Goal: Communication & Community: Answer question/provide support

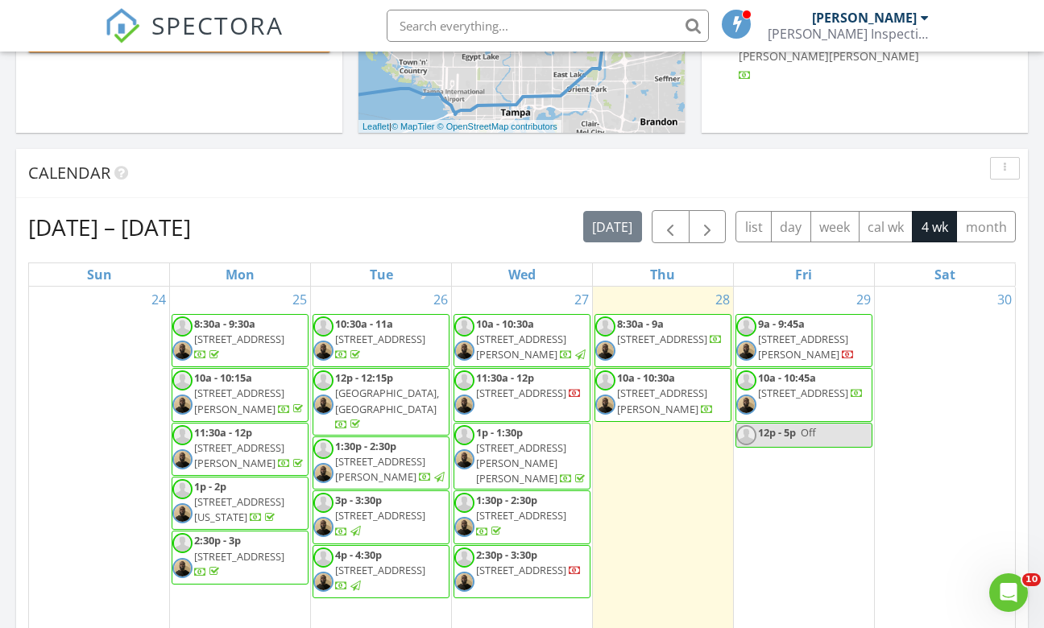
scroll to position [676, 0]
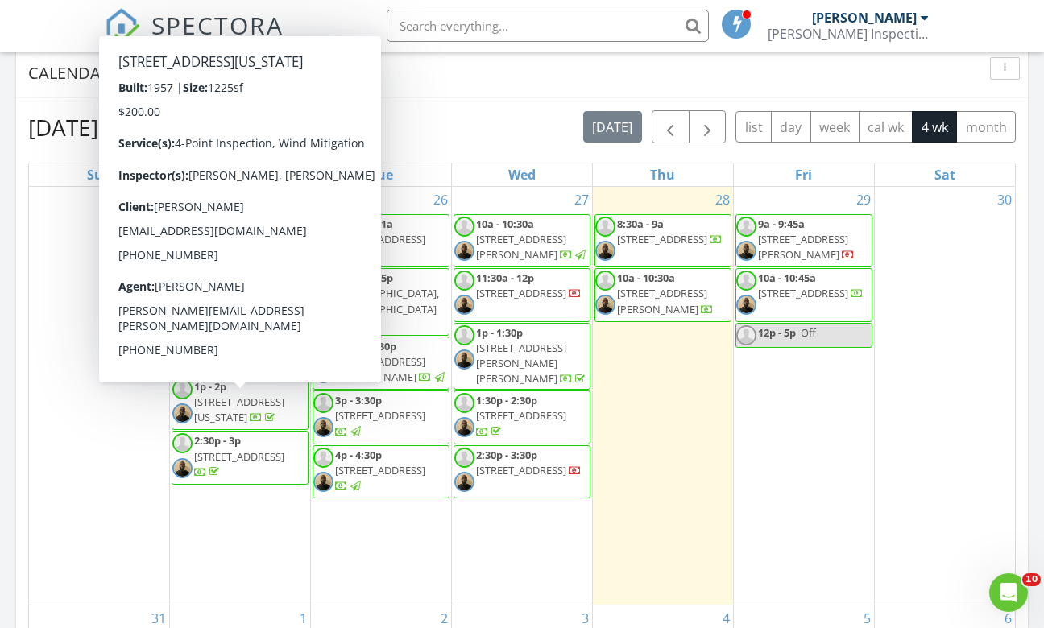
click at [242, 420] on span "33369 Pennsylvania Ave, Ridge Manor 33523" at bounding box center [239, 410] width 90 height 30
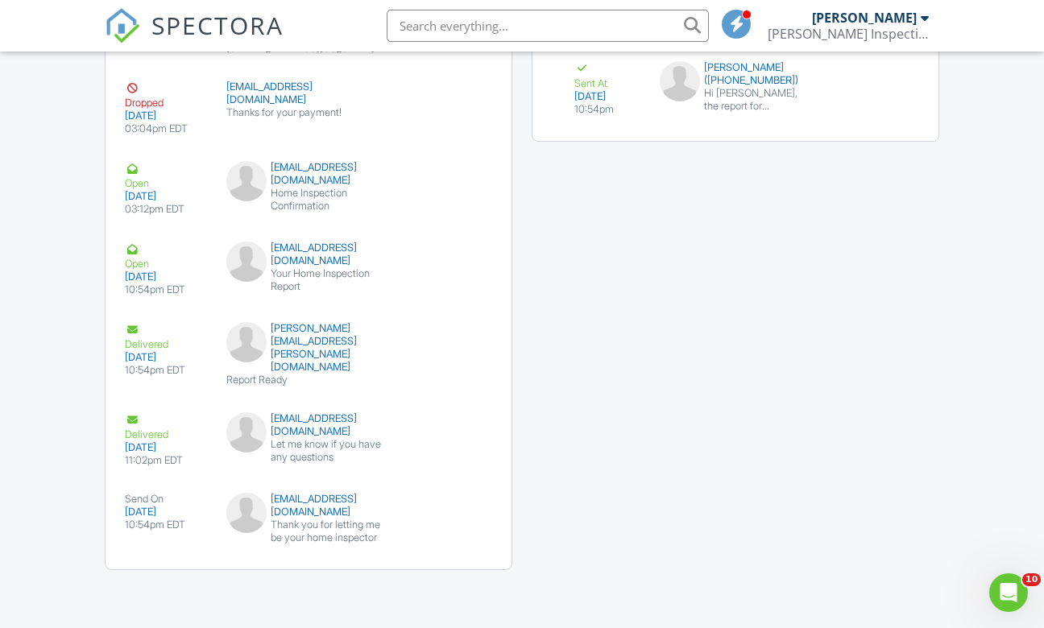
scroll to position [2260, 0]
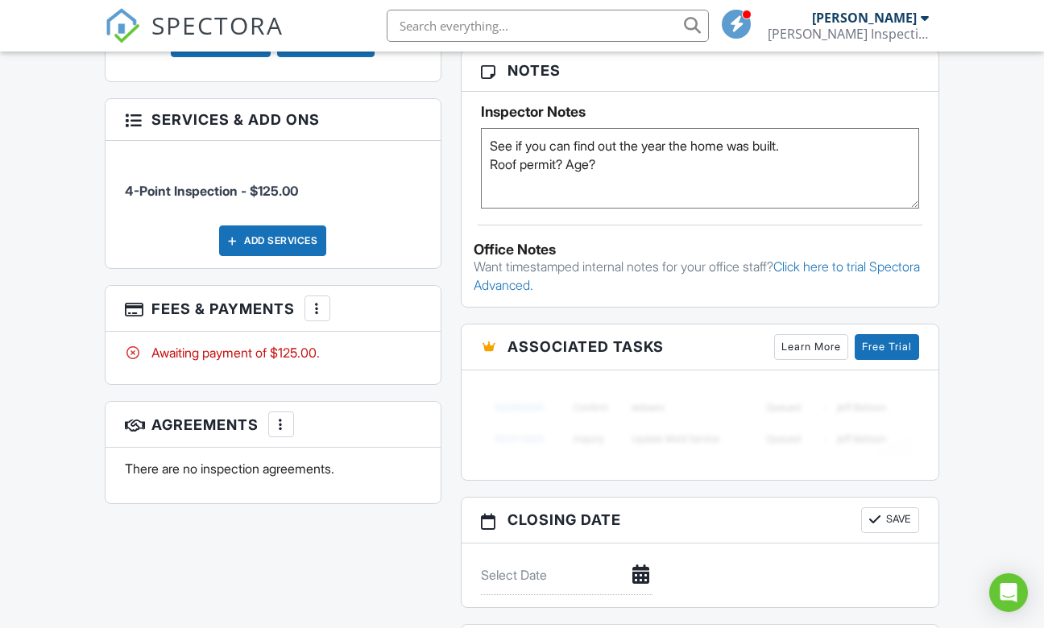
scroll to position [1052, 0]
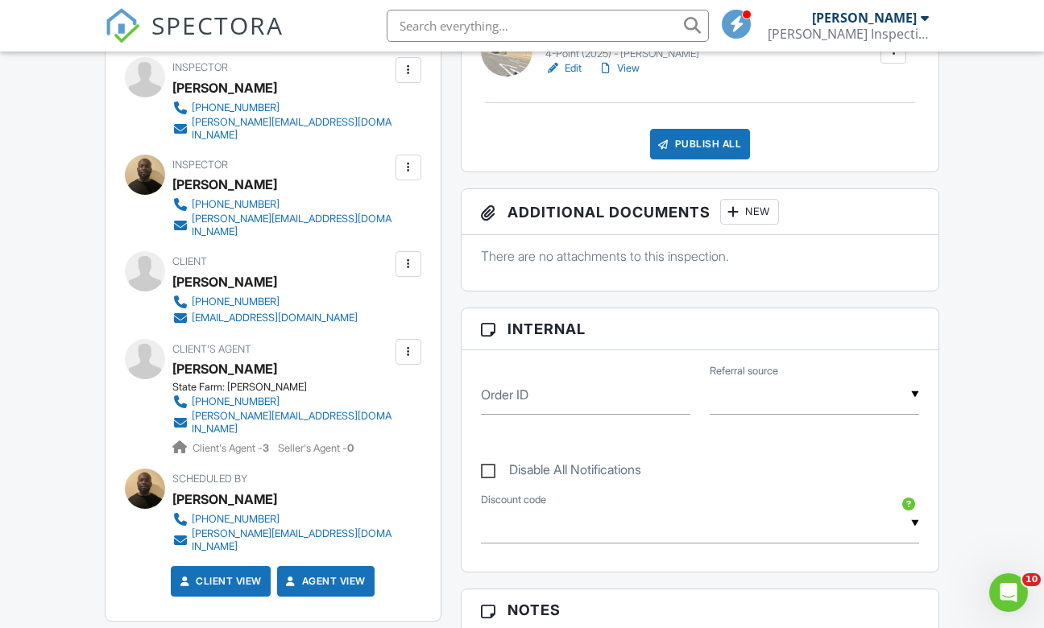
click at [186, 25] on span "SPECTORA" at bounding box center [217, 25] width 132 height 34
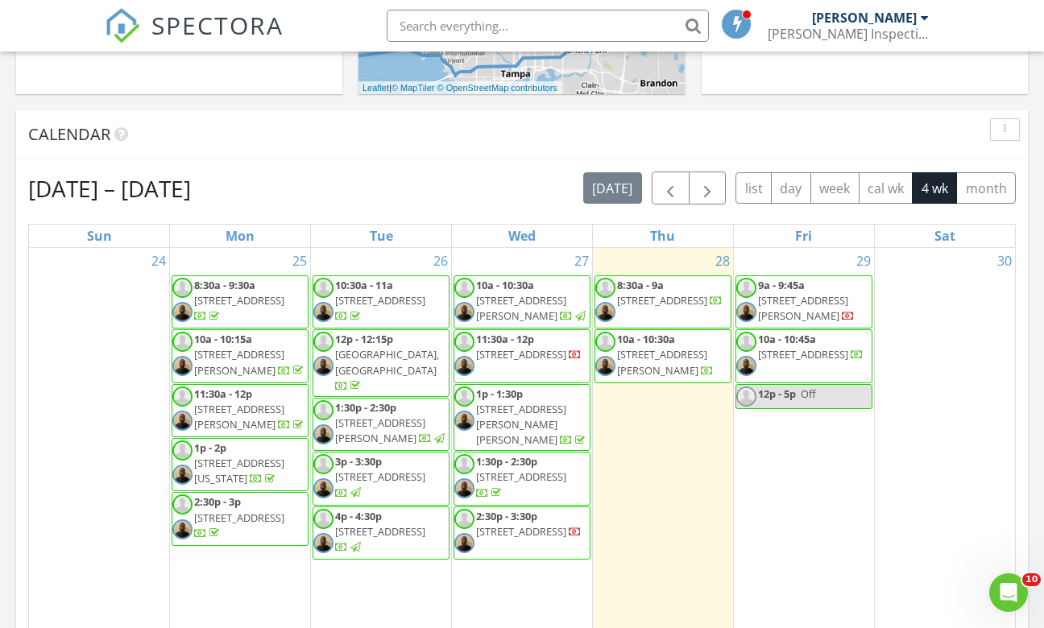
scroll to position [615, 0]
click at [560, 411] on span "[STREET_ADDRESS][PERSON_NAME][PERSON_NAME]" at bounding box center [521, 423] width 90 height 45
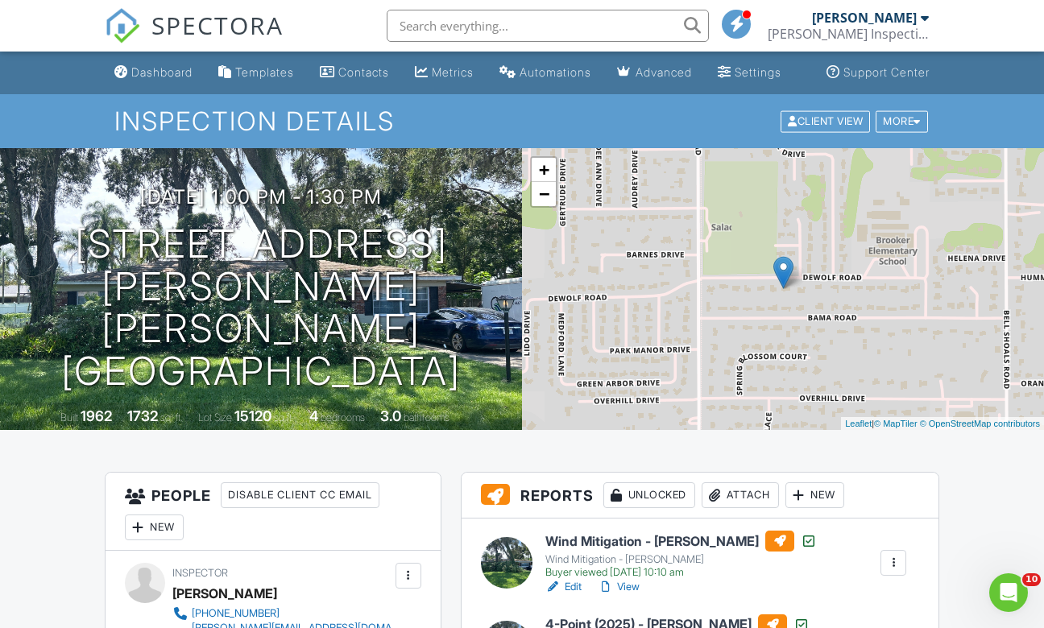
click at [181, 23] on span "SPECTORA" at bounding box center [217, 25] width 132 height 34
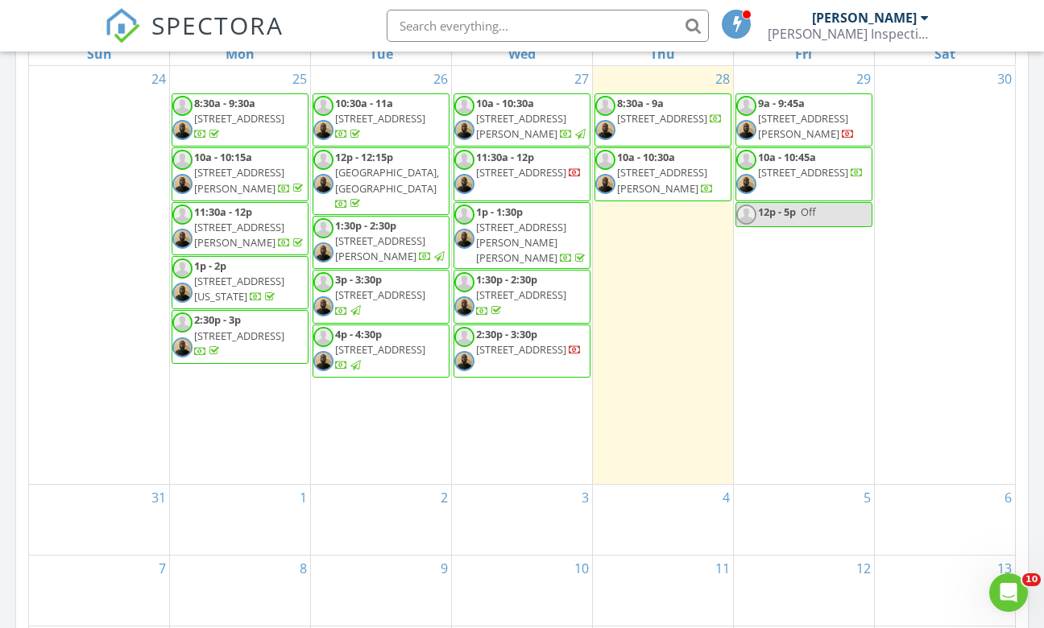
scroll to position [804, 0]
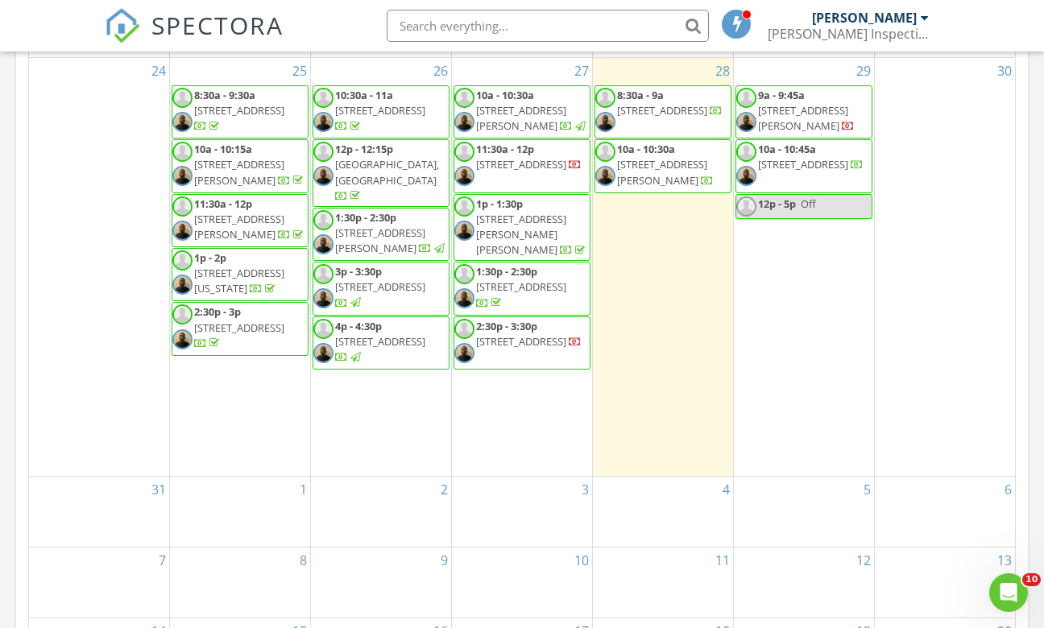
click at [346, 319] on span "4p - 4:30p" at bounding box center [358, 326] width 47 height 14
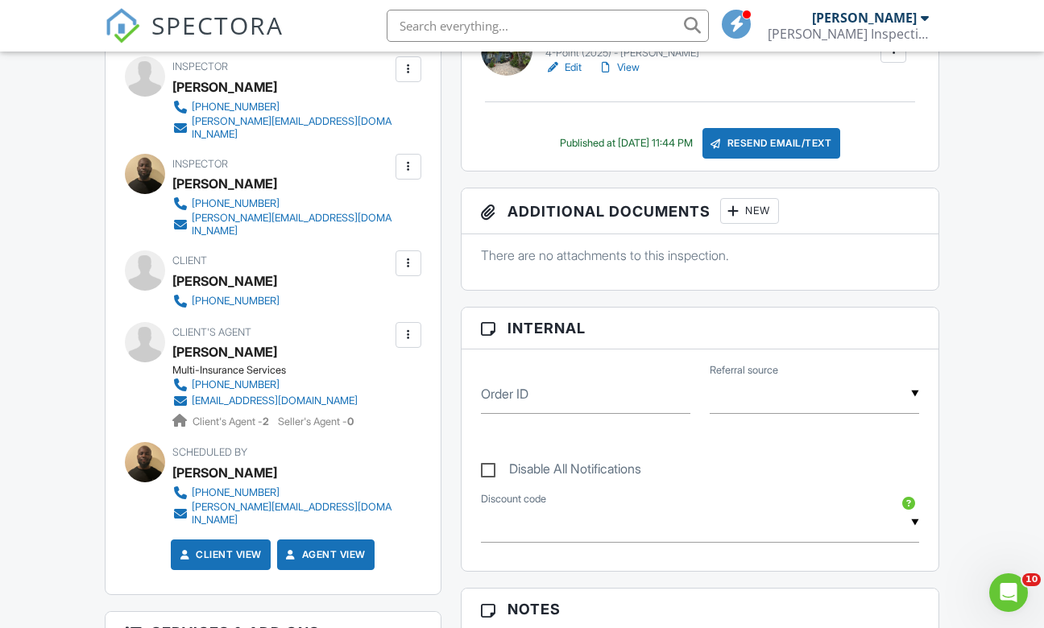
scroll to position [314, 0]
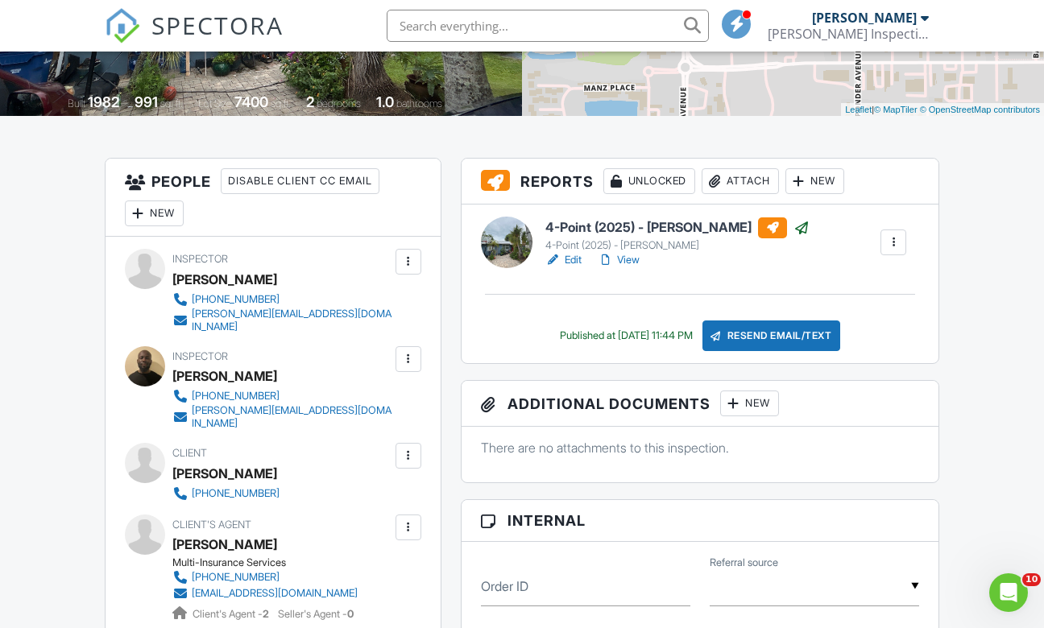
click at [632, 268] on link "View" at bounding box center [619, 260] width 42 height 16
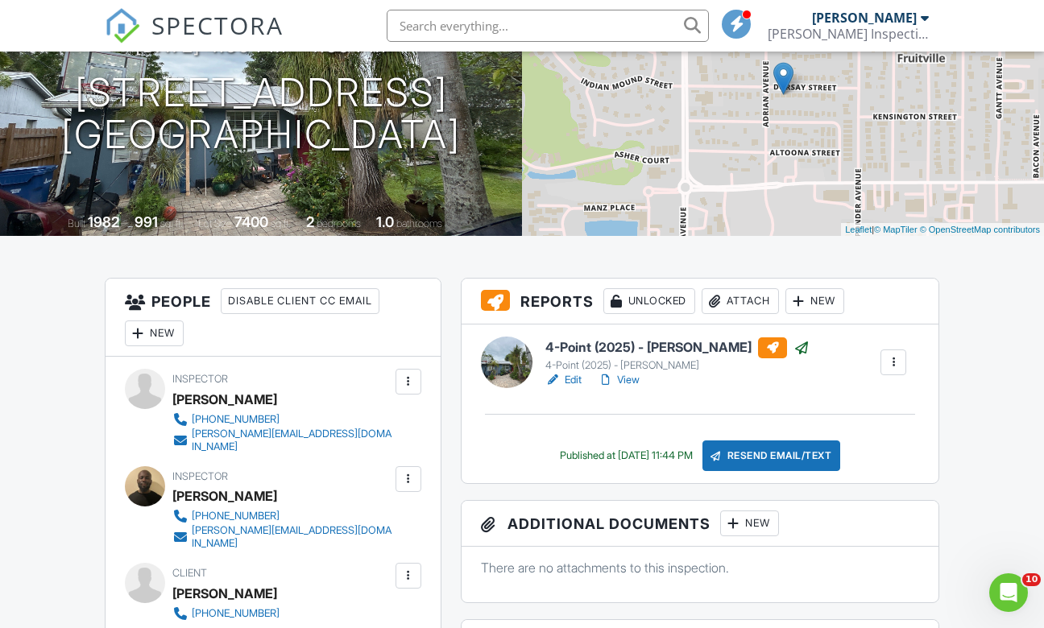
scroll to position [193, 0]
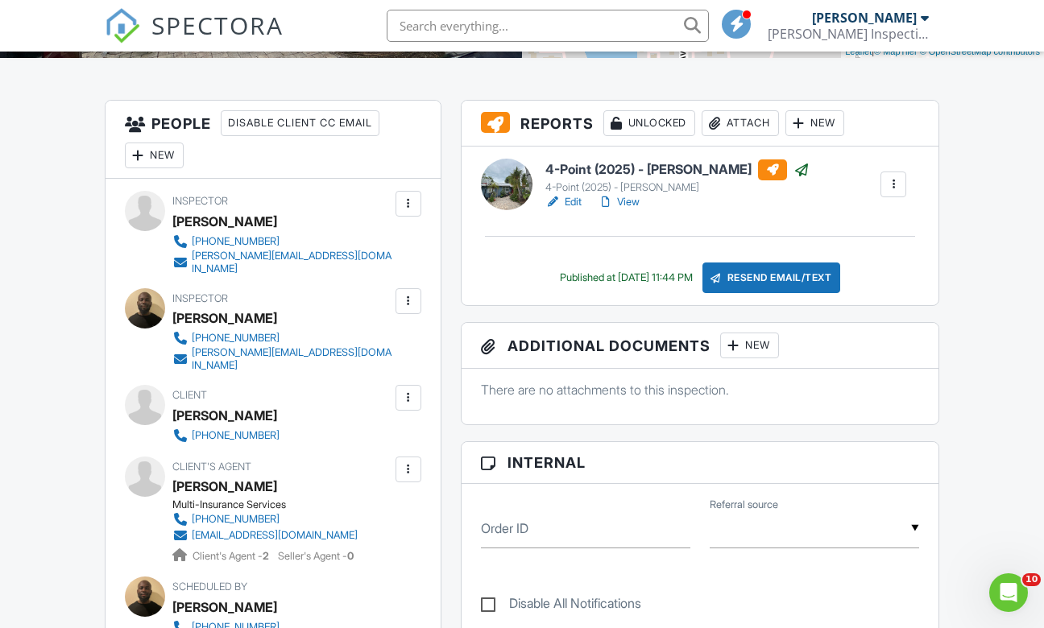
scroll to position [373, 0]
click at [408, 391] on div at bounding box center [408, 397] width 16 height 16
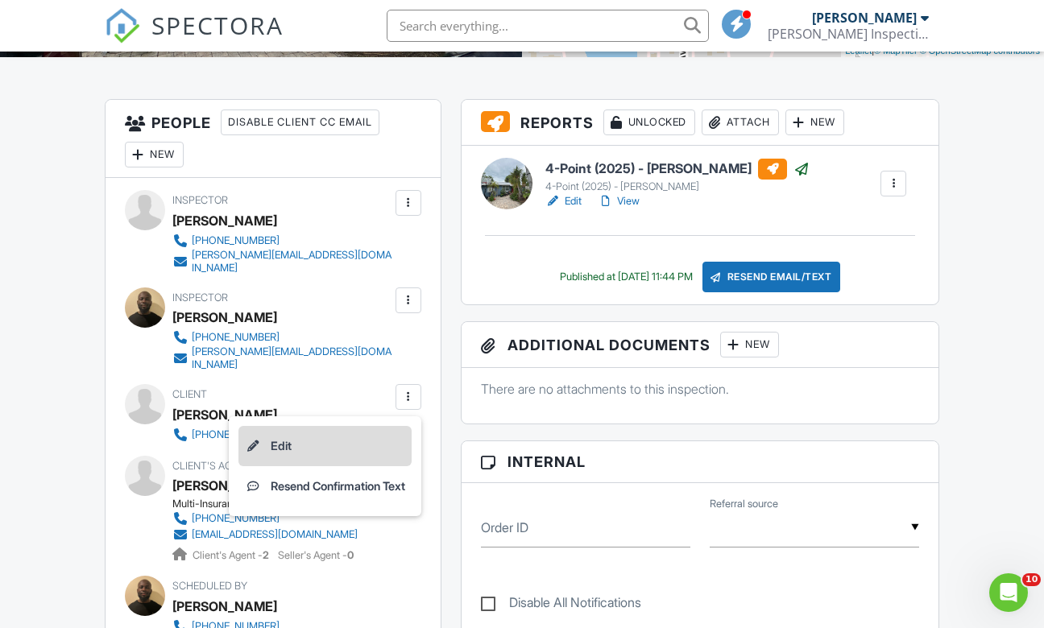
click at [322, 436] on li "Edit" at bounding box center [324, 446] width 173 height 40
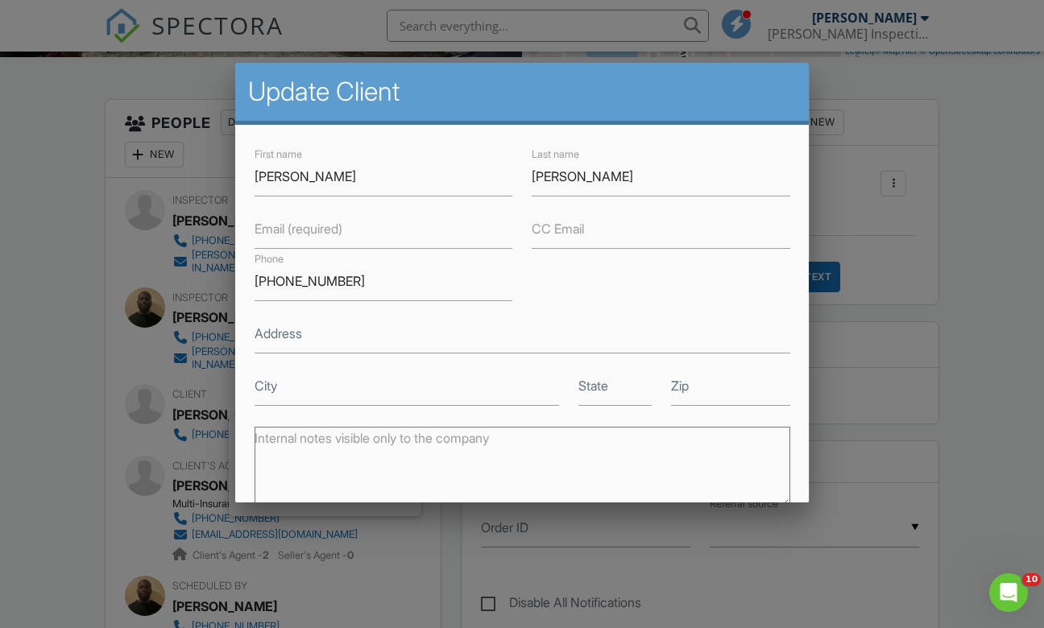
click at [278, 230] on label "Email (required)" at bounding box center [298, 229] width 88 height 18
click at [278, 230] on input "Email (required)" at bounding box center [383, 228] width 258 height 39
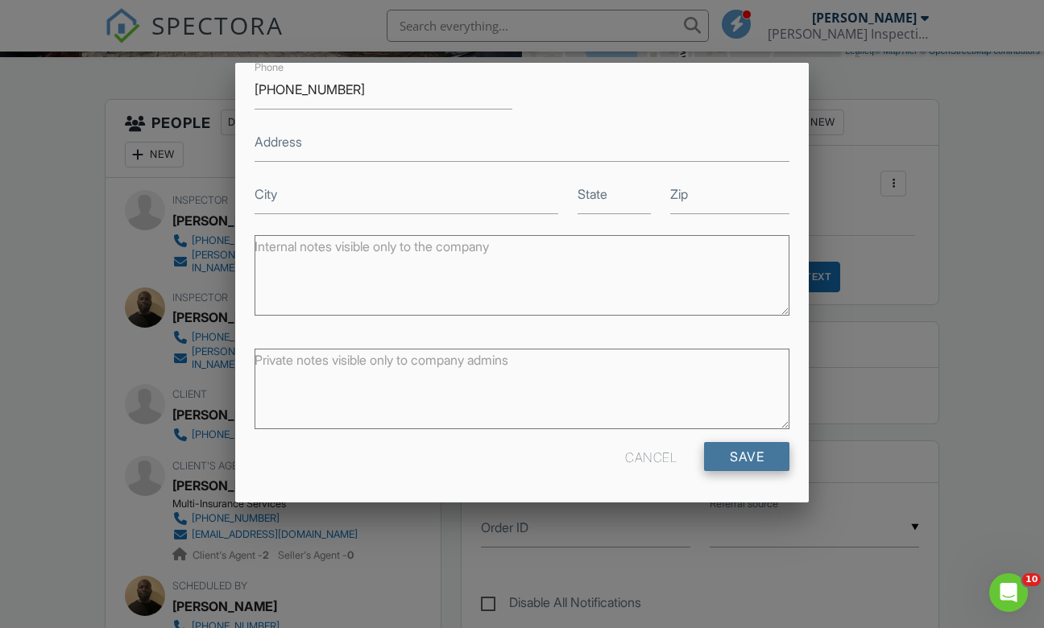
type input "sanathamand12@gmail.com"
click at [753, 455] on input "Save" at bounding box center [746, 457] width 85 height 29
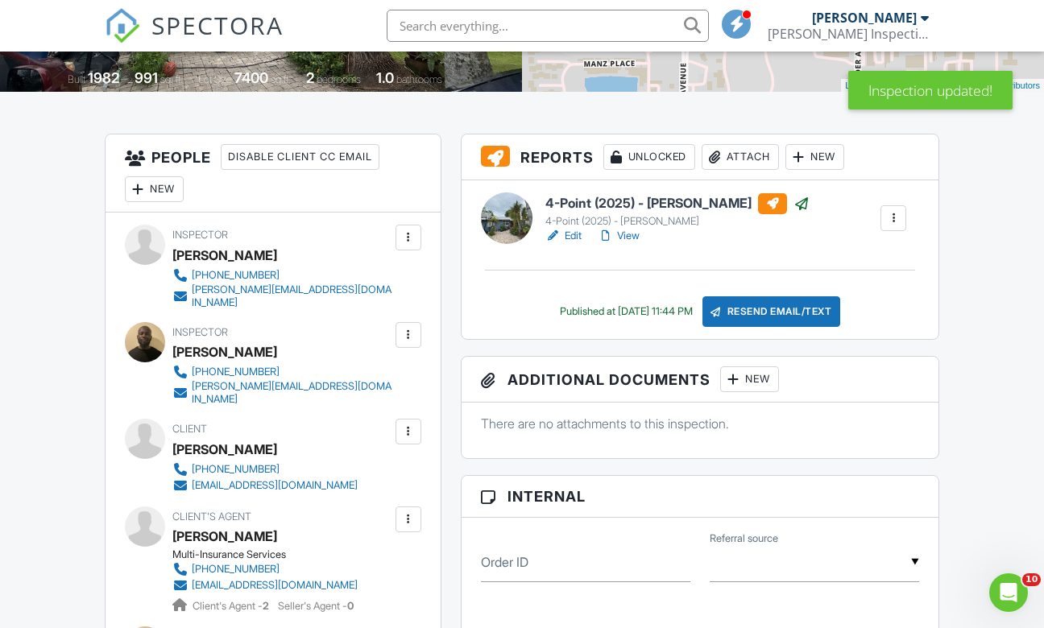
scroll to position [217, 0]
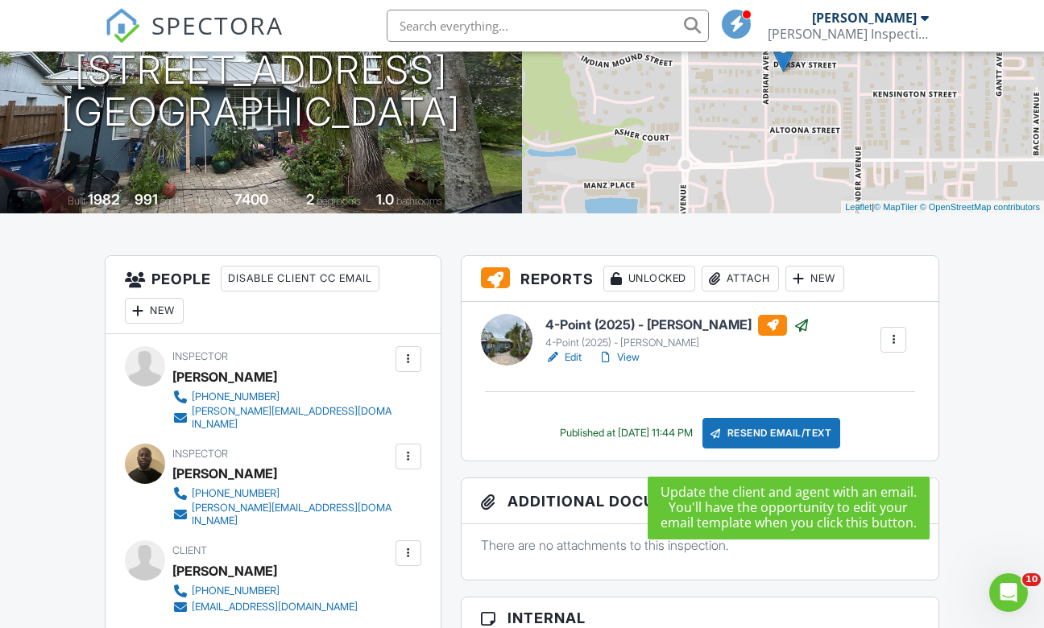
click at [784, 449] on div "Resend Email/Text" at bounding box center [771, 433] width 139 height 31
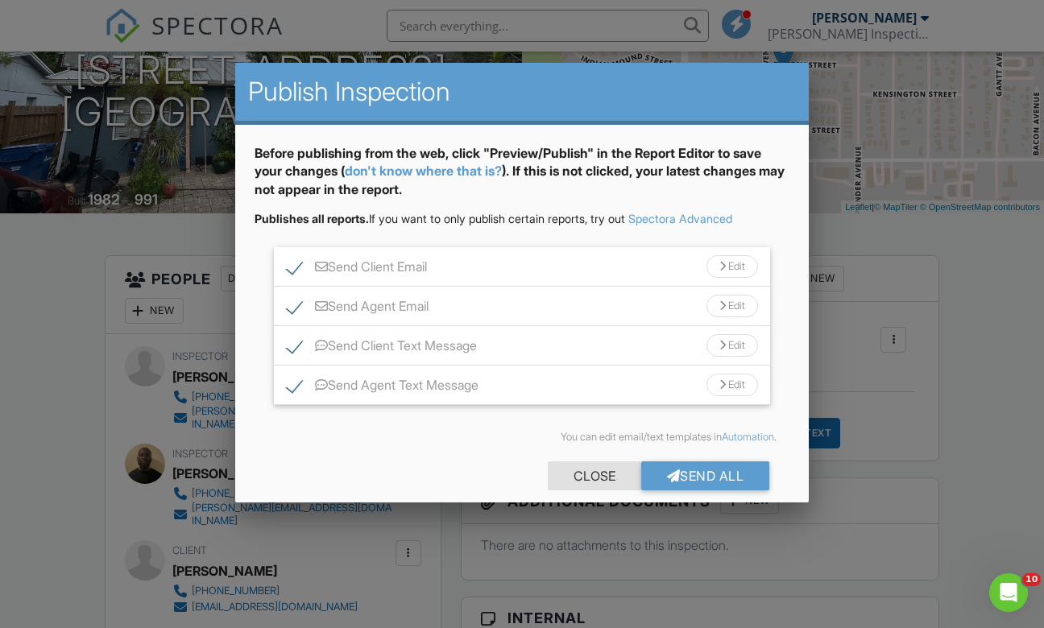
click at [571, 476] on div "Close" at bounding box center [594, 475] width 93 height 29
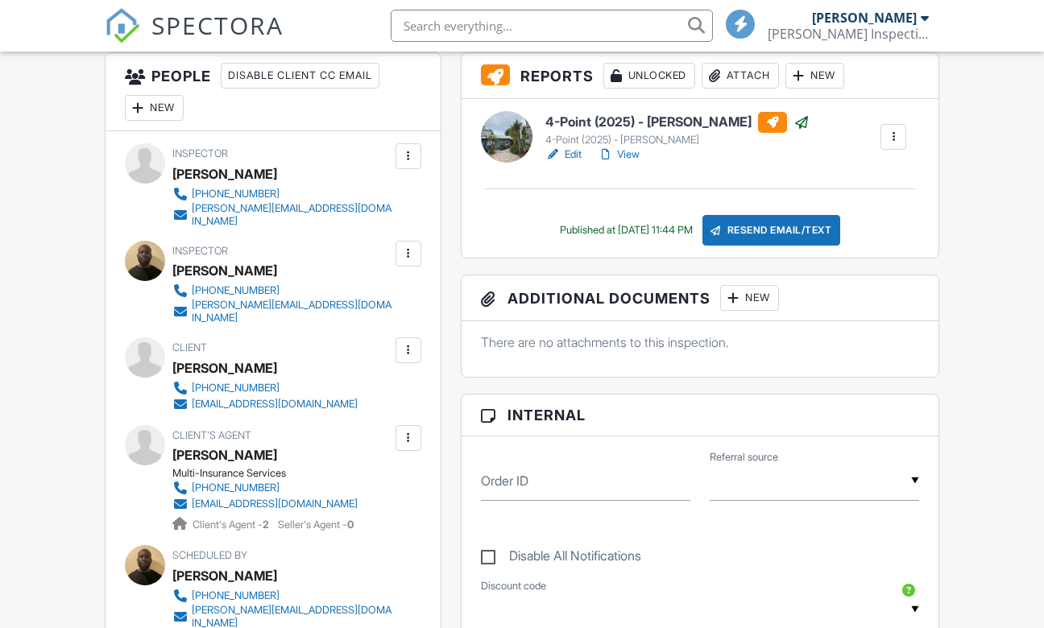
click at [746, 238] on div "Resend Email/Text" at bounding box center [771, 230] width 139 height 31
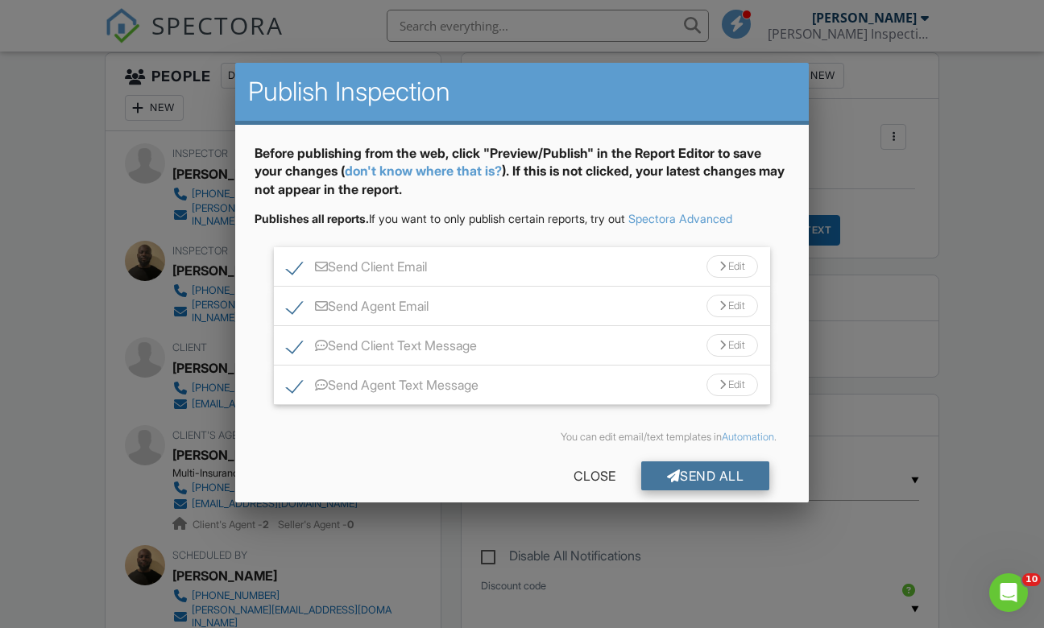
click at [667, 480] on div at bounding box center [674, 475] width 14 height 13
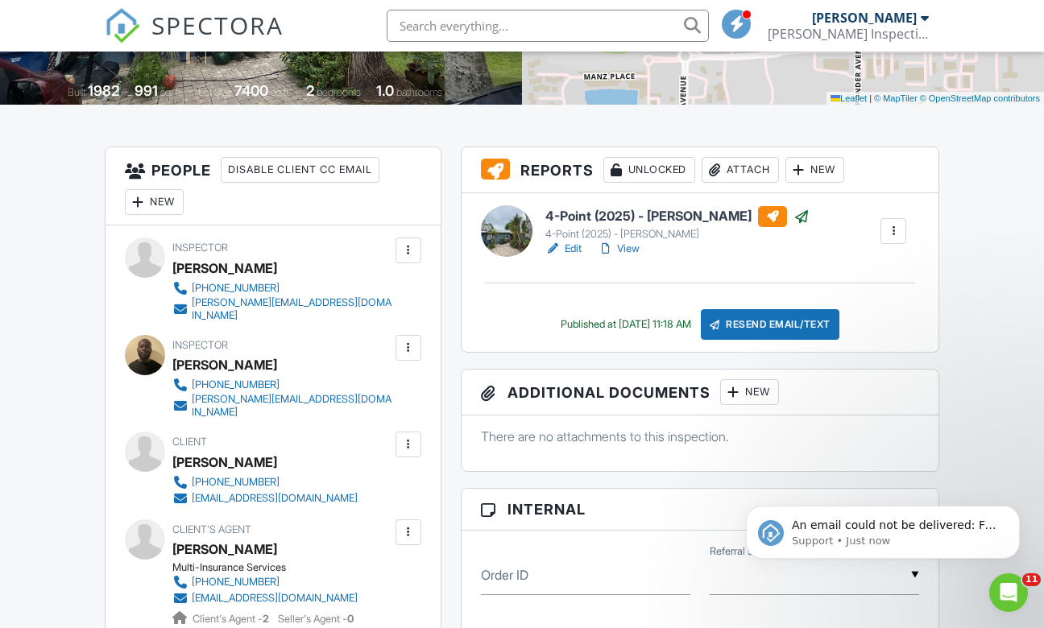
click at [639, 257] on link "View" at bounding box center [619, 249] width 42 height 16
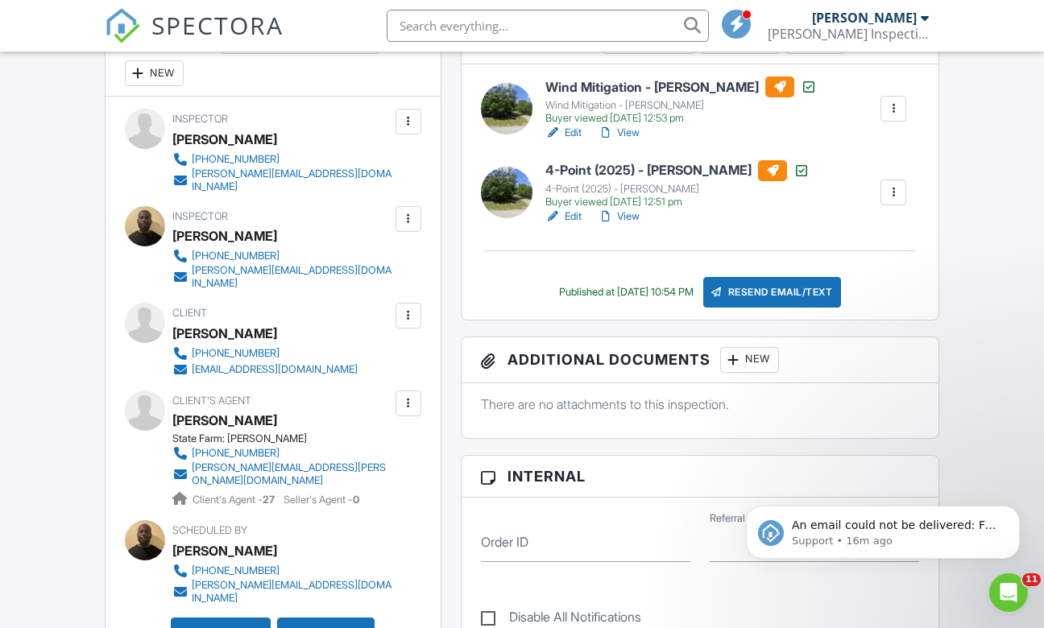
scroll to position [490, 0]
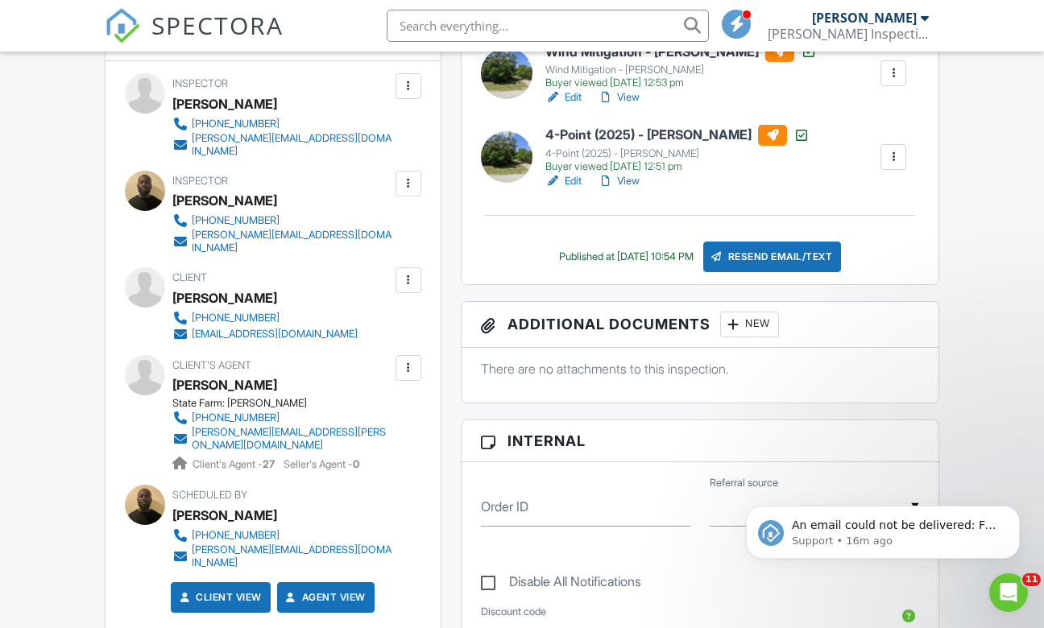
click at [753, 266] on div "Resend Email/Text" at bounding box center [772, 257] width 139 height 31
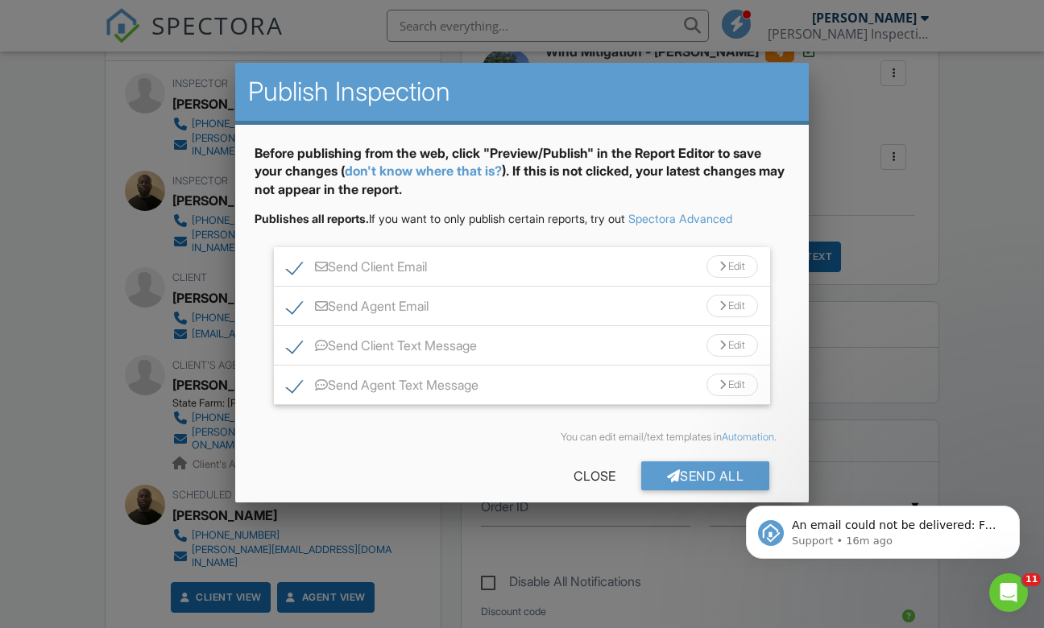
click at [298, 311] on label "Send Agent Email" at bounding box center [358, 309] width 142 height 20
checkbox input "false"
click at [298, 384] on label "Send Agent Text Message" at bounding box center [383, 388] width 192 height 20
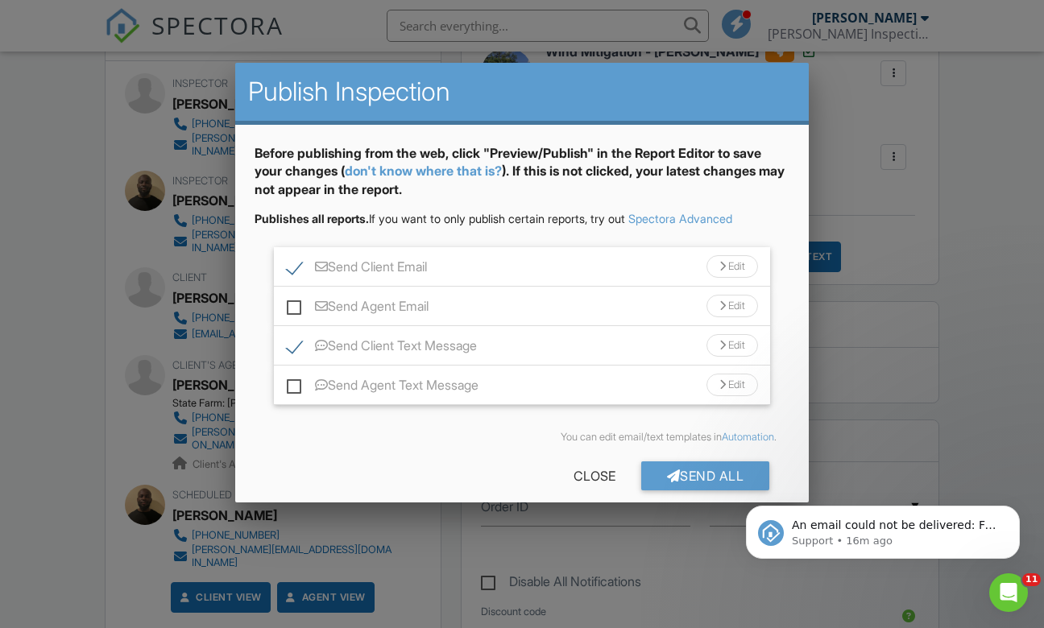
click at [294, 378] on label "Send Agent Text Message" at bounding box center [383, 388] width 192 height 20
click at [294, 377] on input "Send Agent Text Message" at bounding box center [292, 377] width 10 height 10
checkbox input "true"
click at [293, 312] on label "Send Agent Email" at bounding box center [358, 309] width 142 height 20
click at [293, 304] on input "Send Agent Email" at bounding box center [292, 298] width 10 height 10
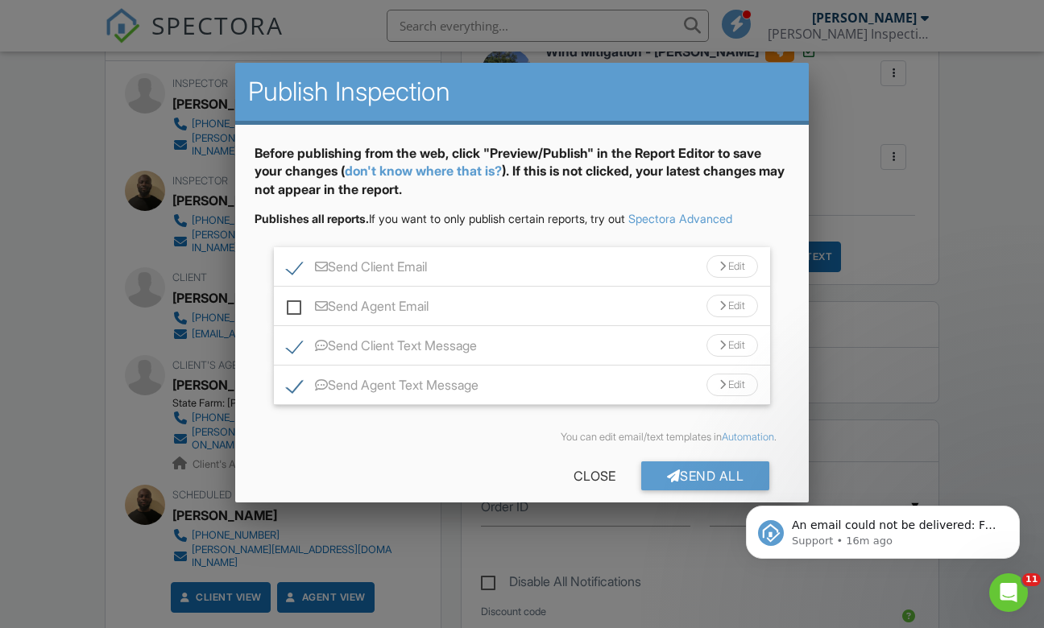
checkbox input "true"
click at [297, 339] on label "Send Client Text Message" at bounding box center [382, 348] width 190 height 20
checkbox input "false"
click at [295, 269] on label "Send Client Email" at bounding box center [357, 269] width 140 height 20
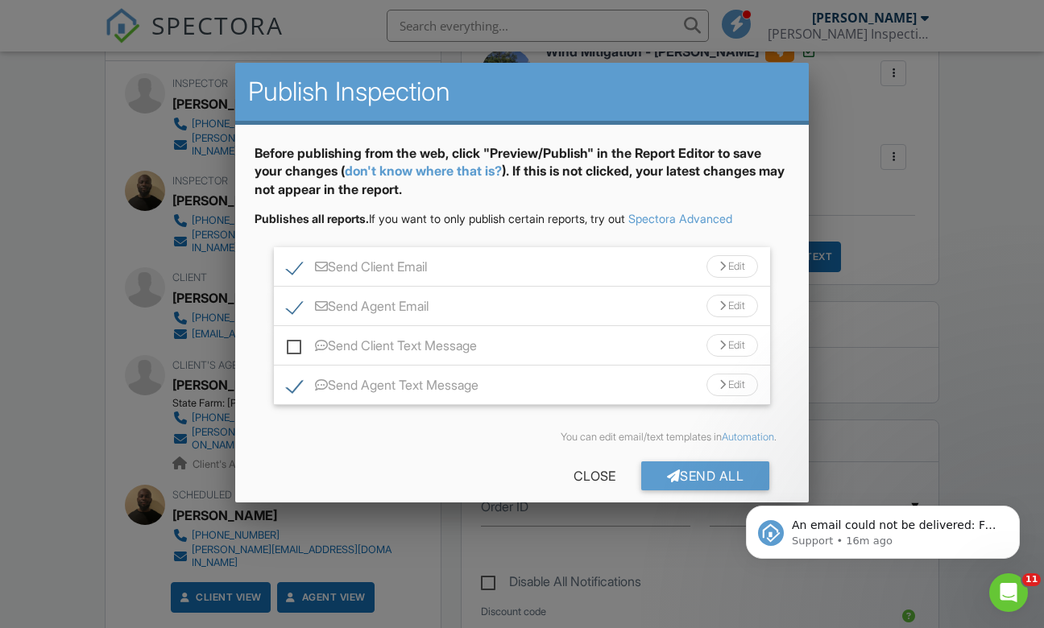
checkbox input "false"
click at [670, 472] on div at bounding box center [674, 475] width 14 height 13
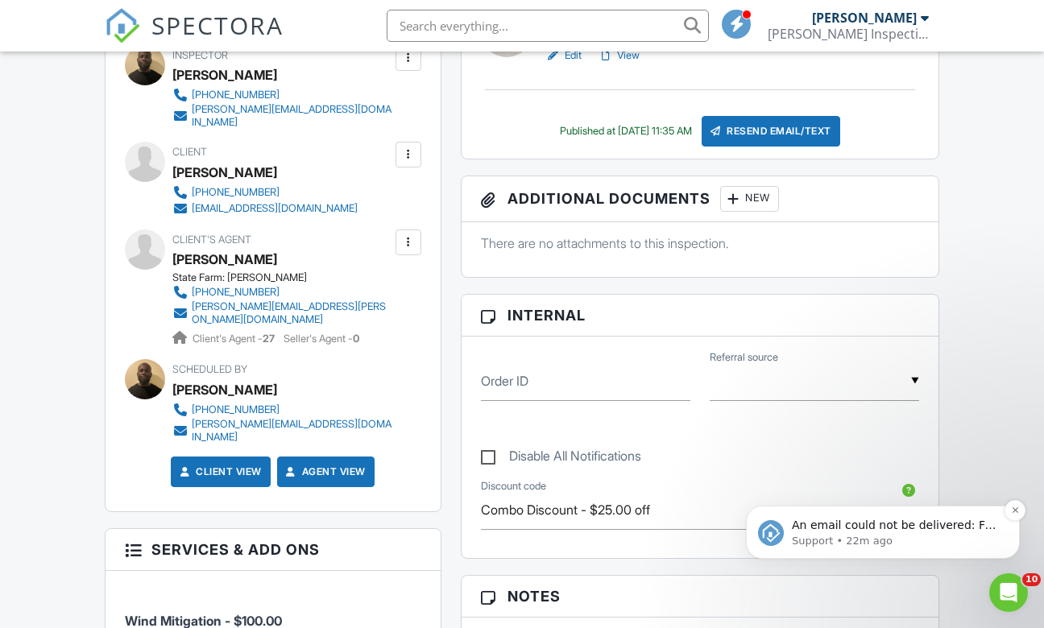
click at [846, 519] on p "An email could not be delivered: For more information, view Why emails don't ge…" at bounding box center [896, 526] width 208 height 16
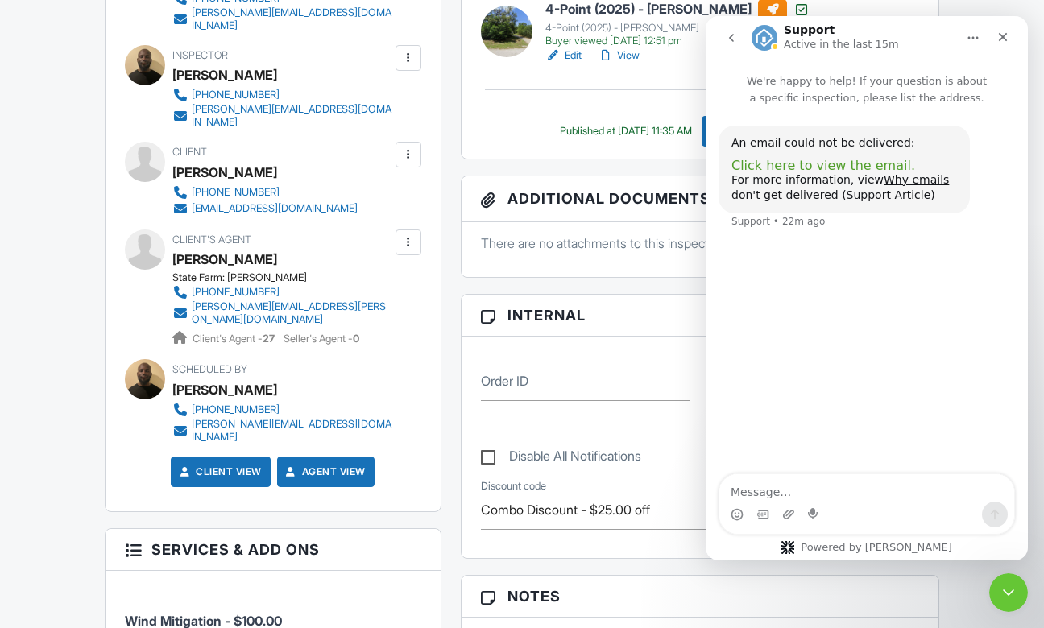
click at [794, 160] on span "Click here to view the email." at bounding box center [823, 165] width 184 height 15
click at [997, 35] on icon "Close" at bounding box center [1002, 37] width 13 height 13
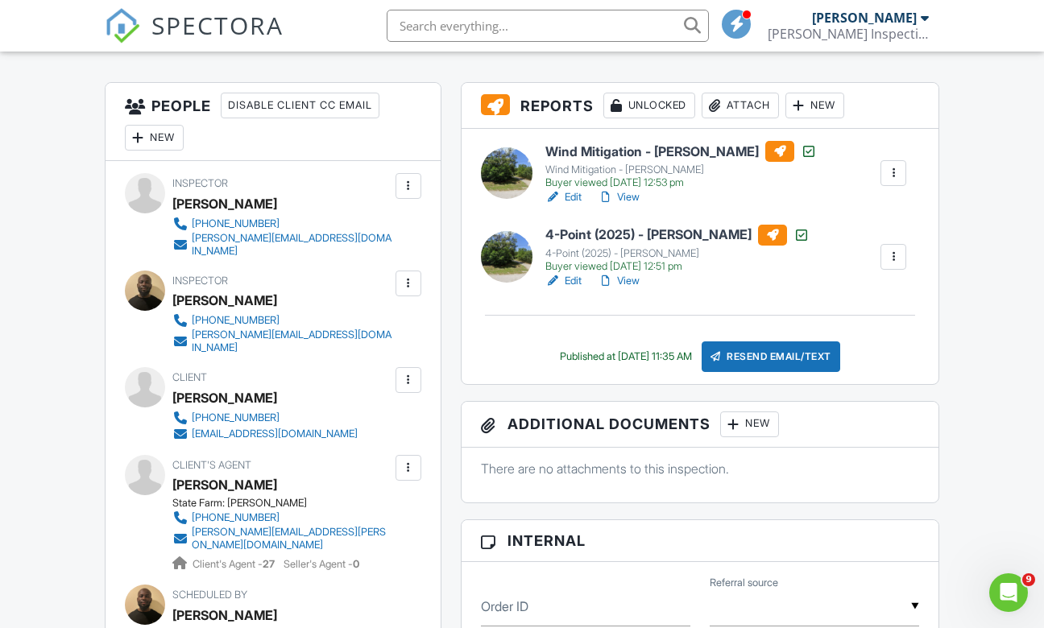
scroll to position [312, 0]
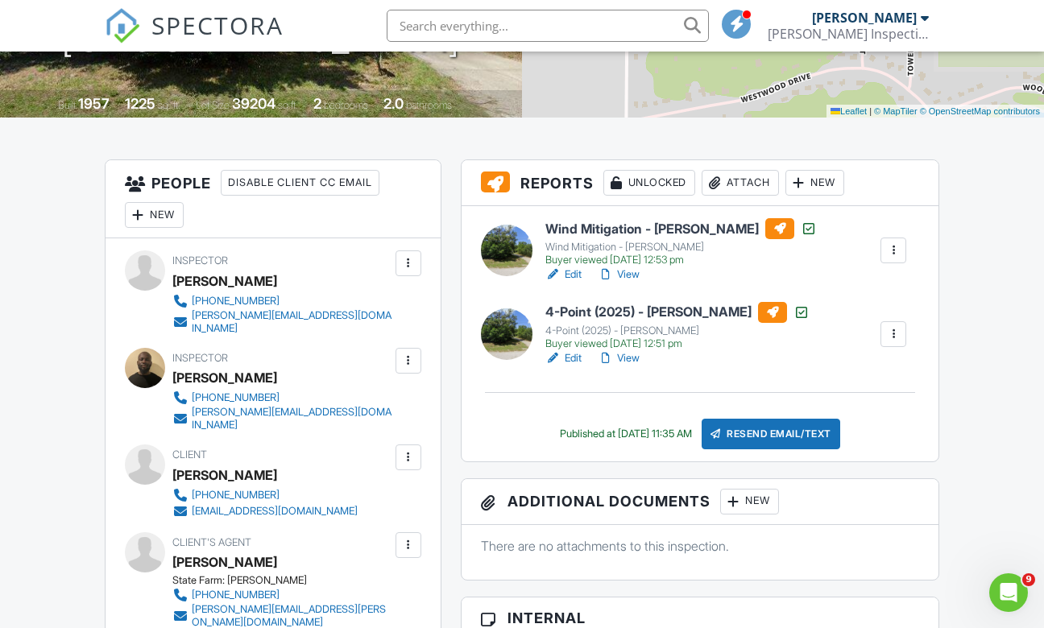
click at [620, 283] on link "View" at bounding box center [619, 275] width 42 height 16
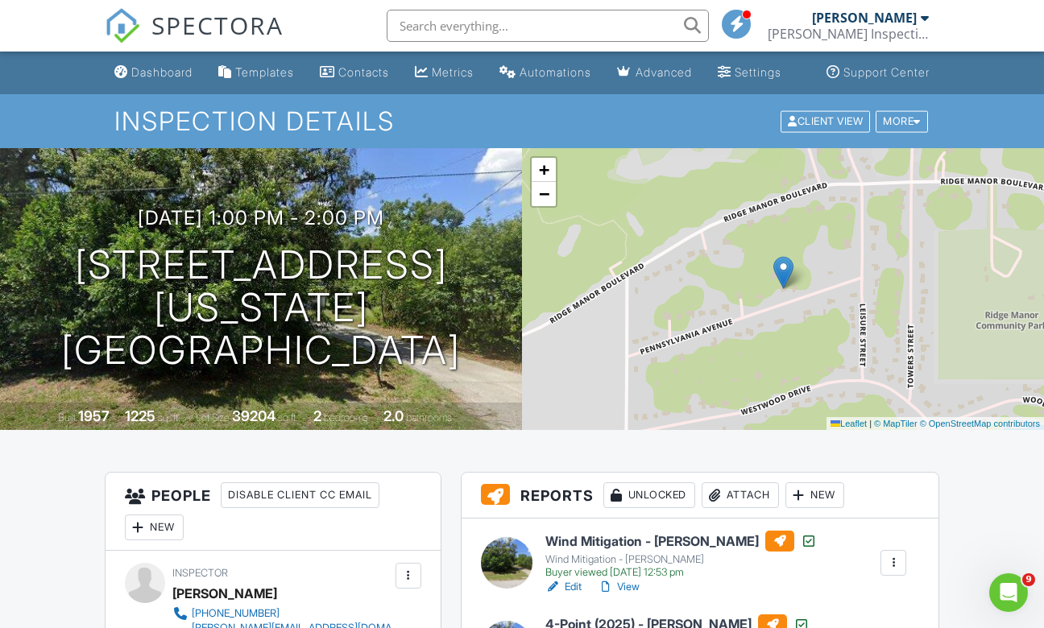
scroll to position [99, 0]
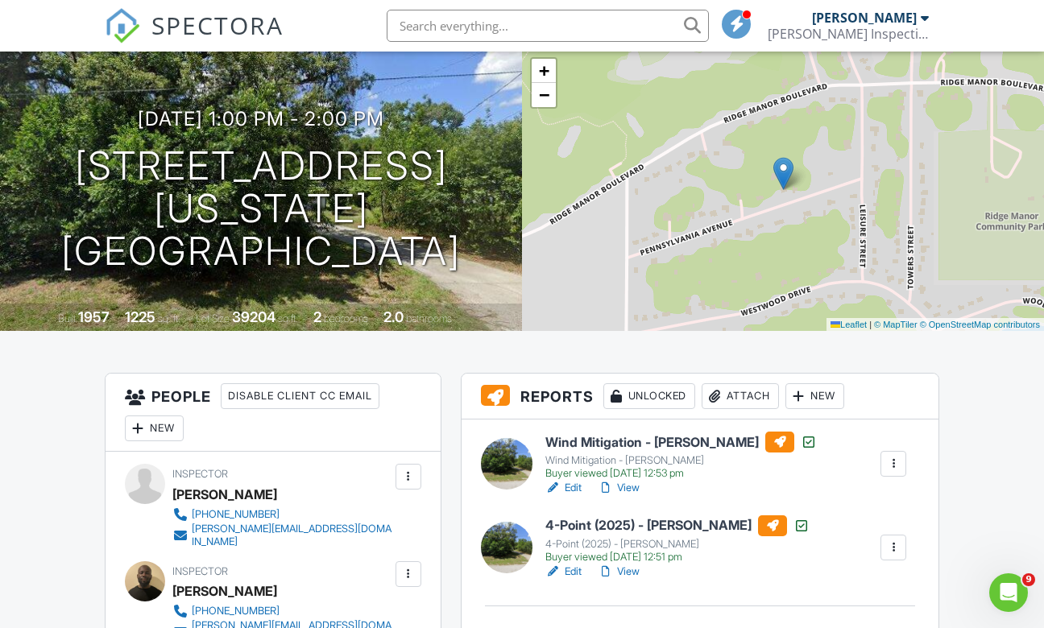
click at [626, 580] on link "View" at bounding box center [619, 572] width 42 height 16
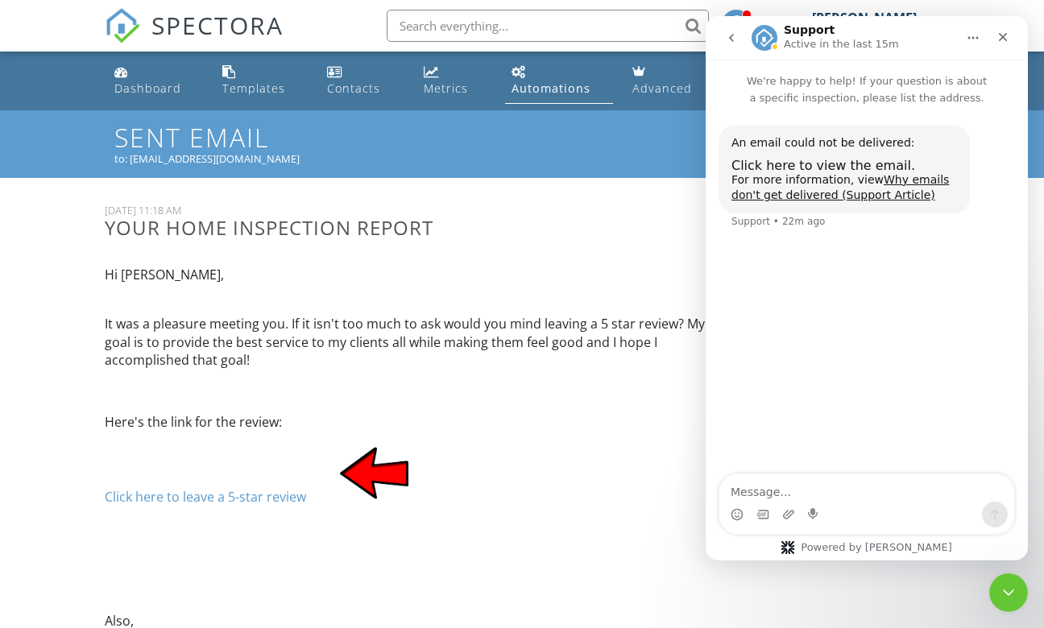
click at [806, 141] on div "An email could not be delivered:" at bounding box center [843, 143] width 225 height 16
click at [812, 168] on span "Click here to view the email." at bounding box center [823, 165] width 184 height 15
click at [330, 479] on p "Click here to leave a 5-star review" at bounding box center [416, 475] width 622 height 63
click at [447, 343] on p "It was a pleasure meeting you. If it isn't too much to ask would you mind leavi…" at bounding box center [416, 342] width 622 height 54
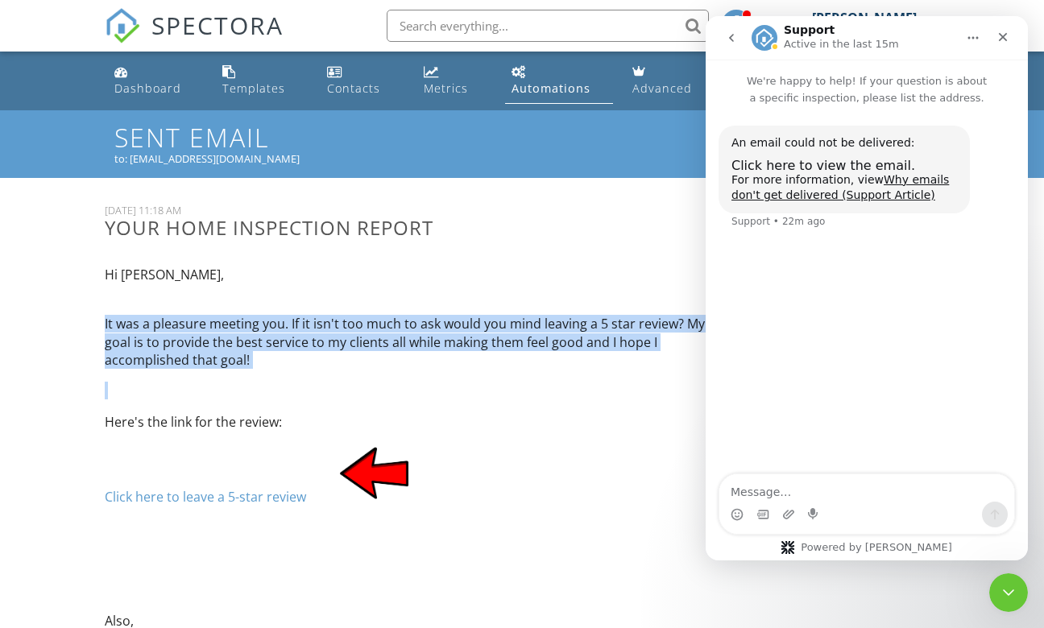
click at [447, 343] on p "It was a pleasure meeting you. If it isn't too much to ask would you mind leavi…" at bounding box center [416, 342] width 622 height 54
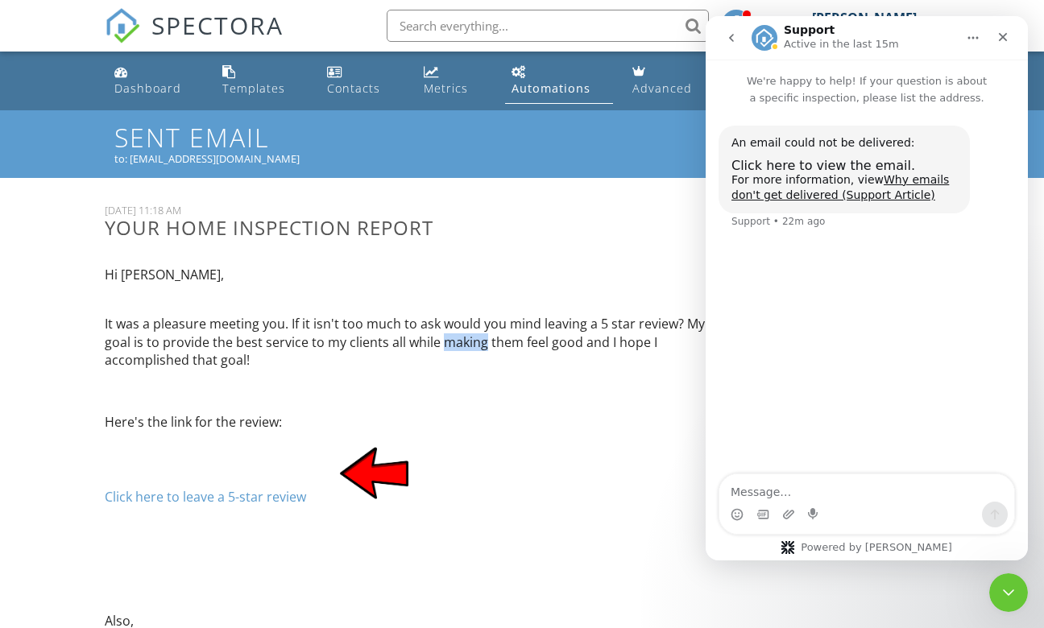
click at [447, 343] on p "It was a pleasure meeting you. If it isn't too much to ask would you mind leavi…" at bounding box center [416, 342] width 622 height 54
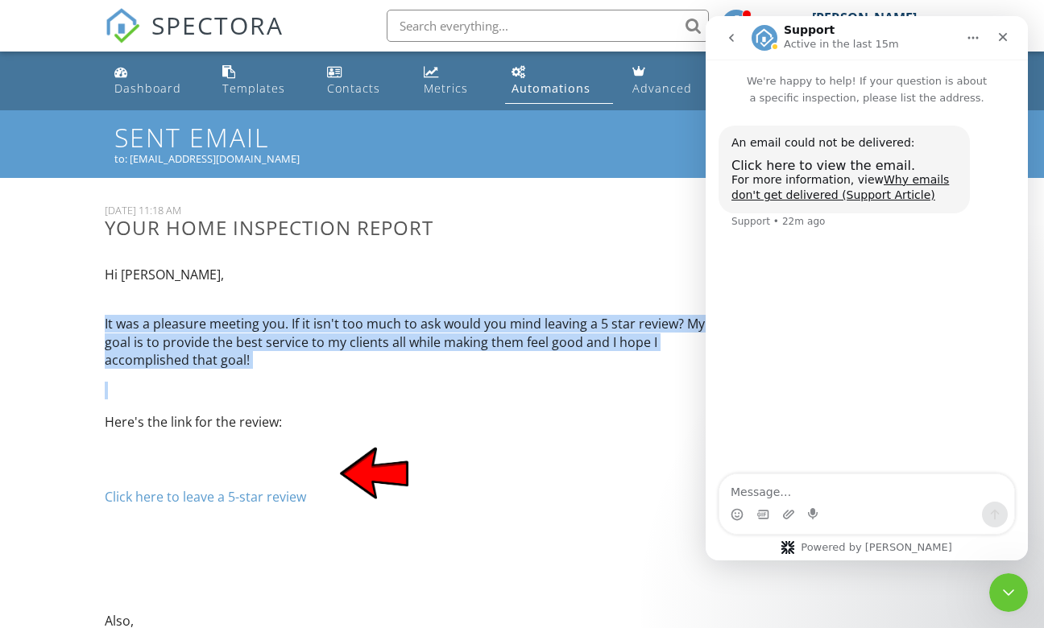
click at [447, 343] on p "It was a pleasure meeting you. If it isn't too much to ask would you mind leavi…" at bounding box center [416, 342] width 622 height 54
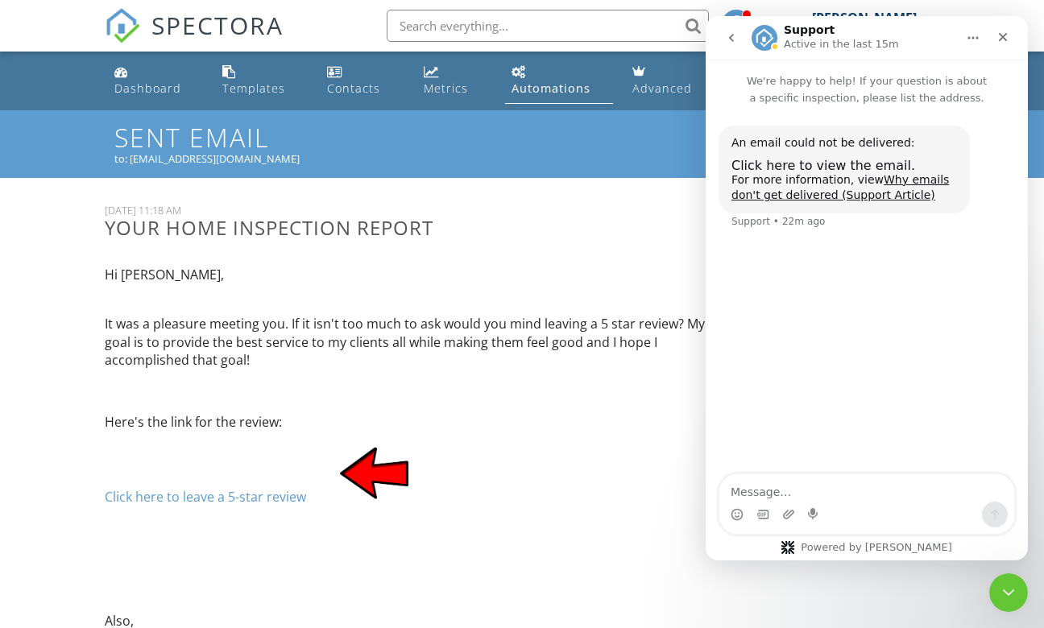
click at [459, 413] on p "Here's the link for the review:" at bounding box center [416, 422] width 622 height 18
click at [1005, 39] on icon "Close" at bounding box center [1003, 37] width 9 height 9
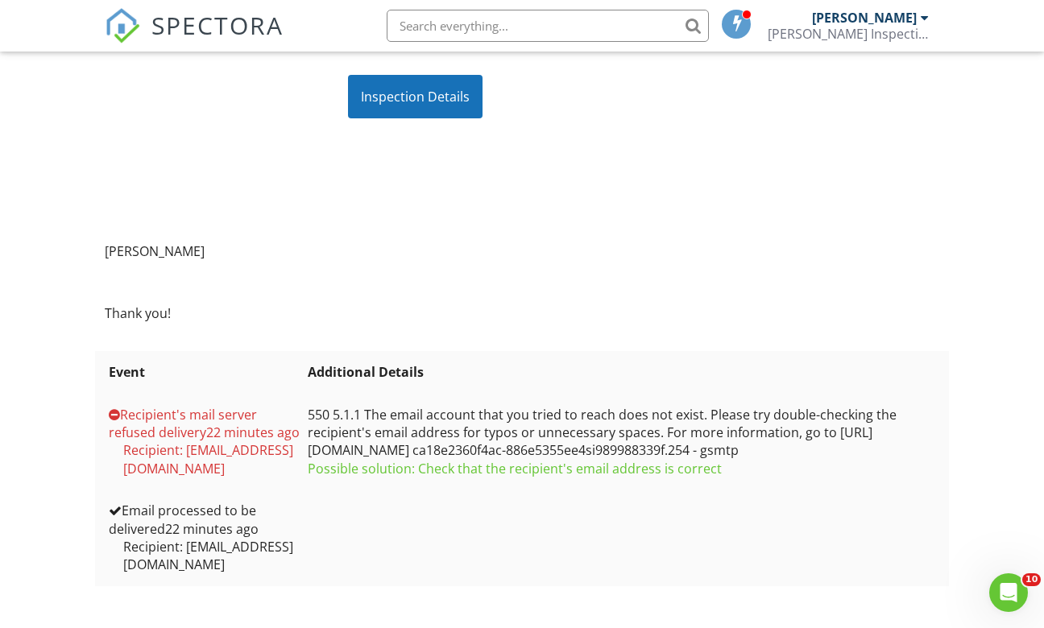
scroll to position [636, 0]
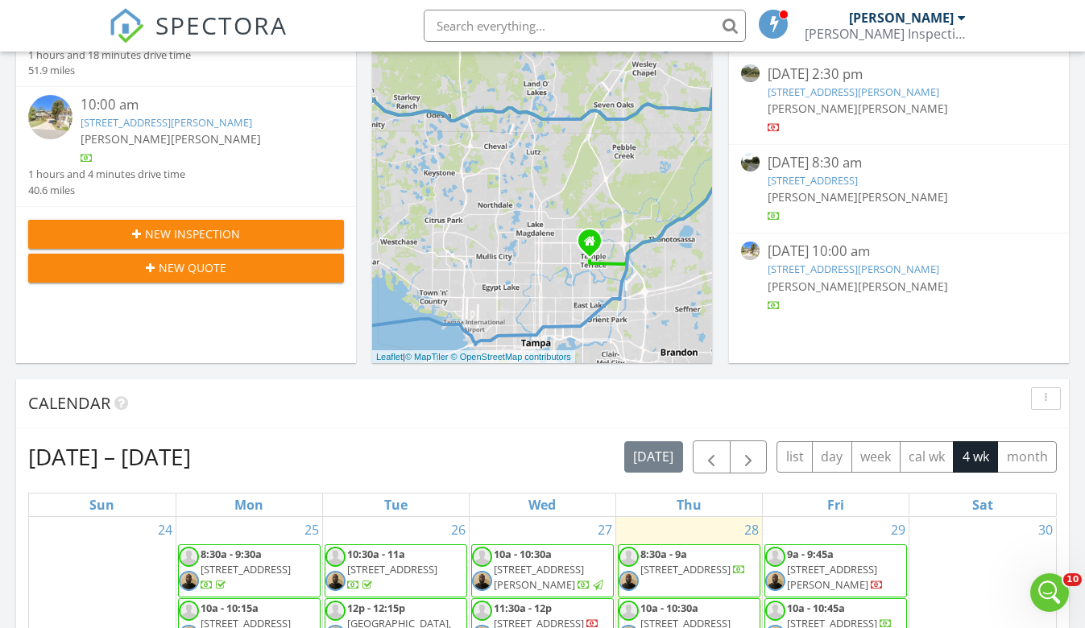
scroll to position [758, 0]
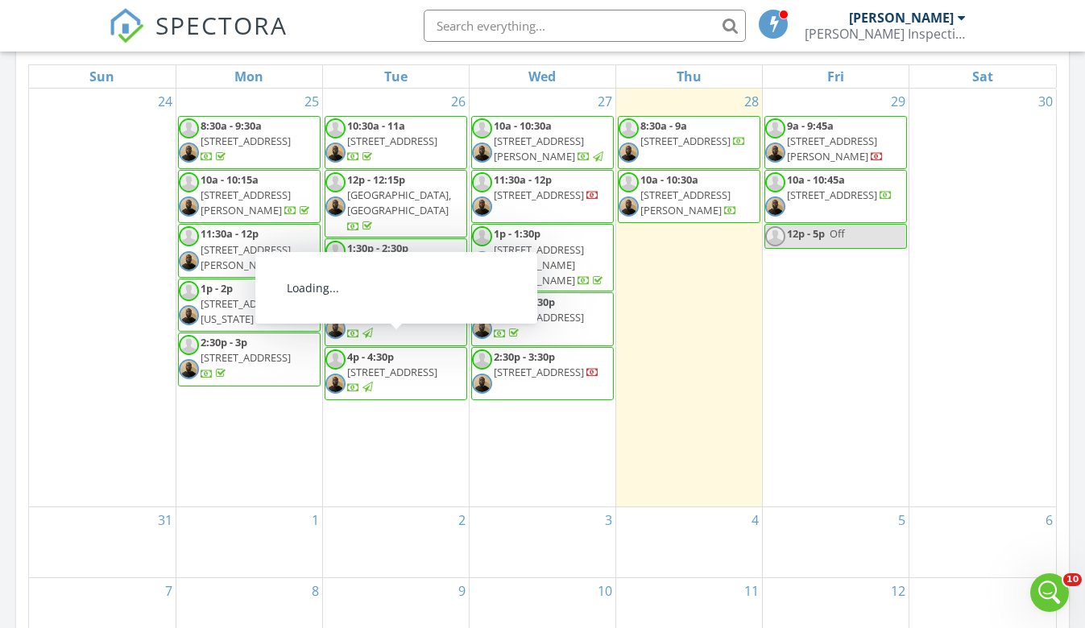
click at [394, 365] on span "4p - 4:30p 5412 Dorsay St, Sarasota 34232" at bounding box center [395, 374] width 141 height 48
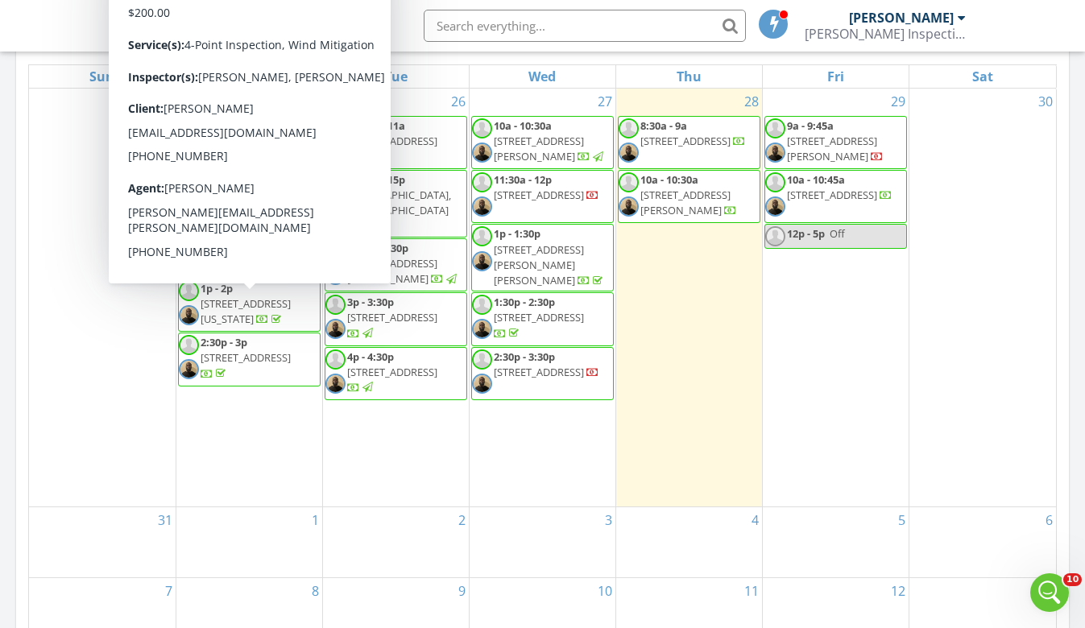
click at [251, 308] on span "33369 Pennsylvania Ave, Ridge Manor 33523" at bounding box center [246, 311] width 90 height 30
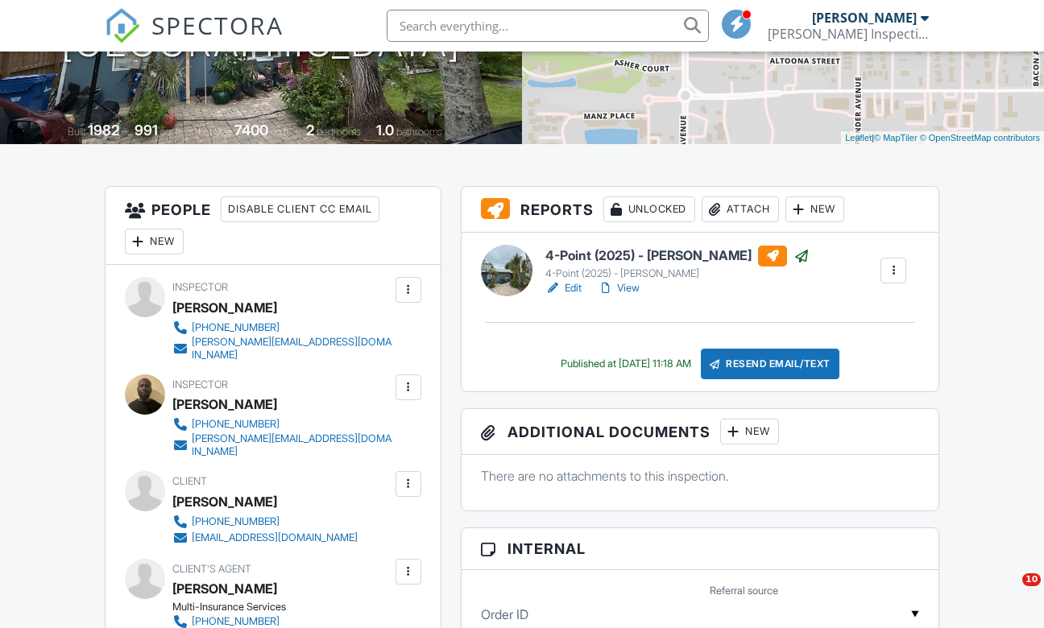
click at [412, 485] on div at bounding box center [408, 484] width 16 height 16
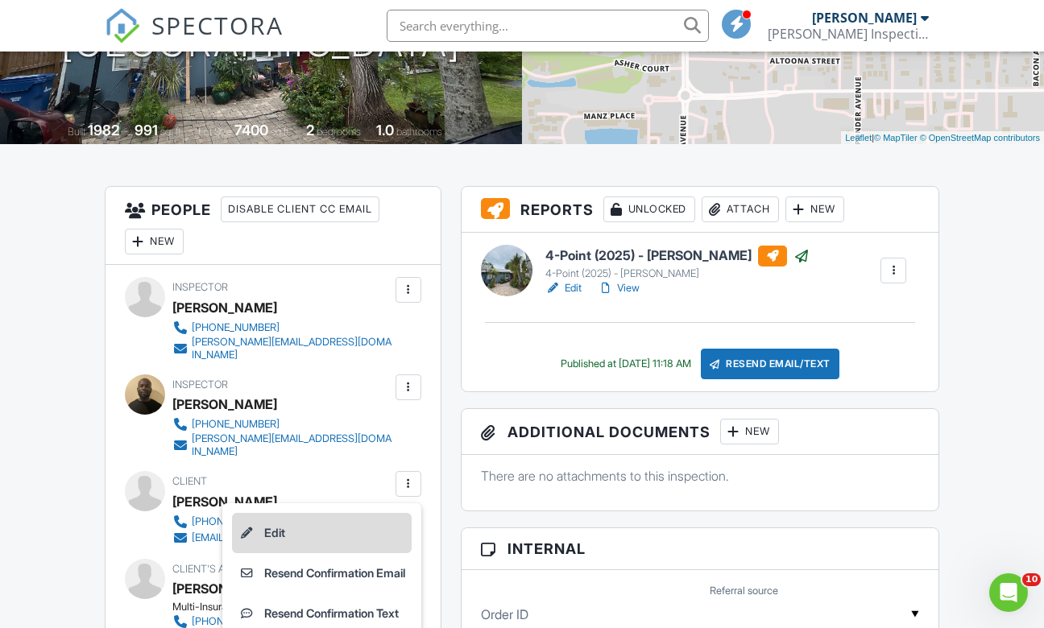
click at [352, 532] on li "Edit" at bounding box center [322, 533] width 180 height 40
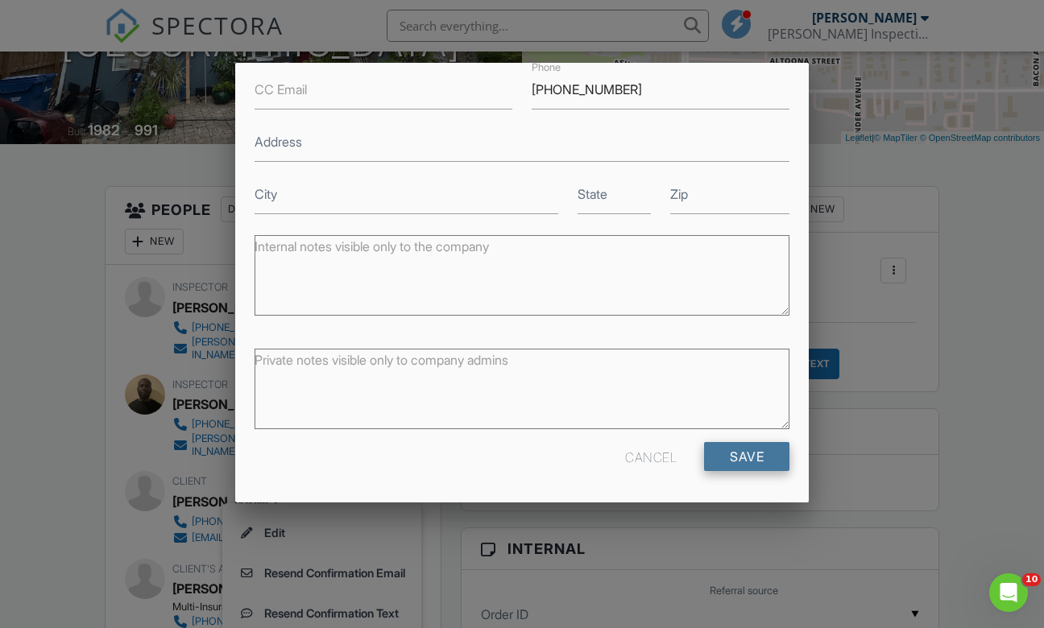
scroll to position [243, 0]
type input "[EMAIL_ADDRESS][DOMAIN_NAME]"
click at [725, 454] on input "Save" at bounding box center [746, 457] width 85 height 29
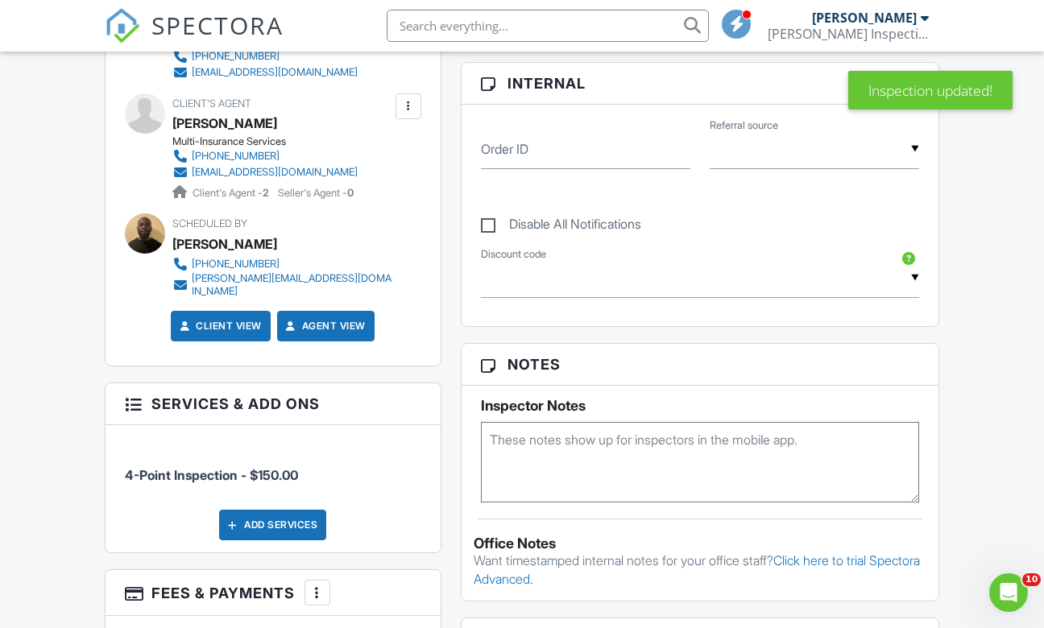
scroll to position [507, 0]
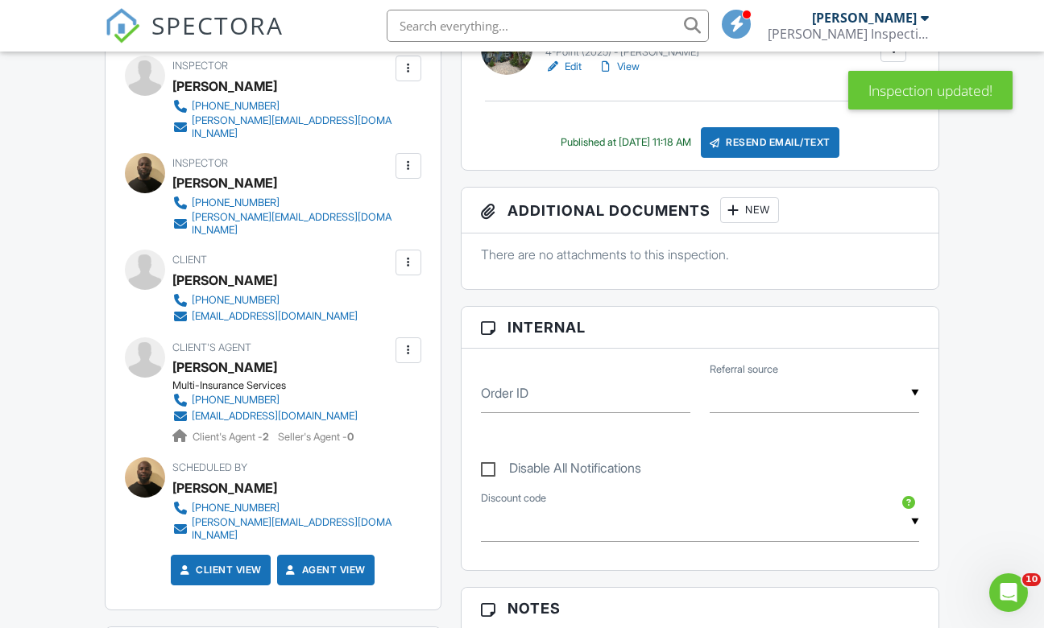
click at [767, 158] on div "Resend Email/Text" at bounding box center [770, 142] width 139 height 31
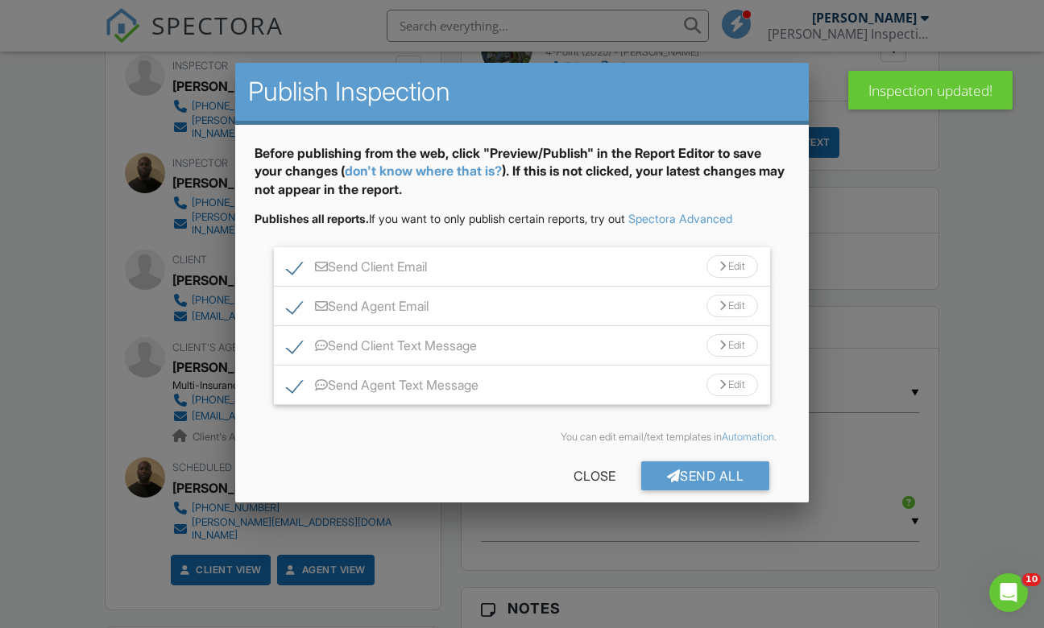
click at [292, 302] on label "Send Agent Email" at bounding box center [358, 309] width 142 height 20
checkbox input "false"
click at [297, 388] on label "Send Agent Text Message" at bounding box center [383, 388] width 192 height 20
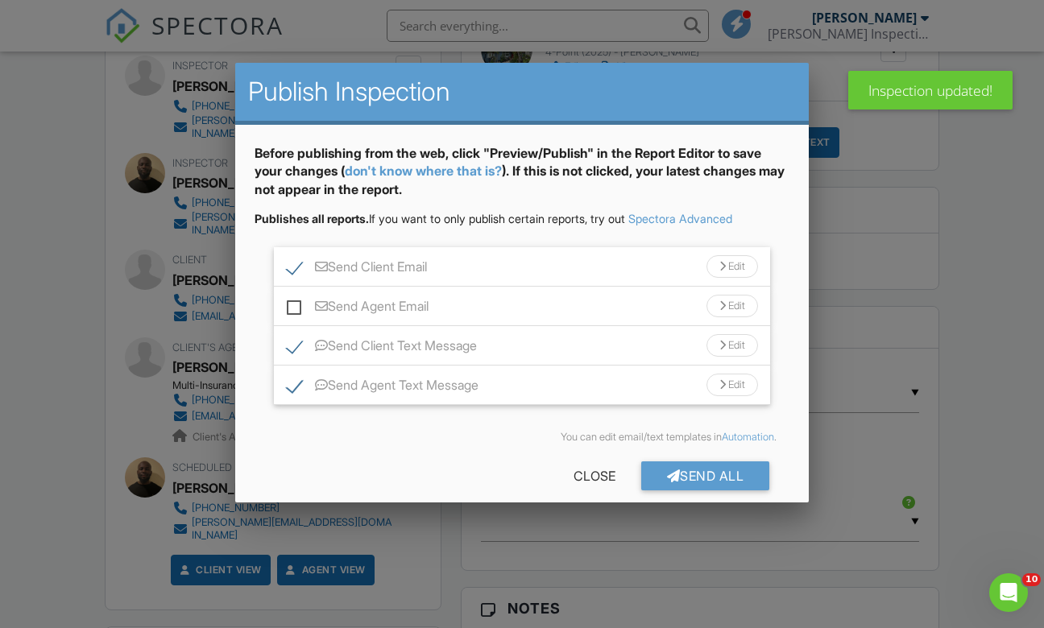
checkbox input "false"
click at [678, 474] on div "Send All" at bounding box center [705, 475] width 129 height 29
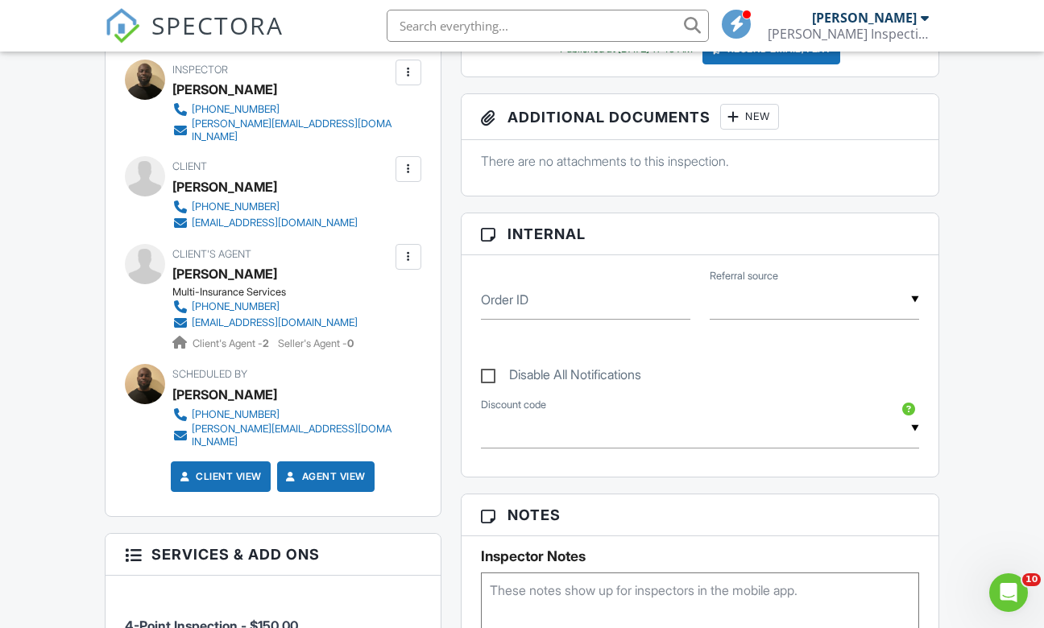
scroll to position [523, 0]
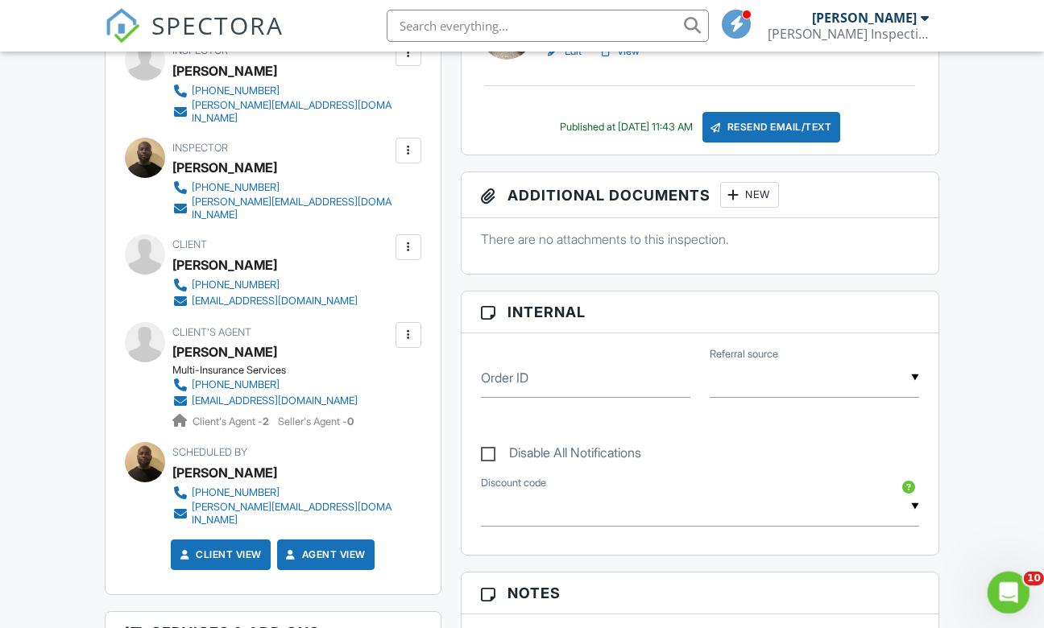
click at [992, 592] on div "Open Intercom Messenger" at bounding box center [1005, 590] width 53 height 53
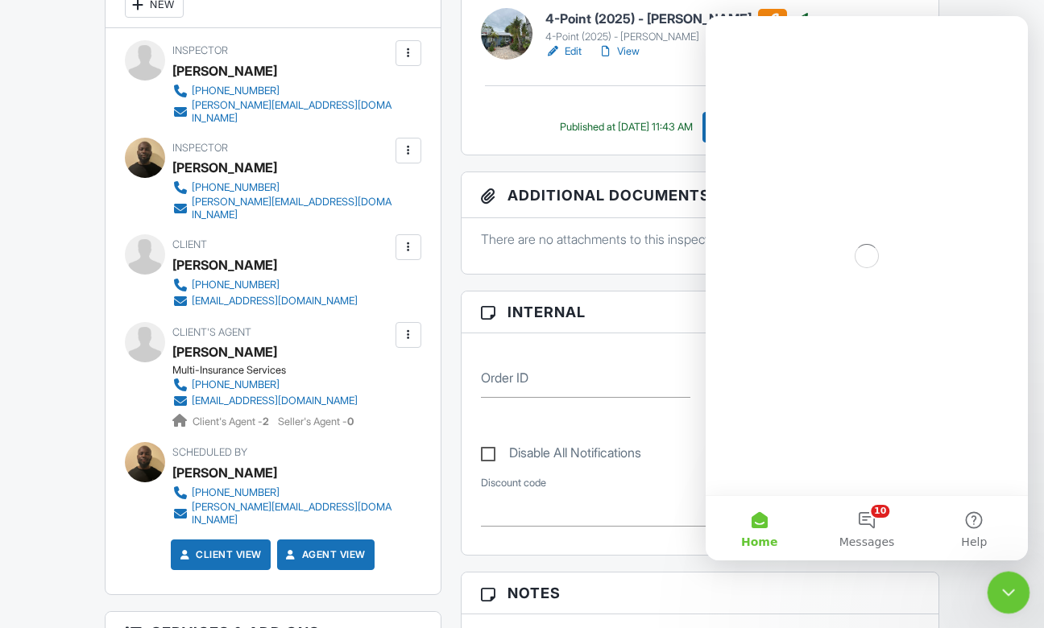
scroll to position [0, 0]
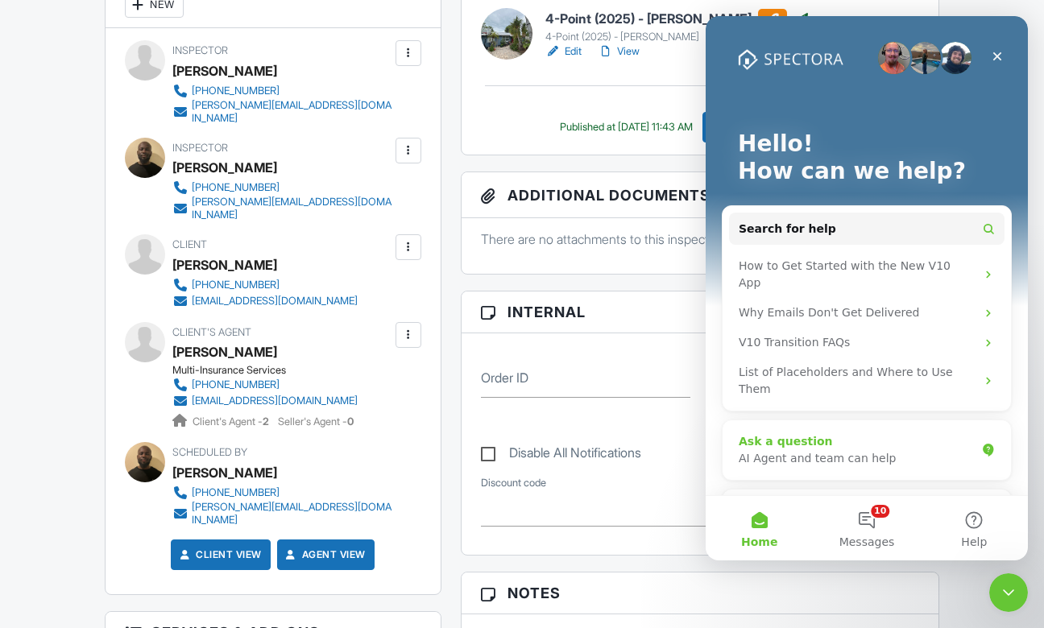
click at [804, 450] on div "AI Agent and team can help" at bounding box center [856, 458] width 237 height 17
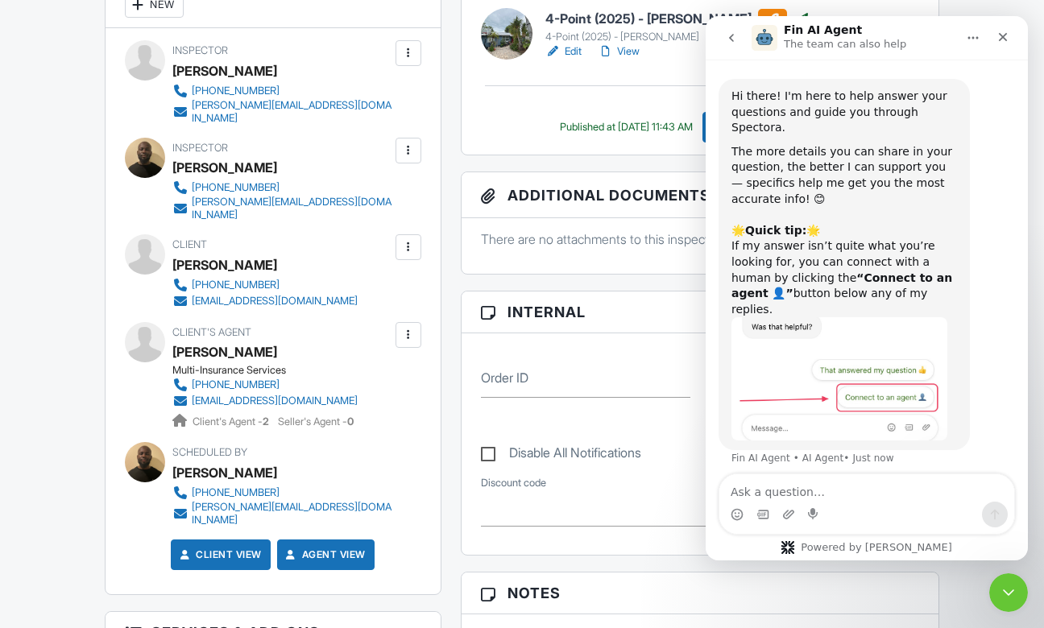
click at [720, 45] on button "go back" at bounding box center [731, 38] width 31 height 31
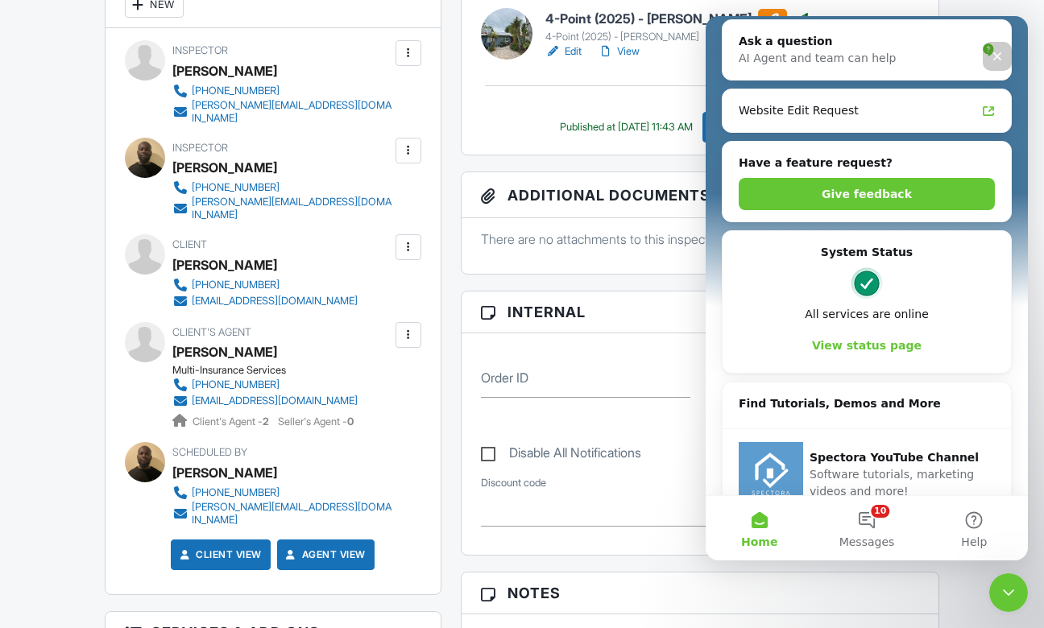
scroll to position [89, 0]
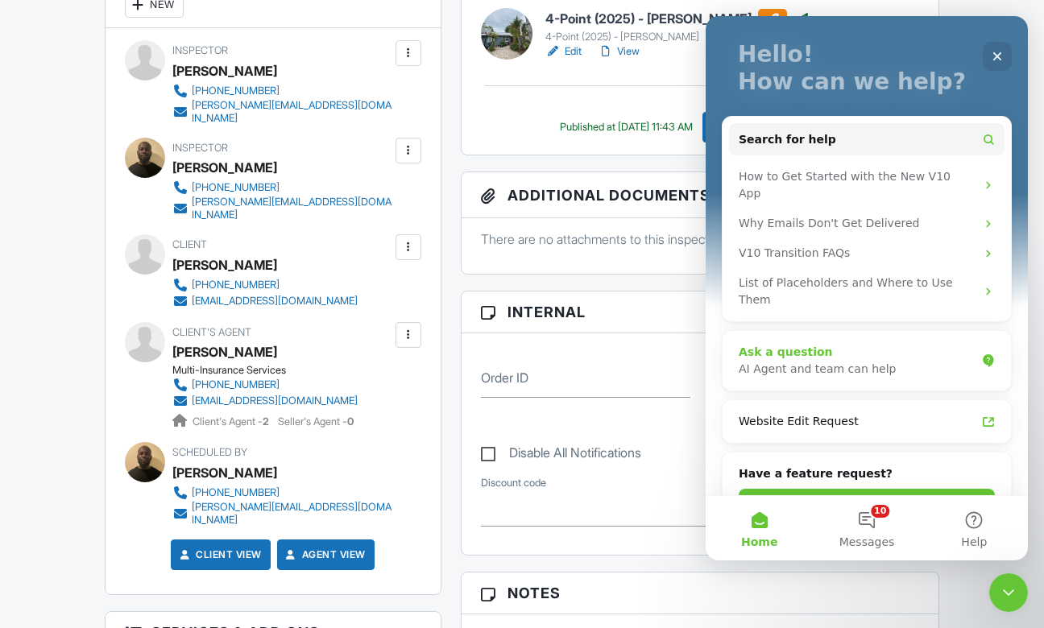
click at [825, 361] on div "AI Agent and team can help" at bounding box center [856, 369] width 237 height 17
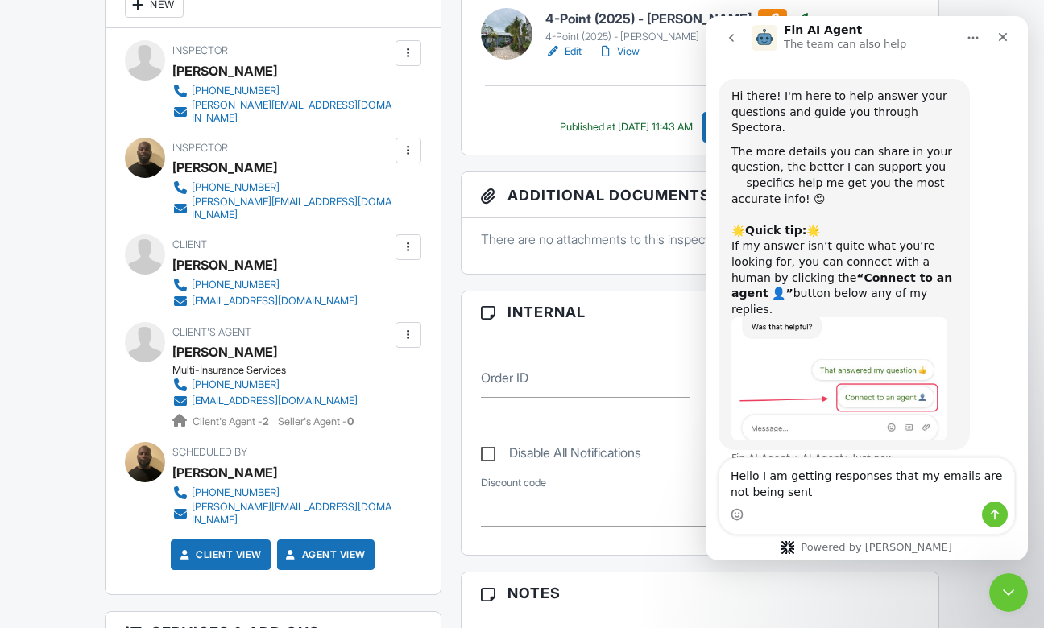
type textarea "Hello I am getting responses that my emails are not being sent"
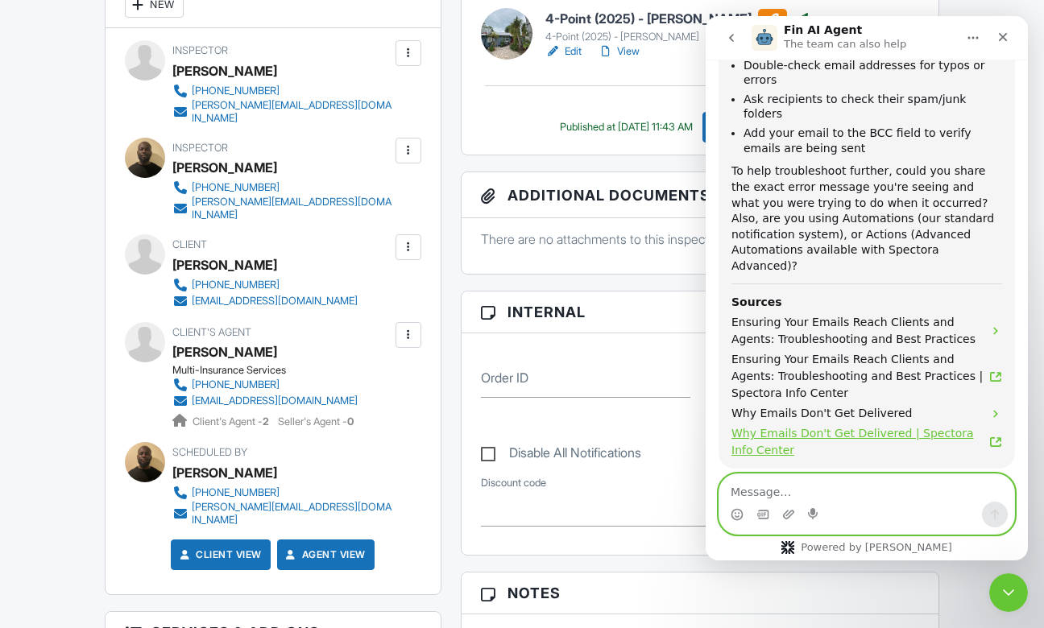
scroll to position [747, 0]
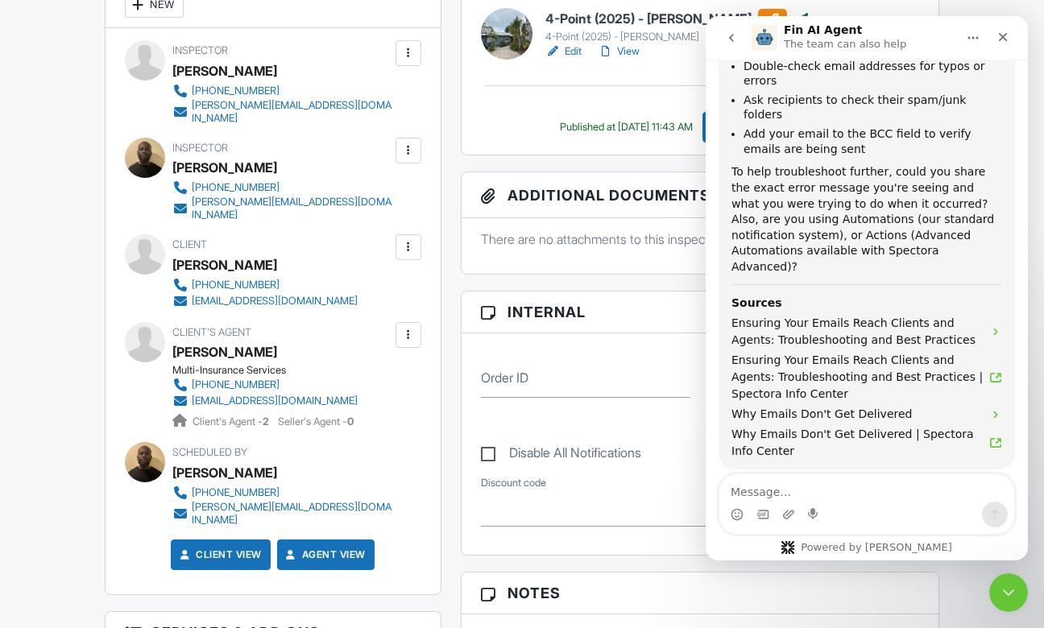
click at [898, 540] on button "Connect to an agent 👤" at bounding box center [928, 556] width 157 height 32
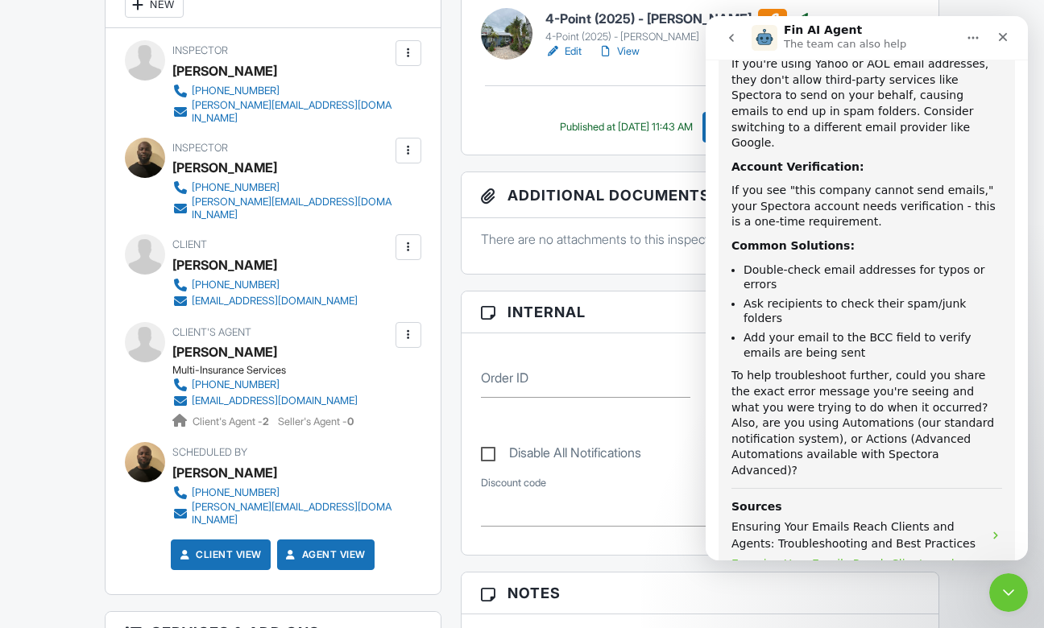
scroll to position [827, 0]
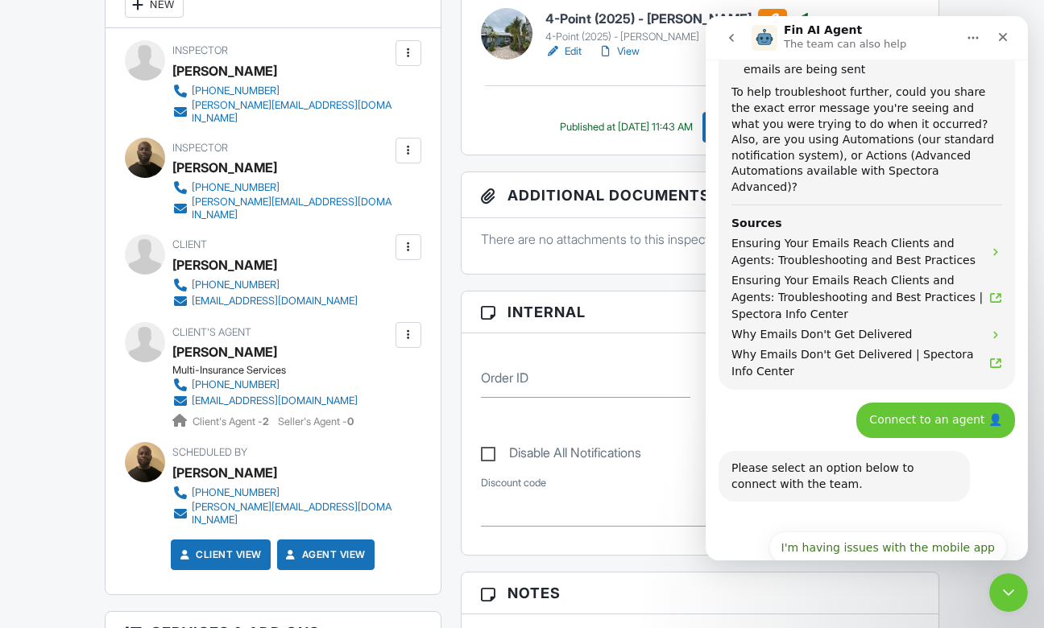
click at [883, 612] on button "I have questions about something else" at bounding box center [885, 628] width 242 height 32
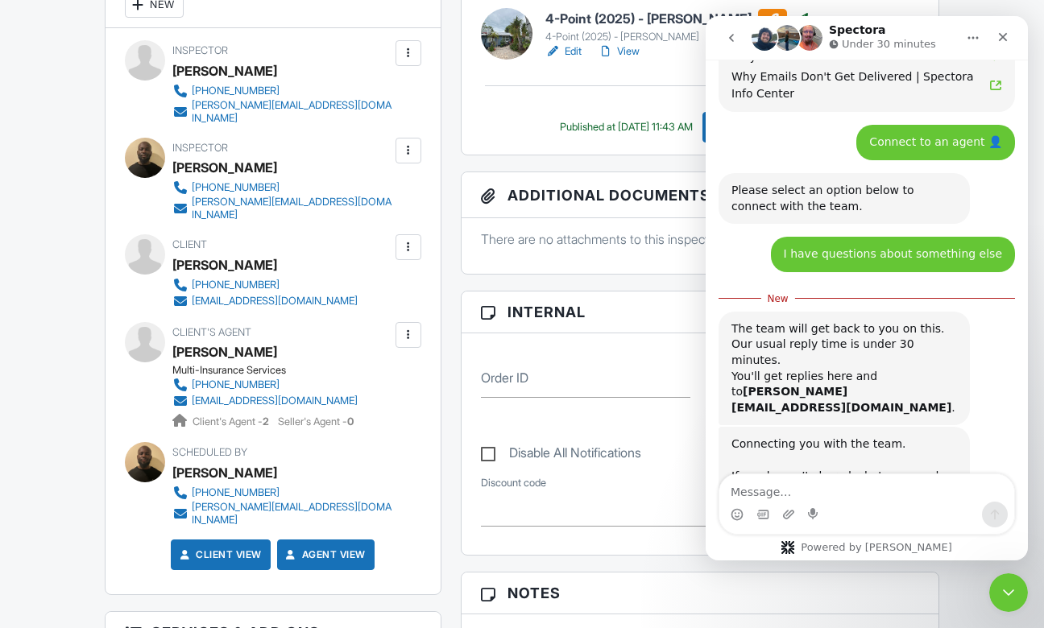
scroll to position [1103, 0]
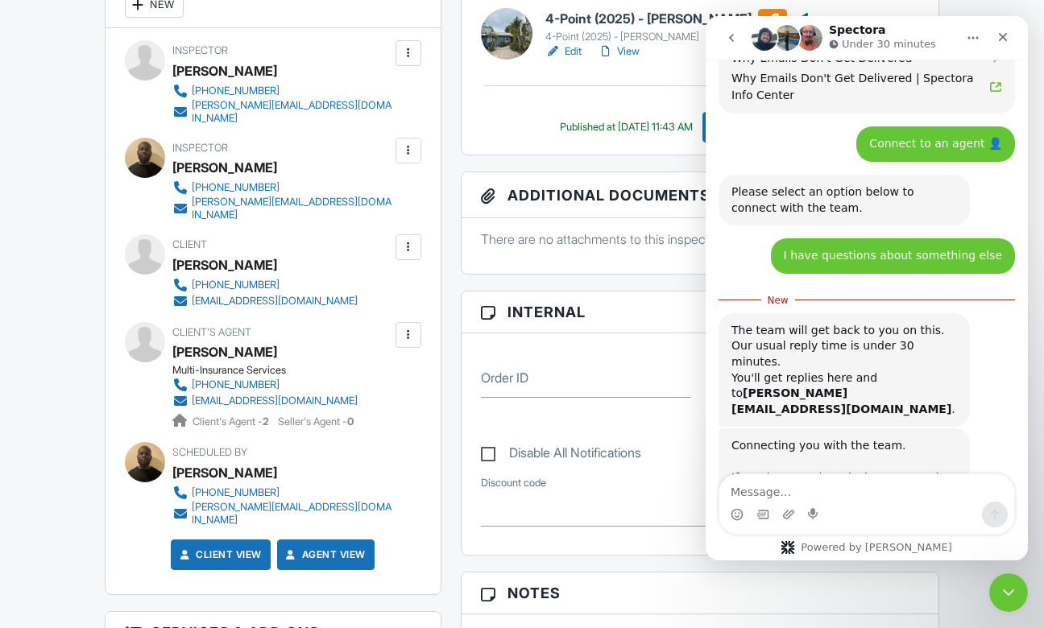
click at [438, 134] on div "Inspector William Grant 941-324-0779 william@russellinspectionsfl.com Make Invi…" at bounding box center [272, 310] width 335 height 565
click at [1000, 39] on icon "Close" at bounding box center [1003, 37] width 9 height 9
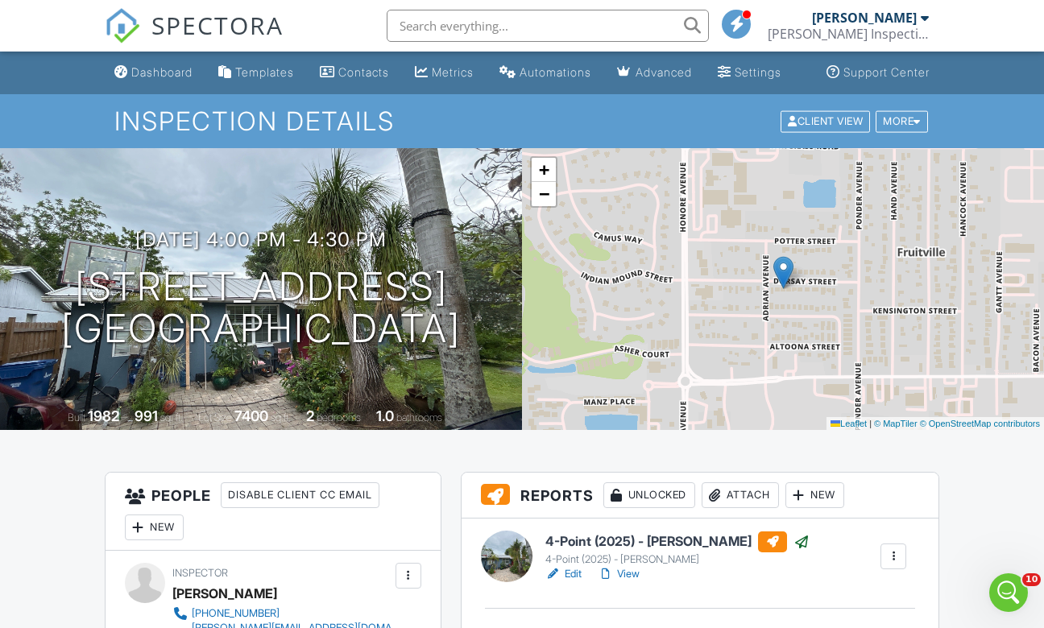
scroll to position [0, 0]
click at [184, 39] on span "SPECTORA" at bounding box center [217, 25] width 132 height 34
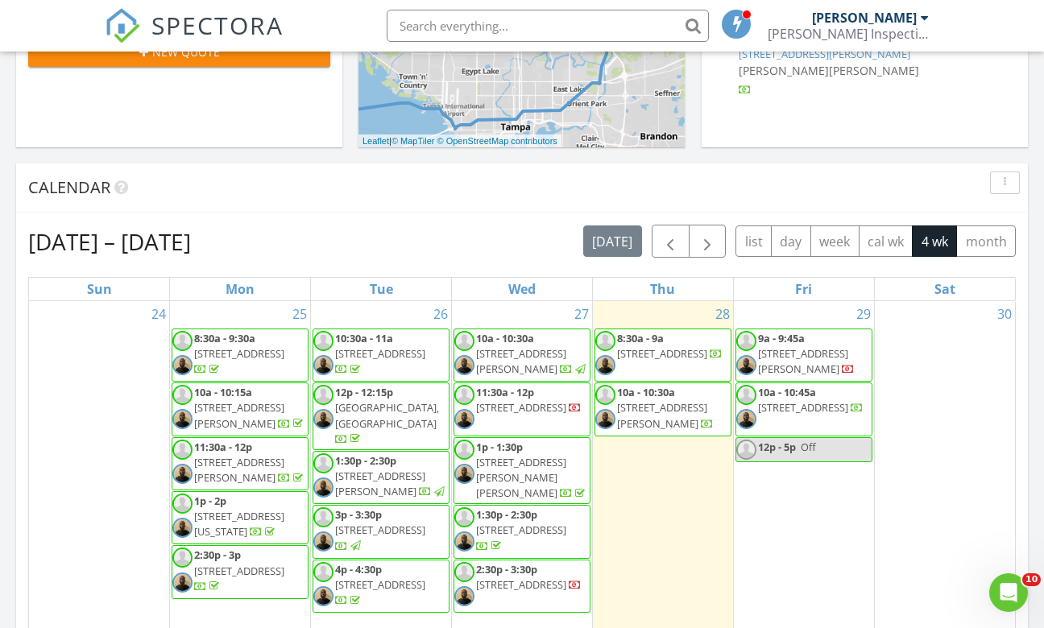
scroll to position [650, 0]
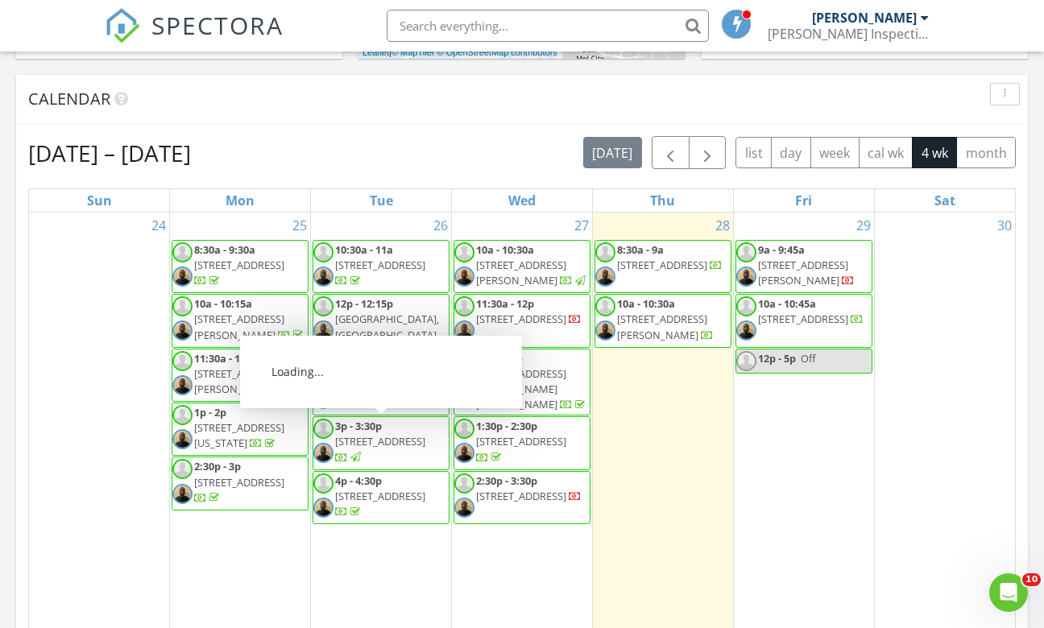
click at [788, 407] on div "29 9a - 9:45a 10 Irwin St, Safety Harbor 34695 10a - 10:45a 11096 88th Ave N, S…" at bounding box center [804, 422] width 140 height 418
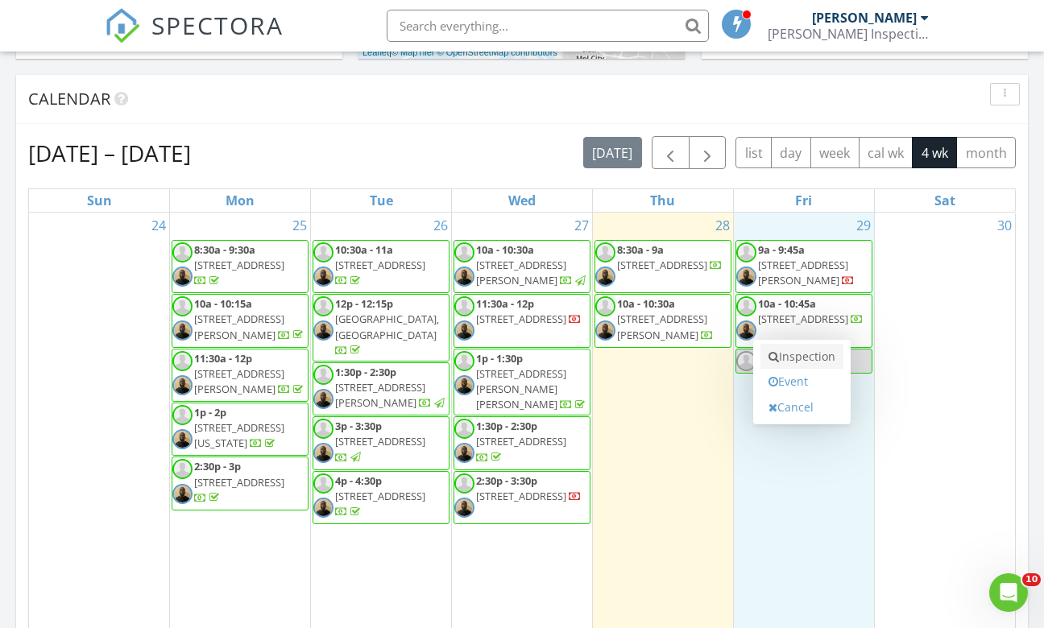
click at [791, 347] on link "Inspection" at bounding box center [801, 357] width 83 height 26
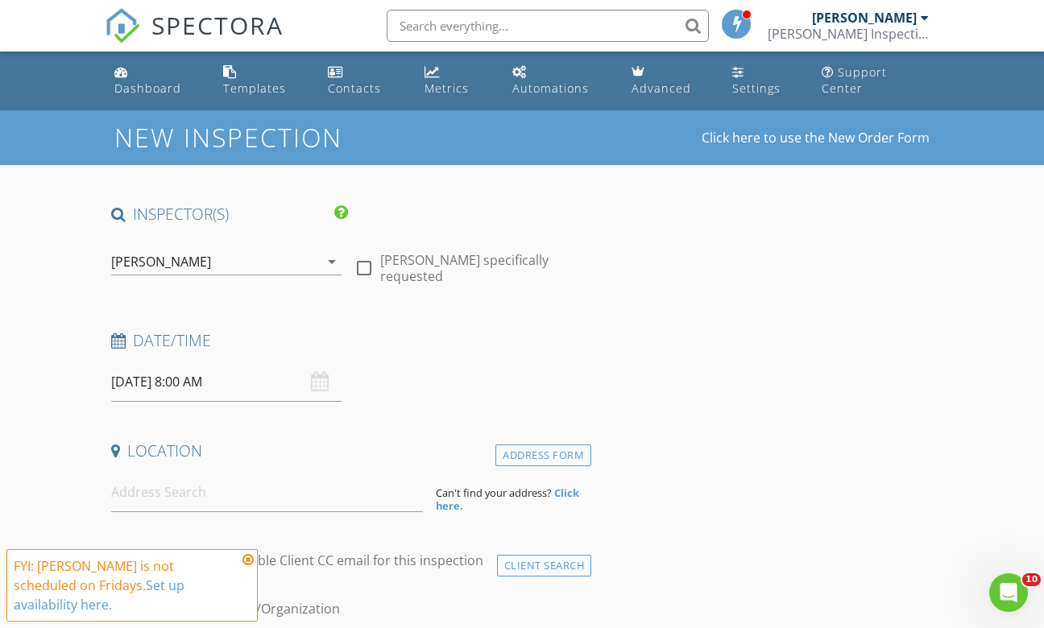
click at [251, 255] on div "[PERSON_NAME]" at bounding box center [215, 262] width 208 height 26
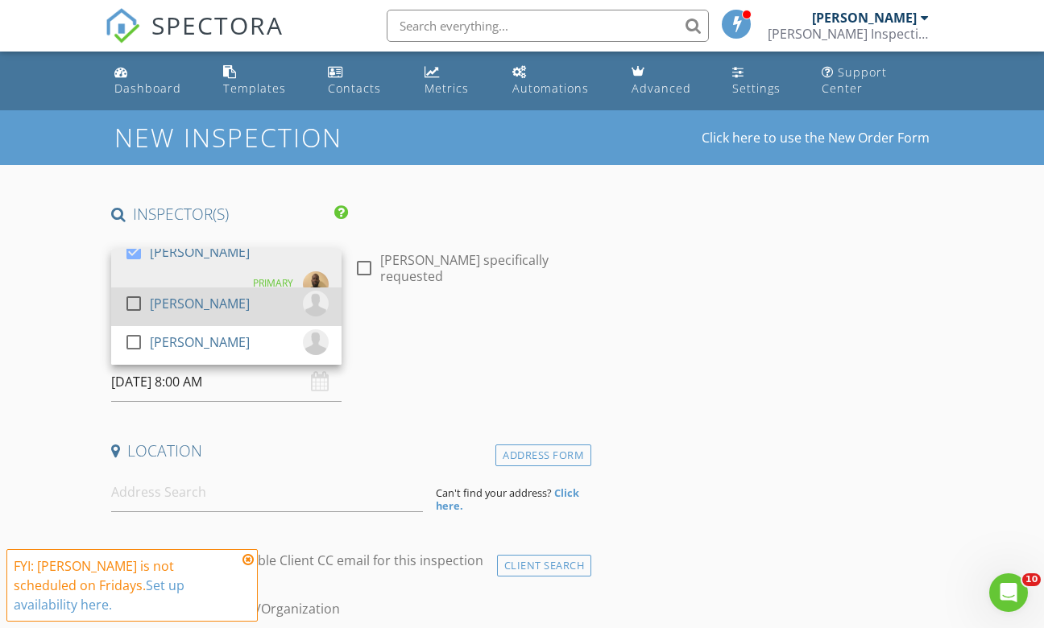
click at [157, 292] on div "[PERSON_NAME]" at bounding box center [200, 304] width 100 height 26
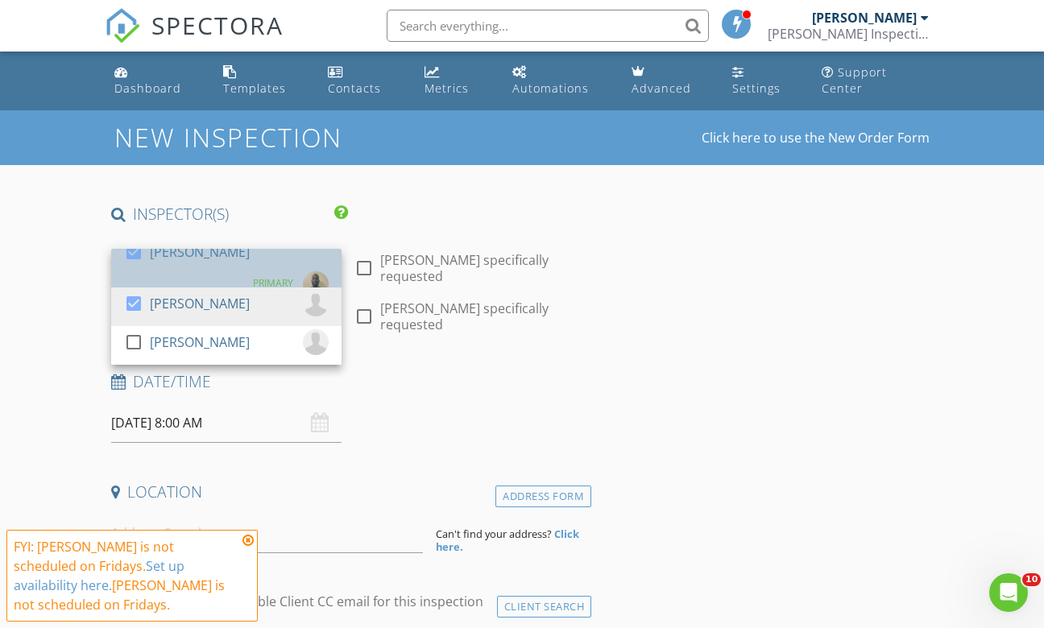
click at [137, 262] on div at bounding box center [137, 267] width 26 height 10
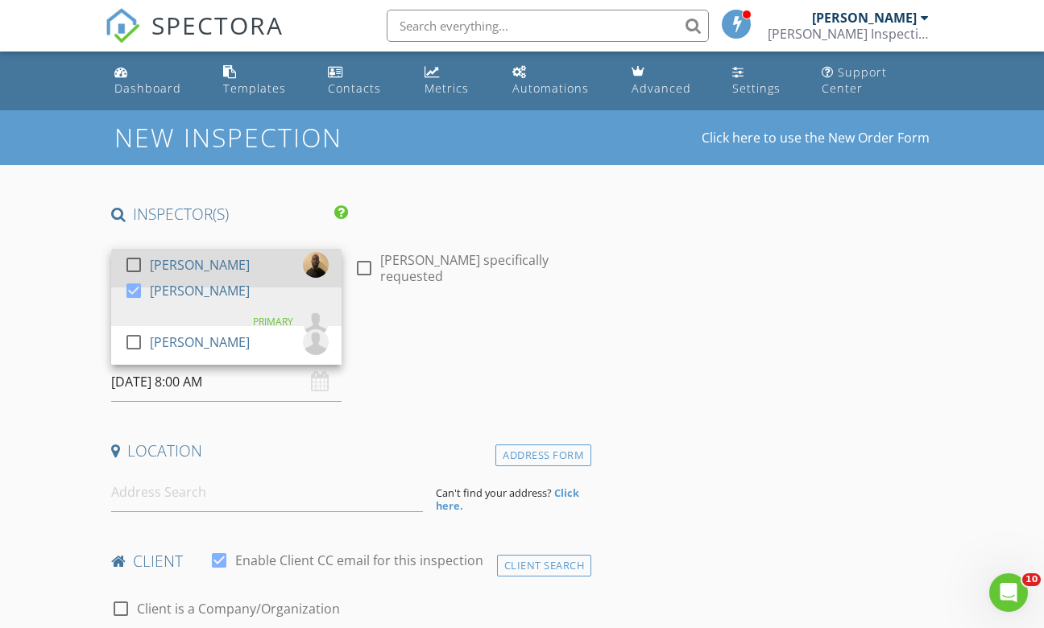
click at [137, 275] on div at bounding box center [137, 280] width 26 height 10
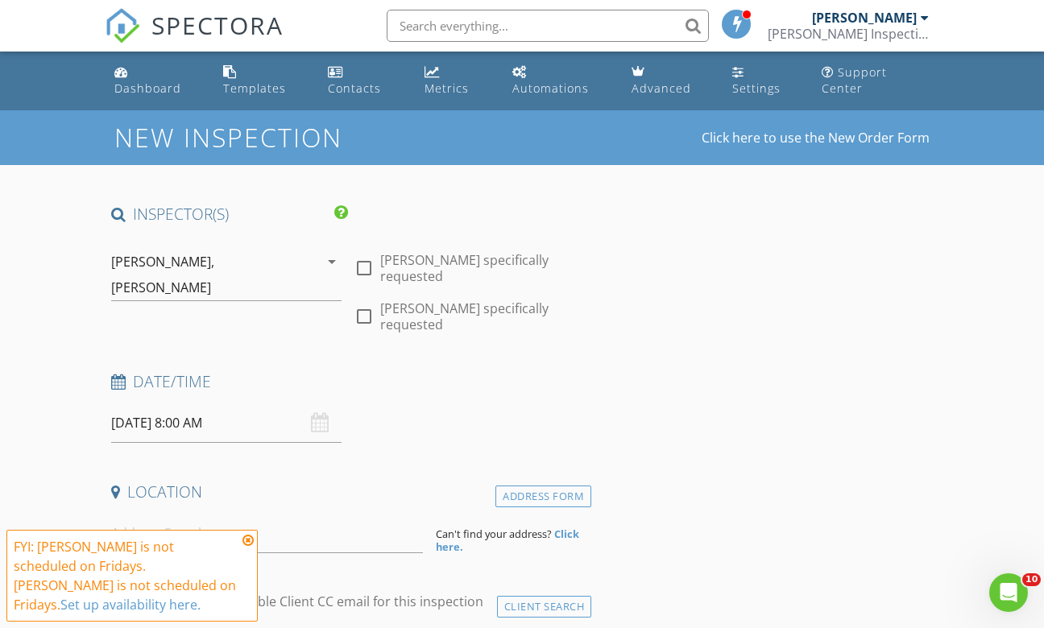
scroll to position [244, 0]
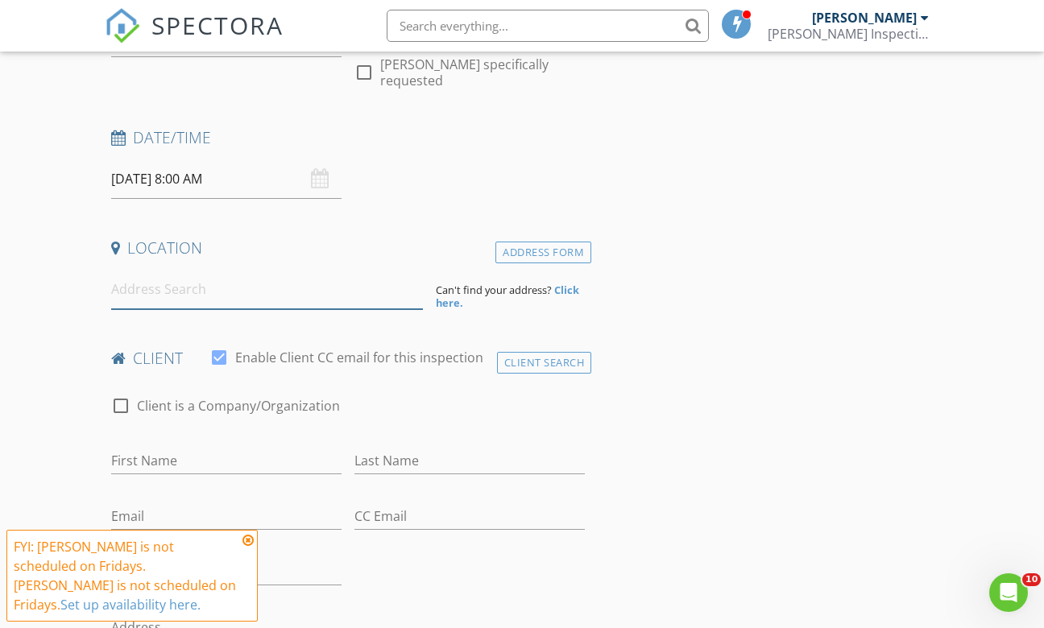
click at [218, 270] on input at bounding box center [267, 289] width 312 height 39
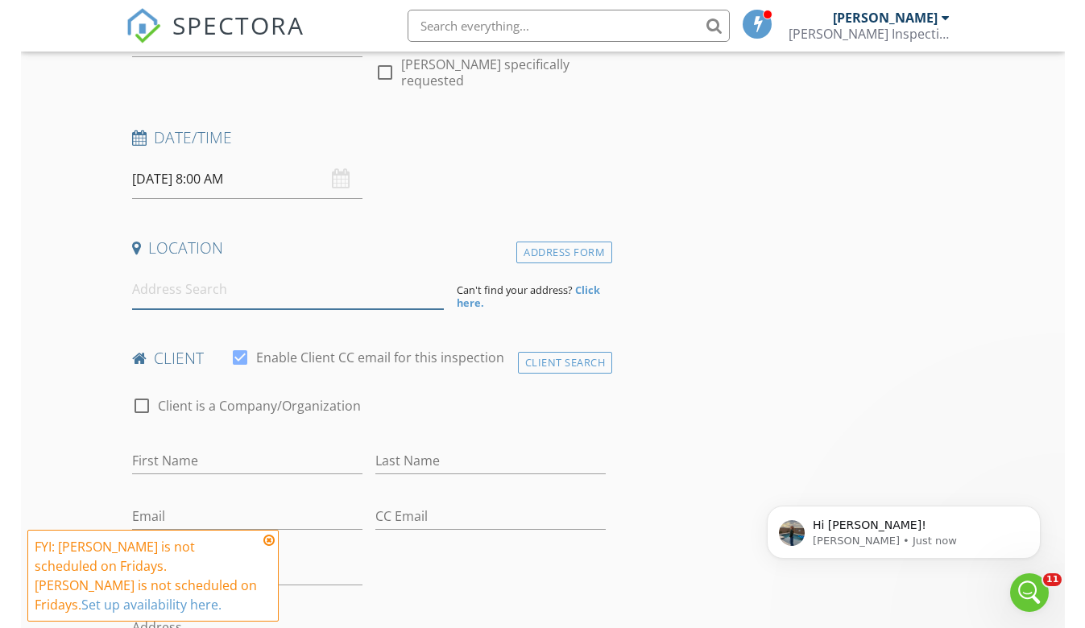
scroll to position [0, 0]
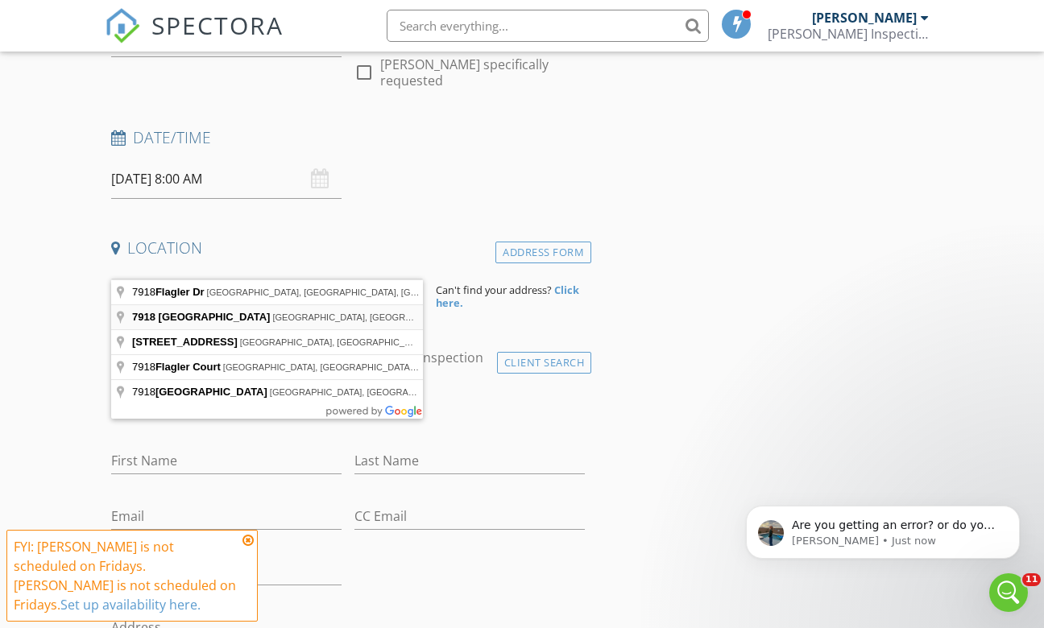
type input "7918 South Flagler Drive, West Palm Beach, FL, USA"
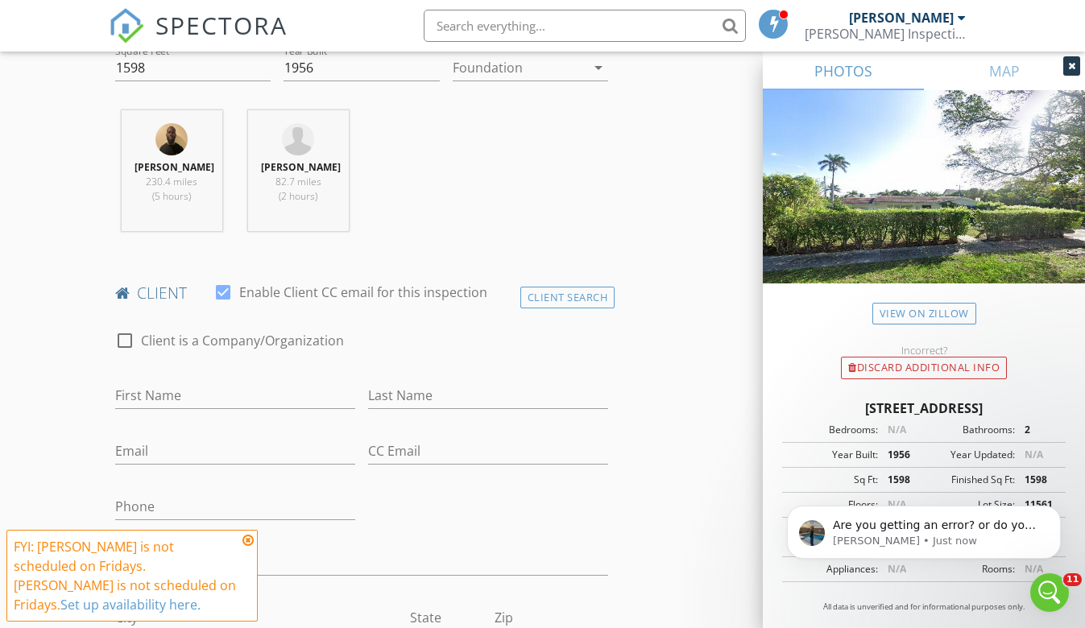
scroll to position [628, 0]
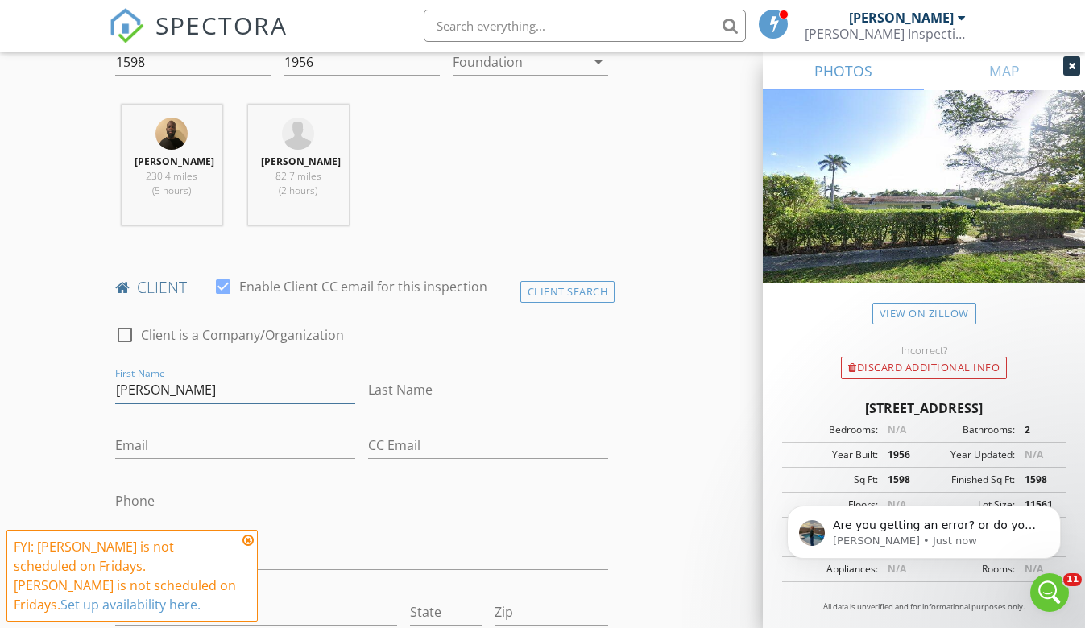
type input "[PERSON_NAME]"
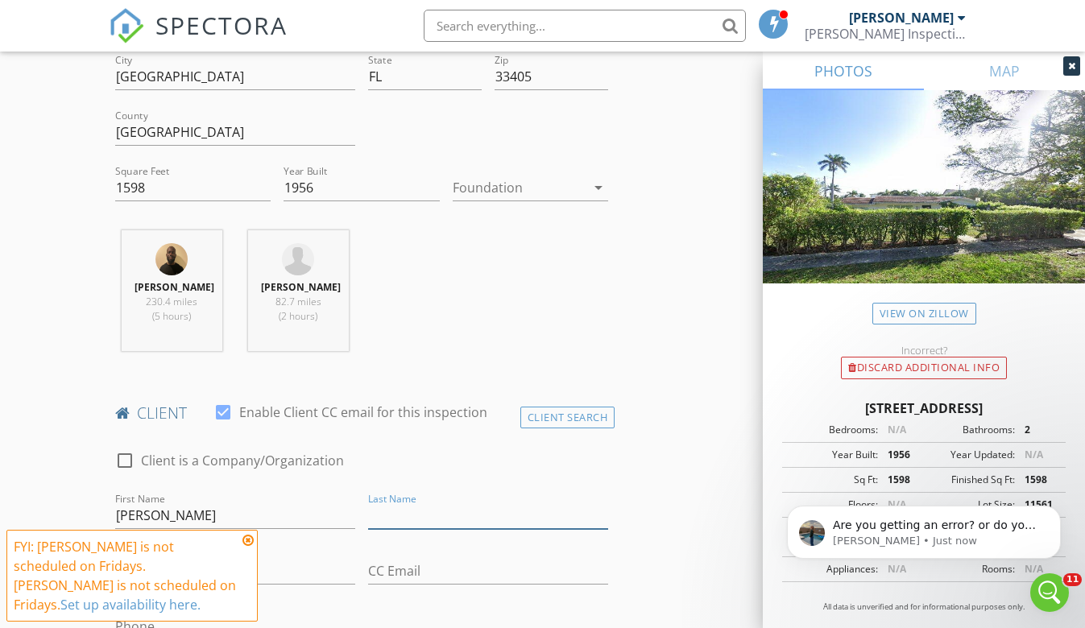
scroll to position [434, 0]
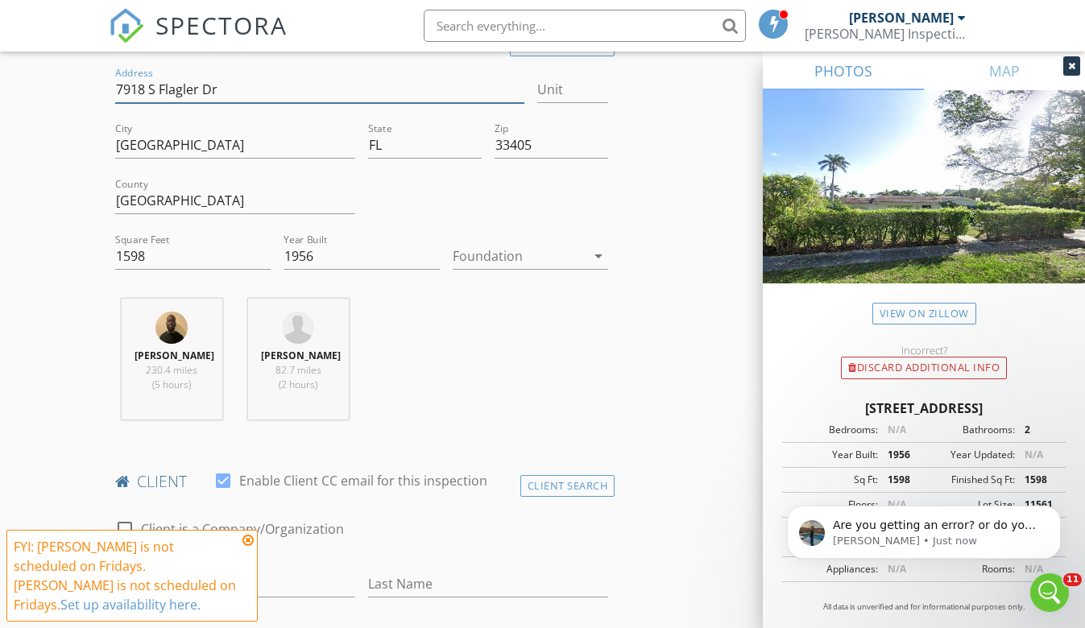
click at [188, 77] on input "7918 S Flagler Dr" at bounding box center [319, 90] width 409 height 27
type input "1598"
type input "1956"
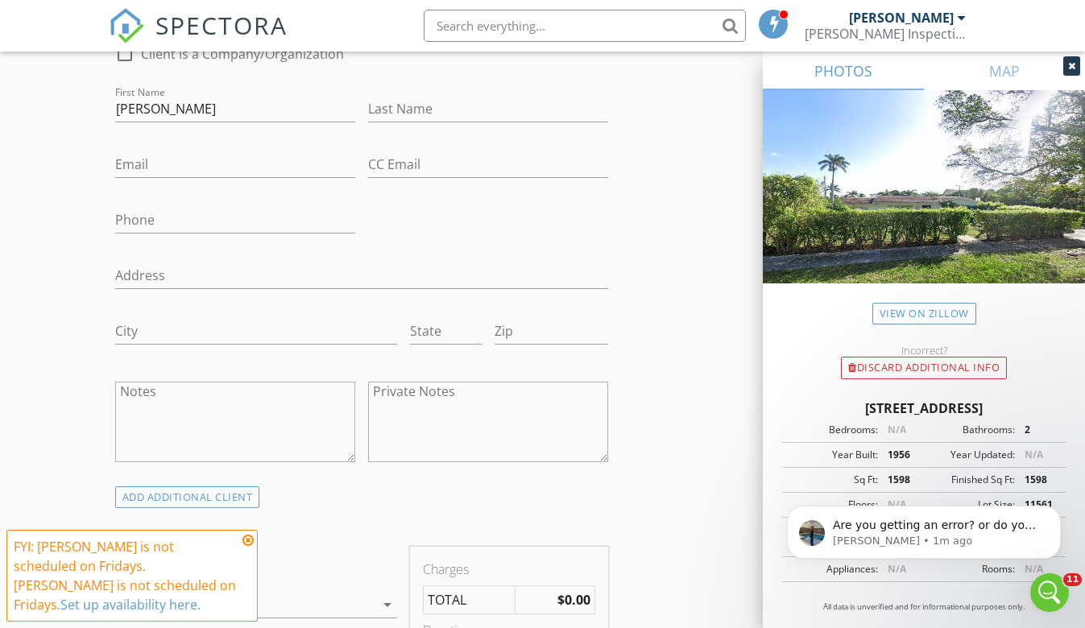
scroll to position [899, 0]
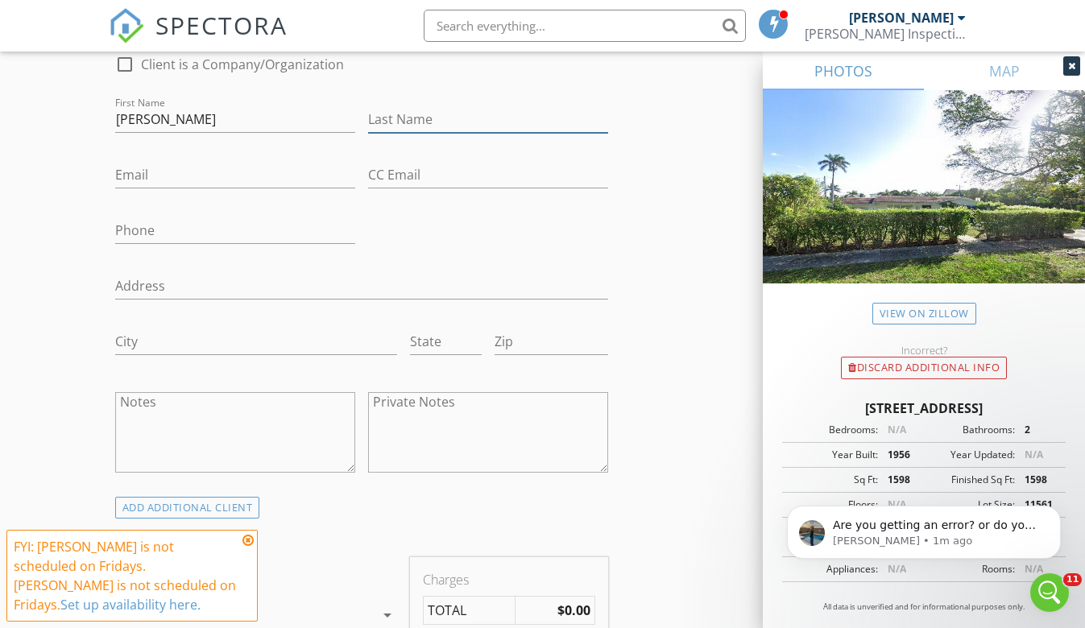
click at [397, 106] on input "Last Name" at bounding box center [488, 119] width 240 height 27
type input "[PERSON_NAME]"
click at [419, 106] on input "[PERSON_NAME]" at bounding box center [488, 119] width 240 height 27
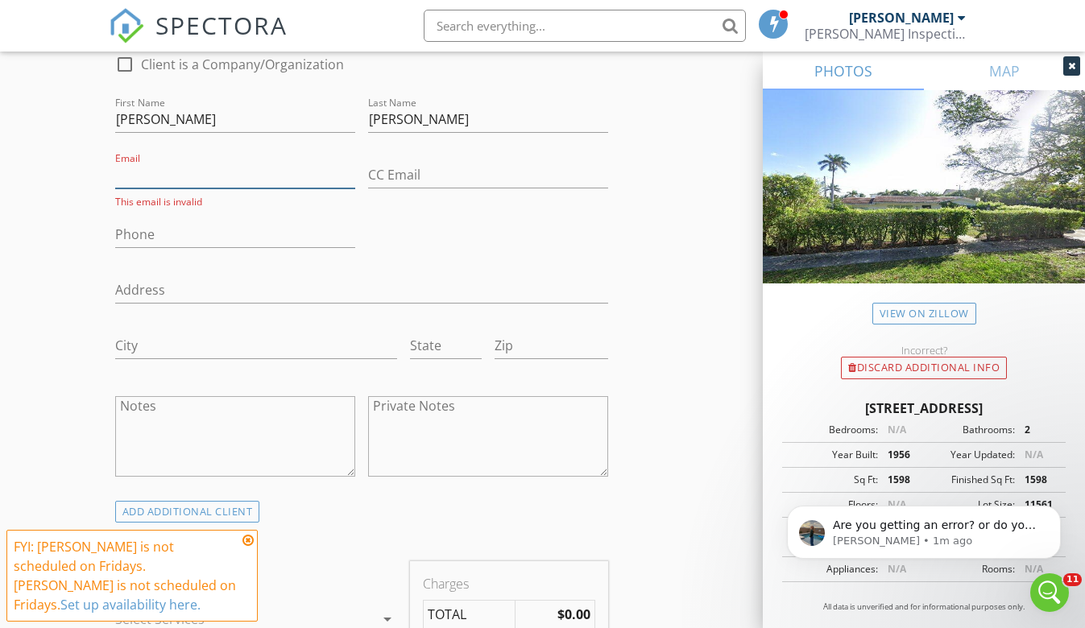
click at [282, 162] on input "Email" at bounding box center [235, 175] width 240 height 27
paste input "[PERSON_NAME]"
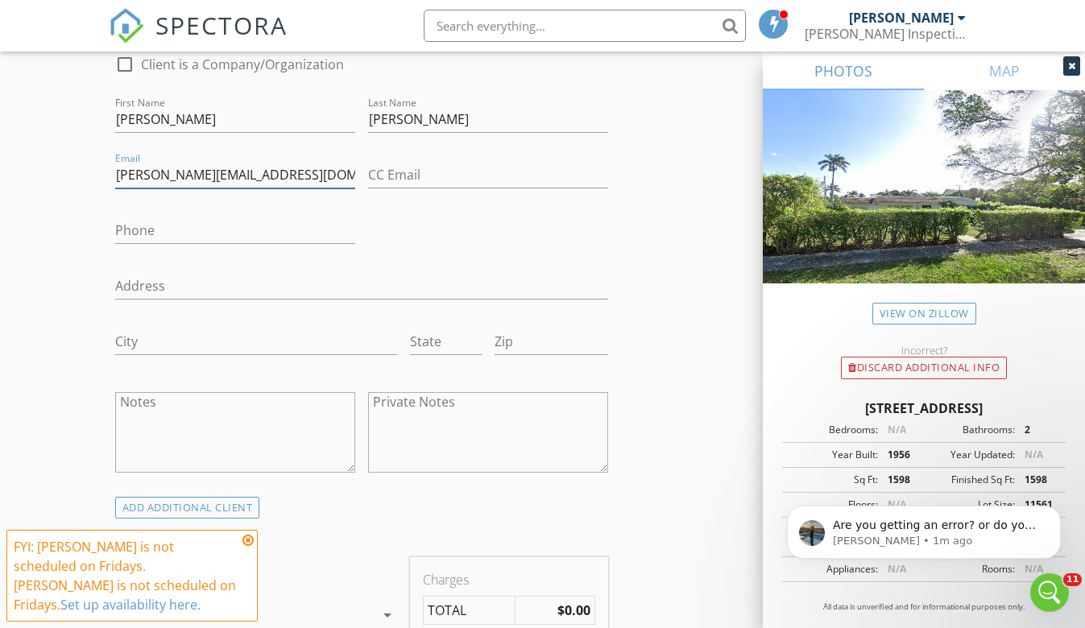
type input "Panagoulias@yahoo.com"
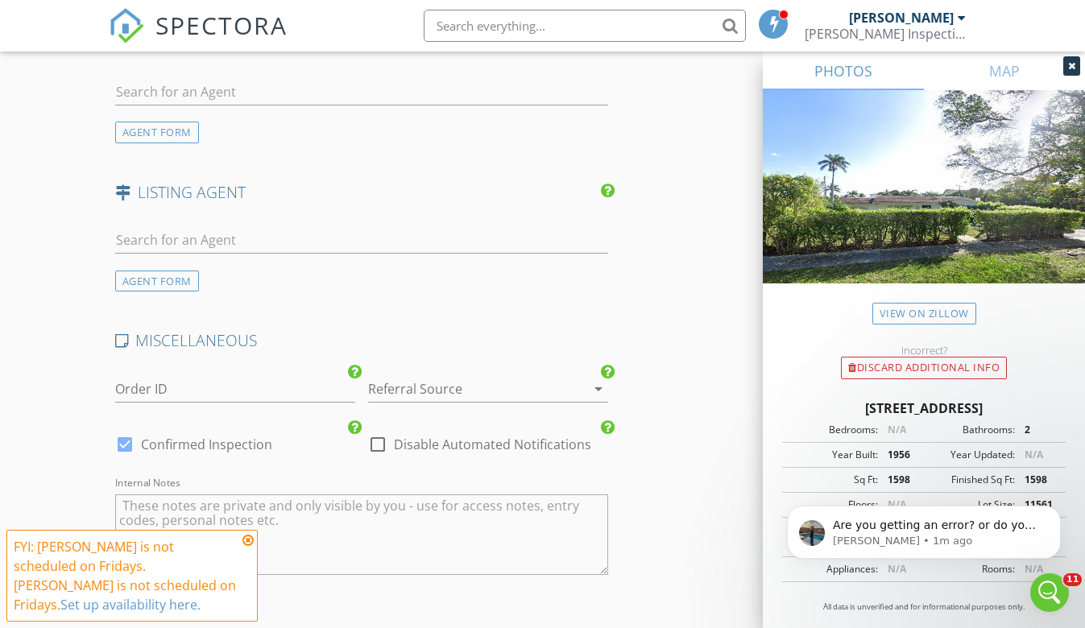
scroll to position [2020, 0]
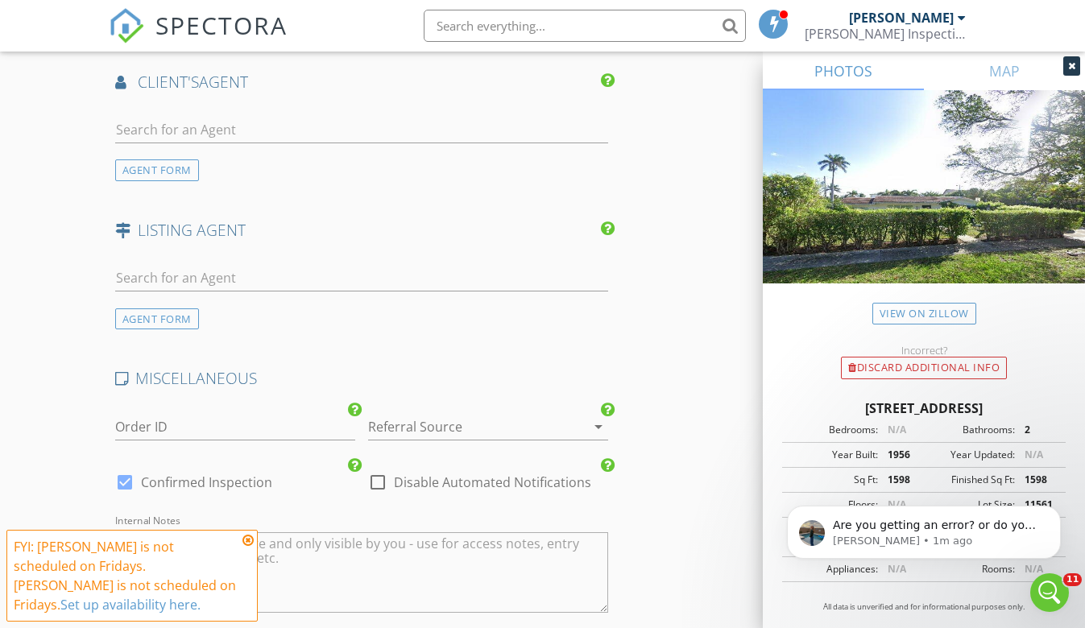
type input "561"
click at [180, 117] on input "text" at bounding box center [362, 130] width 494 height 27
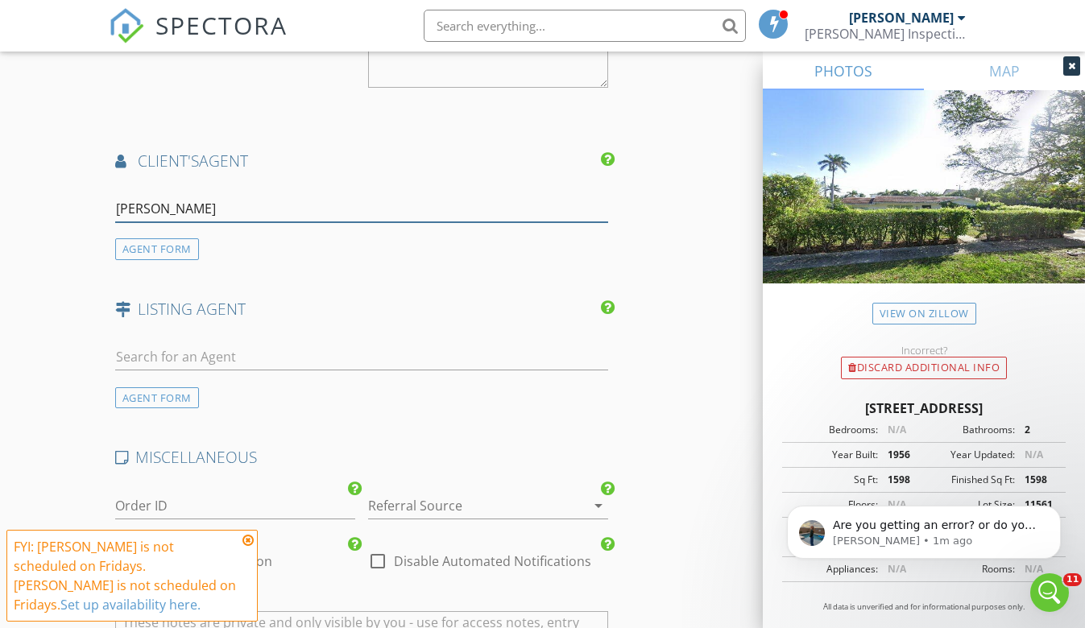
scroll to position [1932, 0]
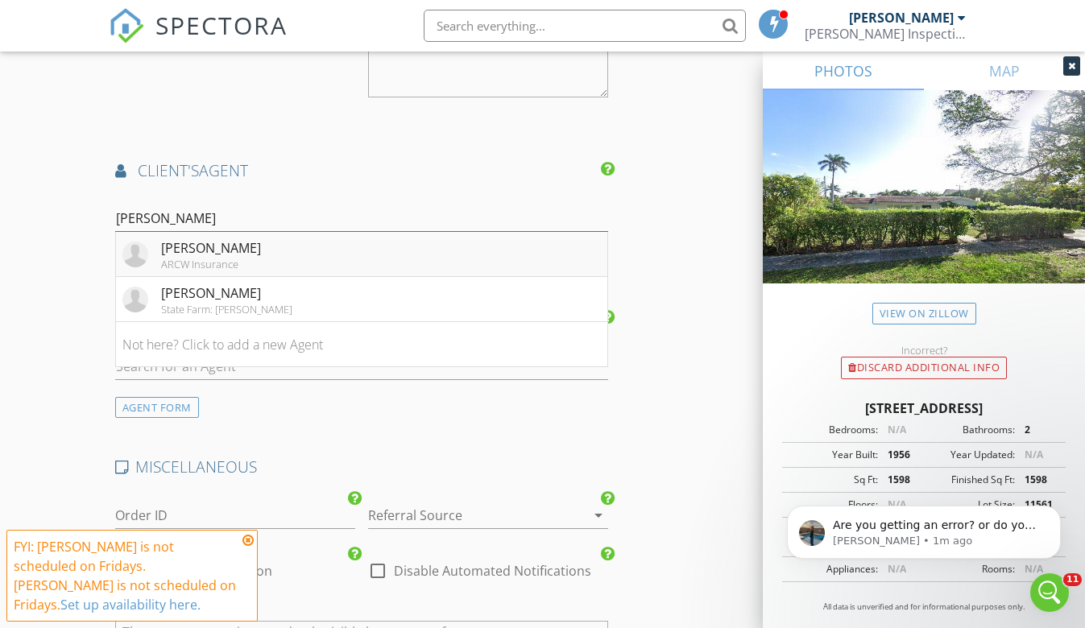
type input "[PERSON_NAME]"
click at [222, 258] on div "ARCW Insurance" at bounding box center [211, 264] width 100 height 13
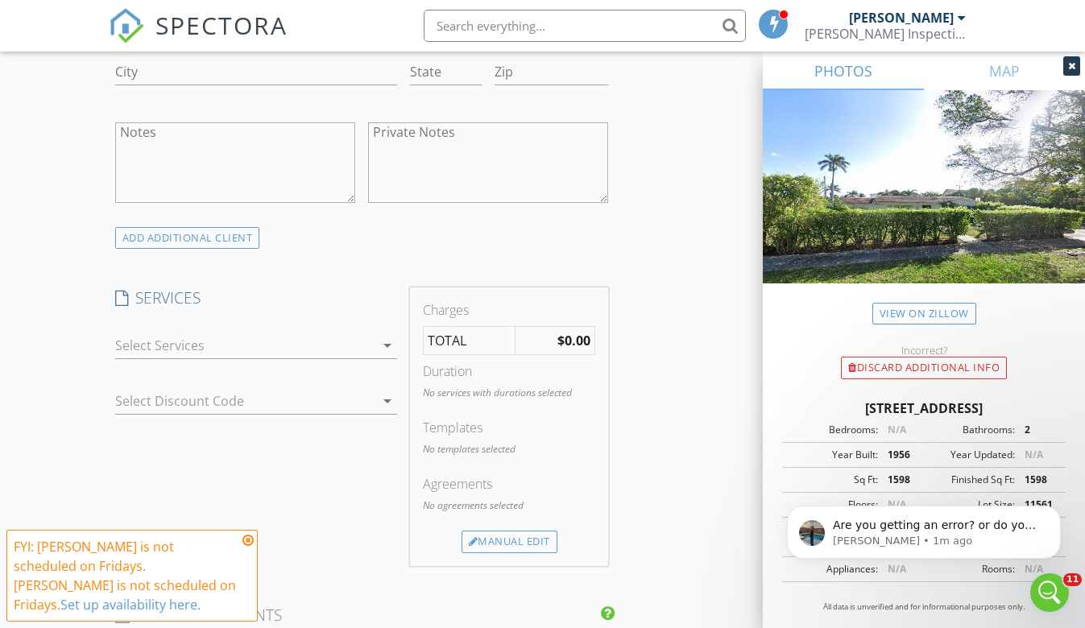
scroll to position [1148, 0]
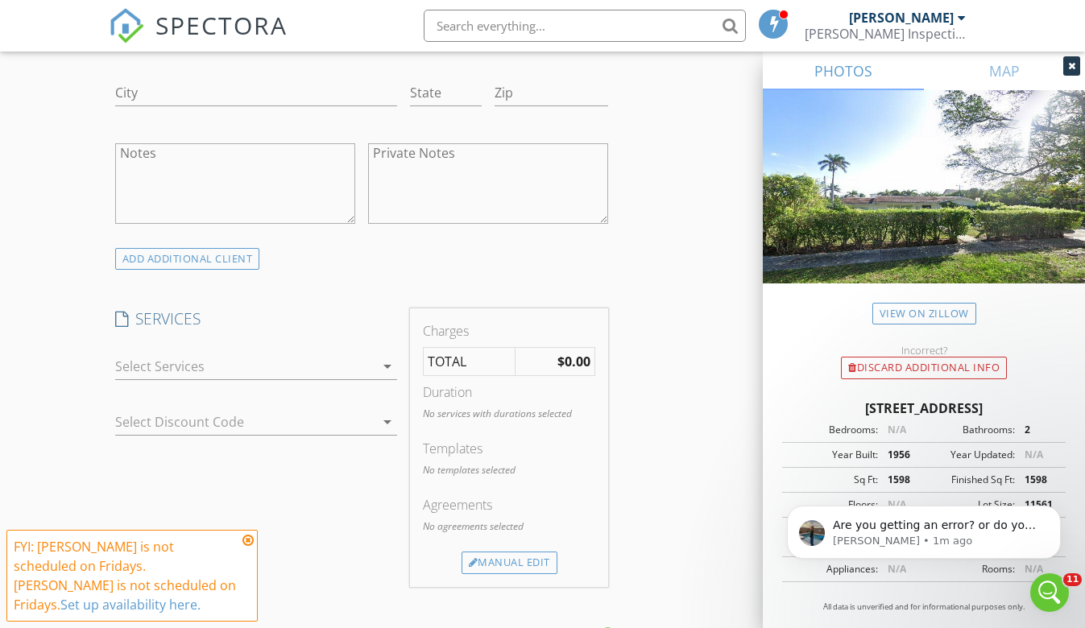
click at [185, 354] on div at bounding box center [245, 367] width 260 height 26
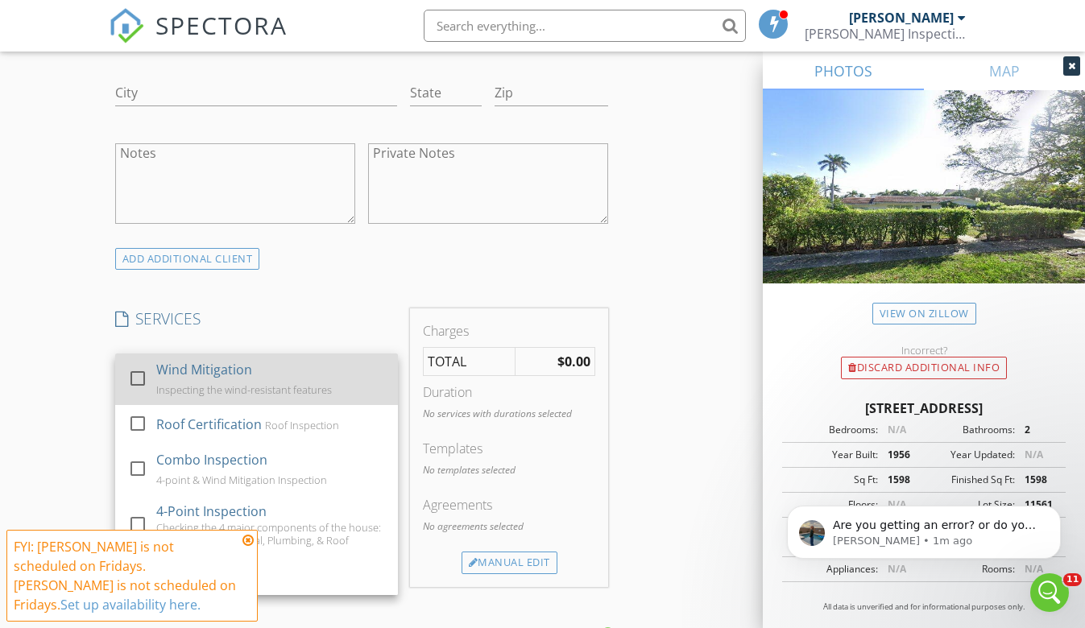
click at [141, 388] on div at bounding box center [141, 393] width 26 height 10
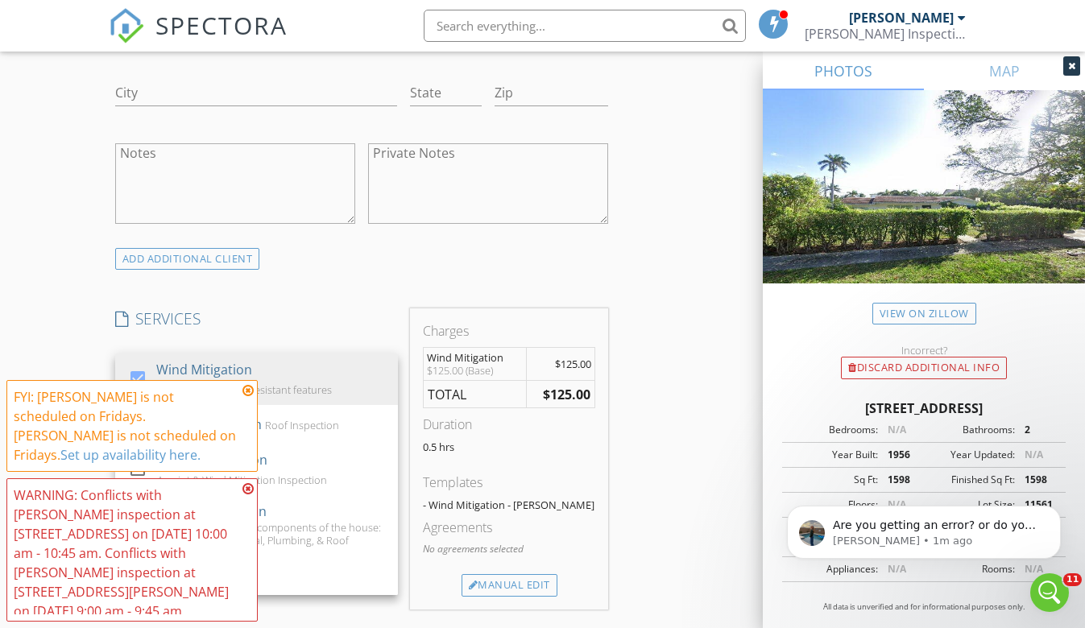
click at [83, 348] on div "New Inspection Click here to use the New Order Form INSPECTOR(S) check_box Chri…" at bounding box center [542, 624] width 1085 height 3355
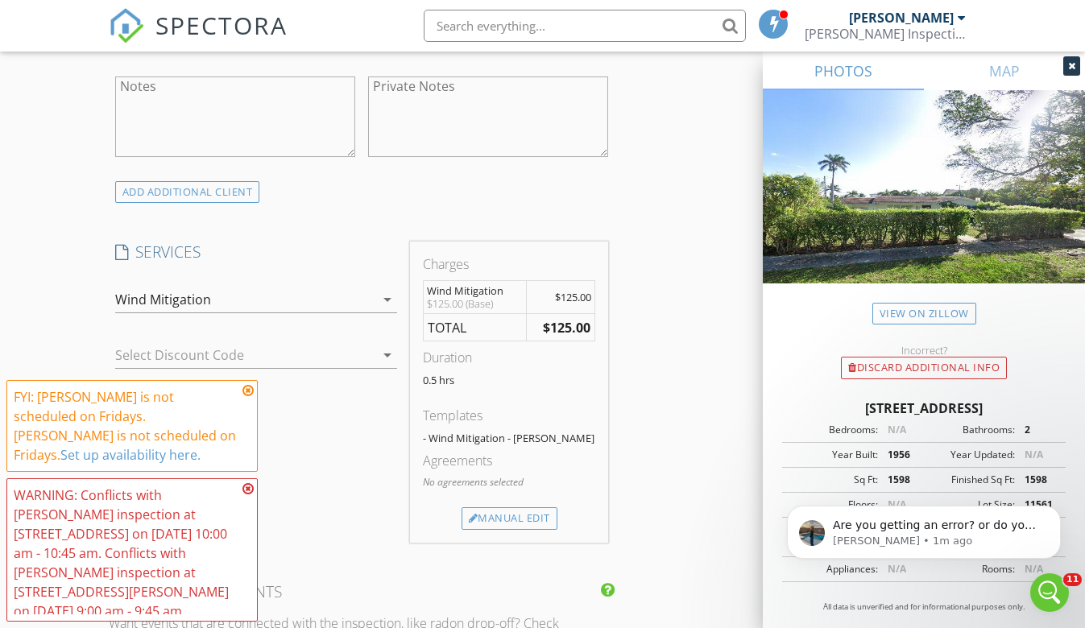
scroll to position [1330, 0]
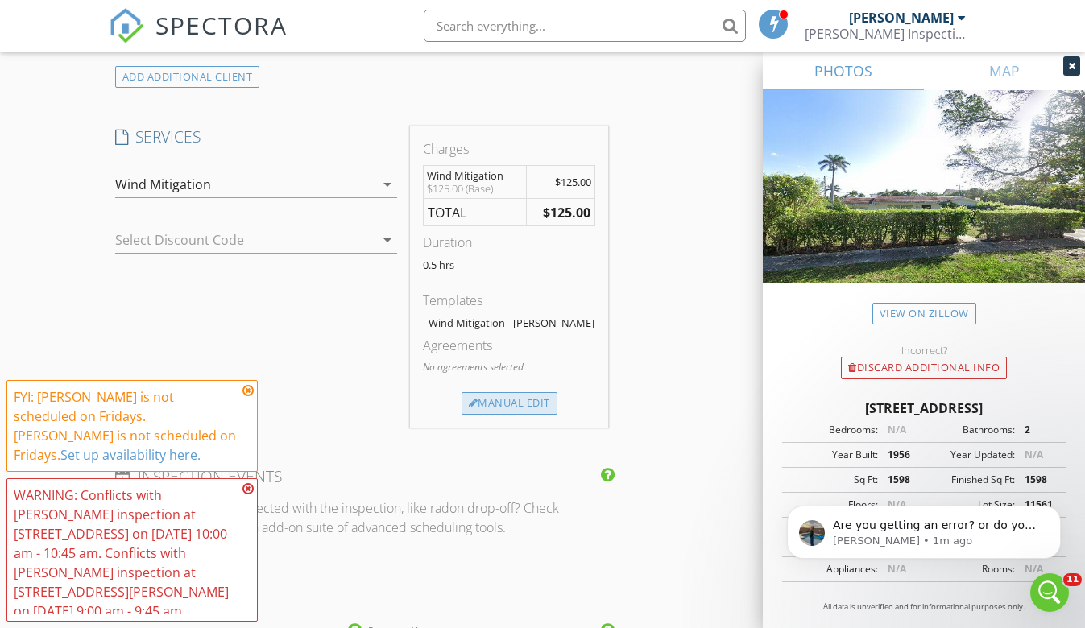
click at [477, 392] on div "Manual Edit" at bounding box center [509, 403] width 96 height 23
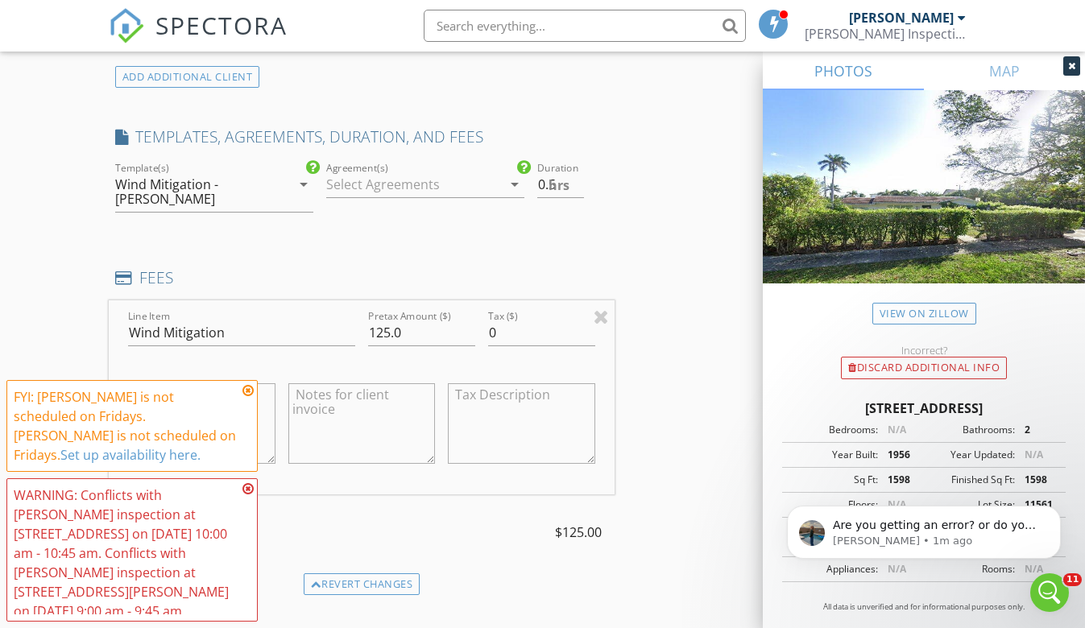
scroll to position [1404, 0]
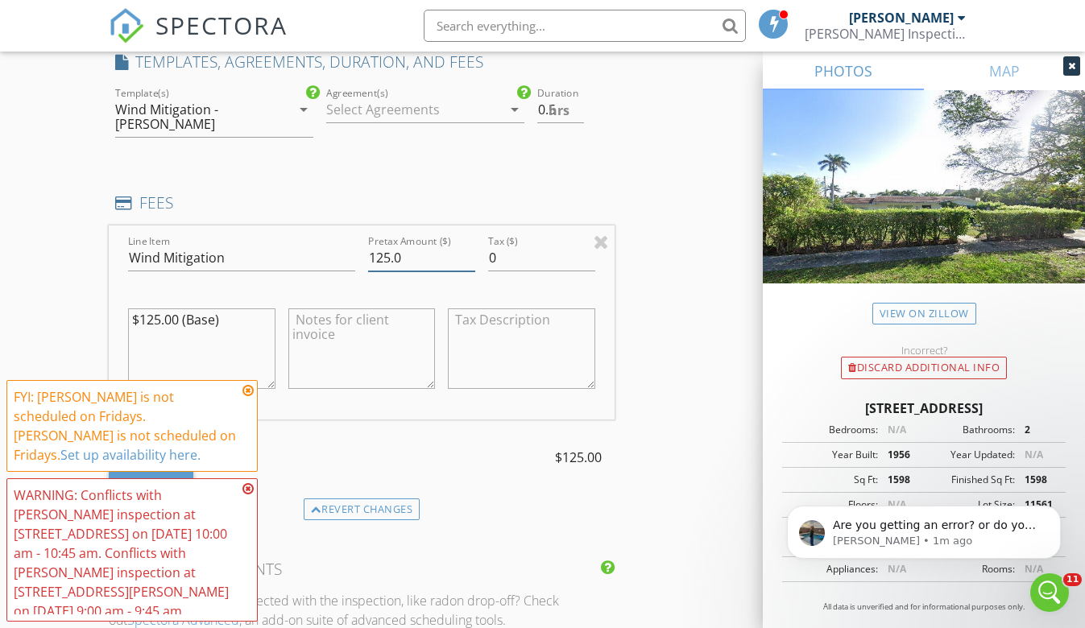
click at [383, 245] on input "125.0" at bounding box center [421, 258] width 107 height 27
type input "175.0"
click at [154, 308] on textarea "$125.00 (Base)" at bounding box center [201, 348] width 147 height 81
type textarea "$175.00 (Base)"
click at [58, 247] on div "New Inspection Click here to use the New Order Form INSPECTOR(S) check_box Chri…" at bounding box center [542, 451] width 1085 height 3522
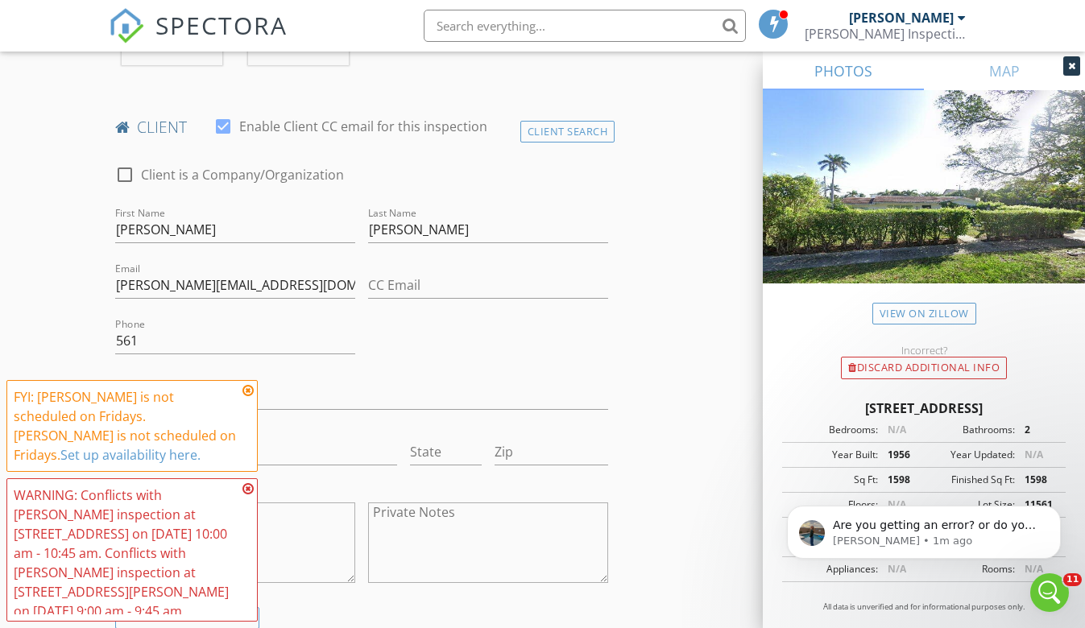
scroll to position [754, 0]
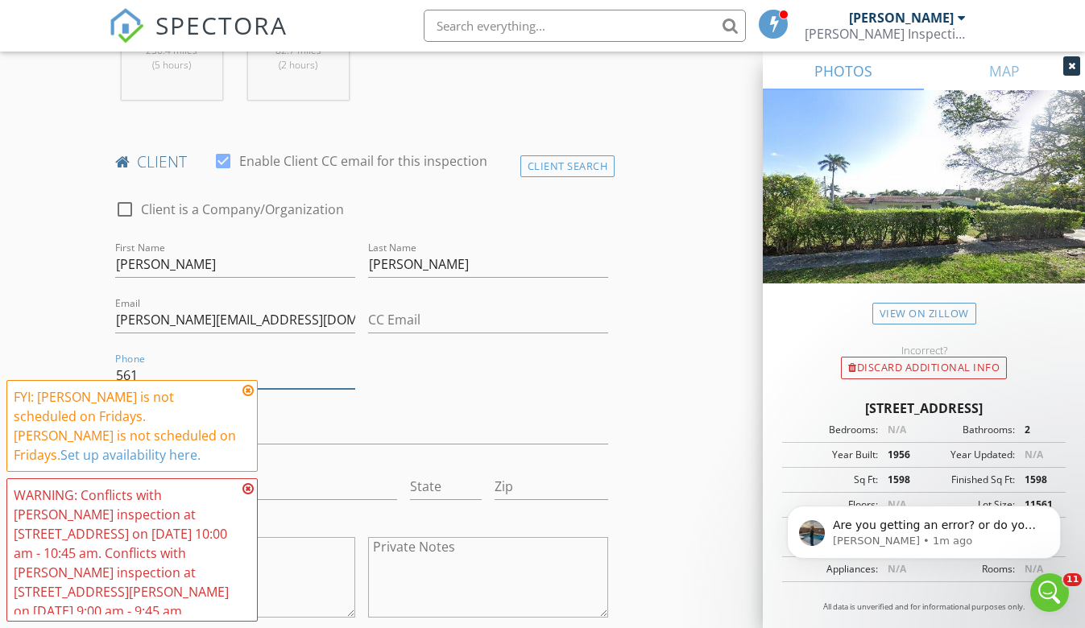
click at [161, 362] on input "561" at bounding box center [235, 375] width 240 height 27
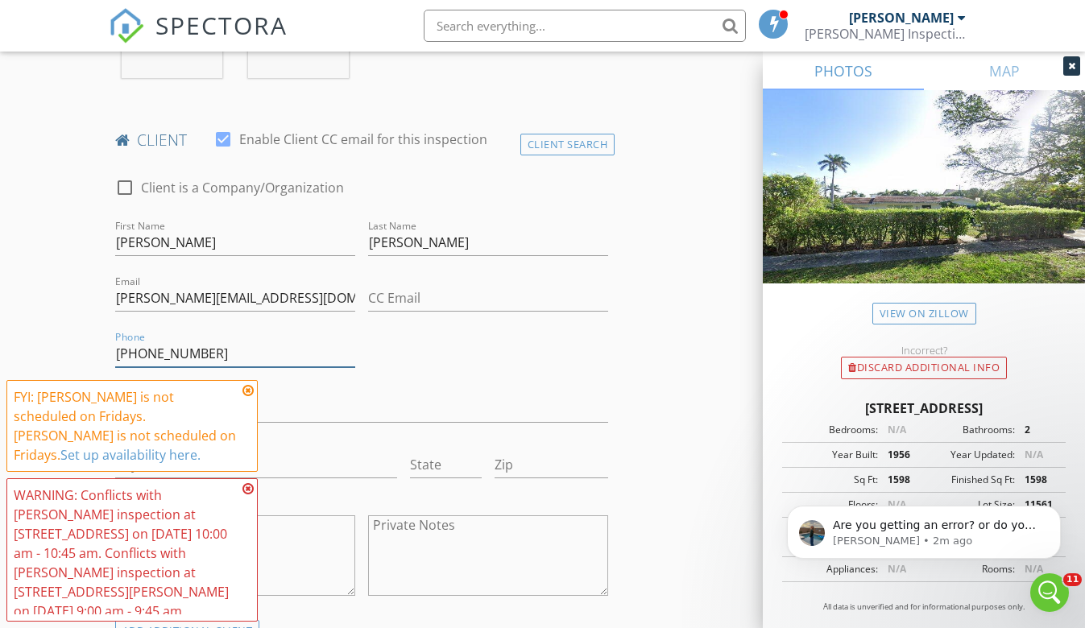
scroll to position [772, 0]
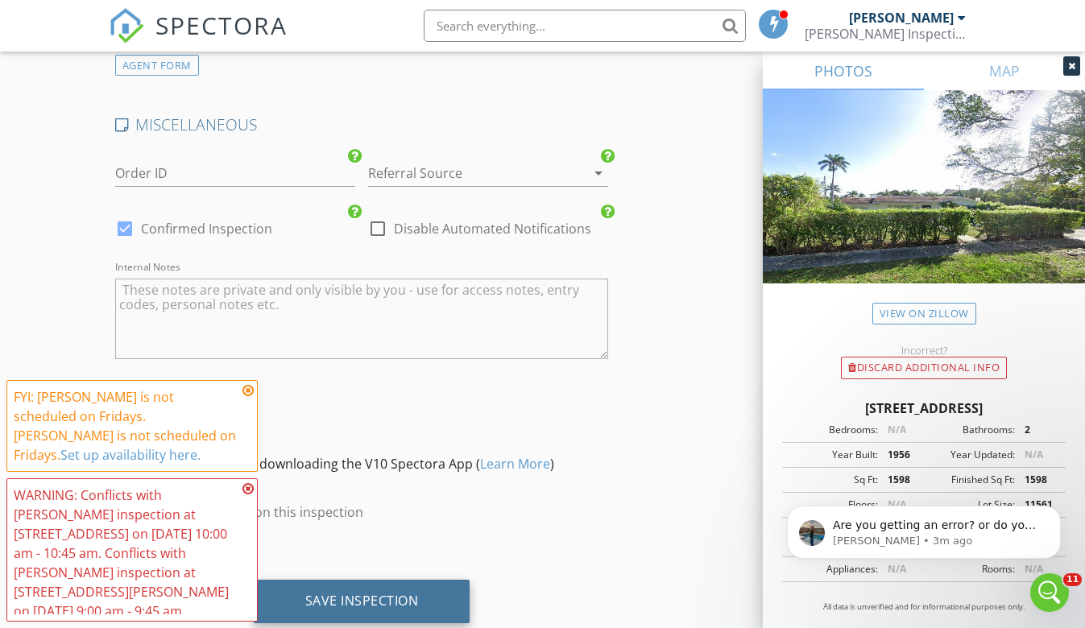
type input "561-531-1231"
click at [403, 594] on div "Save Inspection" at bounding box center [362, 602] width 114 height 16
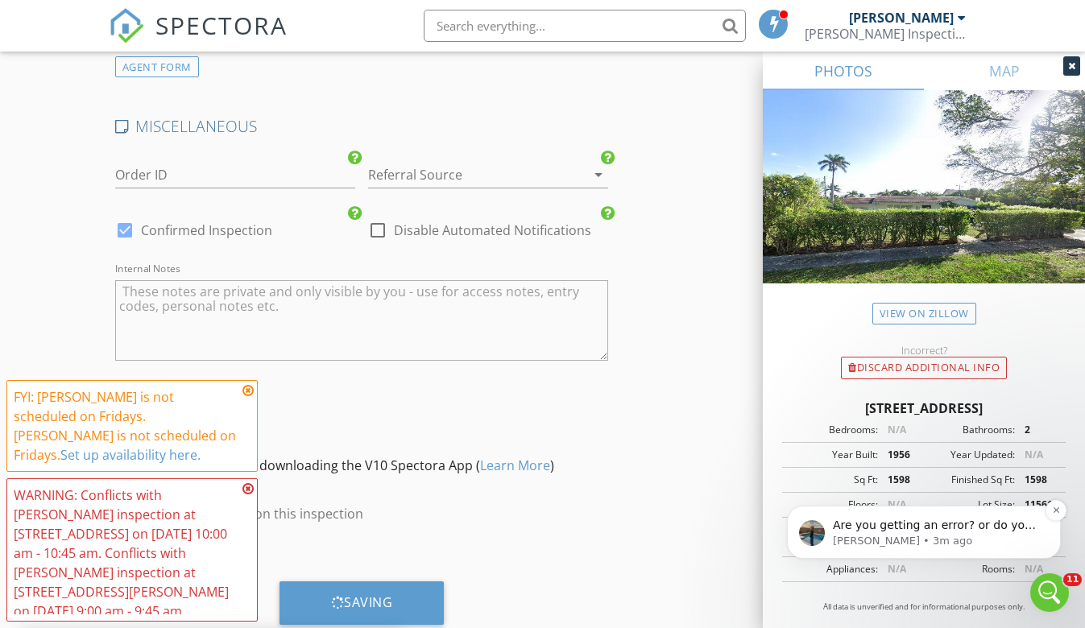
click at [929, 548] on p "Lydia • 3m ago" at bounding box center [937, 541] width 208 height 14
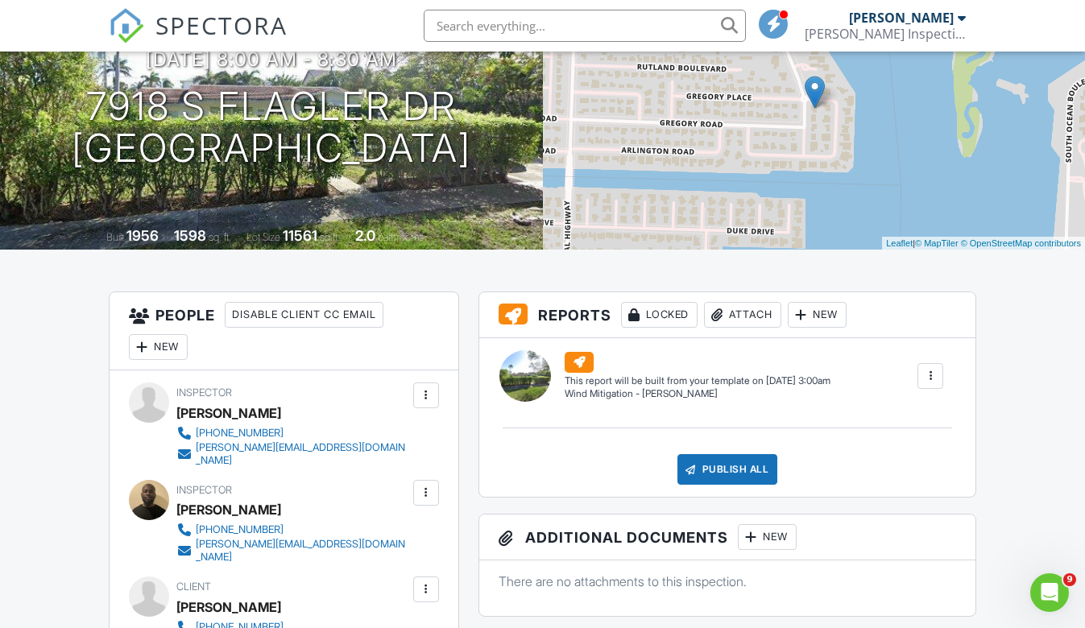
click at [1036, 581] on div "Open Intercom Messenger" at bounding box center [1049, 592] width 53 height 53
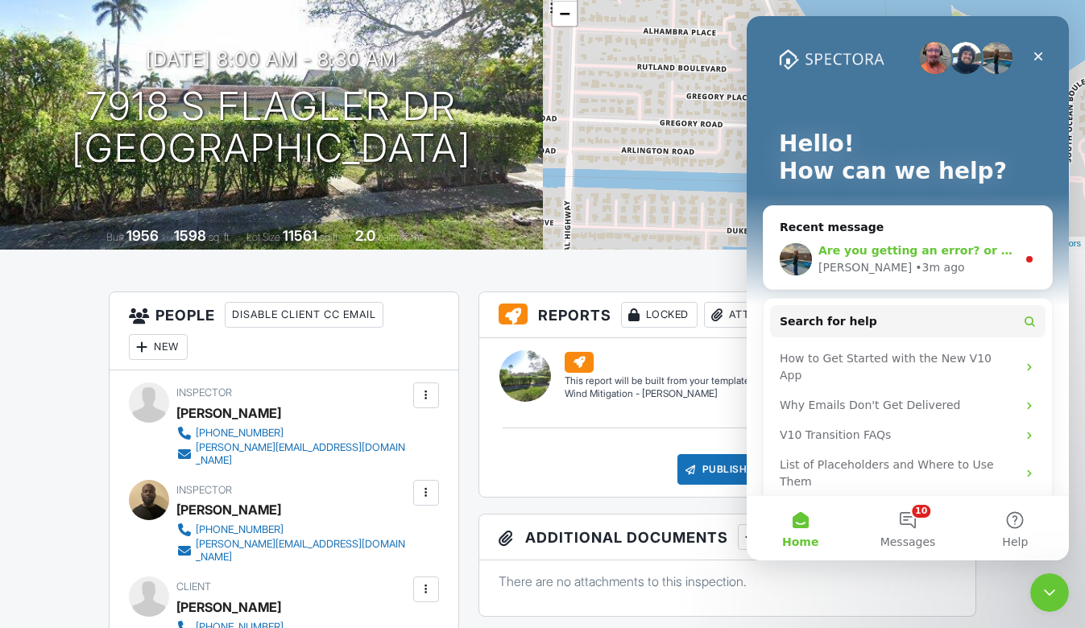
click at [915, 259] on div "• 3m ago" at bounding box center [939, 267] width 49 height 17
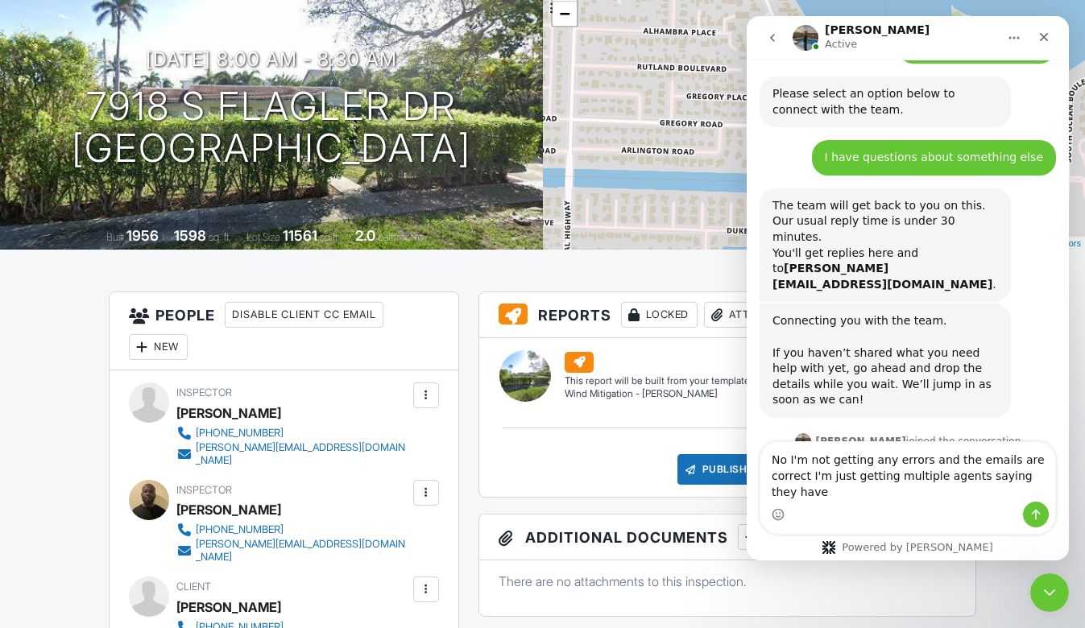
scroll to position [1215, 0]
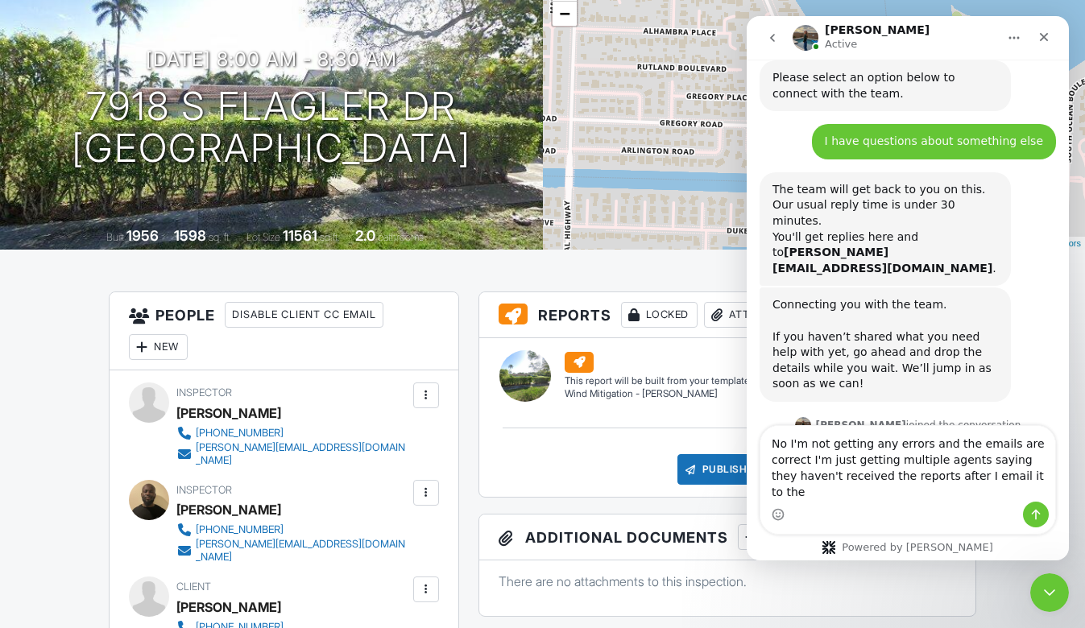
type textarea "No I'm not getting any errors and the emails are correct I'm just getting multi…"
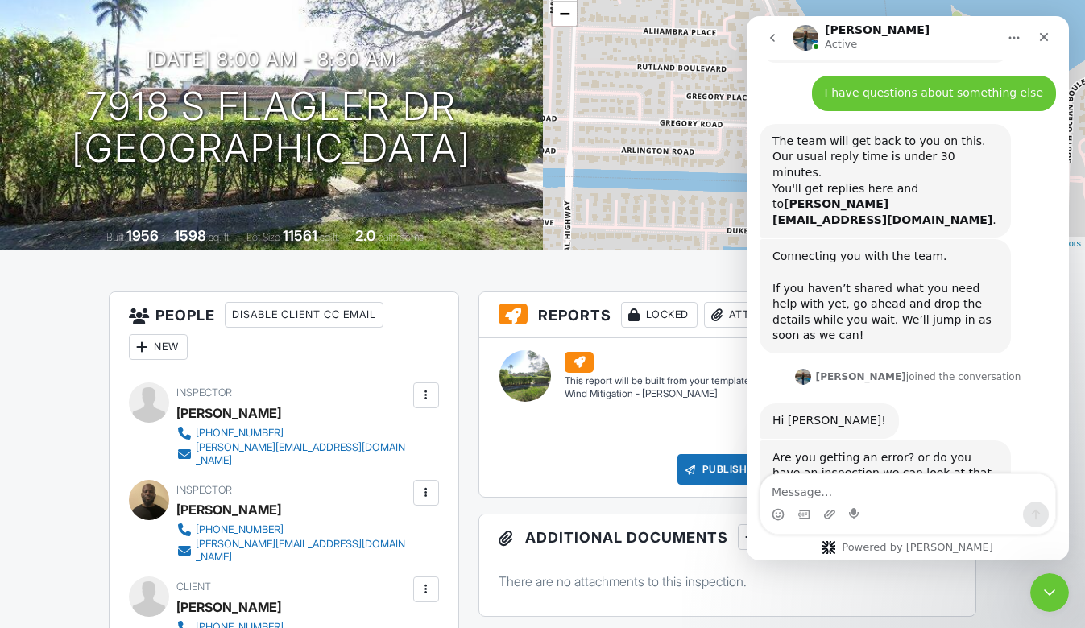
scroll to position [1276, 0]
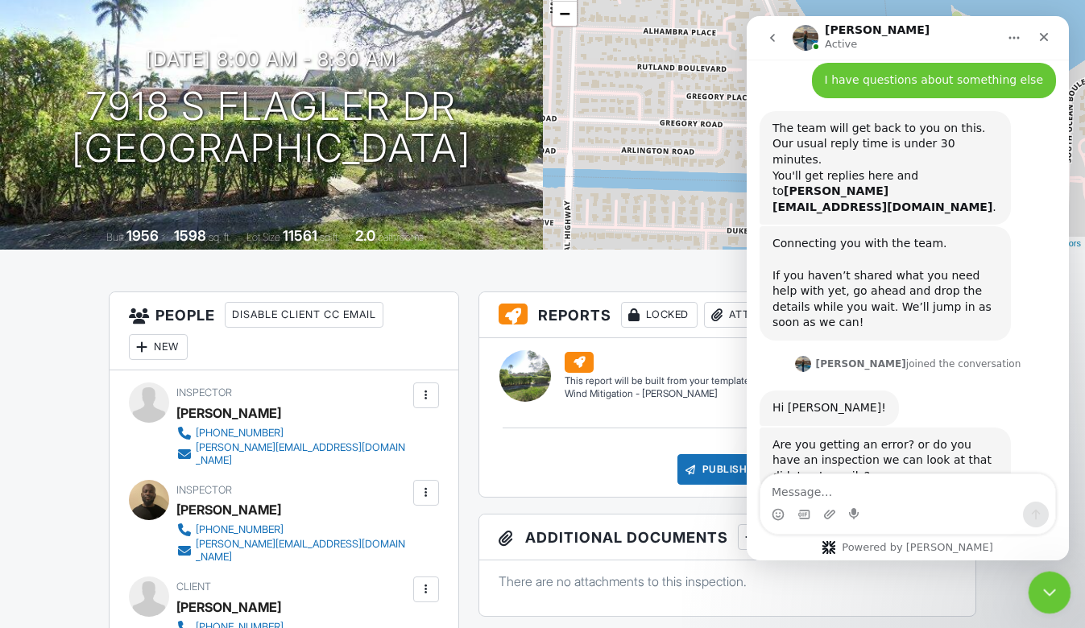
click at [1041, 585] on icon "Close Intercom Messenger" at bounding box center [1046, 590] width 19 height 19
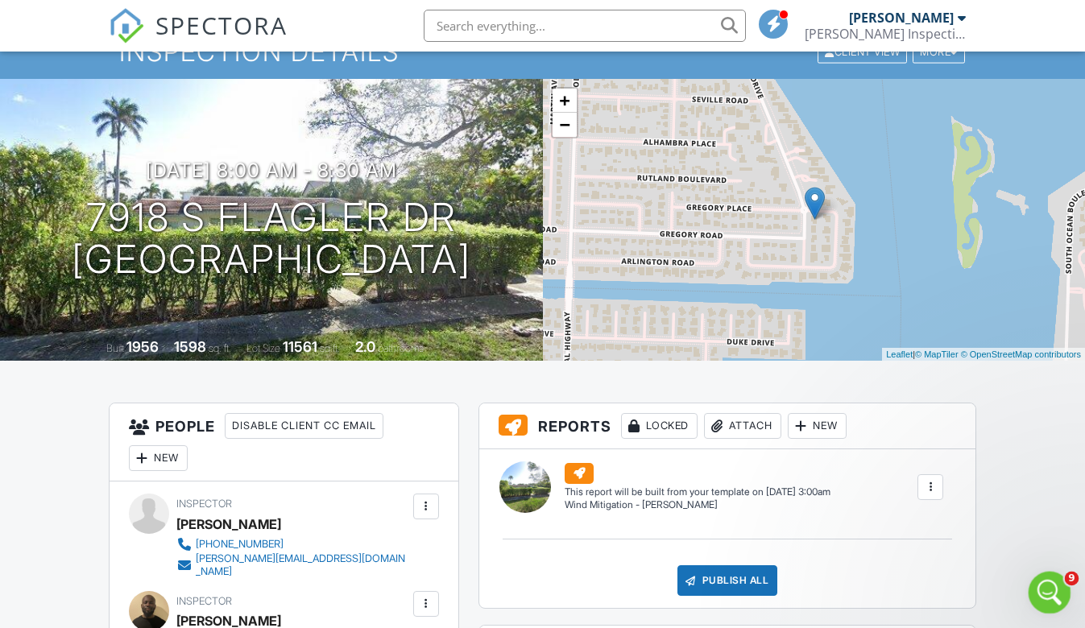
scroll to position [0, 0]
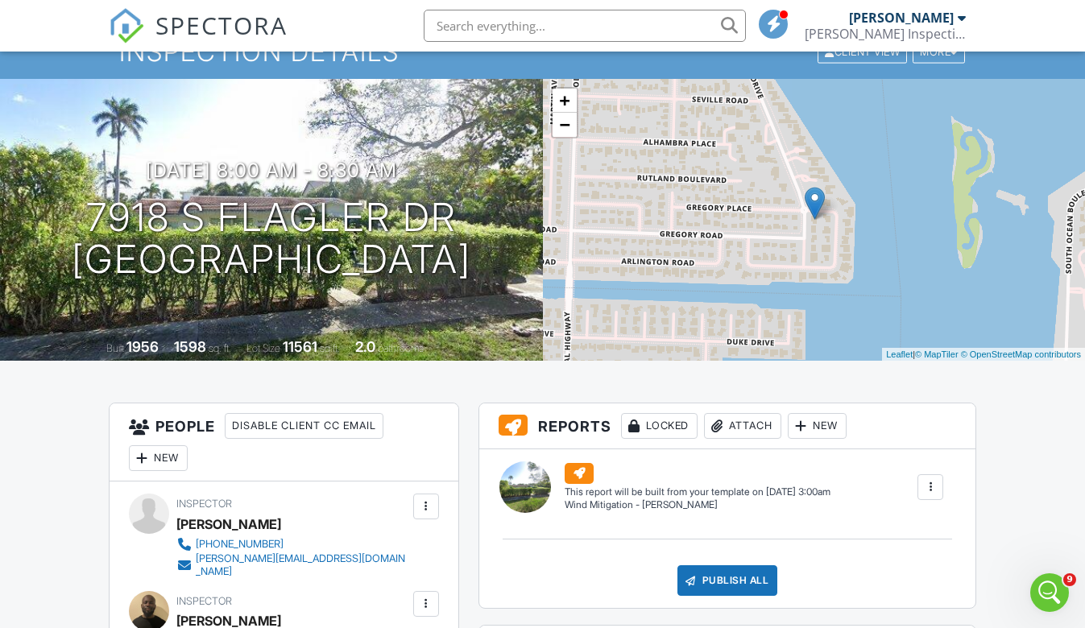
click at [819, 432] on div "New" at bounding box center [817, 426] width 59 height 26
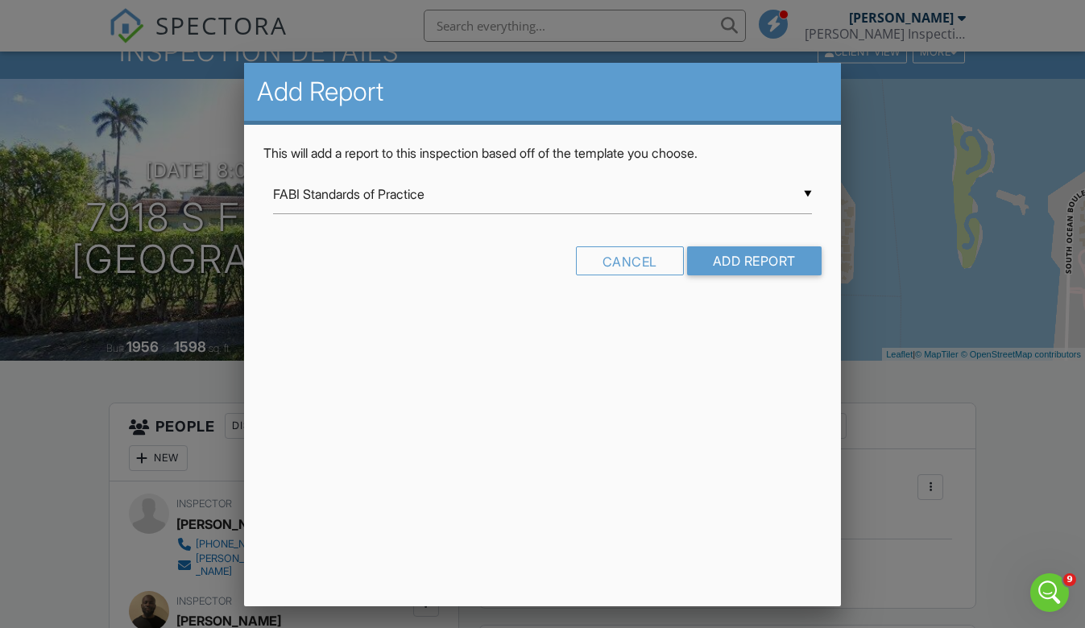
click at [440, 200] on div "▼ FABI Standards of Practice FABI Standards of Practice Full Home Swimming Pool…" at bounding box center [542, 194] width 539 height 39
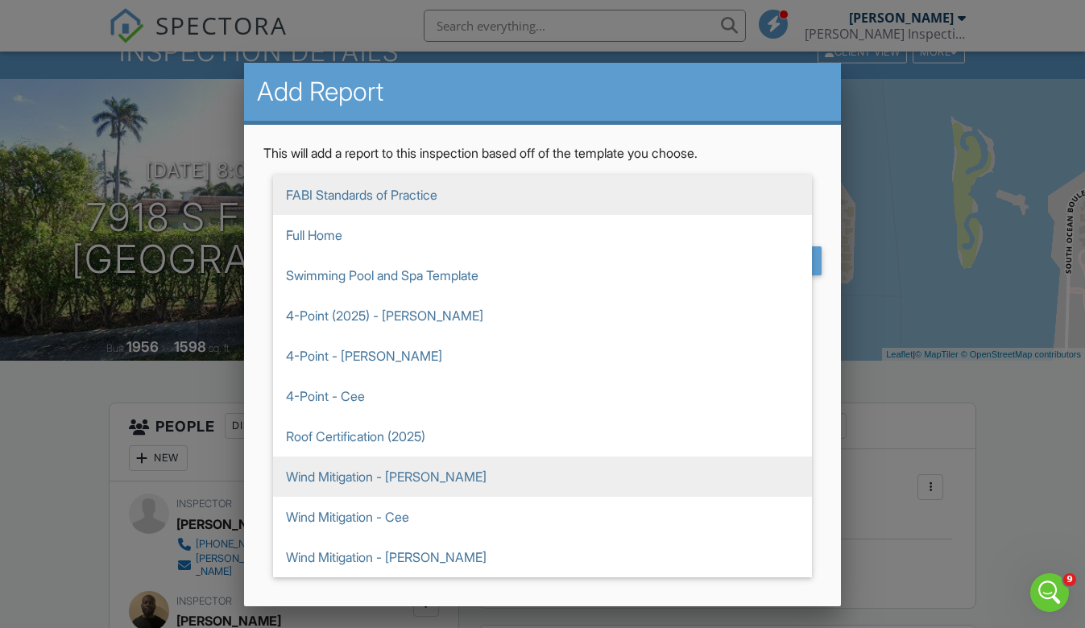
click at [364, 475] on span "Wind Mitigation - [PERSON_NAME]" at bounding box center [542, 477] width 539 height 40
type input "Wind Mitigation - [PERSON_NAME]"
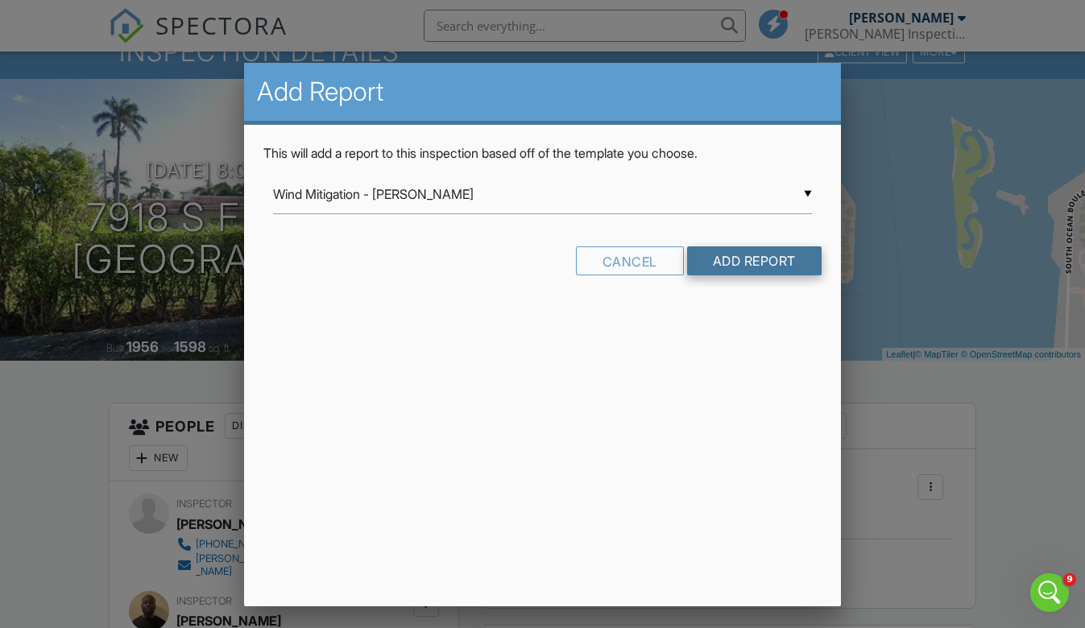
click at [777, 253] on input "Add Report" at bounding box center [754, 260] width 134 height 29
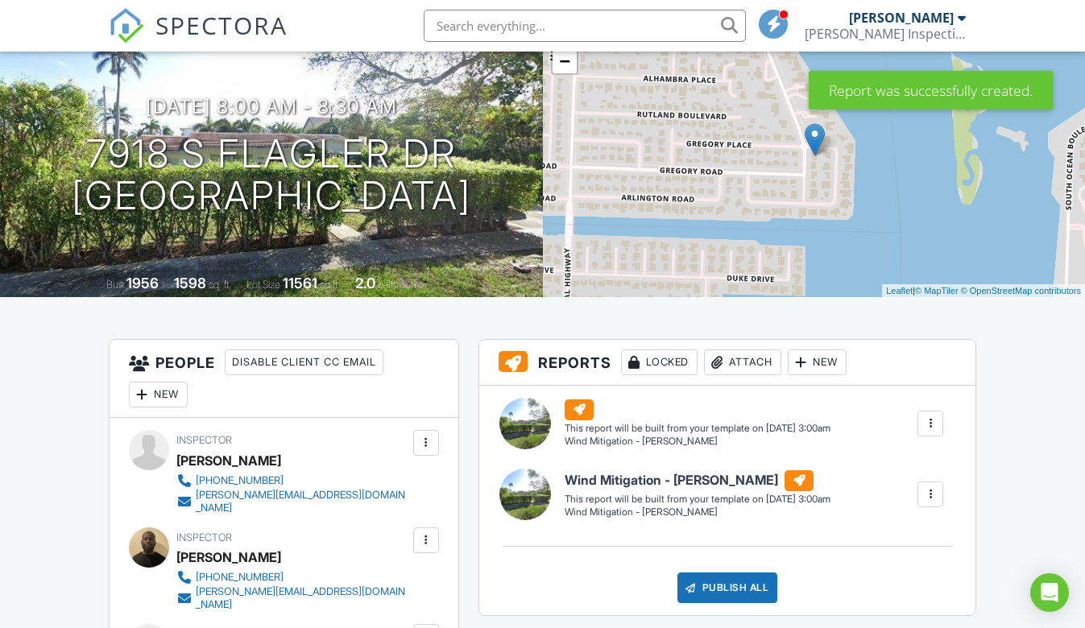
scroll to position [133, 0]
click at [923, 431] on div at bounding box center [930, 424] width 16 height 16
click at [896, 503] on div "Delete" at bounding box center [901, 510] width 34 height 18
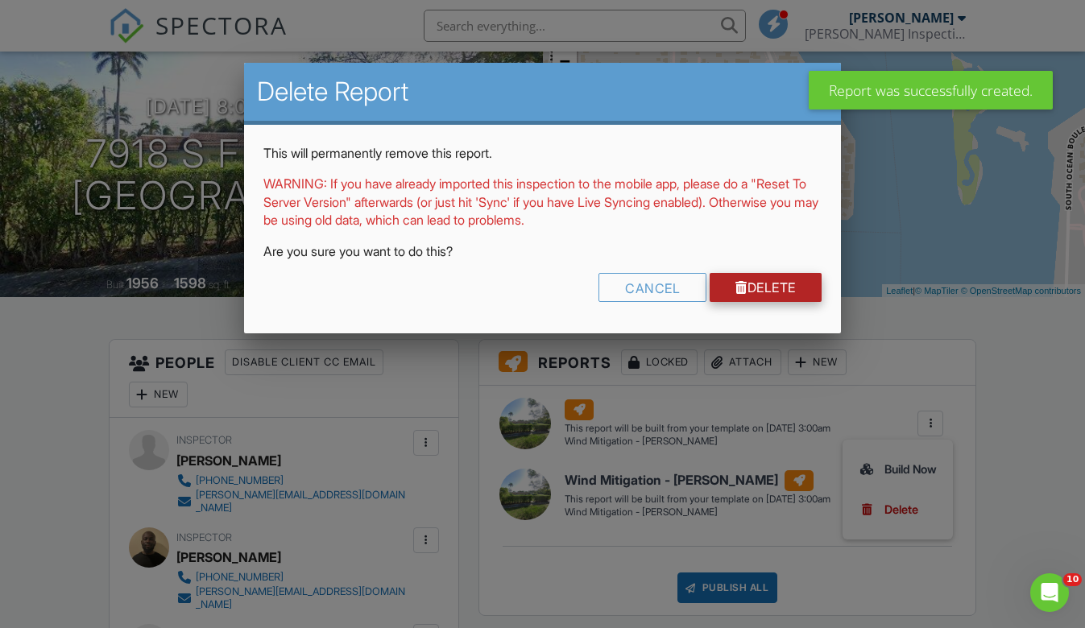
click at [787, 283] on link "Delete" at bounding box center [765, 287] width 112 height 29
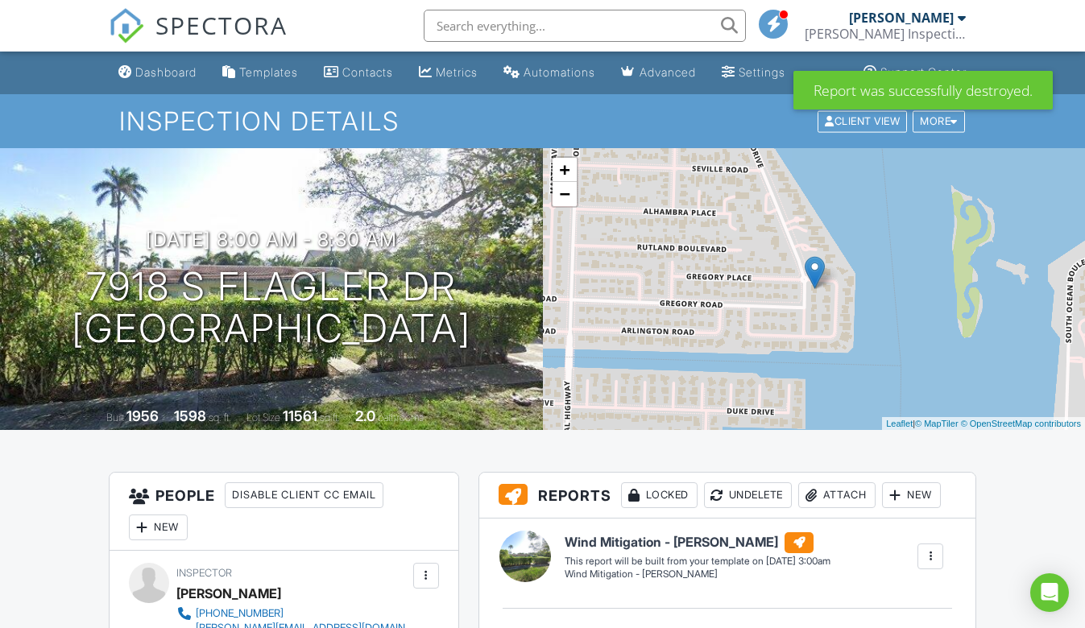
click at [938, 551] on div at bounding box center [930, 556] width 16 height 16
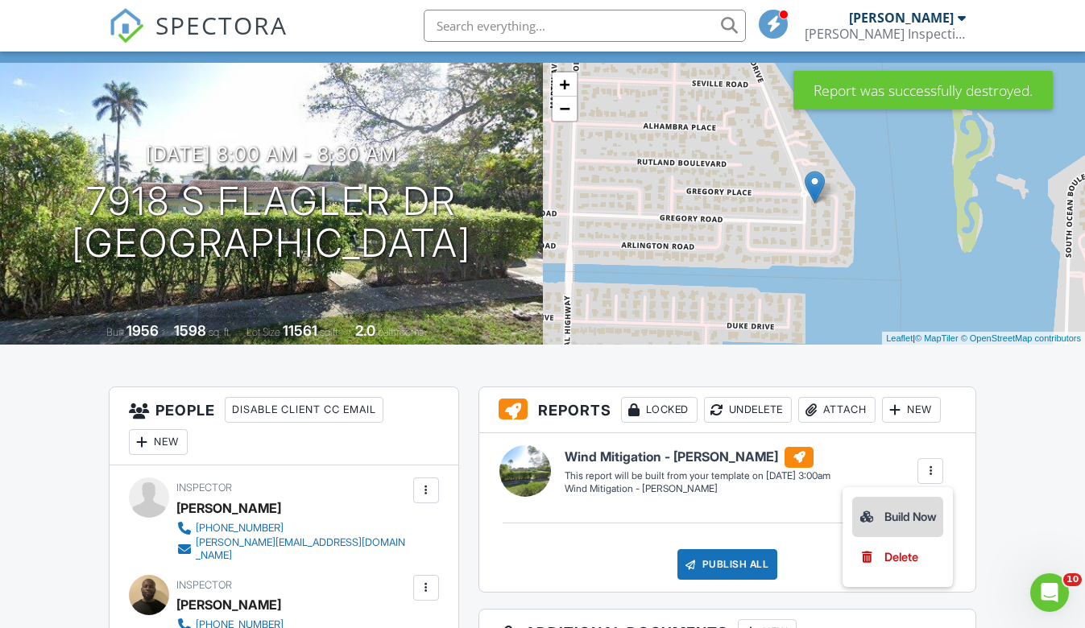
scroll to position [89, 0]
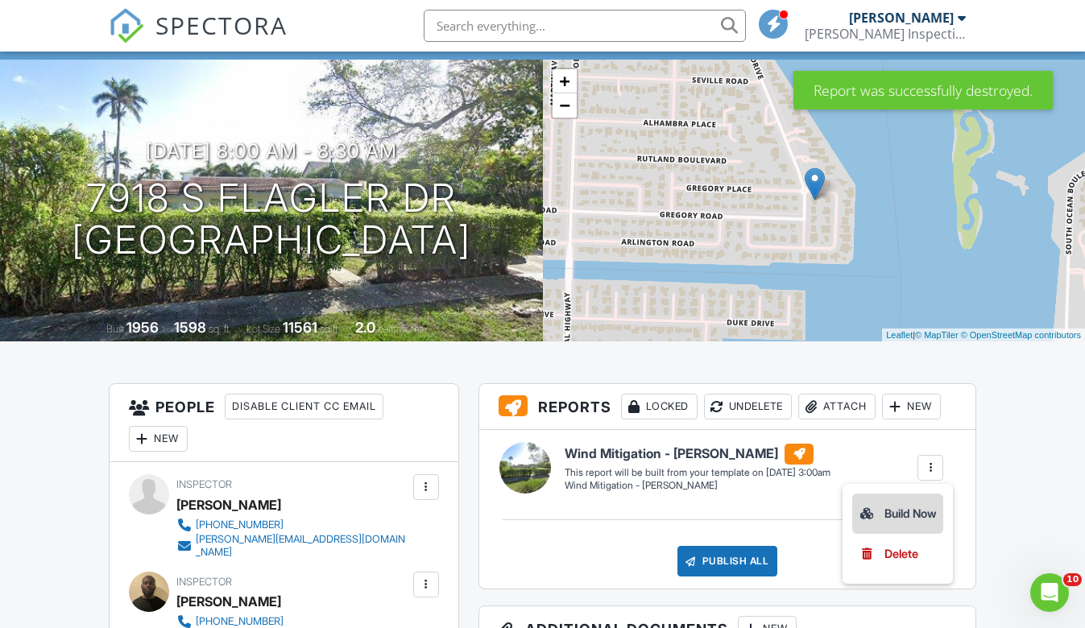
click at [908, 518] on div "Build Now" at bounding box center [897, 513] width 78 height 19
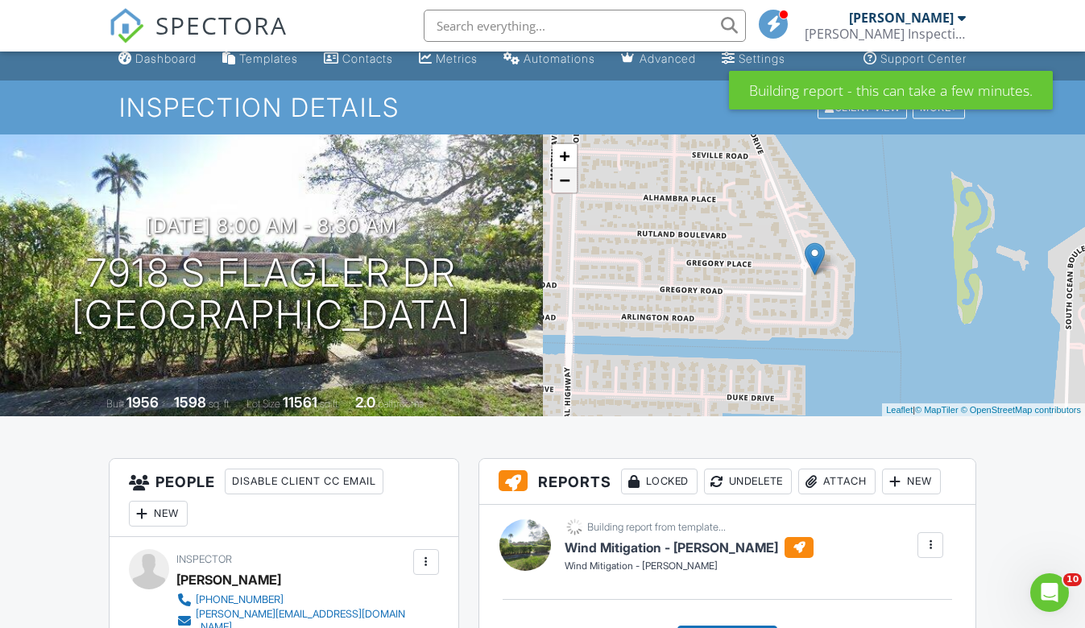
click at [569, 189] on link "−" at bounding box center [564, 180] width 24 height 24
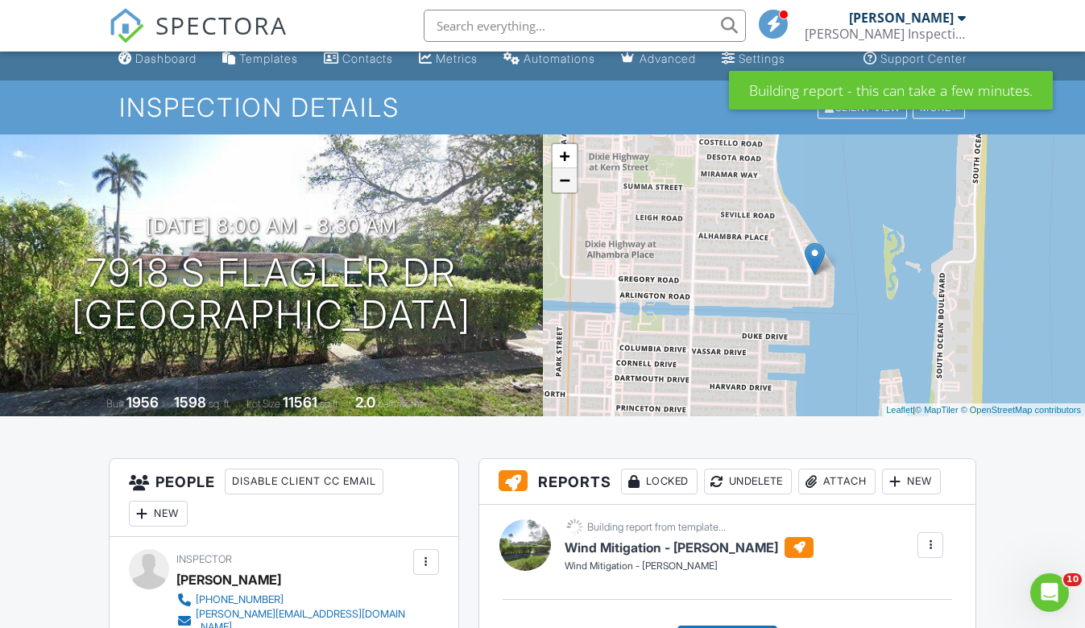
click at [569, 189] on link "−" at bounding box center [564, 180] width 24 height 24
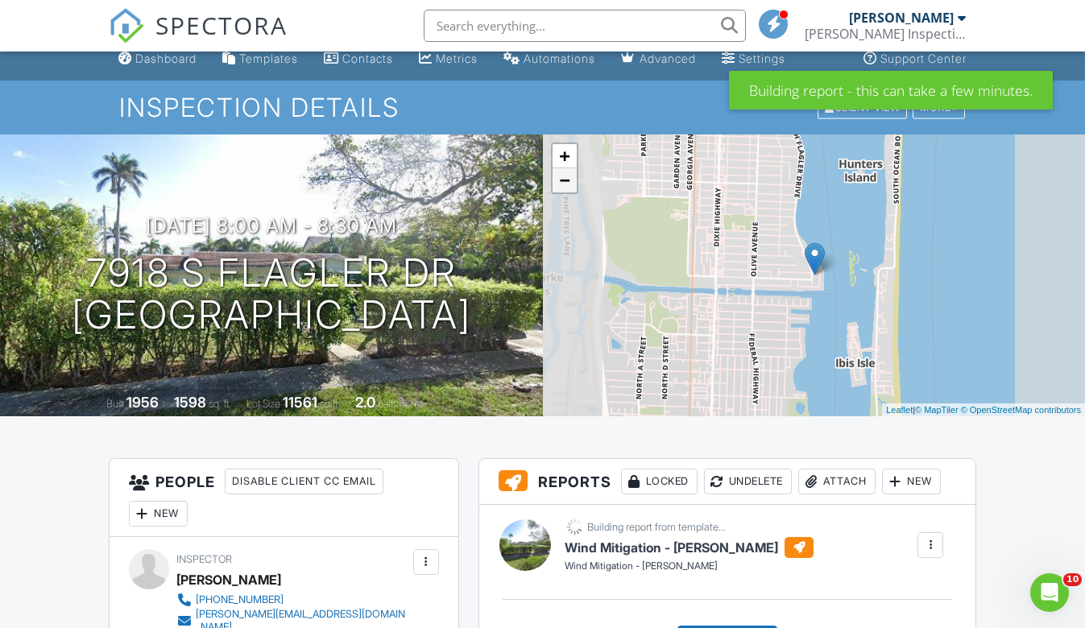
click at [569, 189] on link "−" at bounding box center [564, 180] width 24 height 24
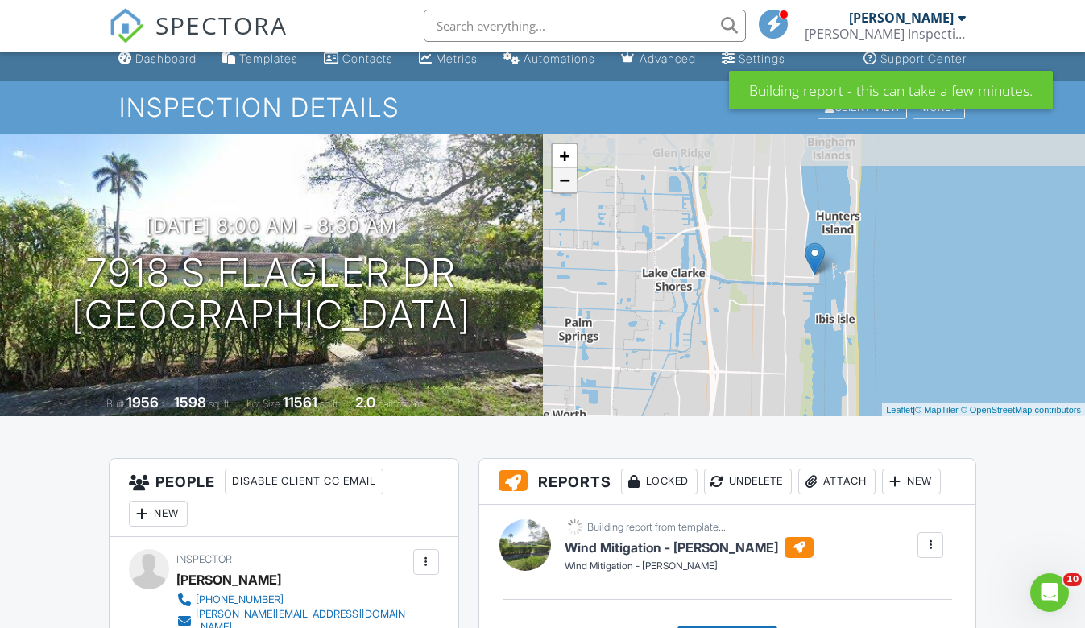
click at [569, 189] on link "−" at bounding box center [564, 180] width 24 height 24
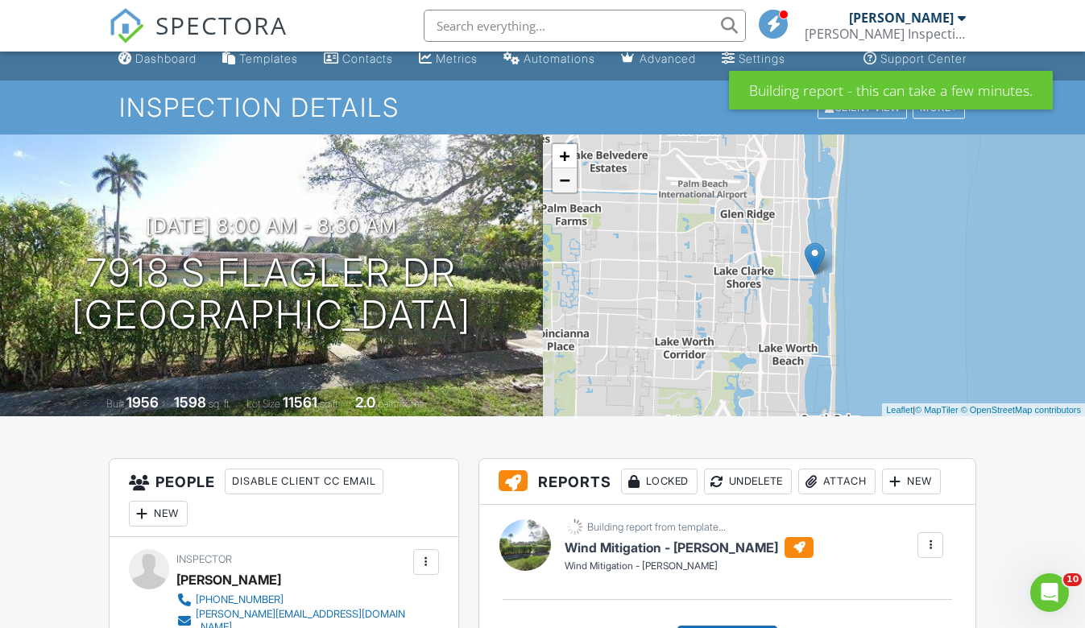
click at [569, 189] on link "−" at bounding box center [564, 180] width 24 height 24
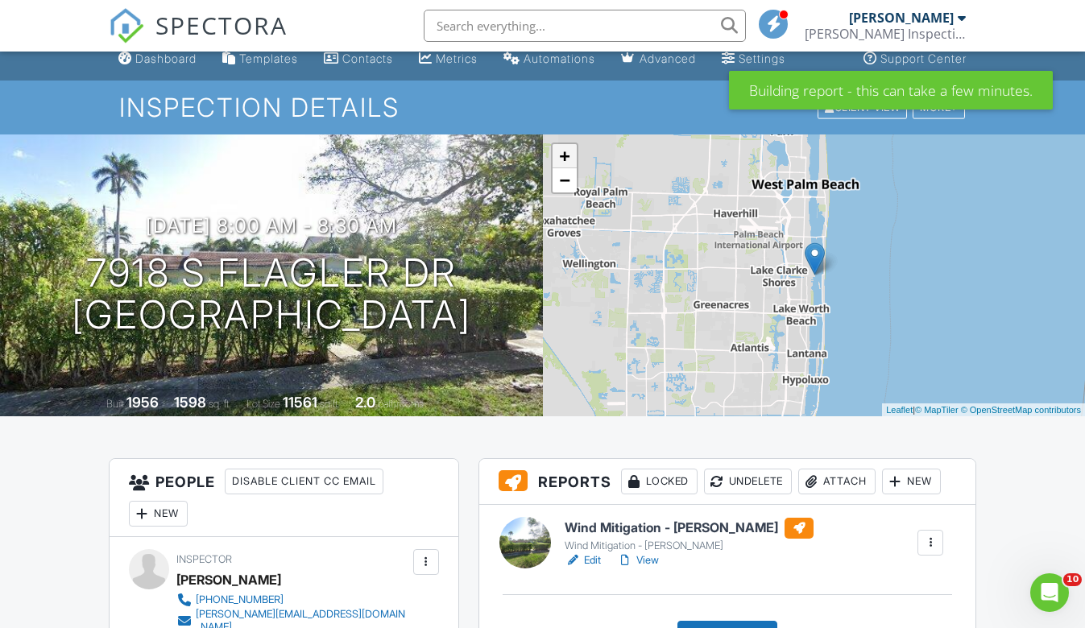
click at [565, 160] on link "+" at bounding box center [564, 156] width 24 height 24
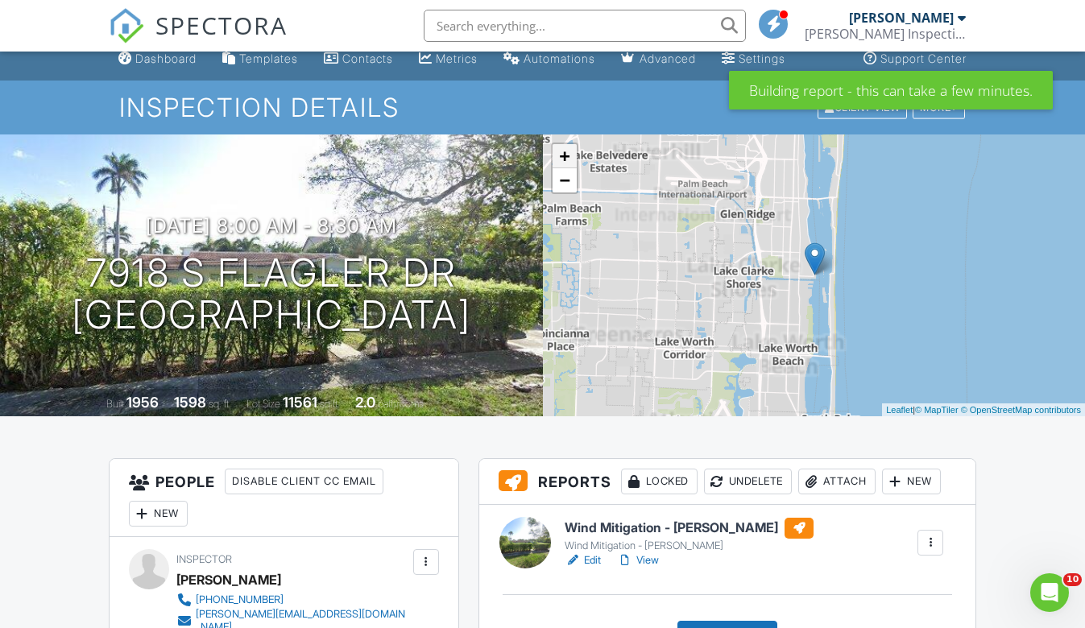
click at [565, 160] on link "+" at bounding box center [564, 156] width 24 height 24
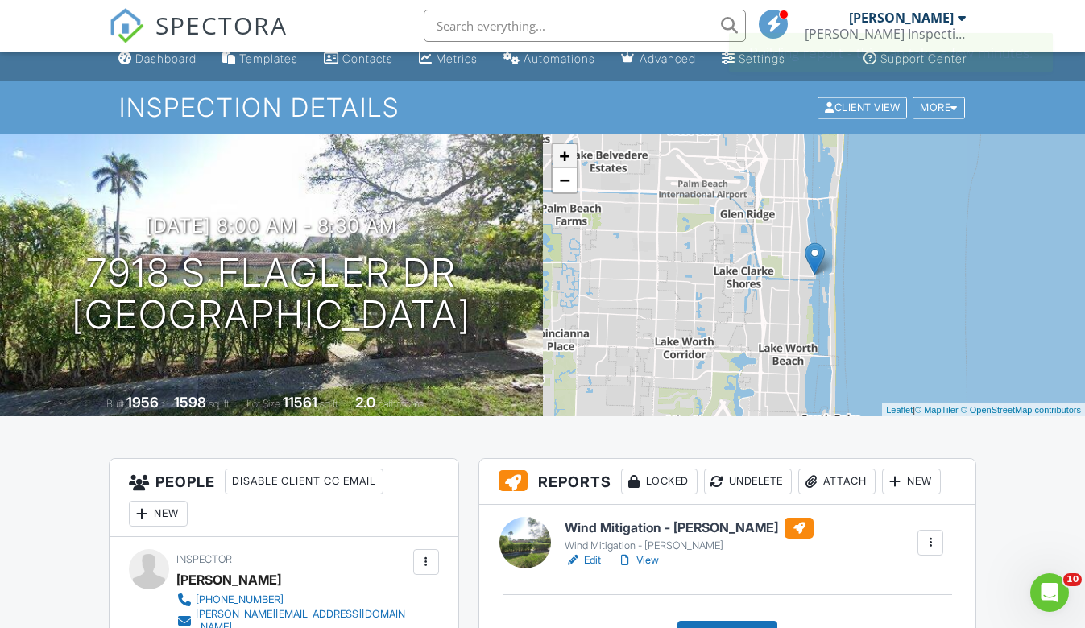
click at [565, 160] on link "+" at bounding box center [564, 156] width 24 height 24
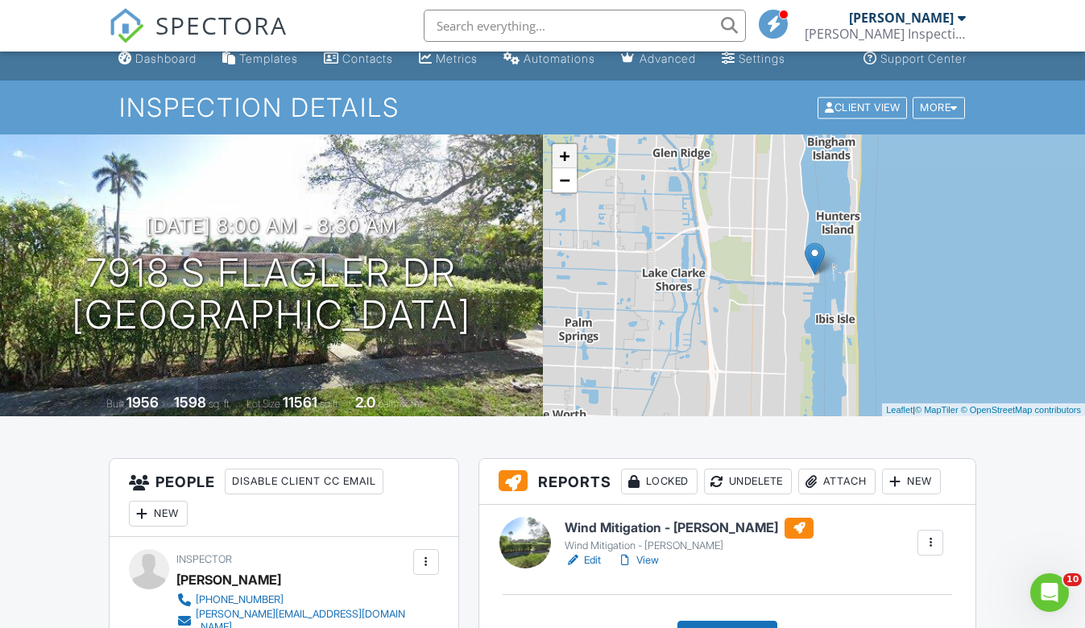
click at [565, 160] on link "+" at bounding box center [564, 156] width 24 height 24
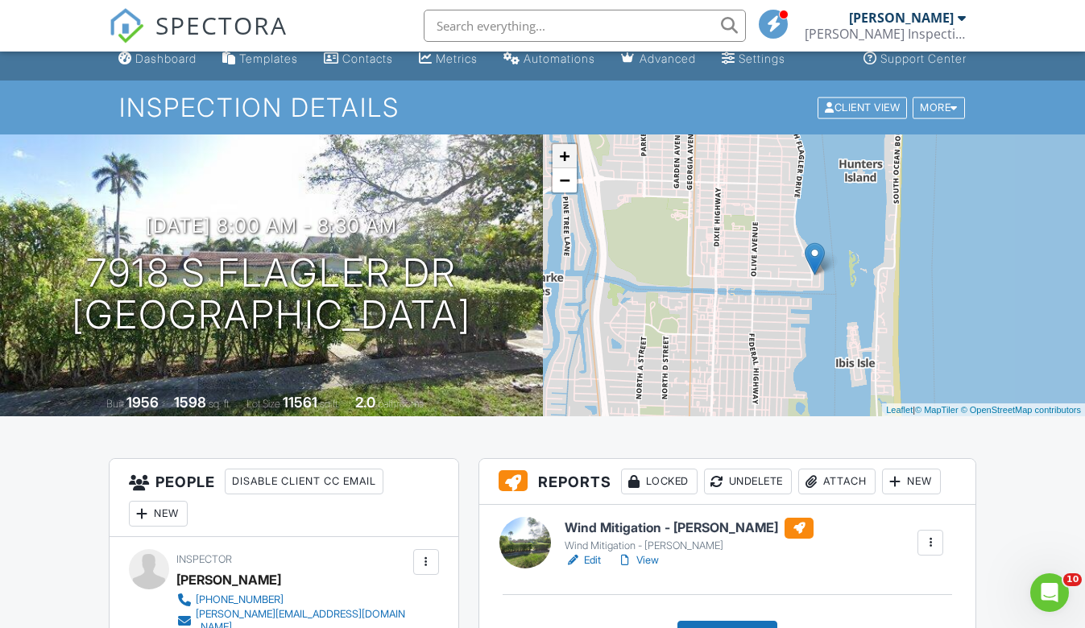
click at [565, 160] on link "+" at bounding box center [564, 156] width 24 height 24
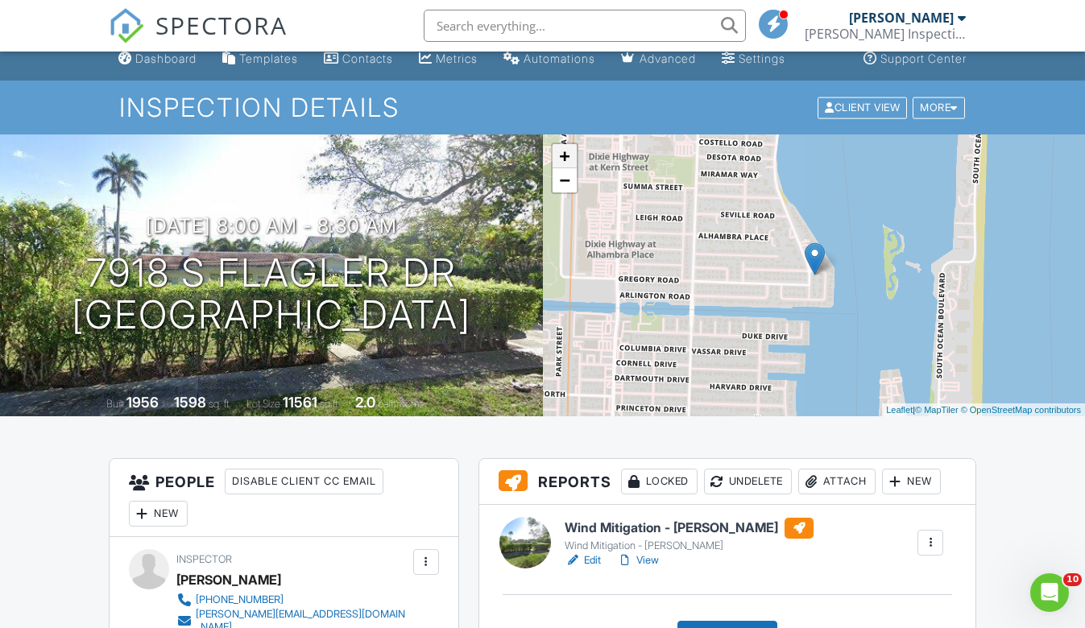
click at [565, 160] on link "+" at bounding box center [564, 156] width 24 height 24
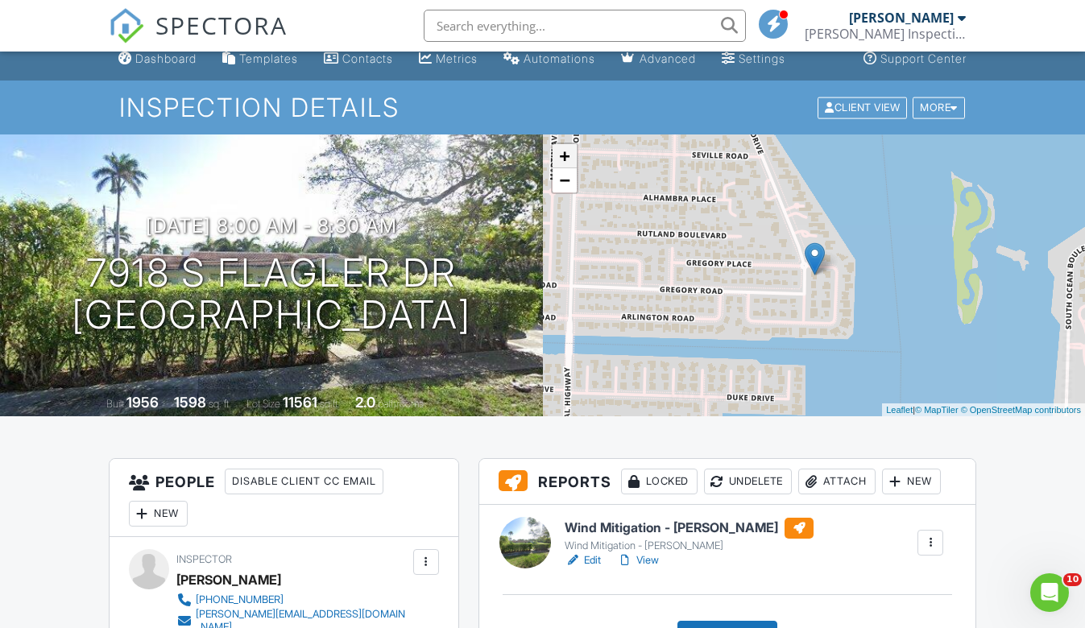
click at [565, 160] on link "+" at bounding box center [564, 156] width 24 height 24
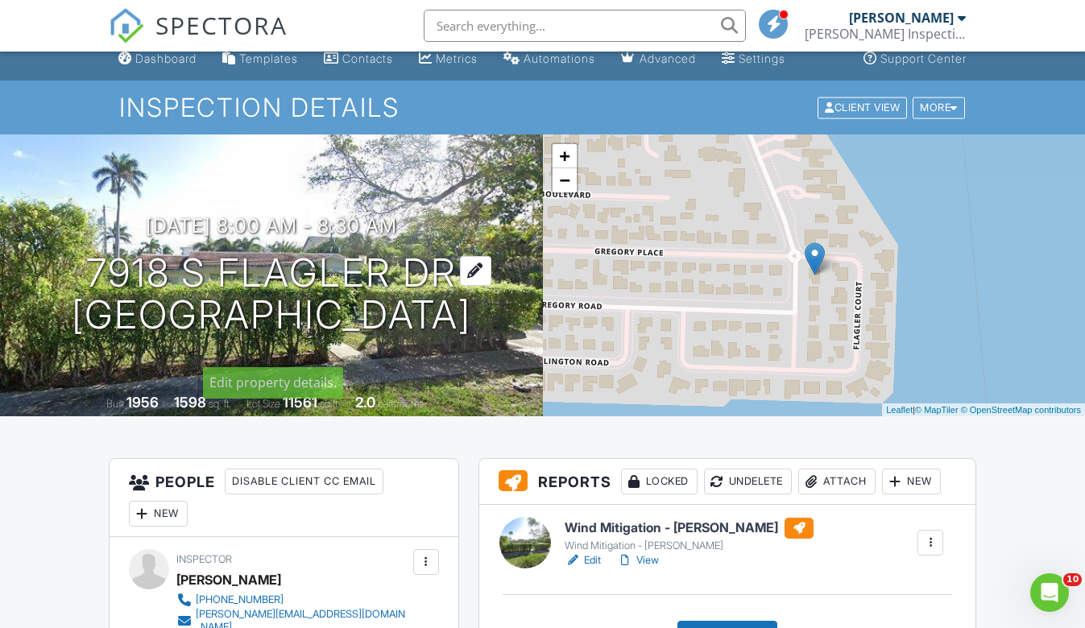
click at [304, 261] on h1 "7918 S Flagler Dr West Palm Beach, FL 33405" at bounding box center [271, 294] width 399 height 85
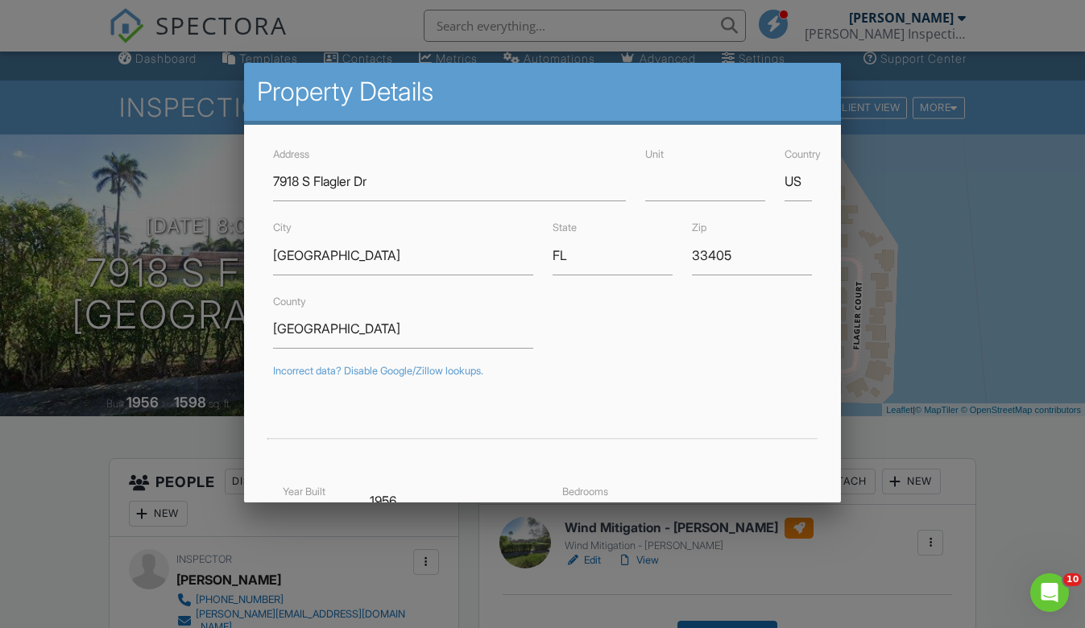
click at [134, 437] on div at bounding box center [542, 311] width 1085 height 785
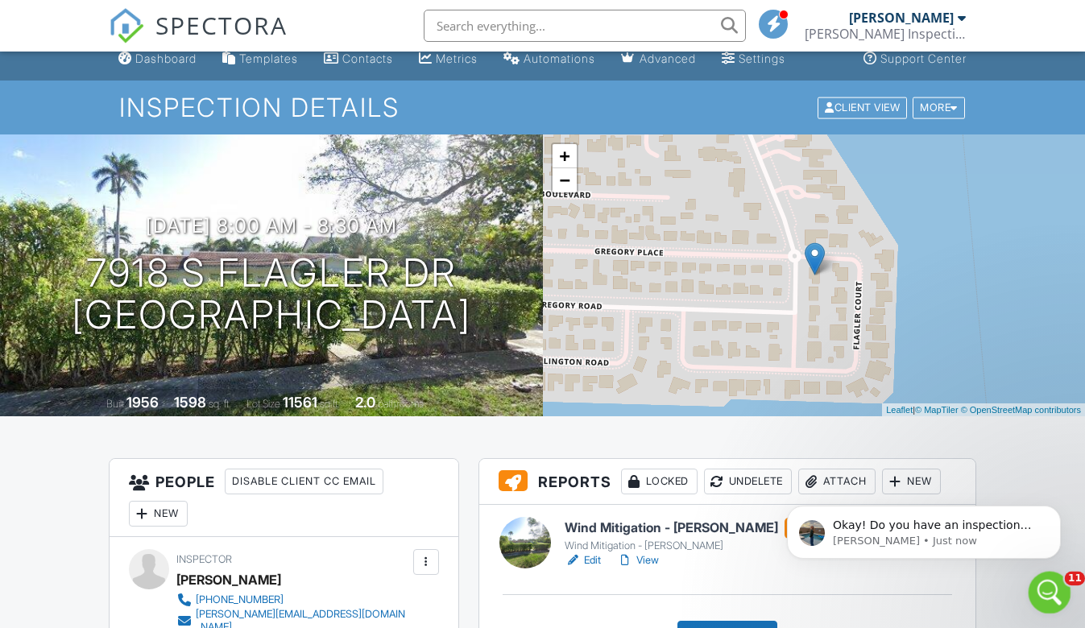
click at [1043, 594] on icon "Open Intercom Messenger" at bounding box center [1047, 590] width 27 height 27
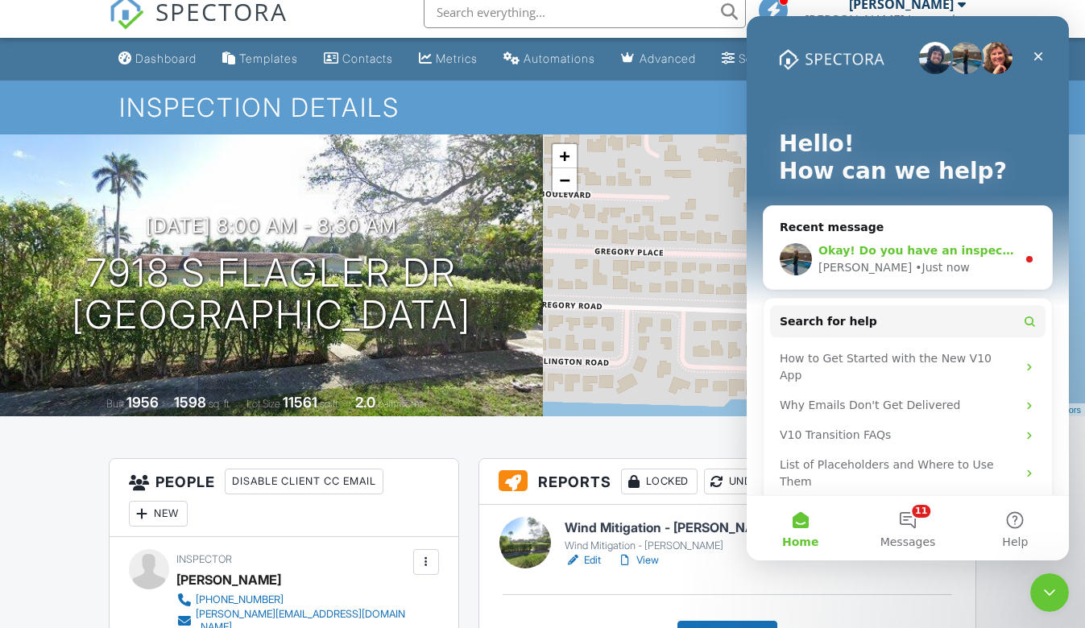
click at [915, 275] on div "• Just now" at bounding box center [942, 267] width 54 height 17
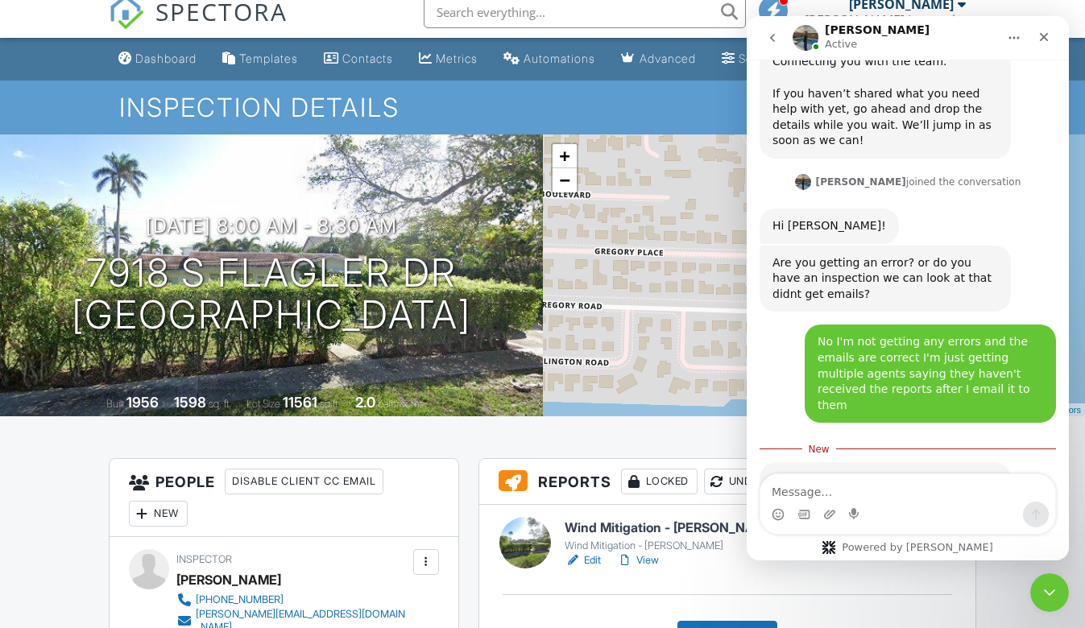
scroll to position [1396, 0]
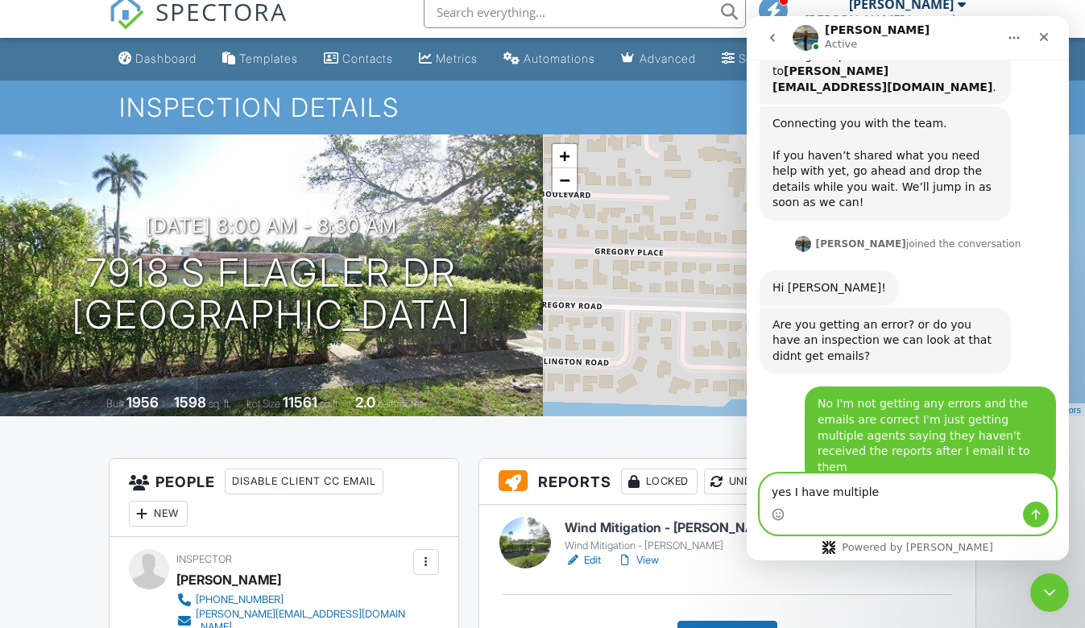
paste textarea "5412 Dorsay St"
paste textarea "33369 Pennsylvania Ave"
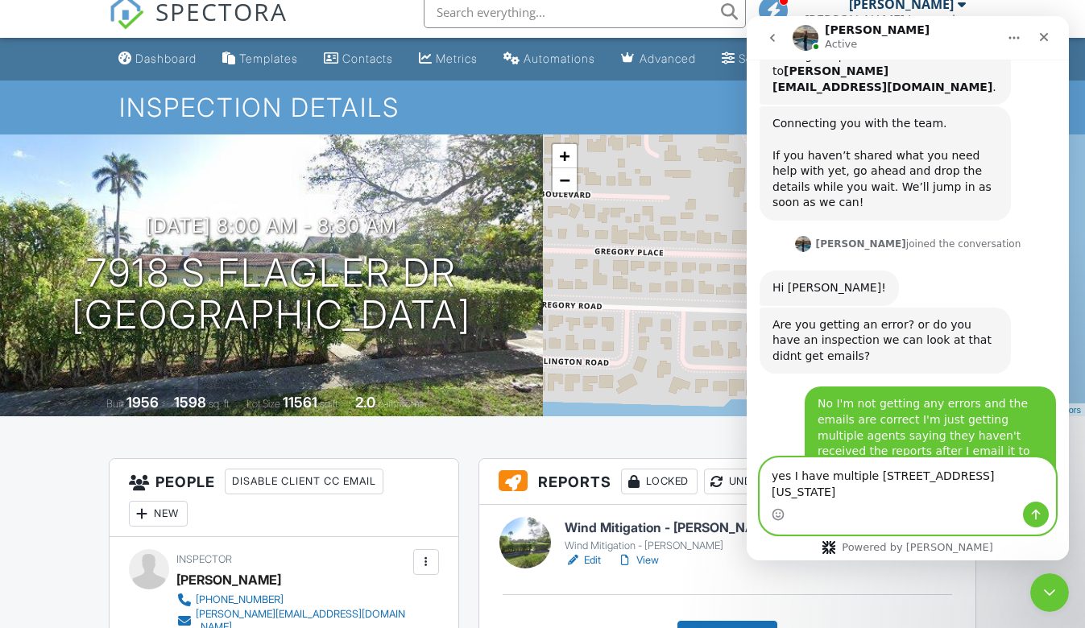
scroll to position [1412, 0]
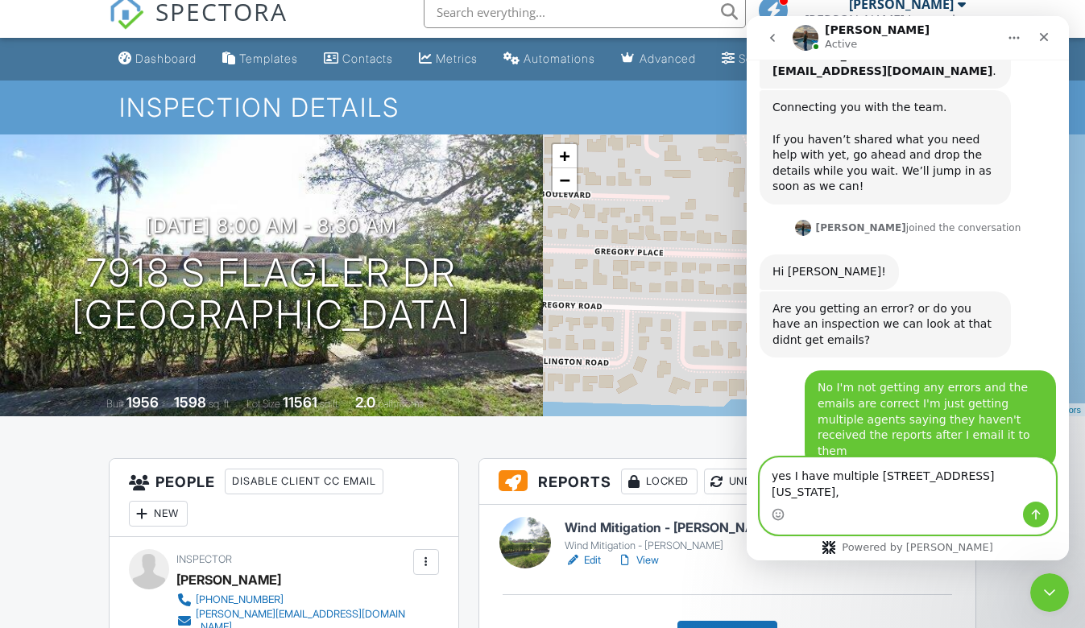
click at [840, 475] on textarea "yes I have multiple 5412 Dorsay St, 33369 Pennsylvania Ave," at bounding box center [907, 479] width 295 height 43
click at [958, 473] on textarea "yes I have a couple 5412 Dorsay St, 33369 Pennsylvania Ave," at bounding box center [907, 479] width 295 height 43
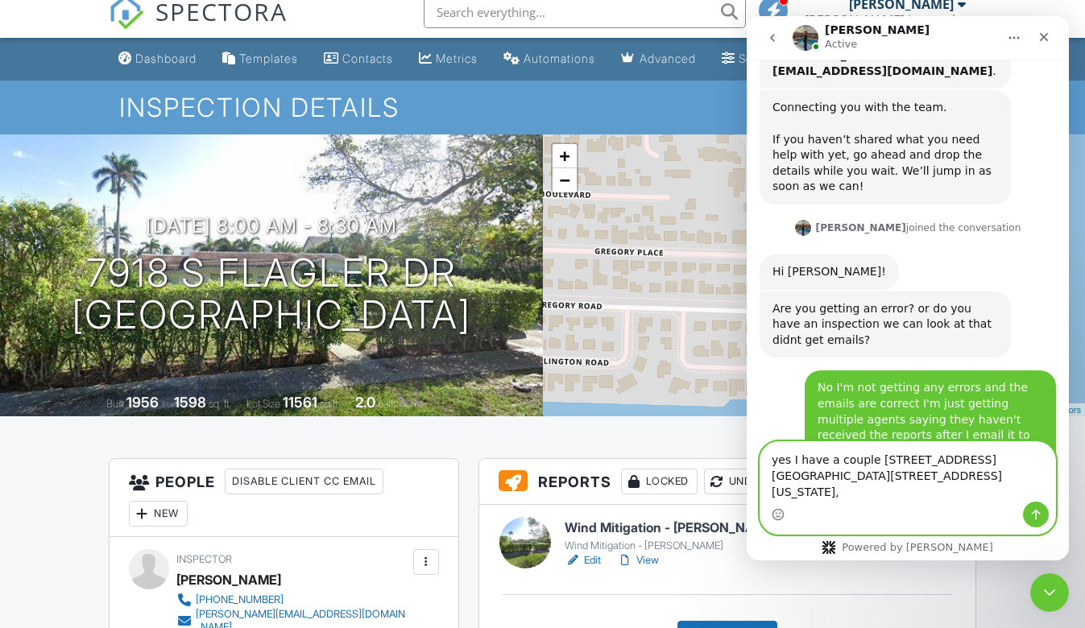
click at [937, 496] on textarea "yes I have a couple 5412 Dorsay St & 33369 Pennsylvania Ave," at bounding box center [907, 472] width 295 height 60
type textarea "yes I have a couple 5412 Dorsay St & 33369 Pennsylvania Ave"
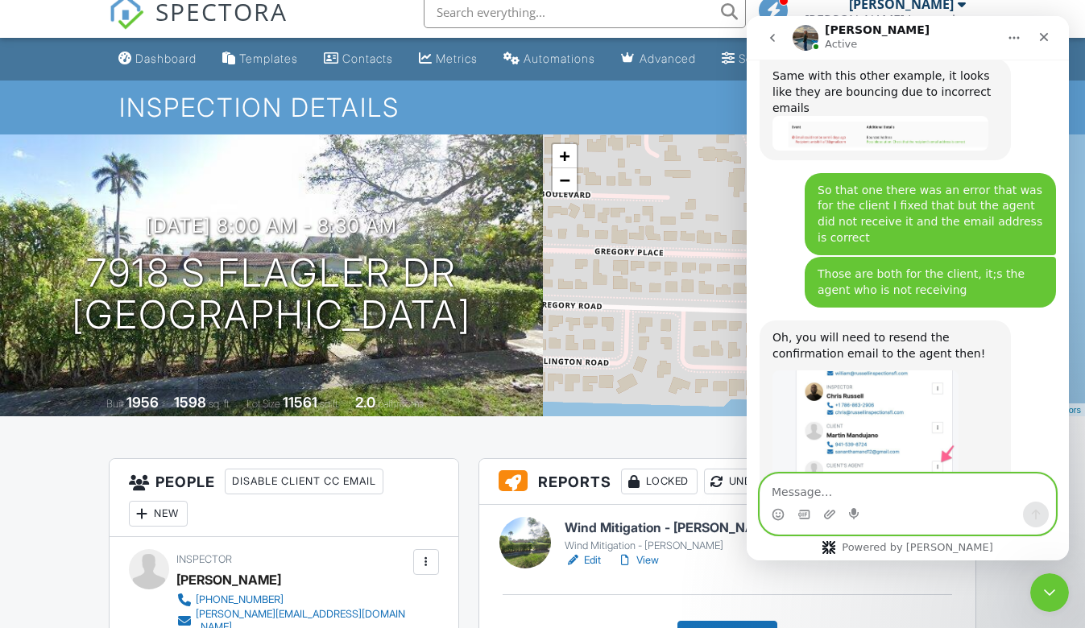
scroll to position [2360, 0]
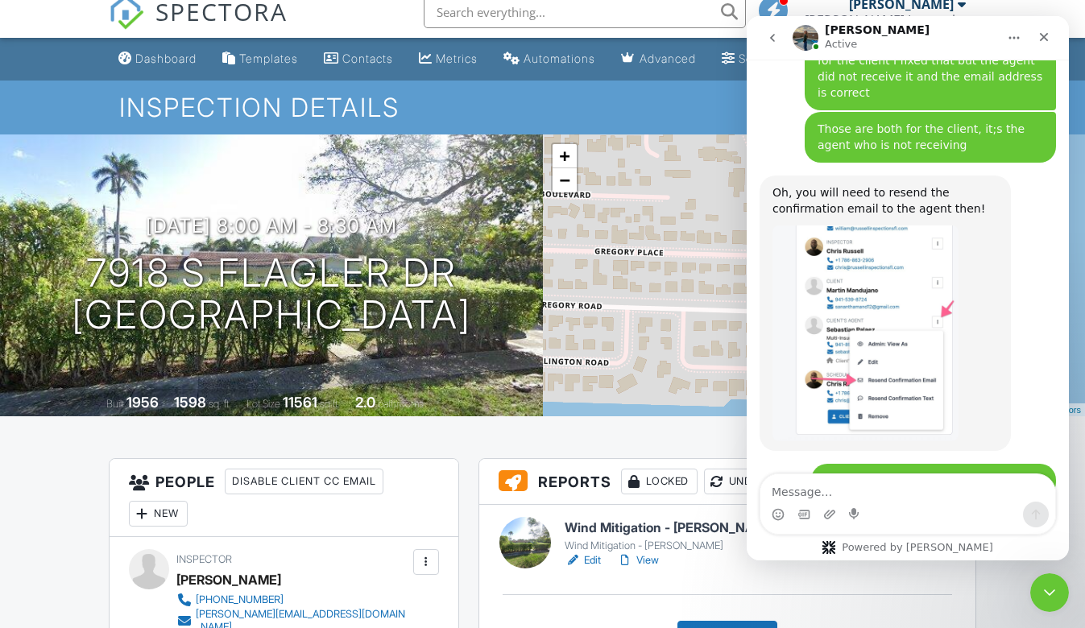
click at [225, 19] on span "SPECTORA" at bounding box center [221, 11] width 132 height 34
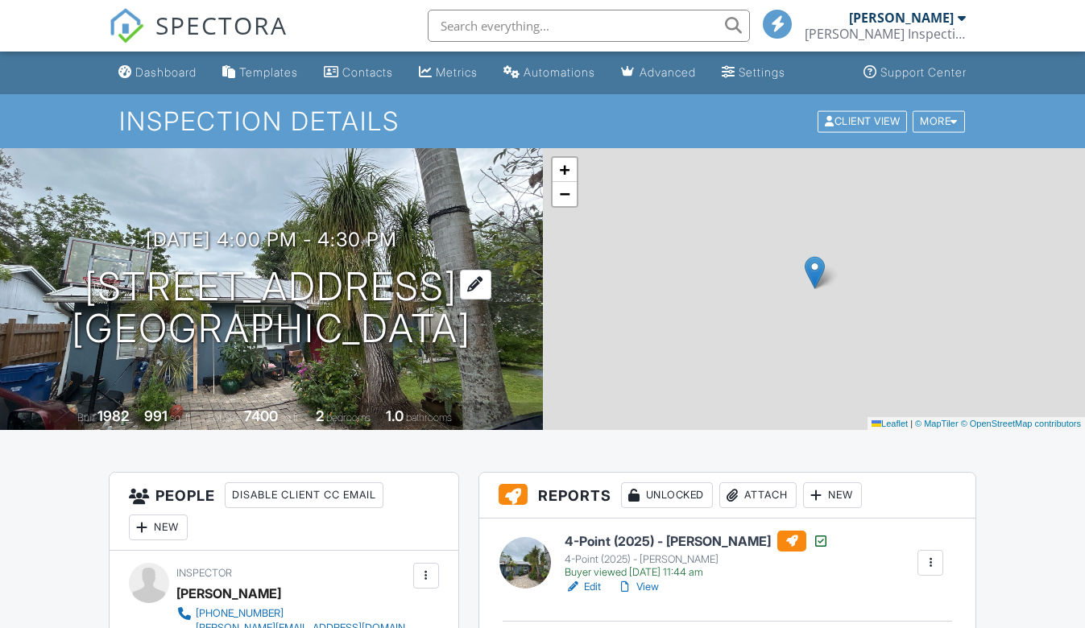
drag, startPoint x: 0, startPoint y: 0, endPoint x: 287, endPoint y: 275, distance: 398.1
click at [287, 275] on h1 "[STREET_ADDRESS] [GEOGRAPHIC_DATA], FL 34232" at bounding box center [271, 308] width 399 height 85
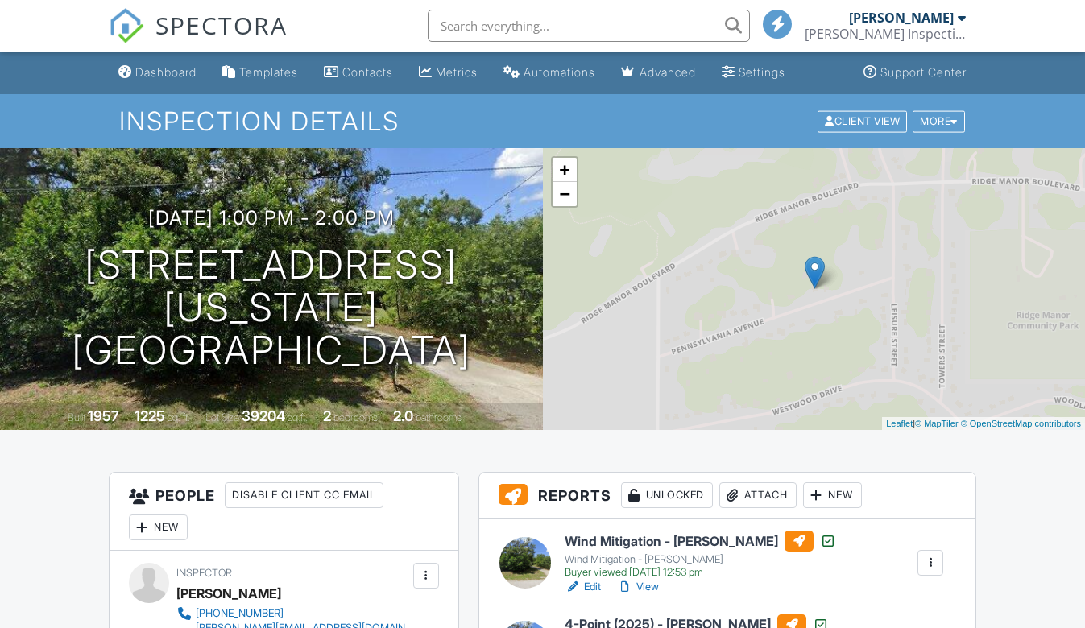
click at [270, 270] on h1 "33369 Pennsylvania Ave Ridge Manor, FL 33523" at bounding box center [271, 307] width 491 height 127
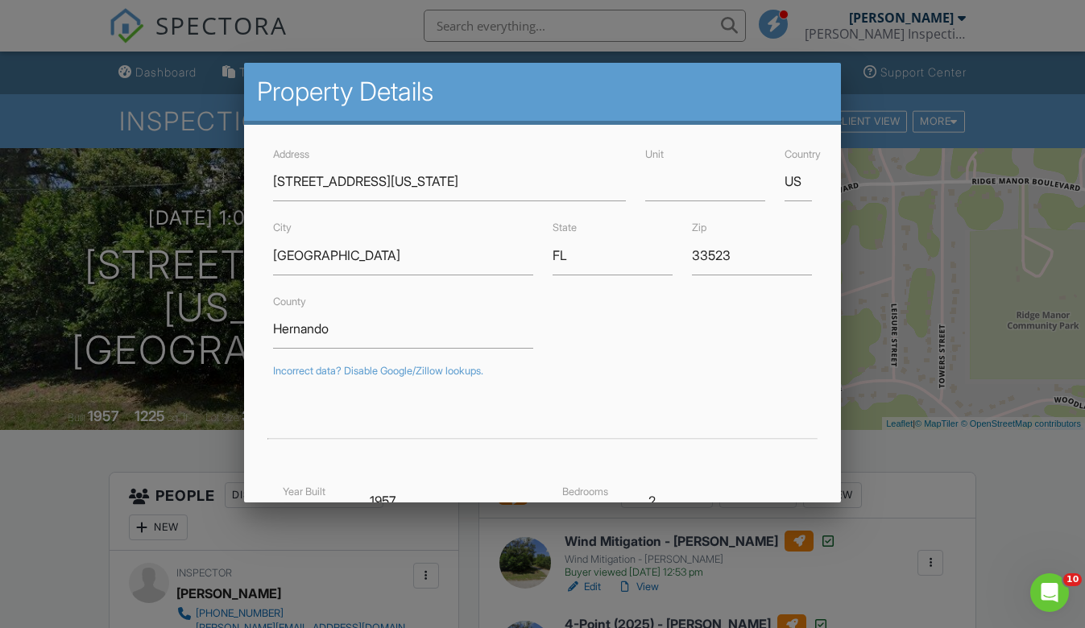
click at [328, 21] on div at bounding box center [542, 311] width 1085 height 785
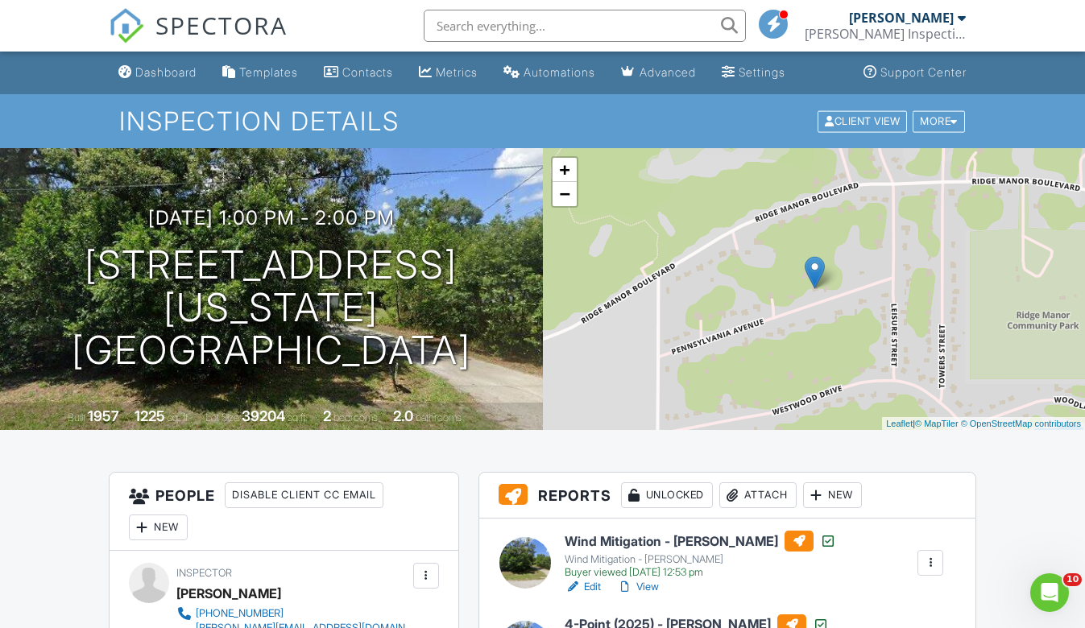
click at [201, 39] on span "SPECTORA" at bounding box center [221, 25] width 132 height 34
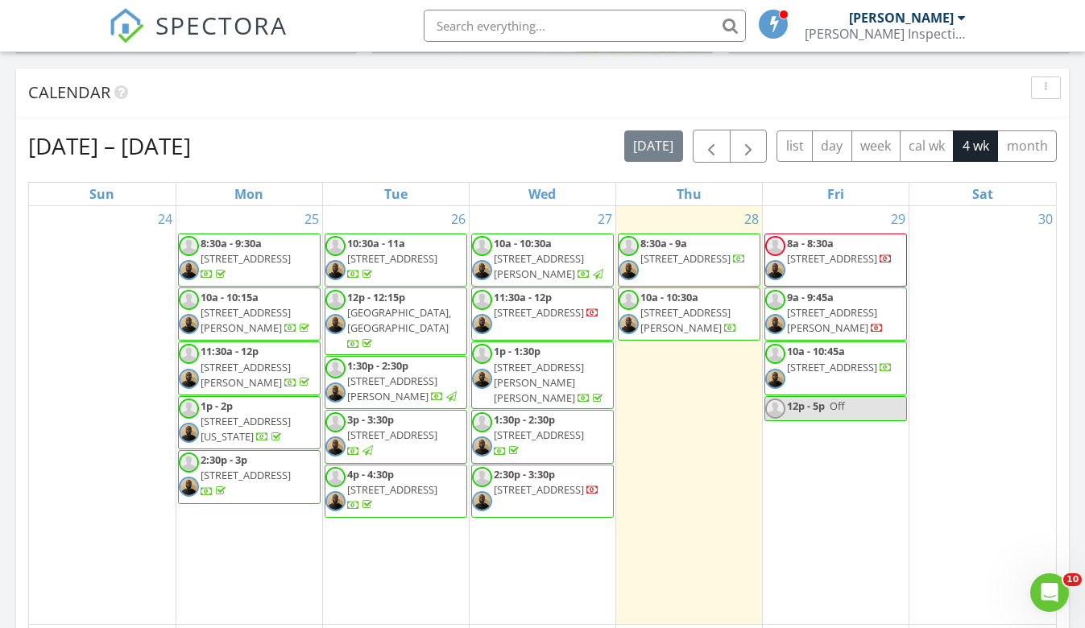
scroll to position [643, 0]
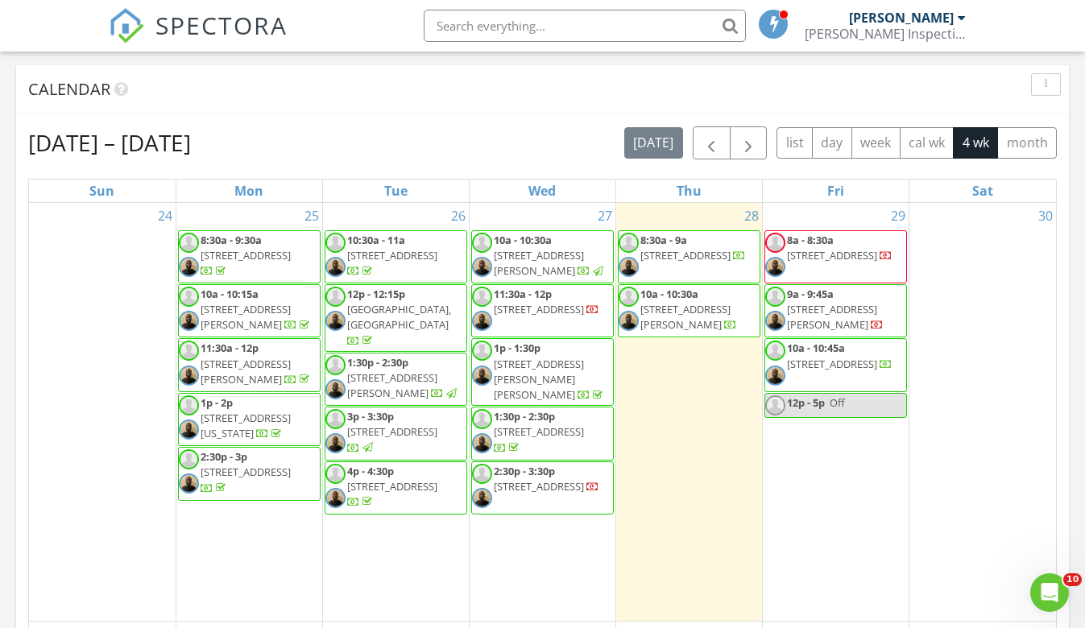
click at [585, 31] on input "text" at bounding box center [585, 26] width 322 height 32
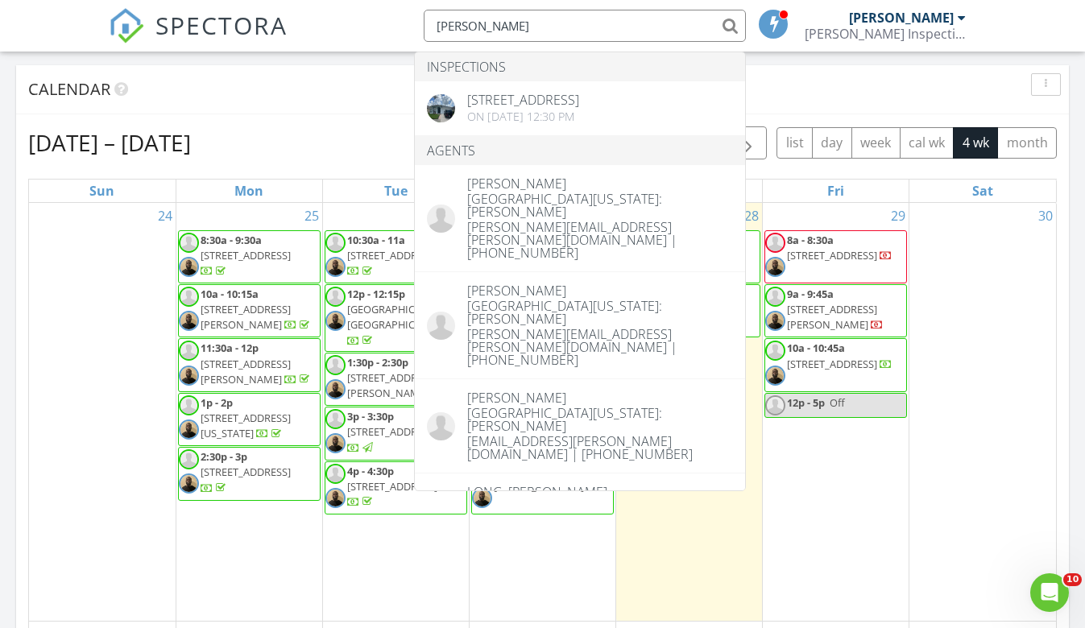
type input "[PERSON_NAME]"
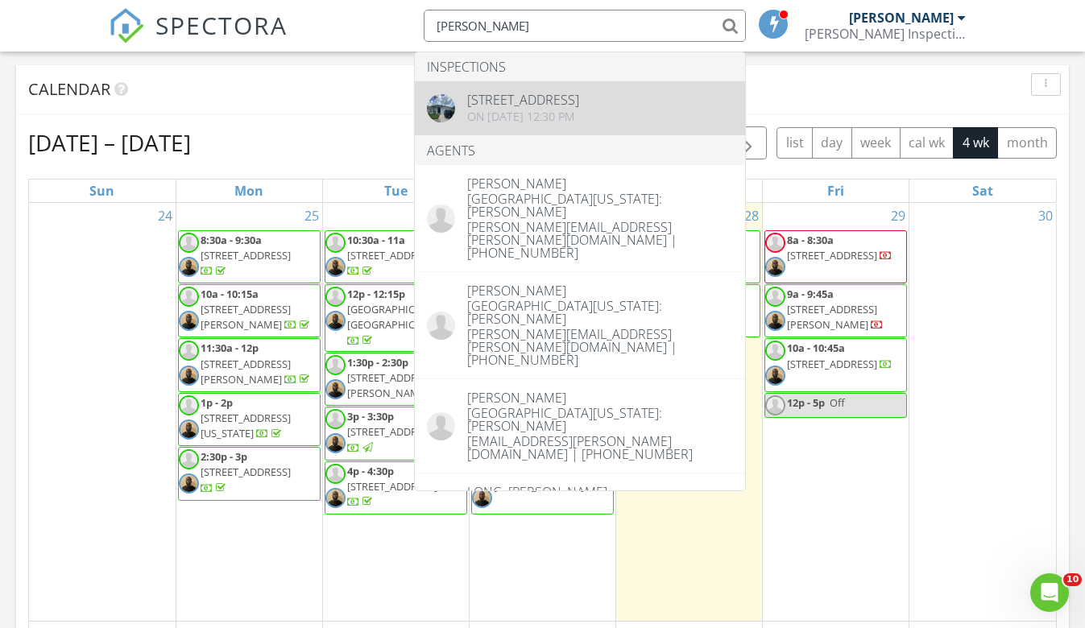
drag, startPoint x: 589, startPoint y: 36, endPoint x: 606, endPoint y: 97, distance: 63.5
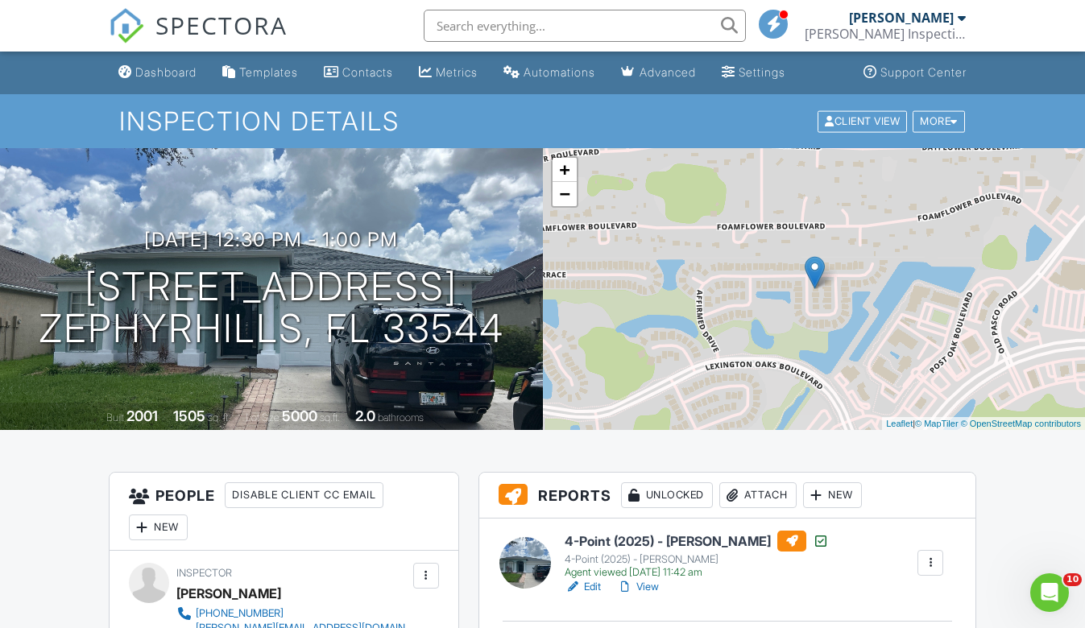
click at [555, 31] on input "text" at bounding box center [585, 26] width 322 height 32
type input "marie sanchez"
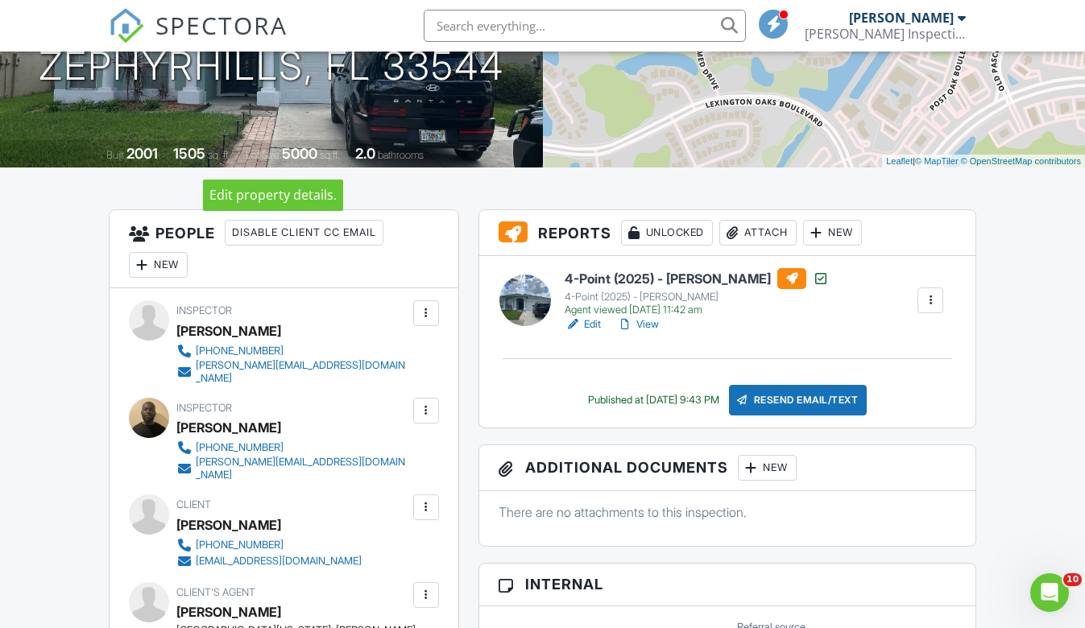
scroll to position [261, 0]
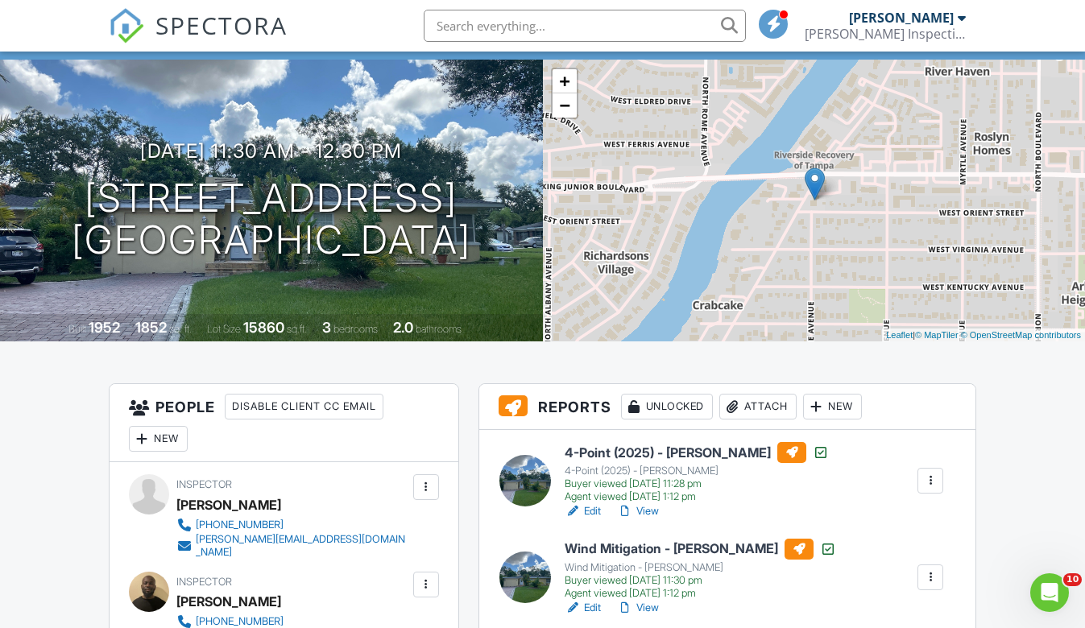
scroll to position [225, 0]
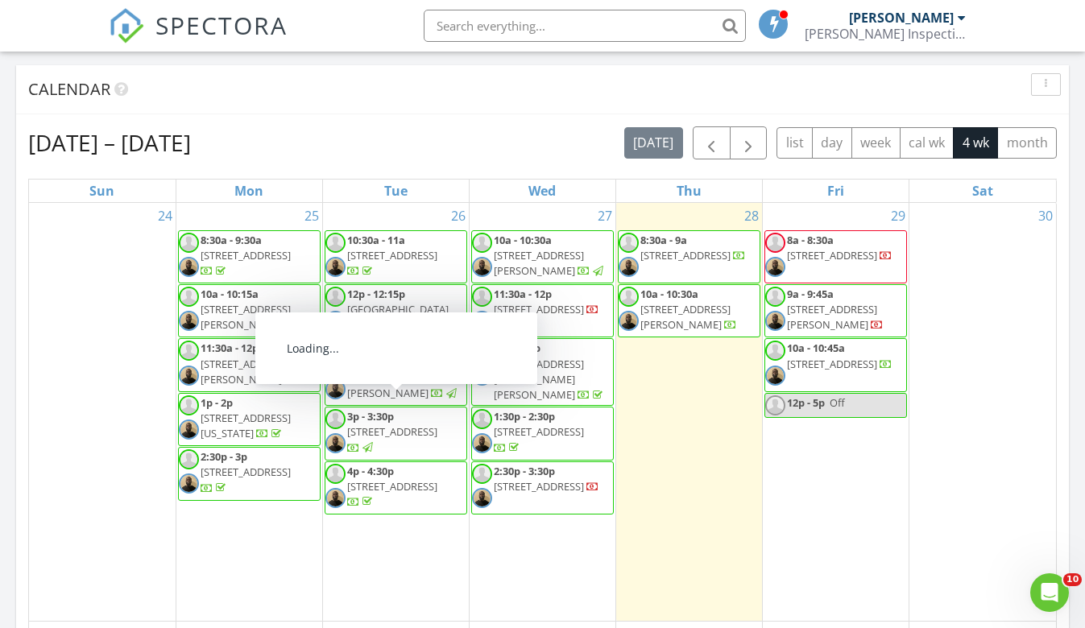
scroll to position [660, 0]
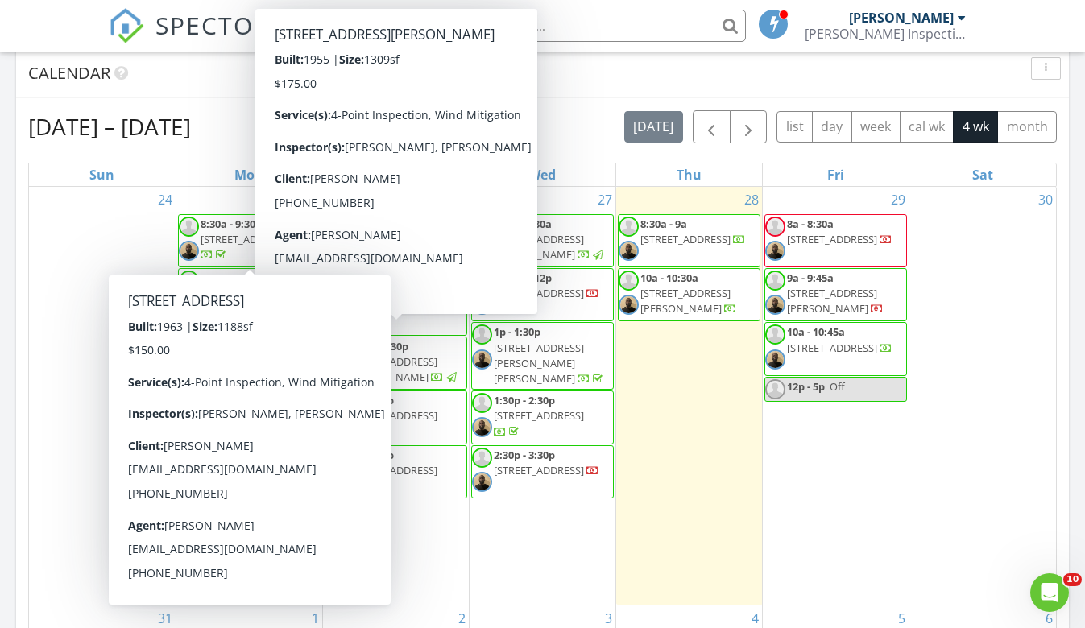
click at [240, 230] on span "8:30a - 9:30a" at bounding box center [231, 224] width 61 height 14
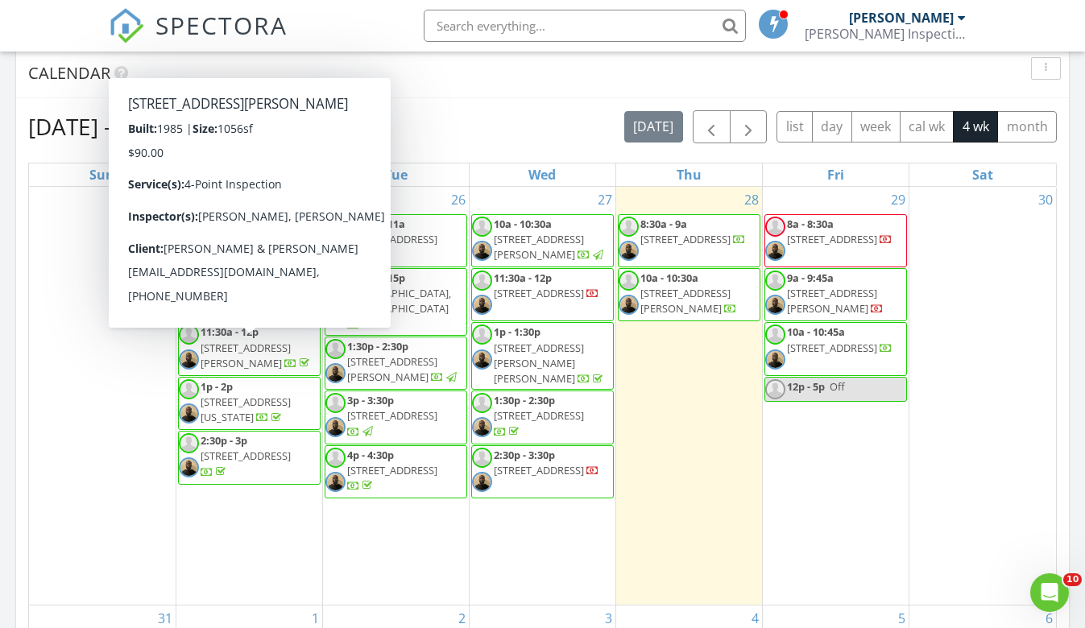
click at [272, 362] on span "6729 Erin Cir, Zephyrhills 33542" at bounding box center [246, 356] width 90 height 30
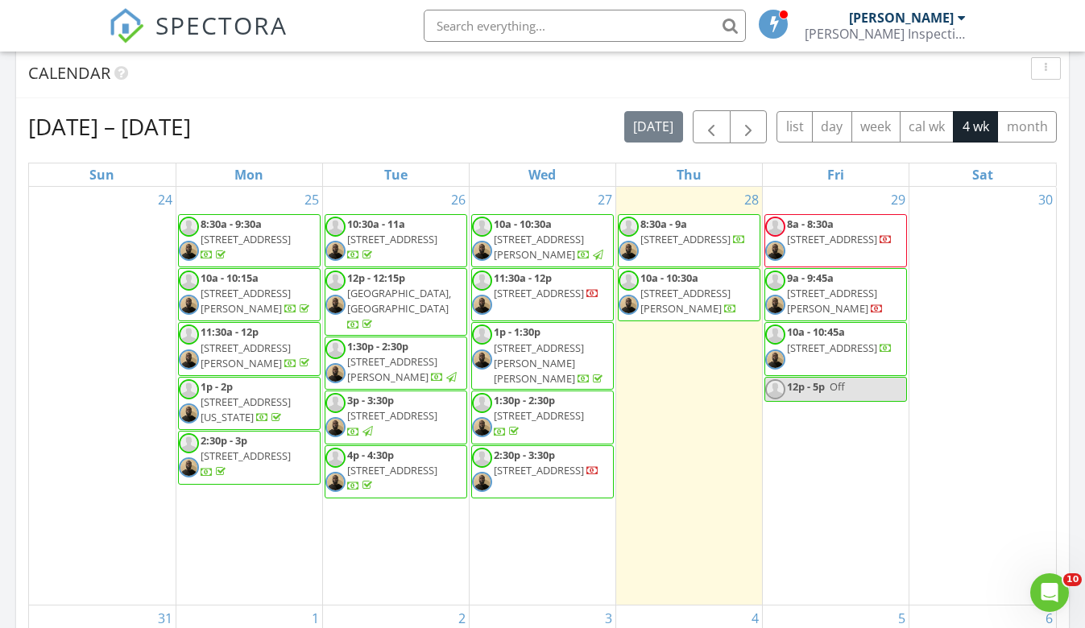
click at [273, 412] on span "33369 Pennsylvania Ave, Ridge Manor 33523" at bounding box center [246, 410] width 90 height 30
click at [242, 463] on span "12059 Eldorado Ave, Brooksville 34613" at bounding box center [246, 456] width 90 height 14
click at [427, 240] on span "10932 Harborside Dr, Largo 33773" at bounding box center [392, 239] width 90 height 14
click at [381, 296] on span "1521 Cumberland Ct W, Palm Harbor 34683" at bounding box center [399, 301] width 104 height 30
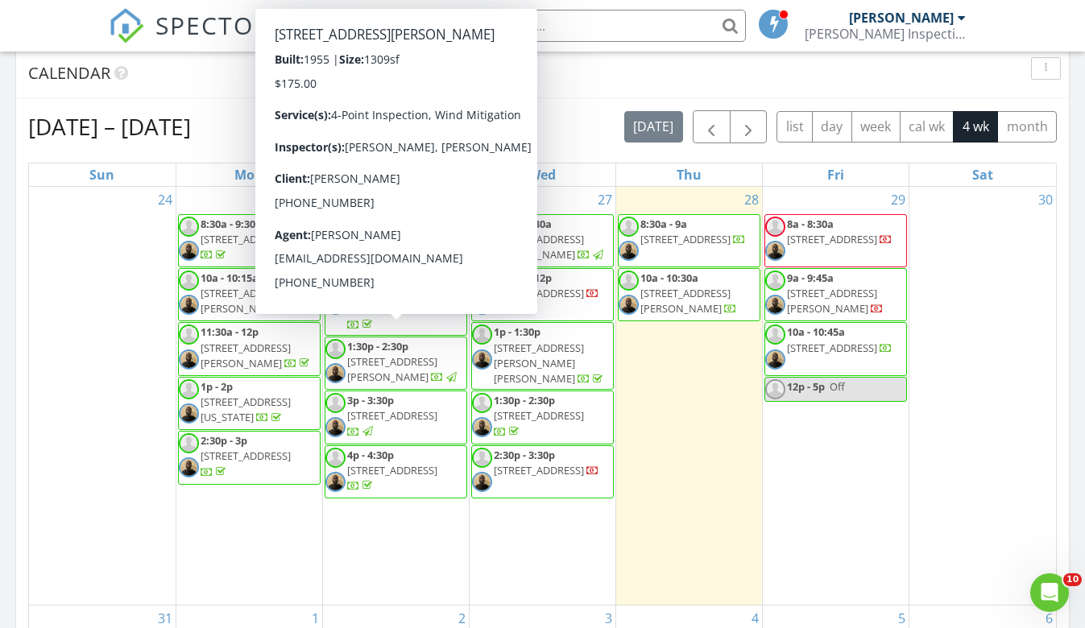
click at [403, 354] on span "2010 E Wilder Ave, Tampa 33610" at bounding box center [392, 369] width 90 height 30
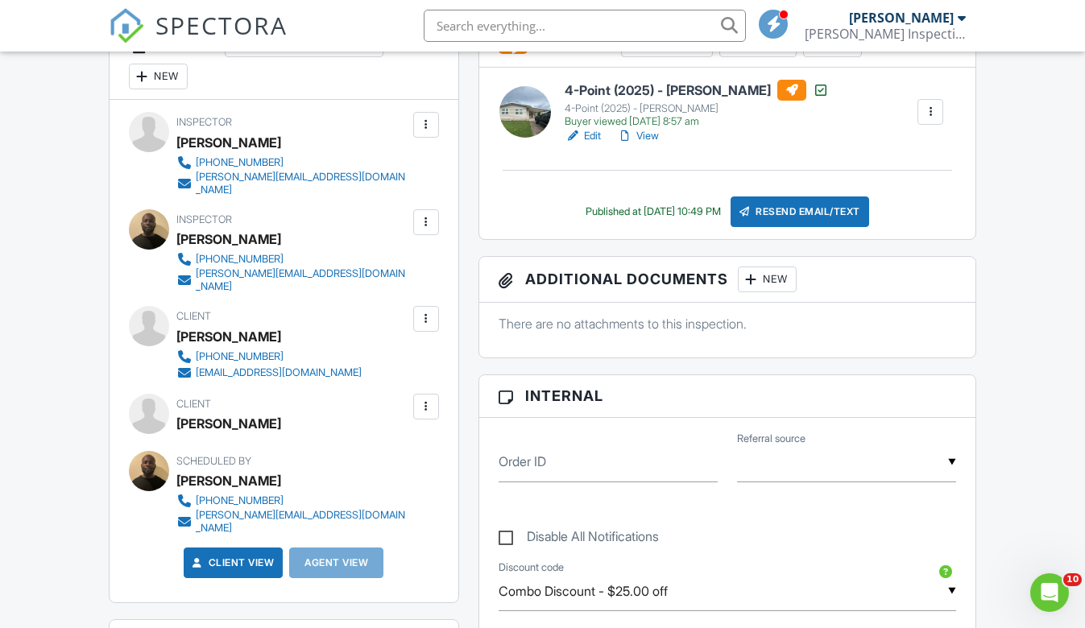
scroll to position [452, 0]
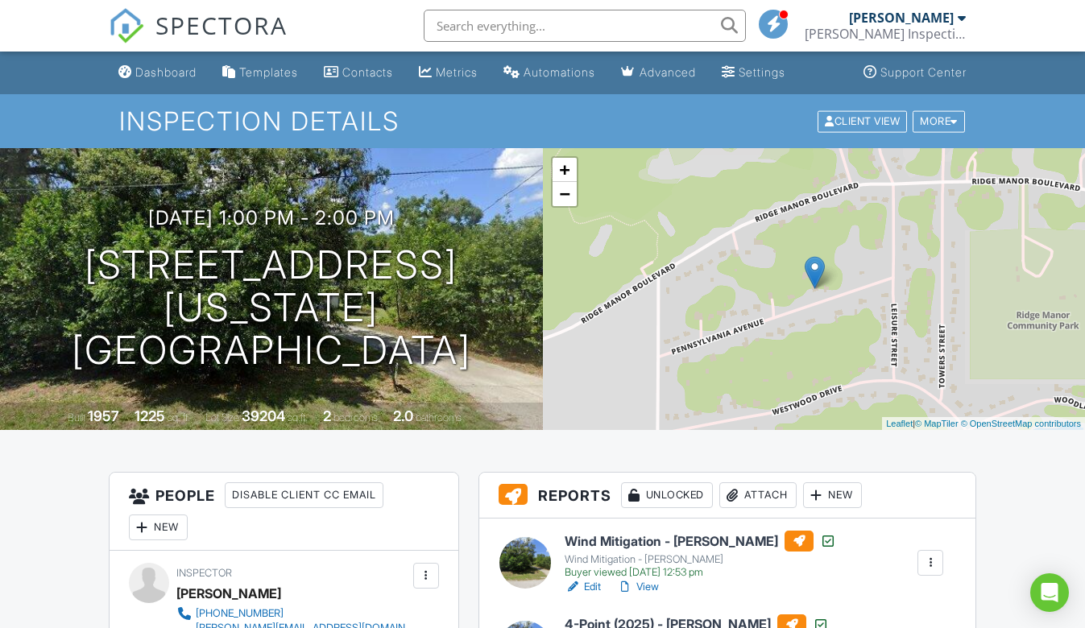
scroll to position [97, 0]
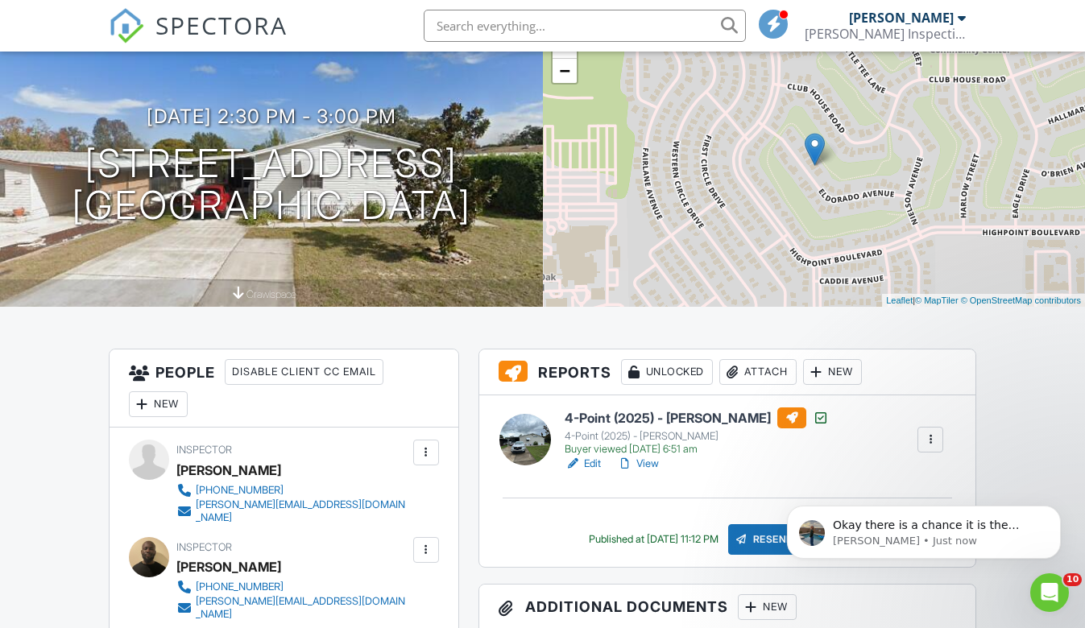
scroll to position [137, 0]
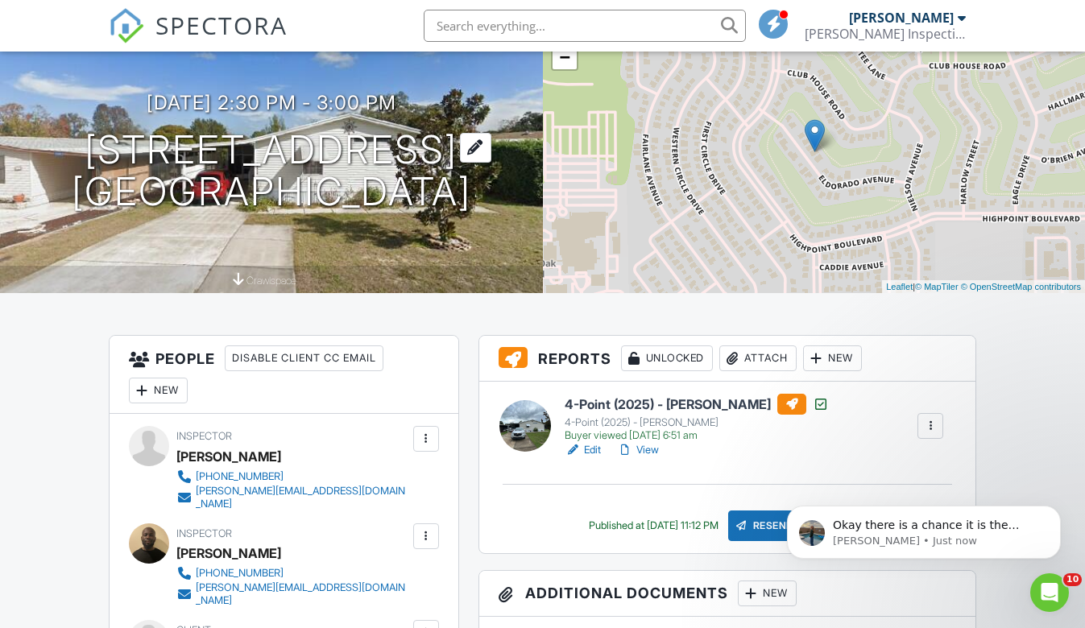
click at [302, 151] on h1 "12059 Eldorado Ave Brooksville, FL 34613" at bounding box center [271, 171] width 399 height 85
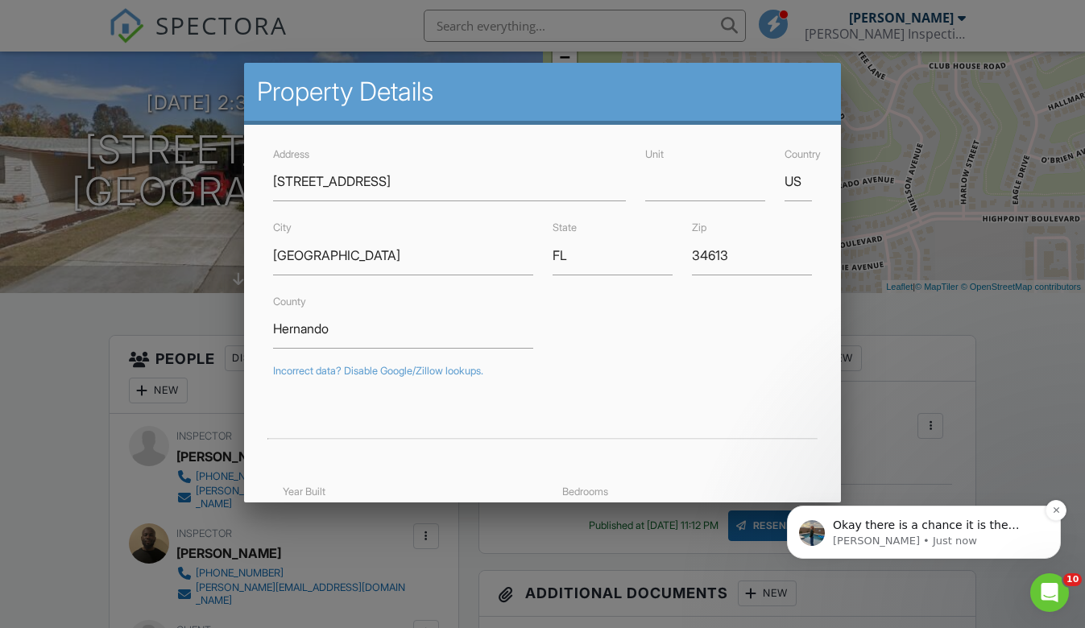
click at [917, 519] on p "Okay there is a chance it is the same issue, so ill take a look at the first on…" at bounding box center [937, 526] width 208 height 16
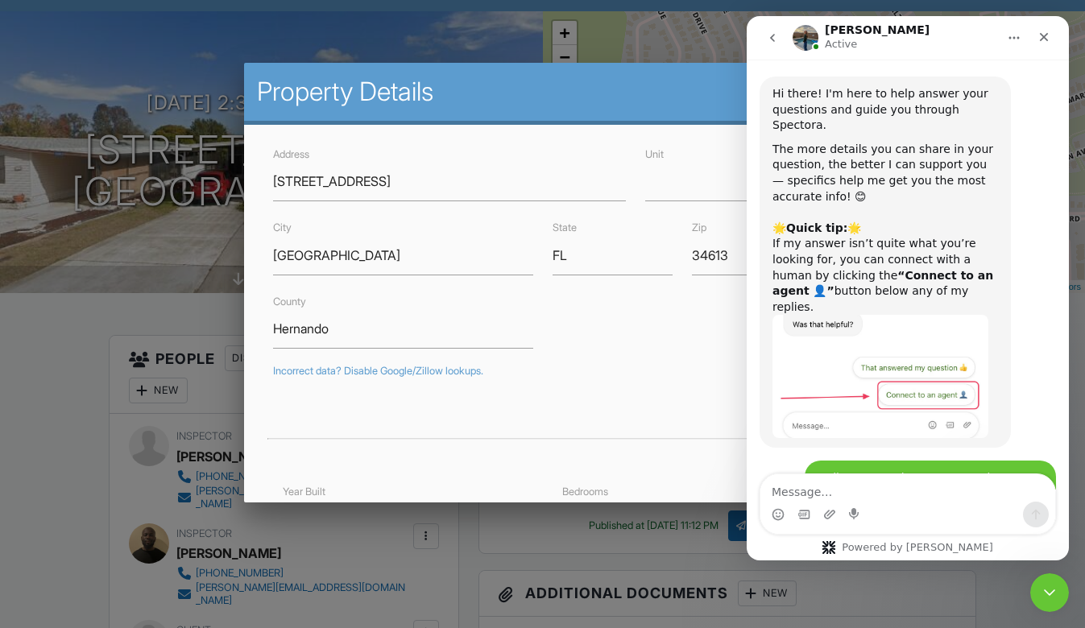
scroll to position [1522, 0]
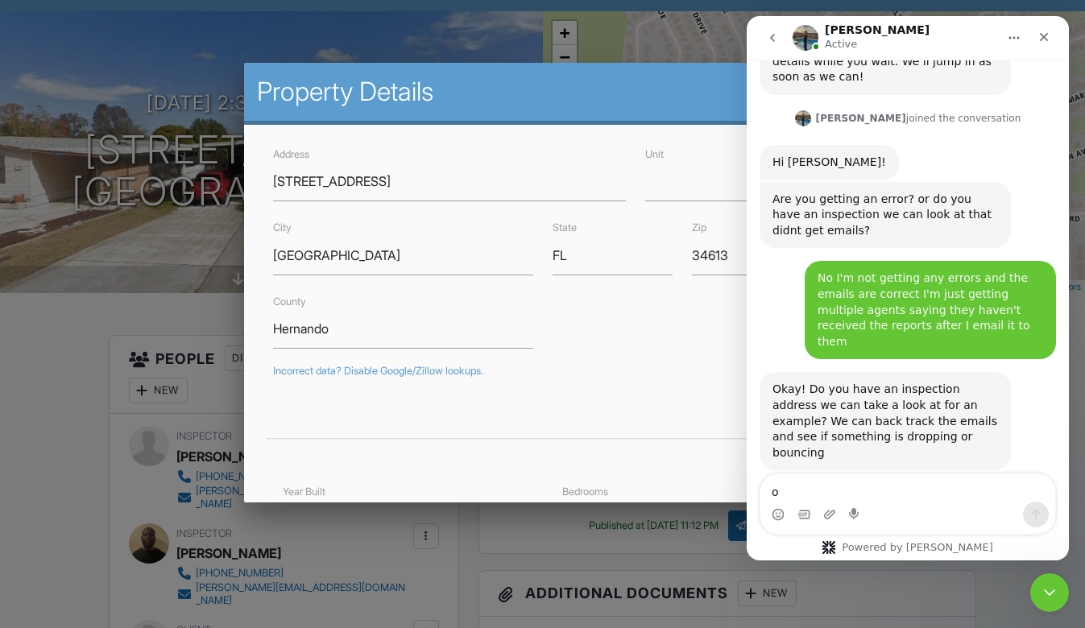
type textarea "ok"
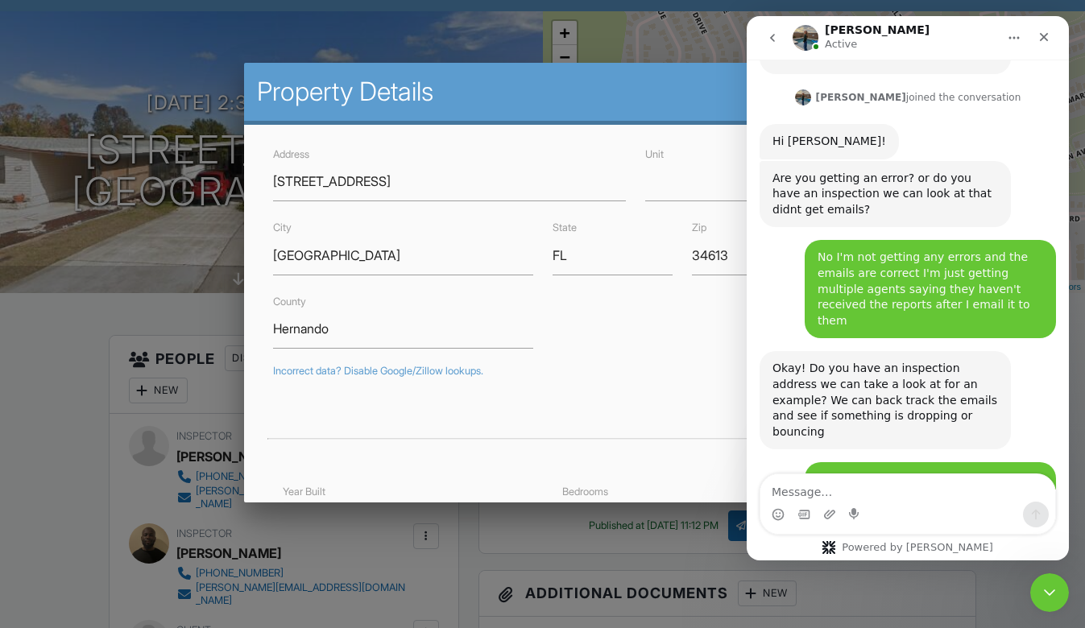
click at [76, 399] on div at bounding box center [542, 311] width 1085 height 785
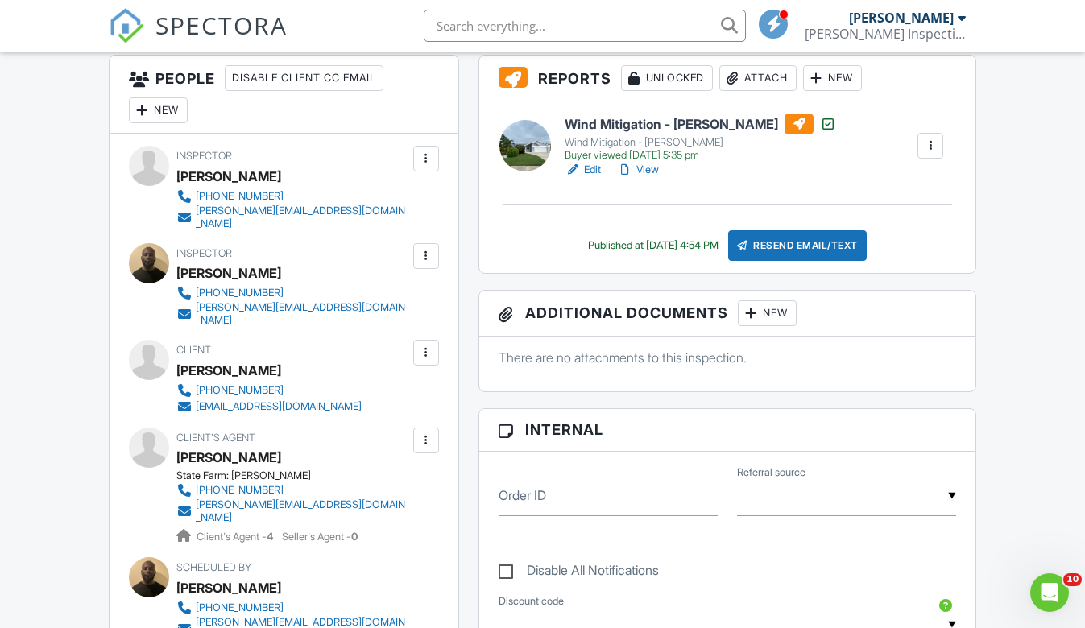
scroll to position [454, 0]
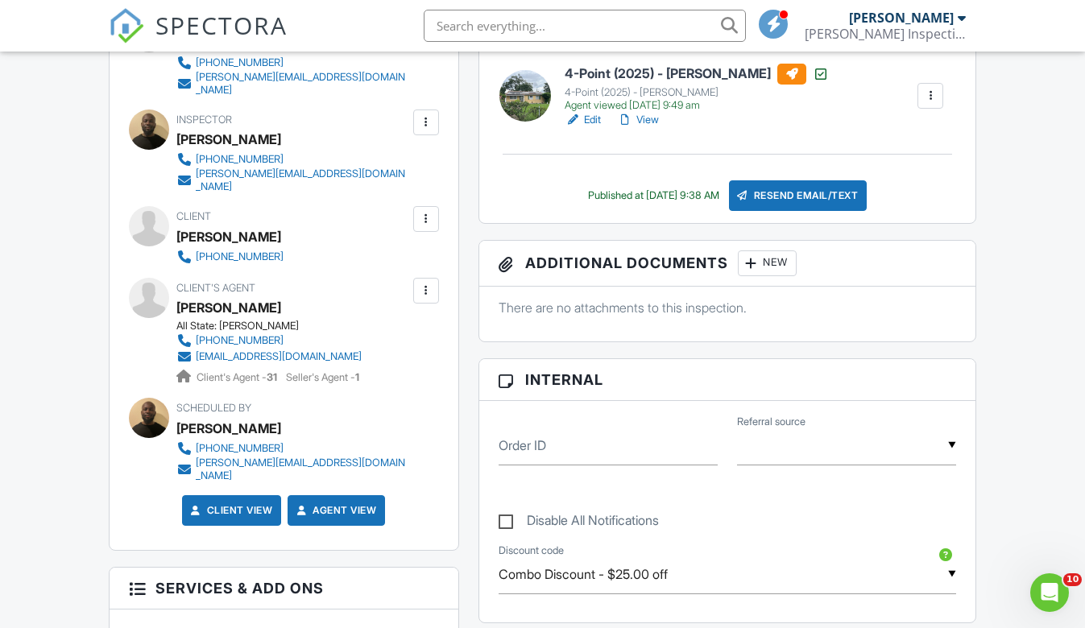
scroll to position [553, 0]
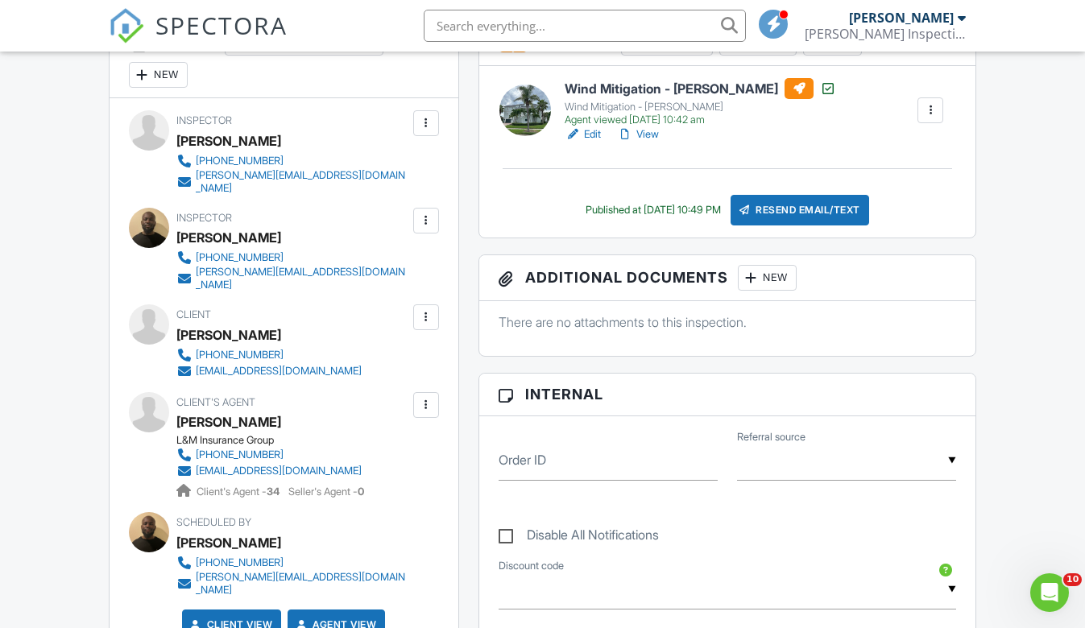
scroll to position [454, 0]
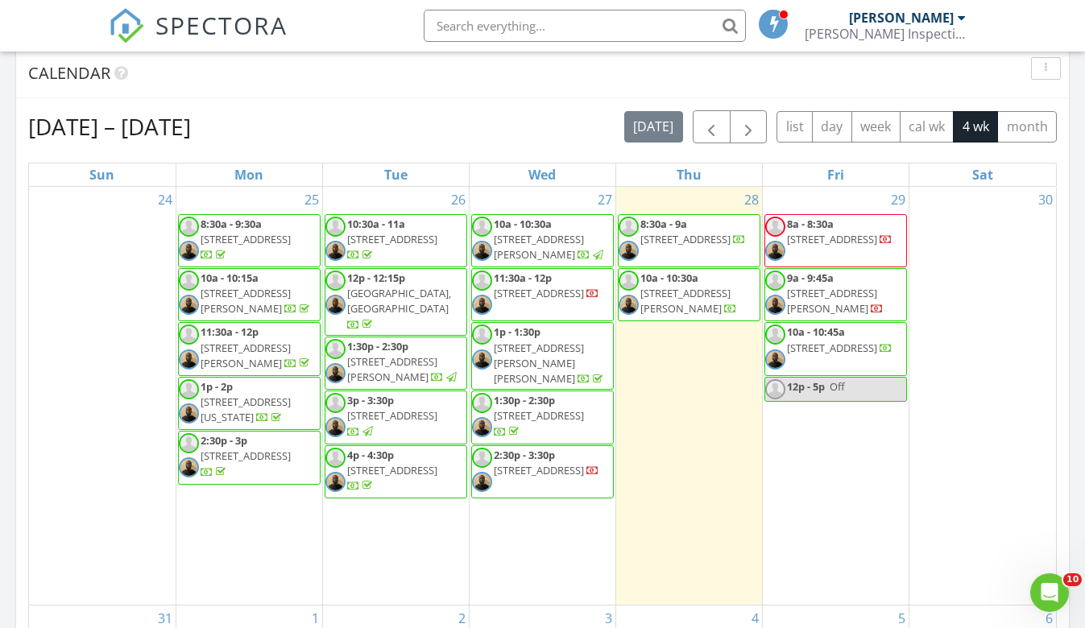
click at [569, 242] on span "[STREET_ADDRESS][PERSON_NAME]" at bounding box center [539, 247] width 90 height 30
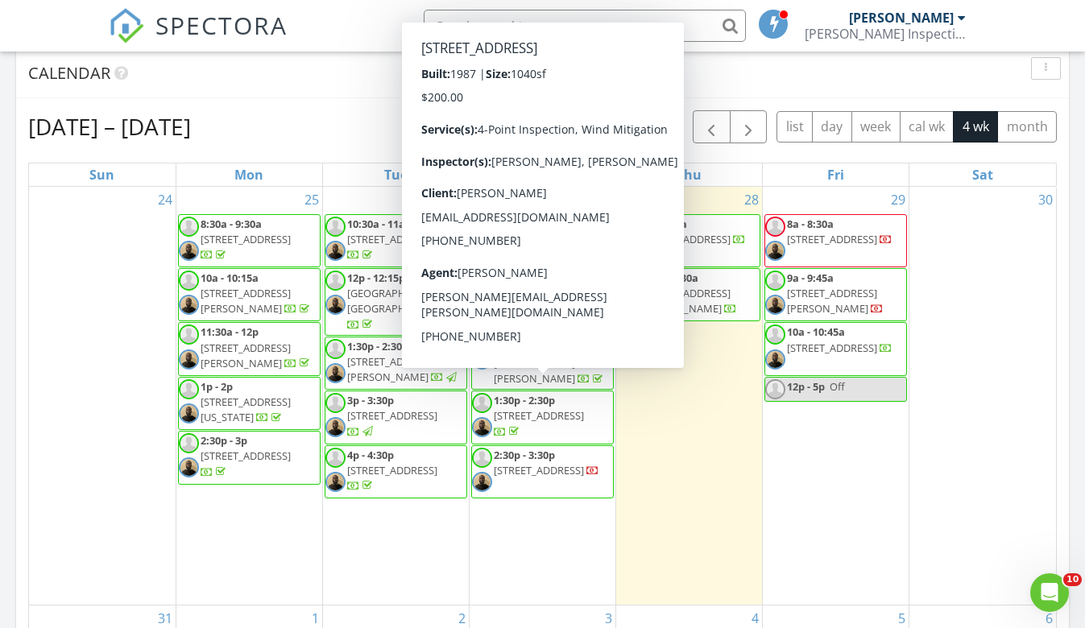
click at [555, 408] on span "[STREET_ADDRESS]" at bounding box center [539, 415] width 90 height 14
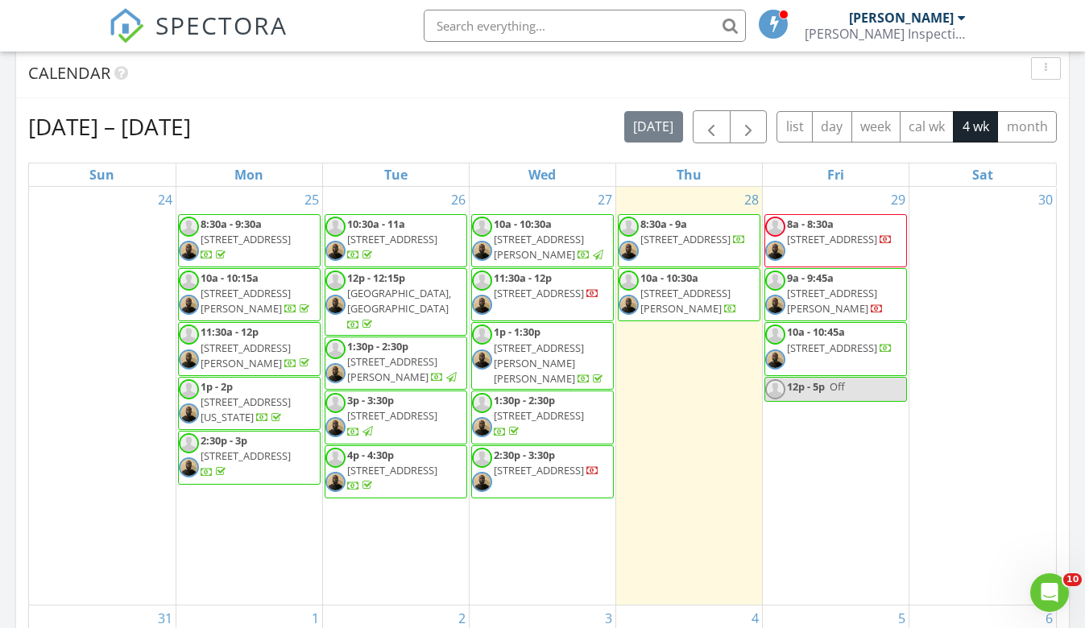
click at [511, 353] on span "[STREET_ADDRESS][PERSON_NAME][PERSON_NAME]" at bounding box center [539, 363] width 90 height 45
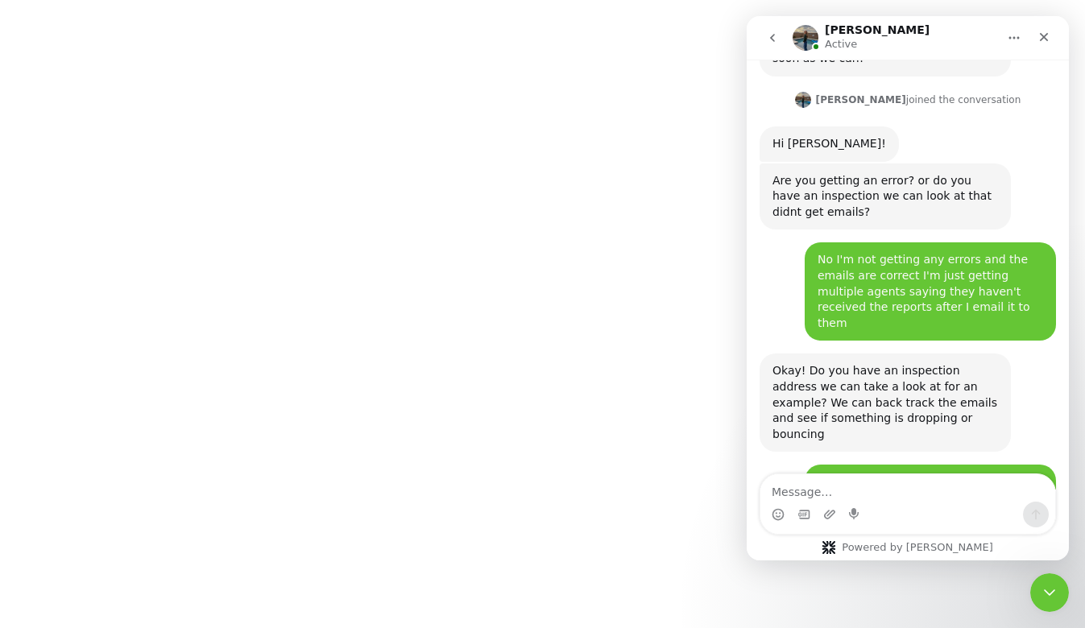
click at [371, 0] on html "SPECTORA Chris Russell Russell Inspections Role: Inspector Dashboard New Inspec…" at bounding box center [542, 0] width 1085 height 0
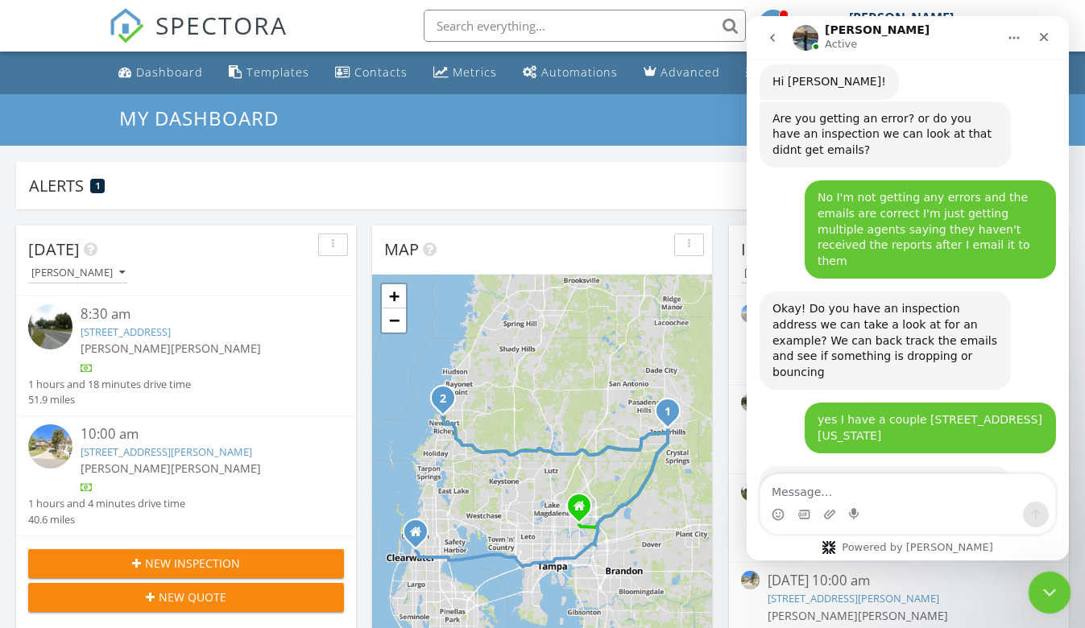
click at [1053, 595] on icon "Close Intercom Messenger" at bounding box center [1046, 590] width 19 height 19
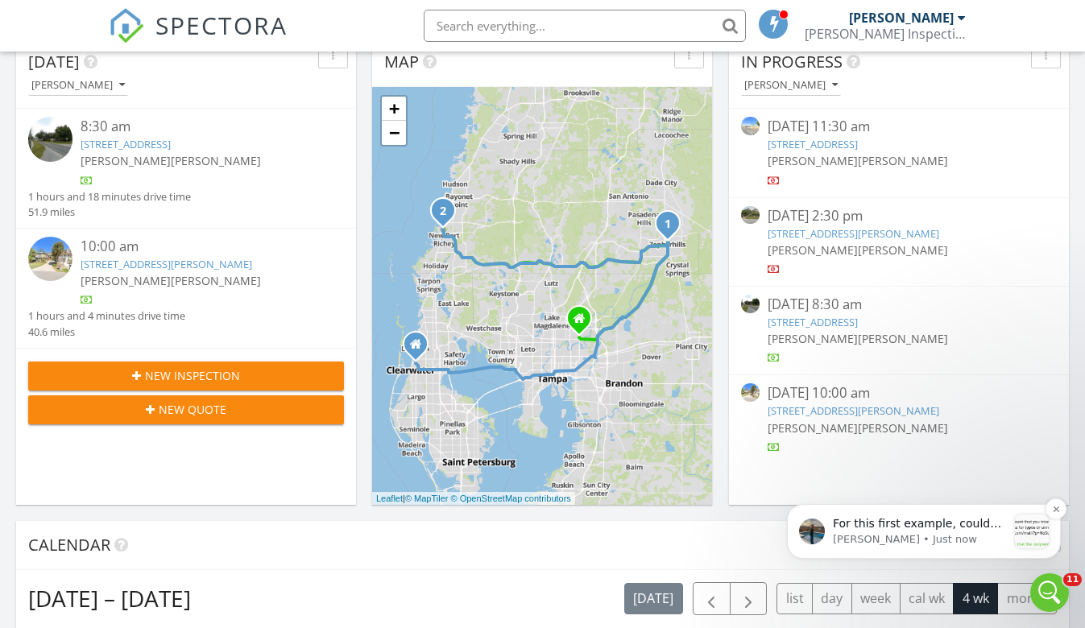
click at [911, 540] on p "Lydia • Just now" at bounding box center [920, 539] width 174 height 14
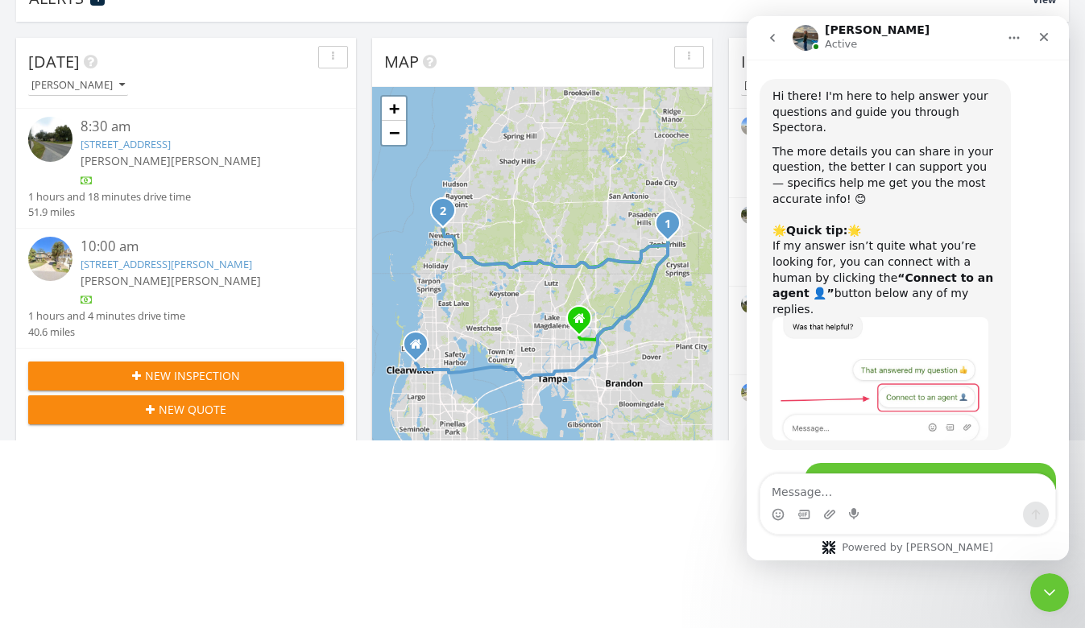
scroll to position [2, 0]
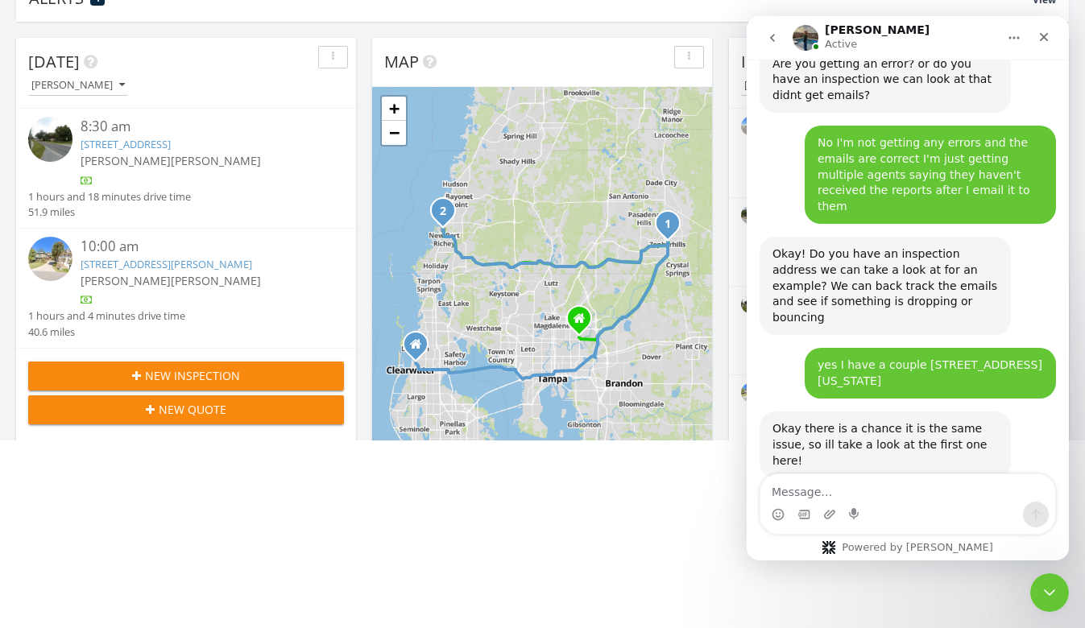
click at [908, 607] on img "Lydia says…" at bounding box center [880, 619] width 216 height 25
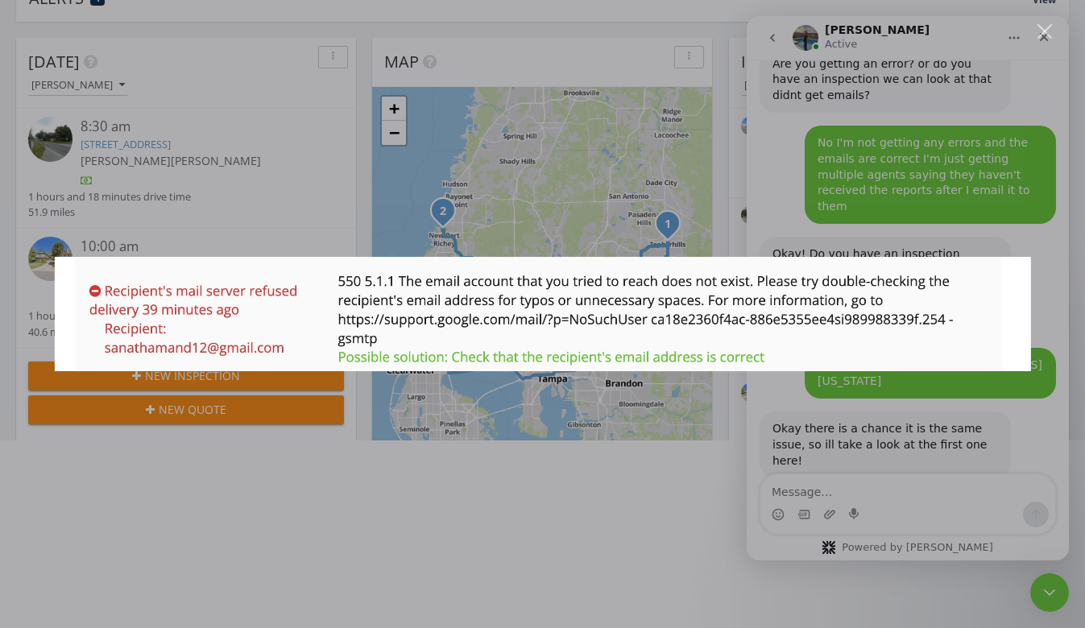
click at [884, 445] on div "Intercom messenger" at bounding box center [542, 314] width 1085 height 628
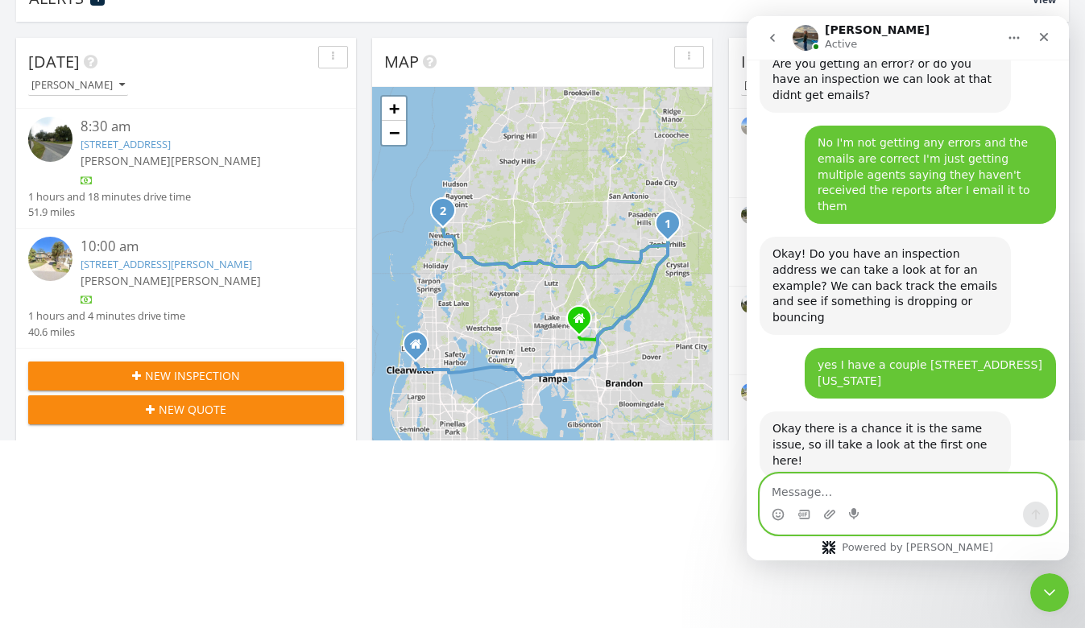
click at [861, 490] on textarea "Message…" at bounding box center [907, 487] width 295 height 27
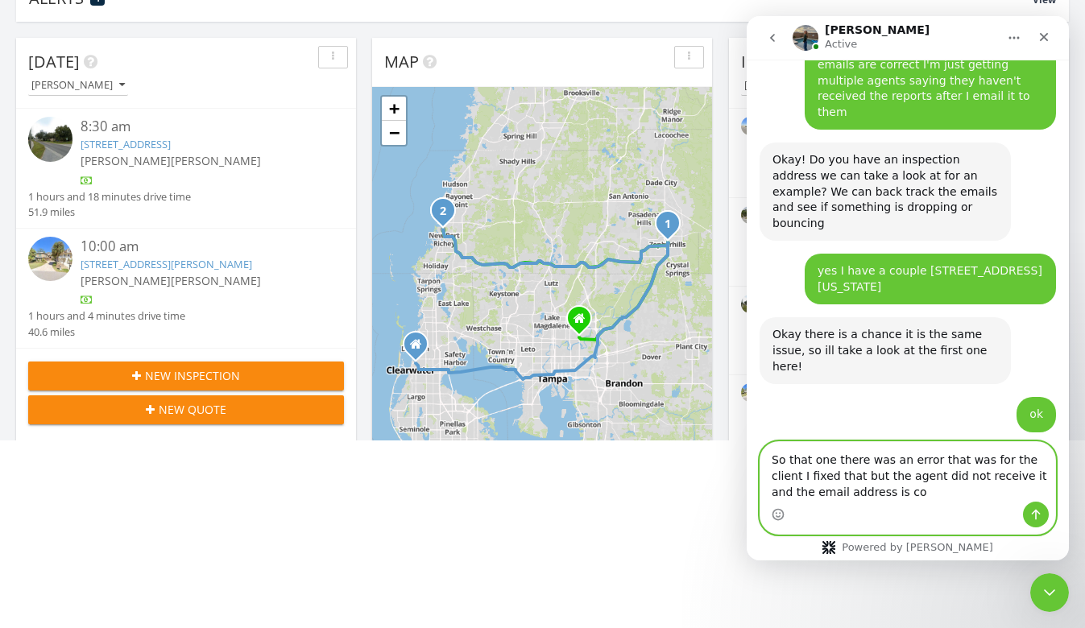
scroll to position [1645, 0]
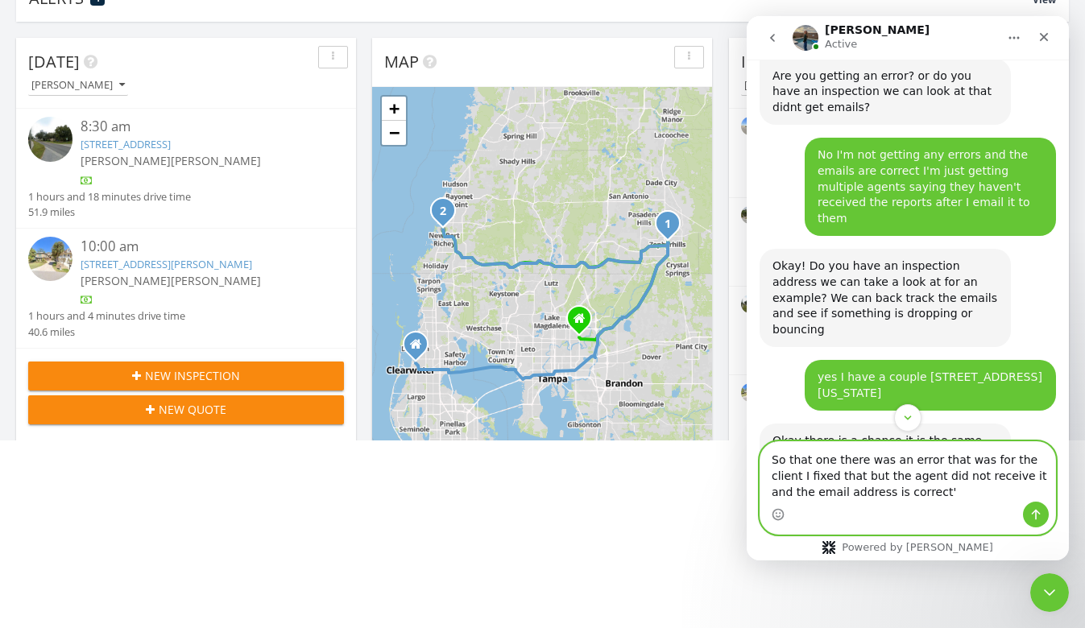
type textarea "So that one there was an error that was for the client I fixed that but the age…"
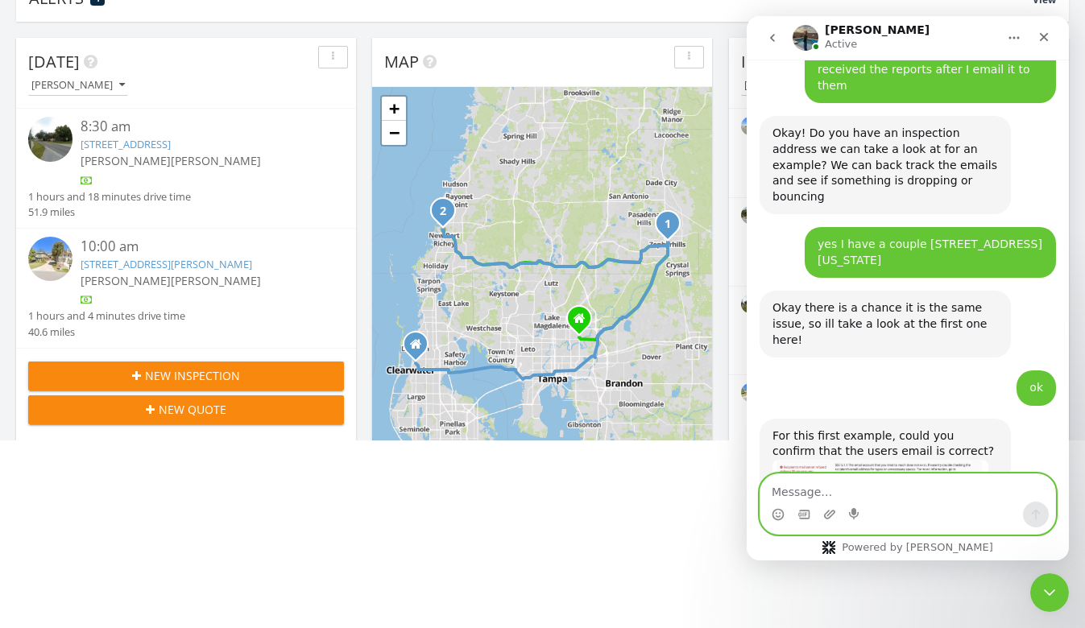
scroll to position [1795, 0]
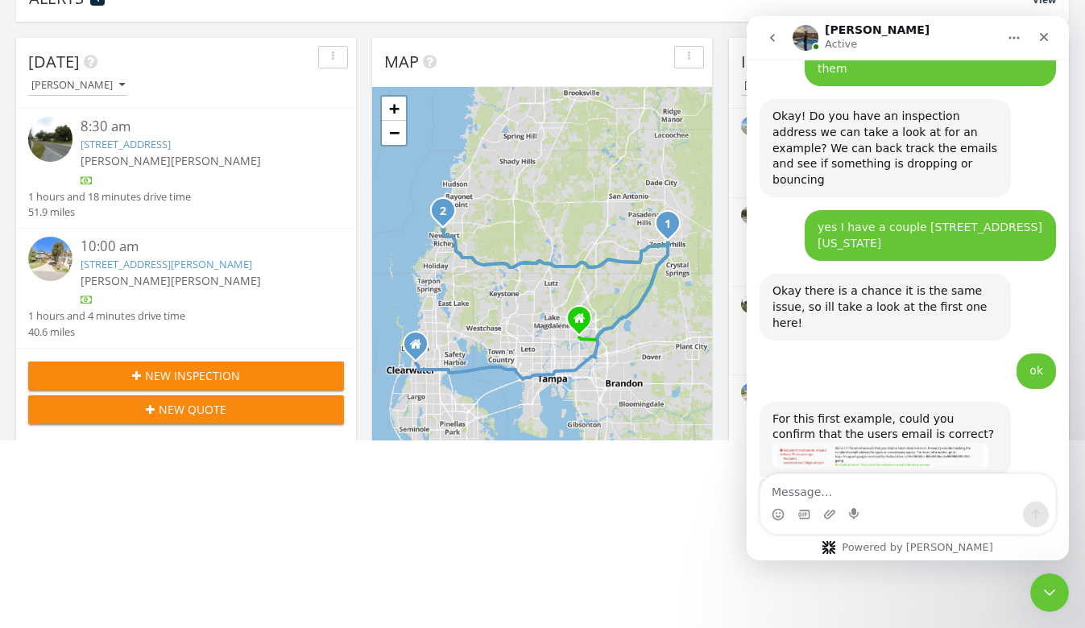
click at [880, 536] on img "Lydia says…" at bounding box center [880, 553] width 216 height 35
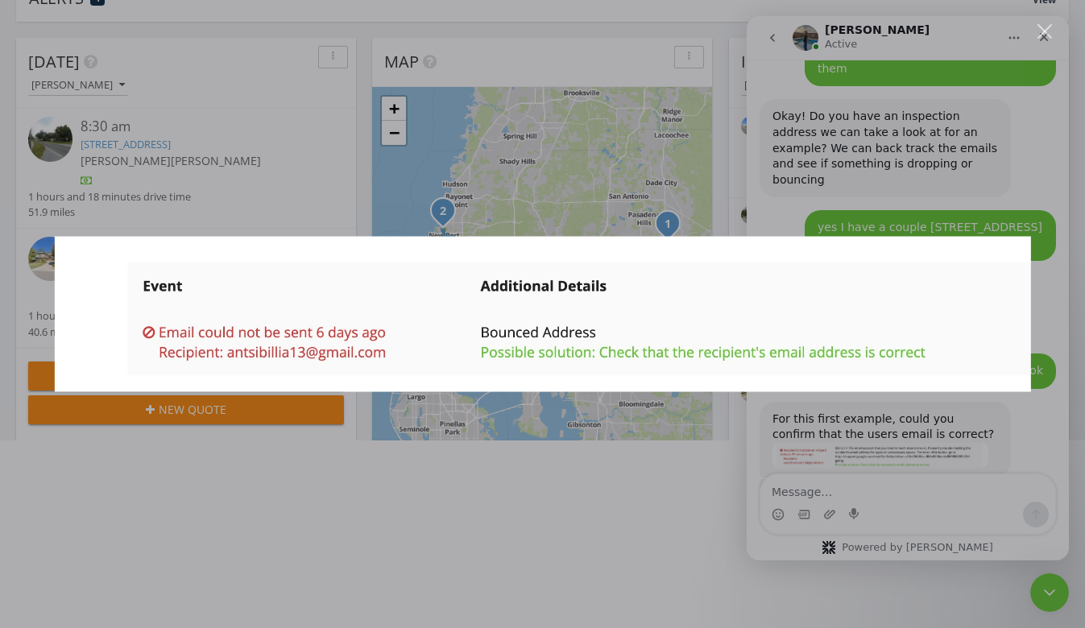
scroll to position [0, 0]
click at [786, 212] on div "Intercom messenger" at bounding box center [542, 314] width 1085 height 628
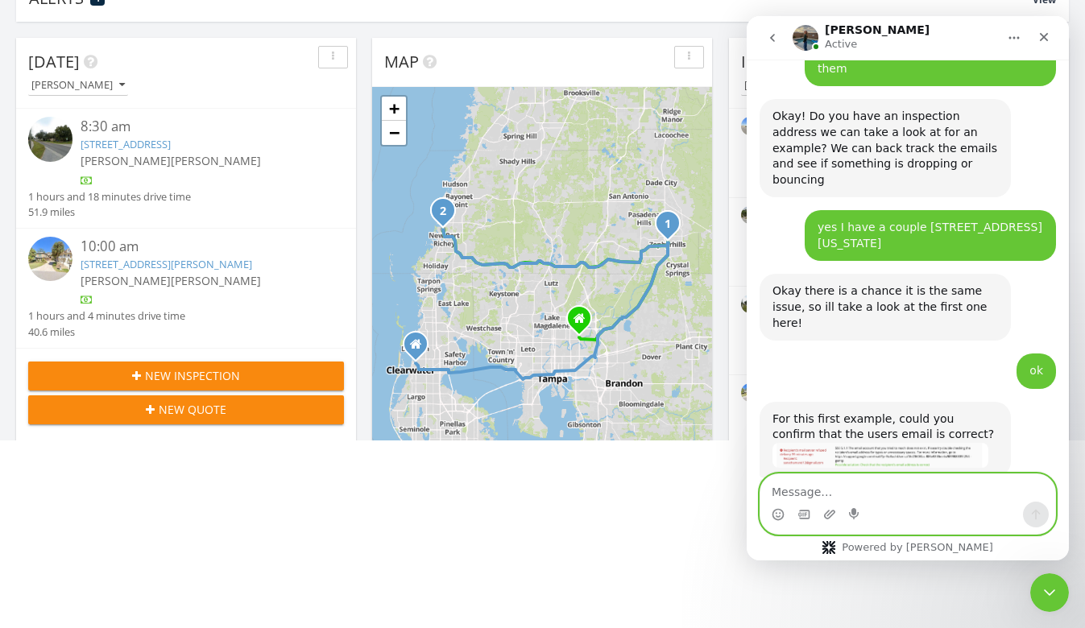
click at [854, 490] on textarea "Message…" at bounding box center [907, 487] width 295 height 27
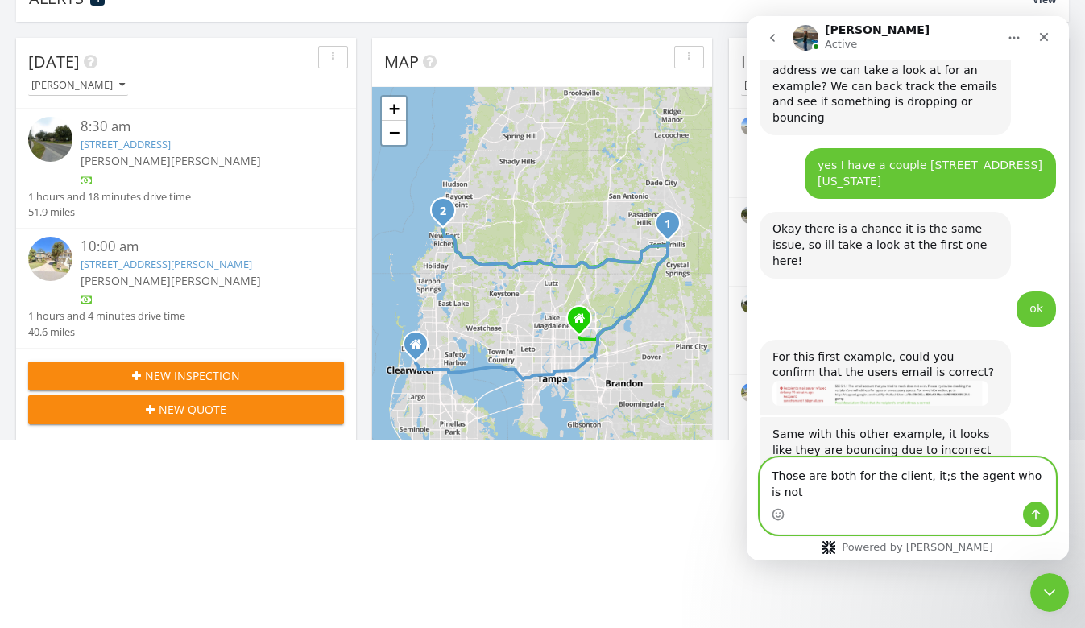
scroll to position [1873, 0]
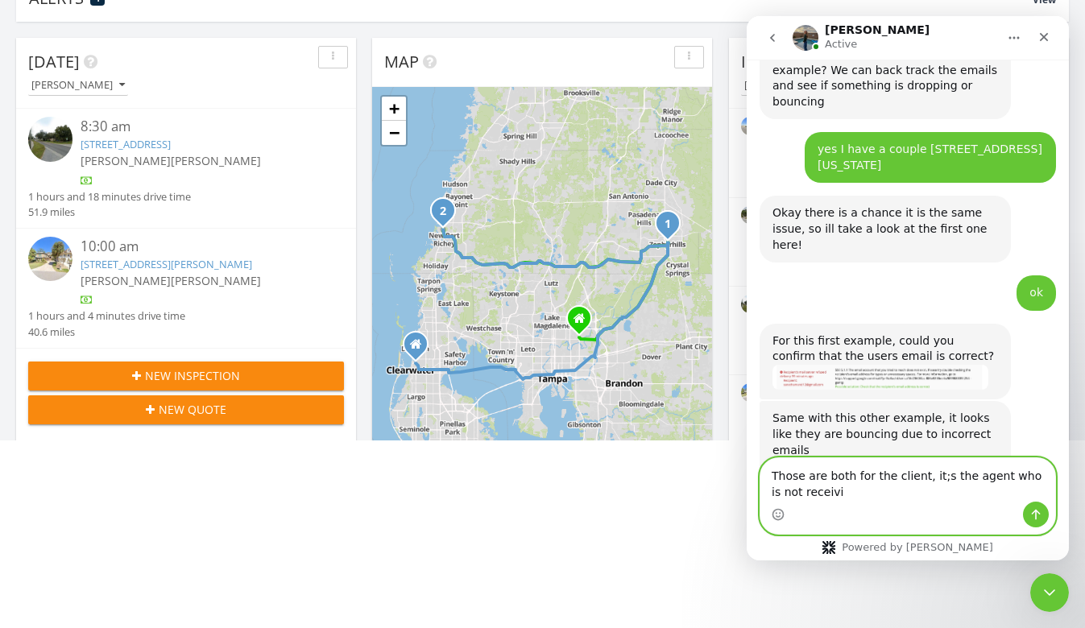
type textarea "Those are both for the client, it;s the agent who is not receiving"
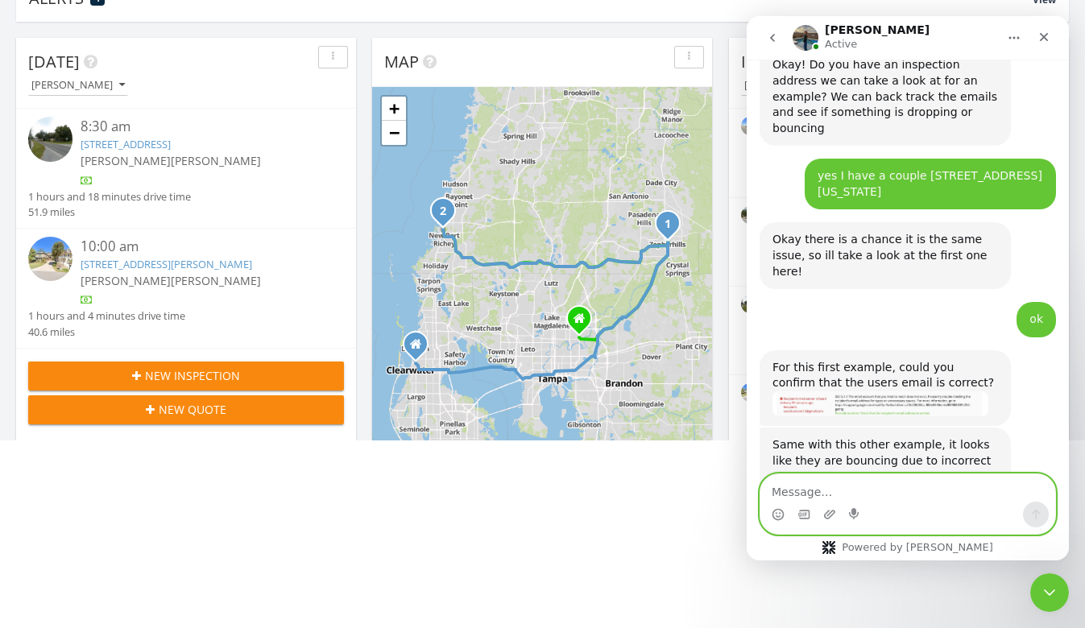
scroll to position [0, 0]
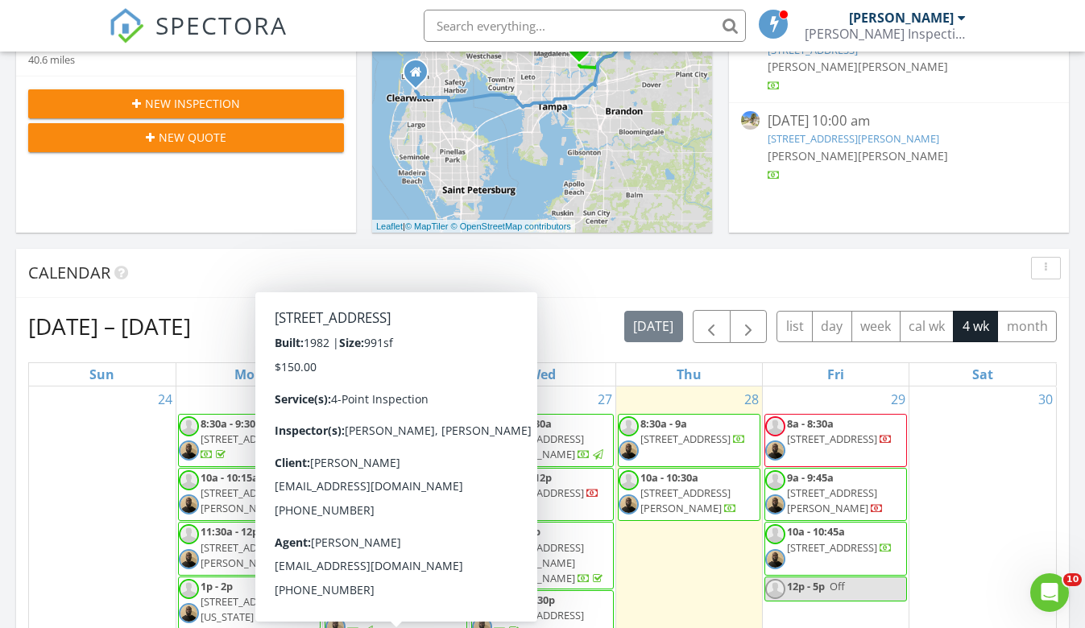
scroll to position [465, 0]
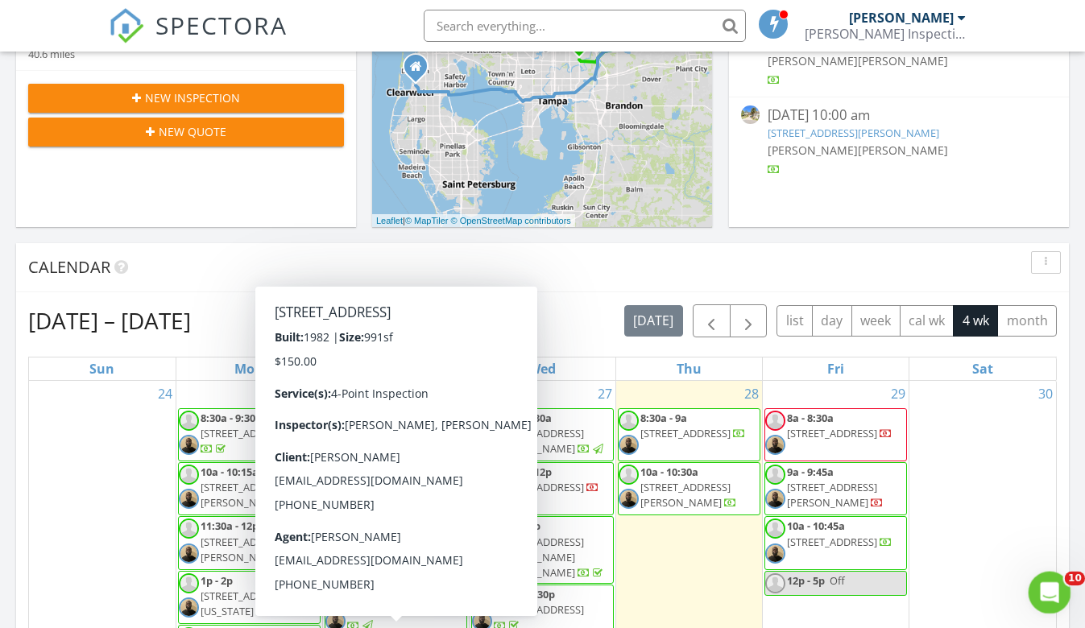
click at [1038, 586] on div "Open Intercom Messenger" at bounding box center [1046, 590] width 53 height 53
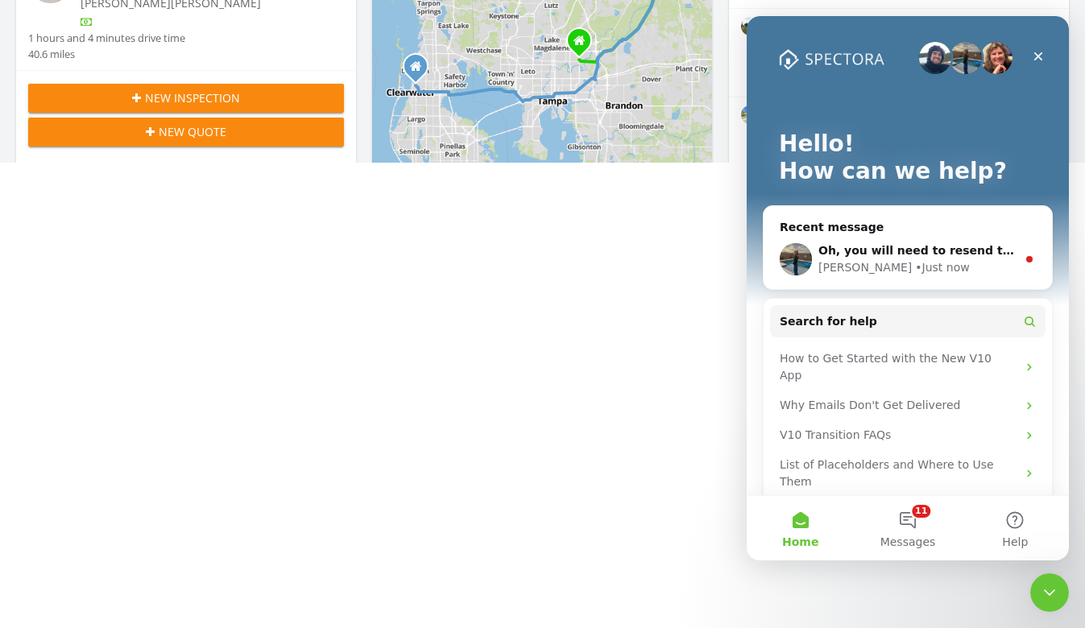
scroll to position [0, 0]
click at [846, 245] on span "Oh, you will need to resend the confirmation email to the agent then!" at bounding box center [1040, 250] width 444 height 13
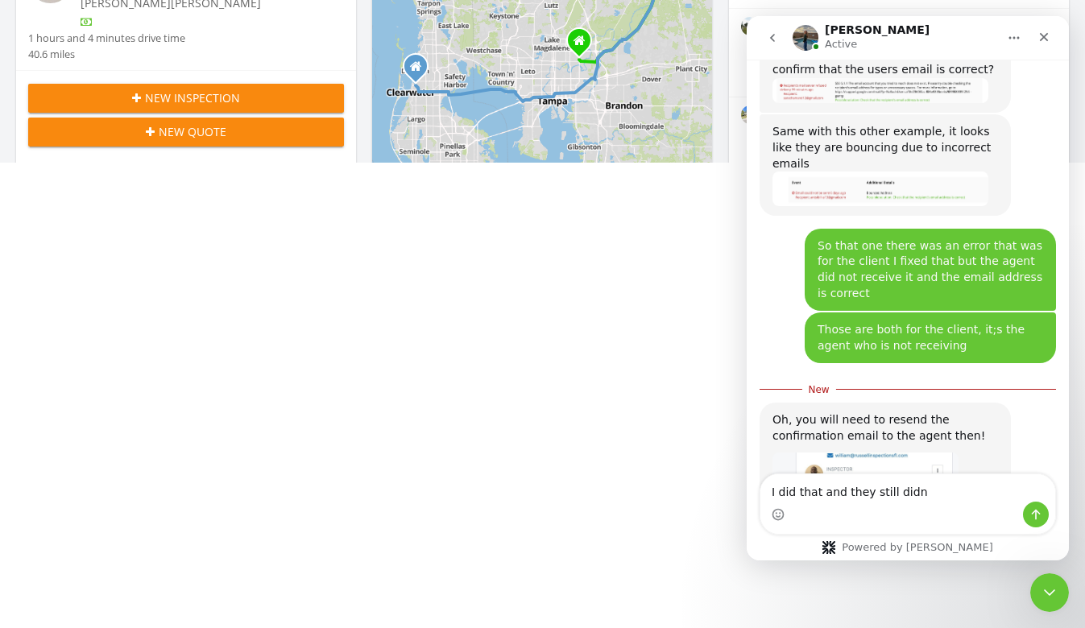
scroll to position [2222, 0]
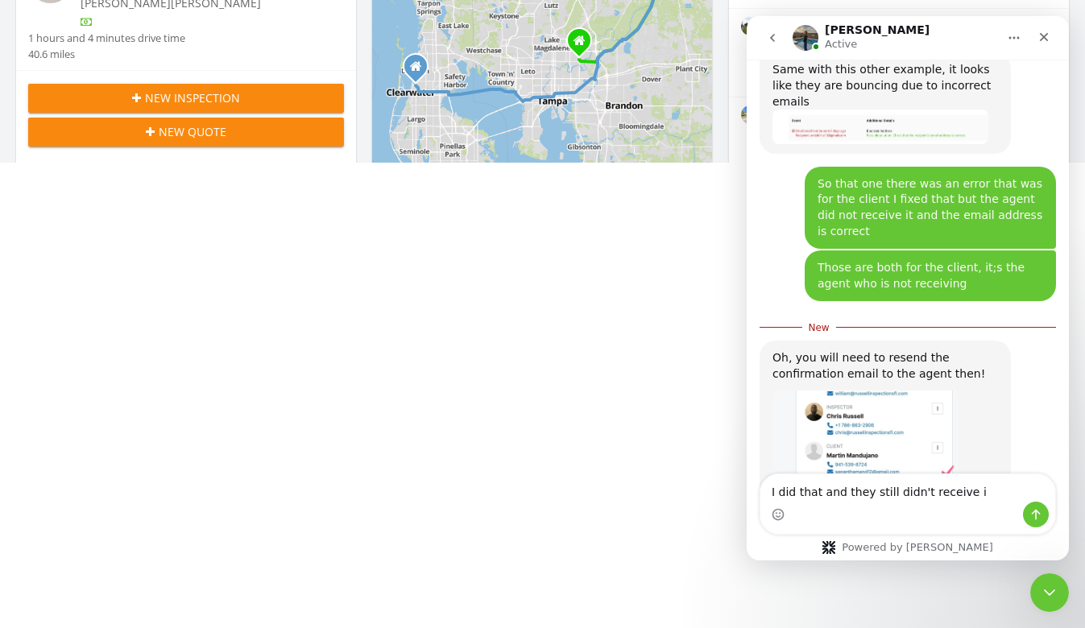
type textarea "I did that and they still didn't receive it"
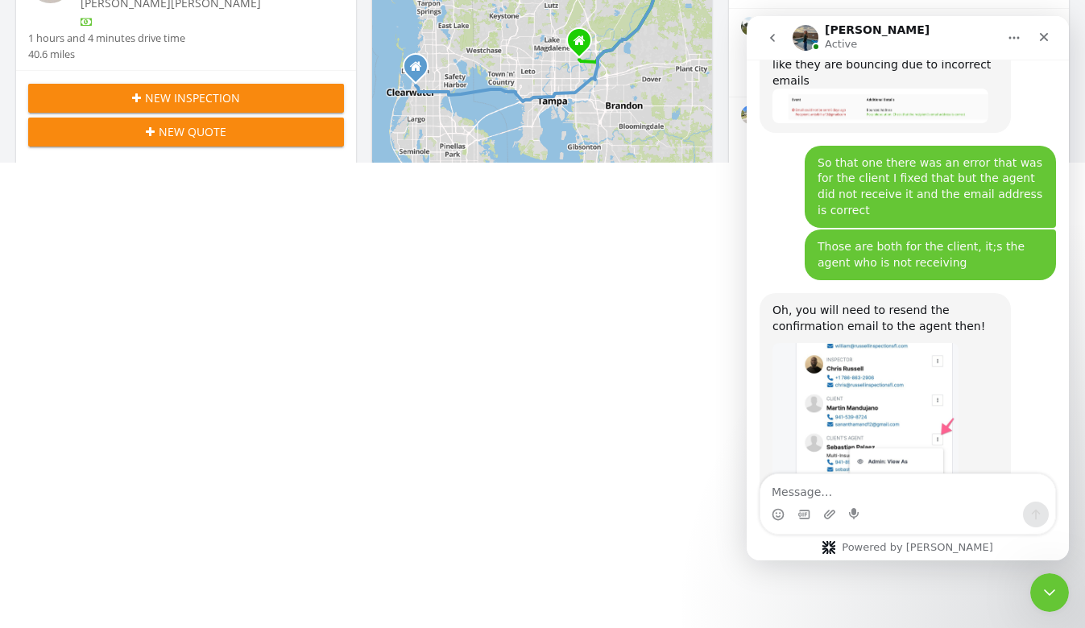
scroll to position [0, 0]
click at [320, 87] on div "New Inspection New Quote" at bounding box center [186, 114] width 340 height 89
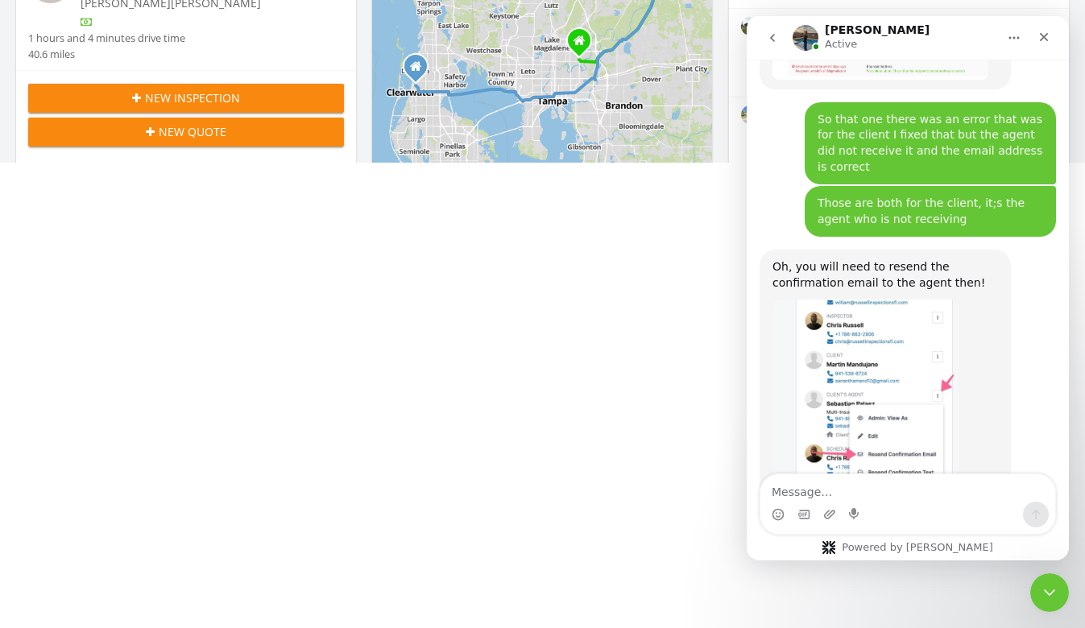
scroll to position [2298, 0]
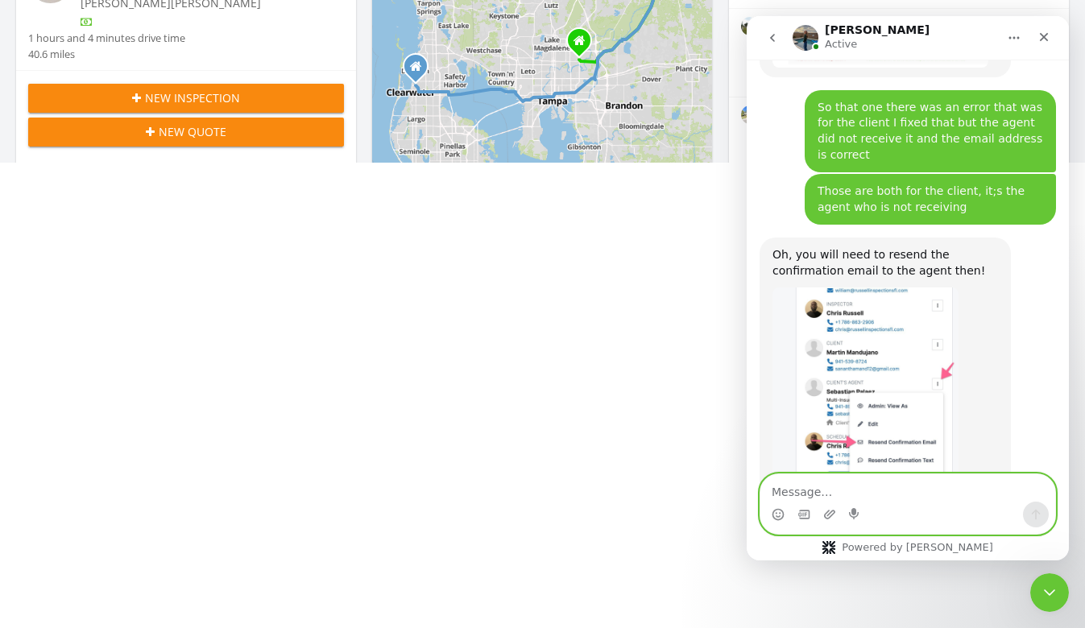
click at [868, 491] on textarea "Message…" at bounding box center [907, 487] width 295 height 27
type textarea "They said they didn't"
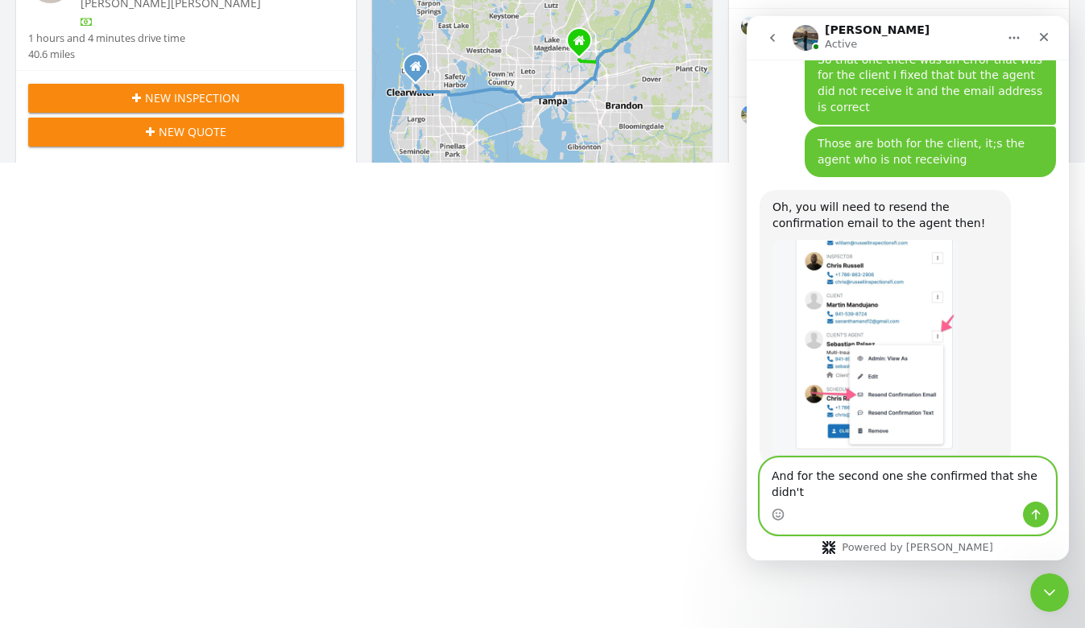
scroll to position [2362, 0]
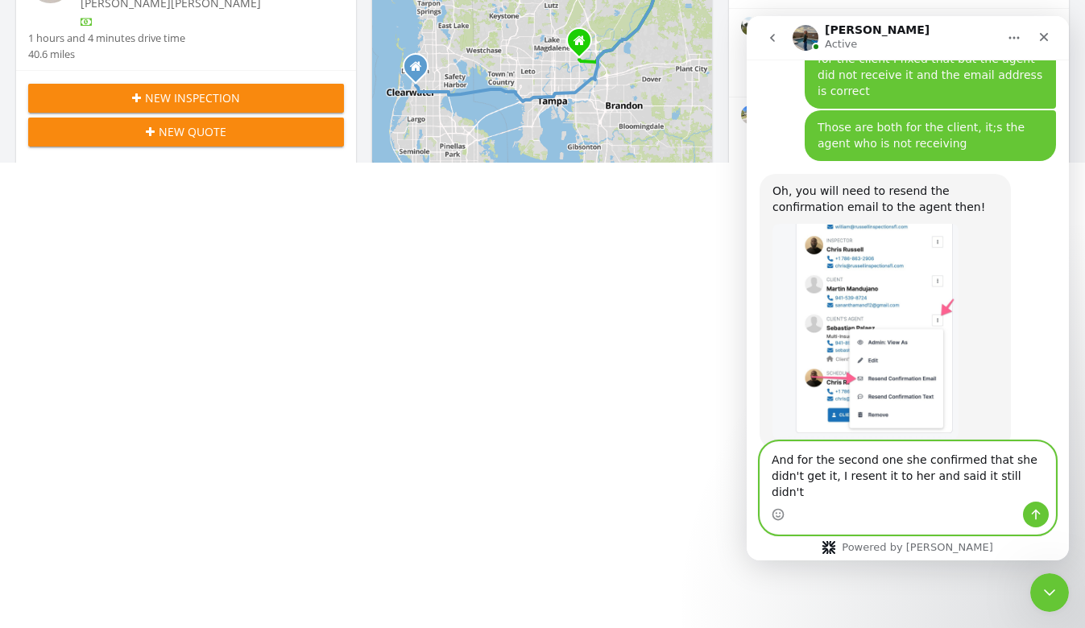
click at [949, 488] on textarea "And for the second one she confirmed that she didn't get it, I resent it to her…" at bounding box center [907, 472] width 295 height 60
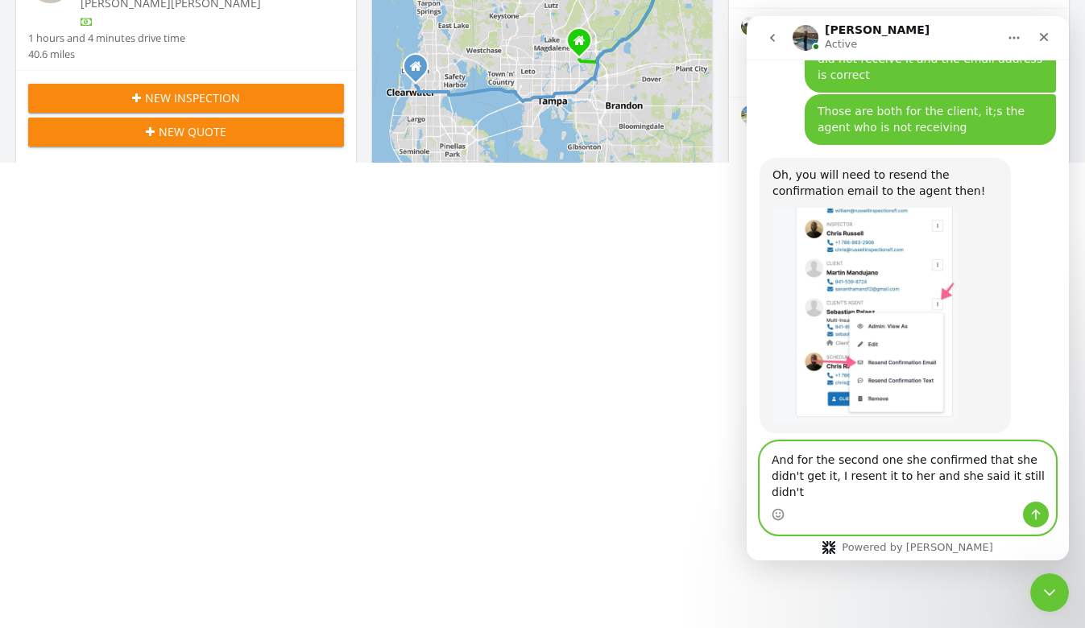
drag, startPoint x: 991, startPoint y: 474, endPoint x: 1007, endPoint y: 494, distance: 26.4
click at [1007, 494] on textarea "And for the second one she confirmed that she didn't get it, I resent it to her…" at bounding box center [907, 472] width 295 height 60
type textarea "And for the second one she confirmed that she didn't get it, I resent it to her…"
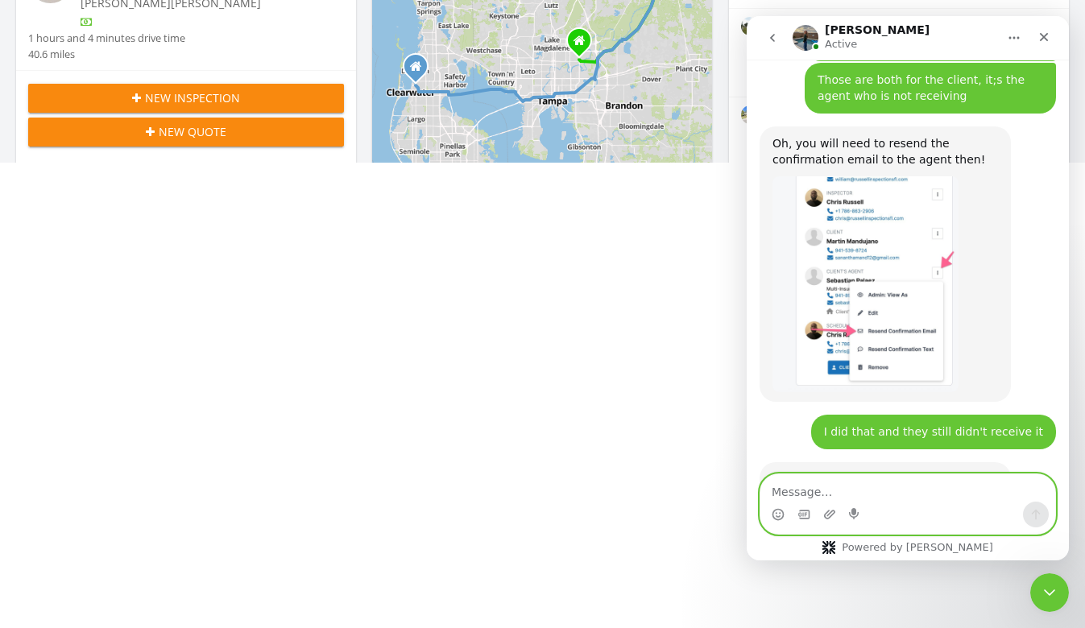
scroll to position [2413, 0]
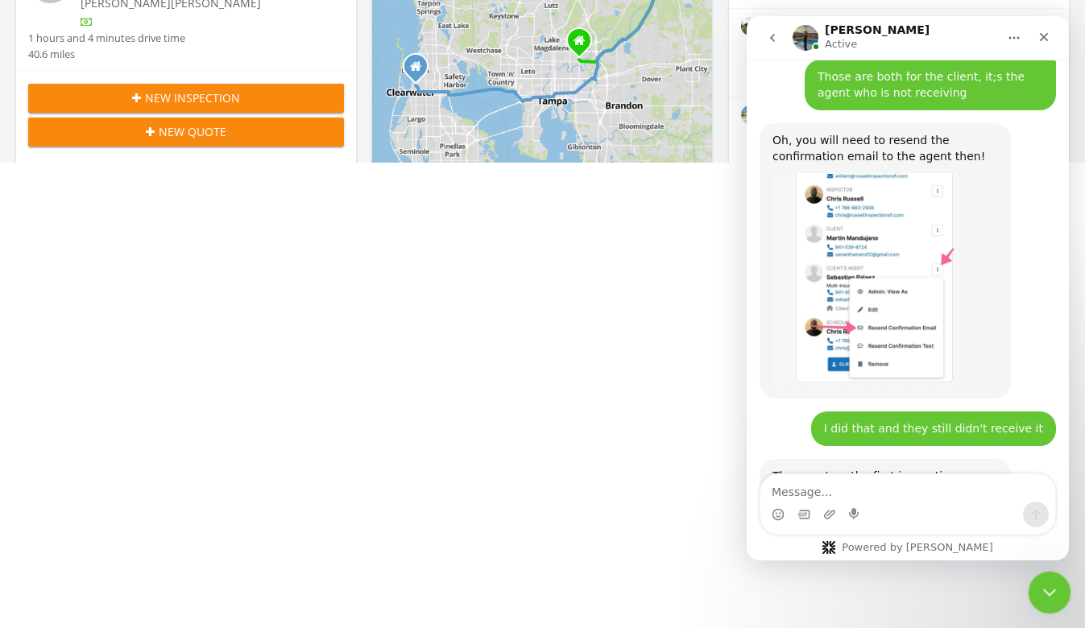
click at [1043, 584] on icon "Close Intercom Messenger" at bounding box center [1046, 590] width 19 height 19
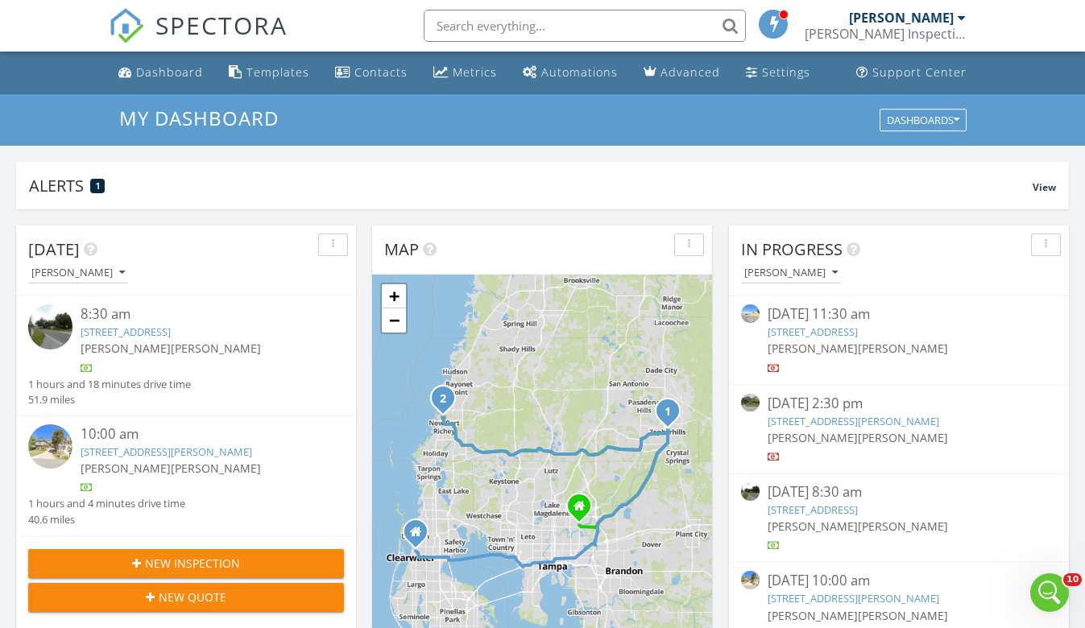
scroll to position [0, 0]
click at [1053, 593] on icon "Open Intercom Messenger" at bounding box center [1047, 590] width 27 height 27
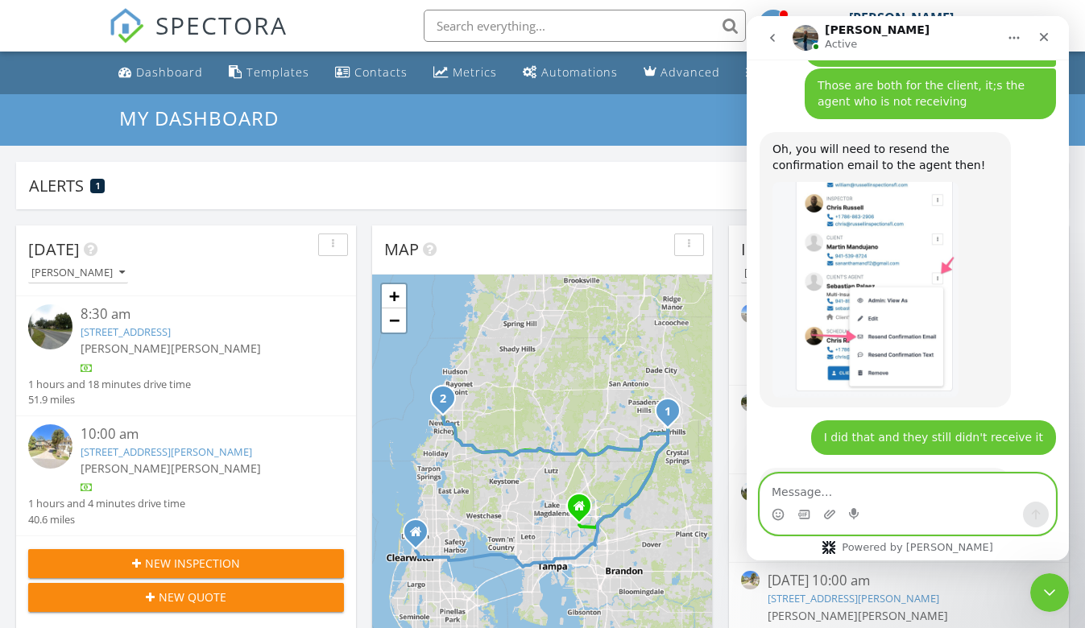
scroll to position [2651, 0]
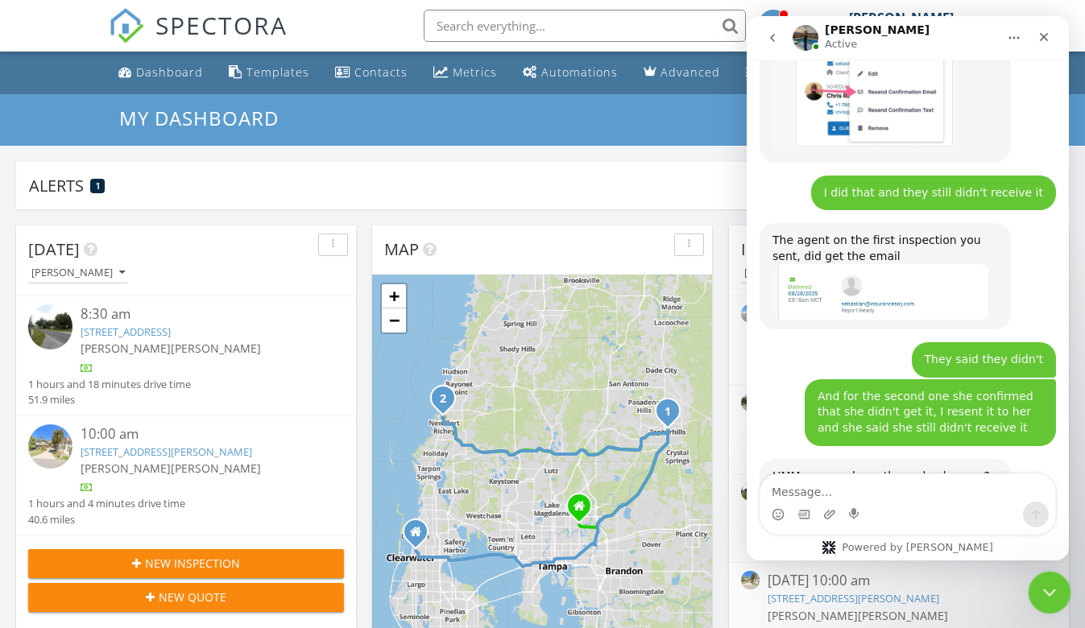
click at [1048, 603] on div "Close Intercom Messenger" at bounding box center [1047, 590] width 39 height 39
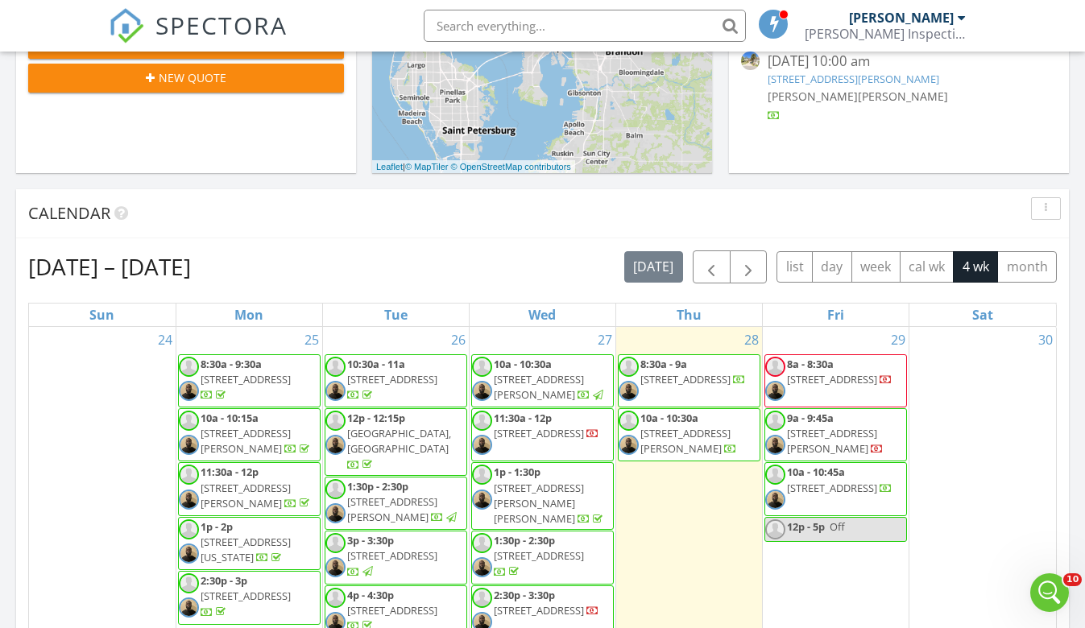
scroll to position [527, 0]
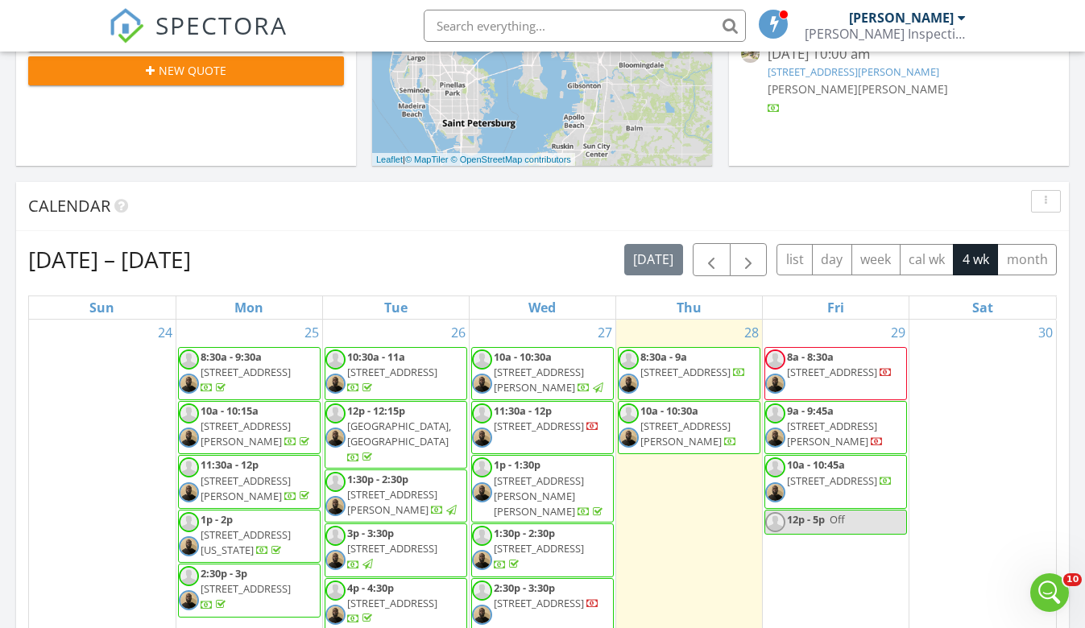
click at [432, 211] on div "Calendar" at bounding box center [530, 206] width 1004 height 24
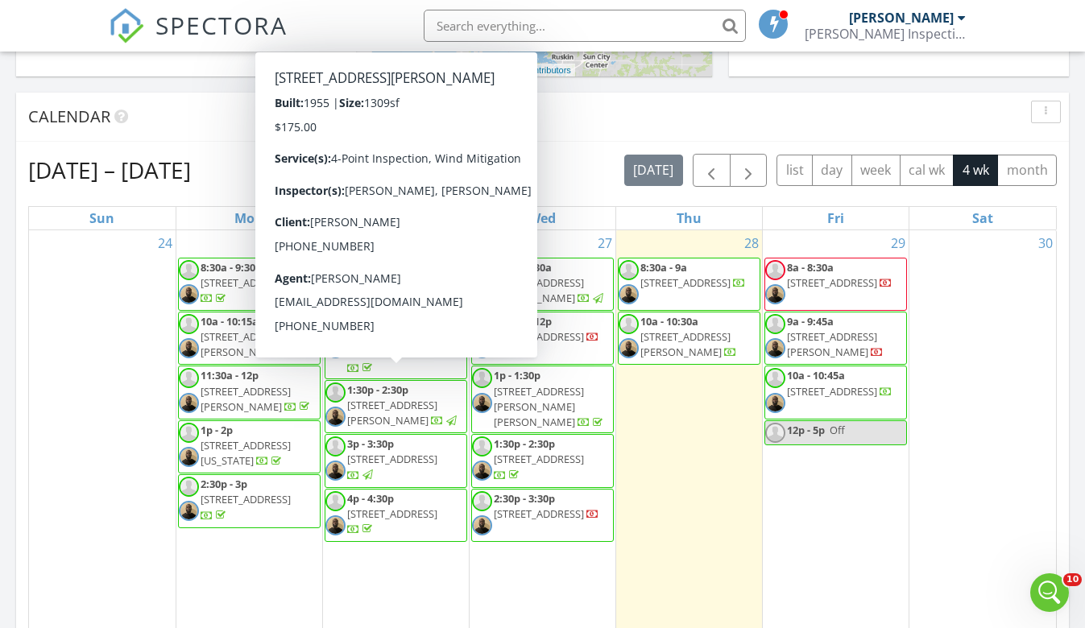
scroll to position [588, 0]
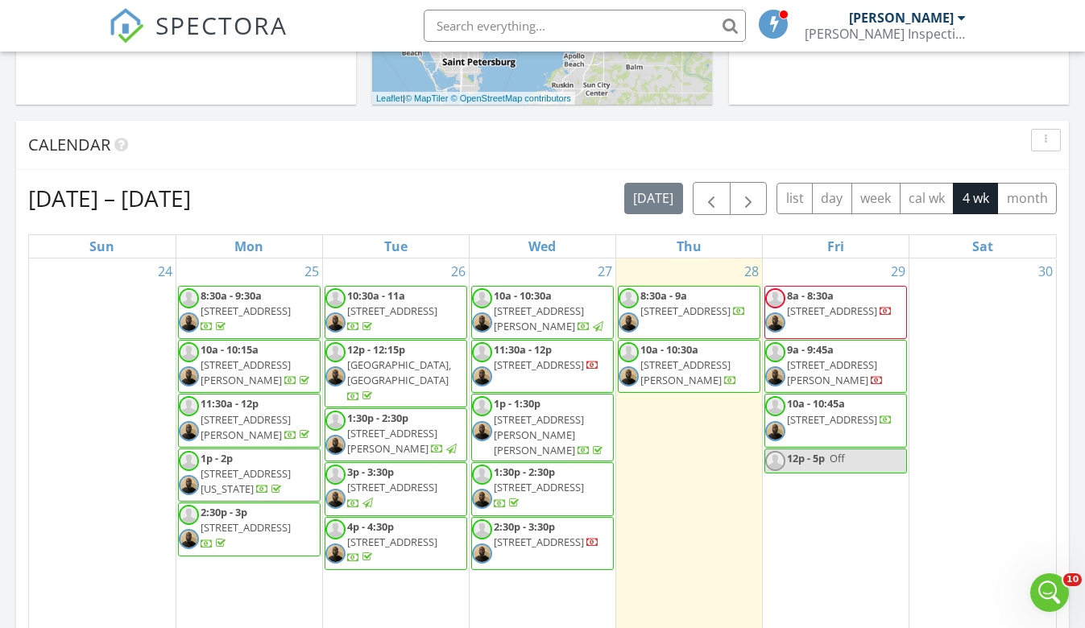
click at [581, 179] on div "Aug 24 – Sep 20, 2025 today list day week cal wk 4 wk month Sun Mon Tue Wed Thu…" at bounding box center [542, 536] width 1053 height 732
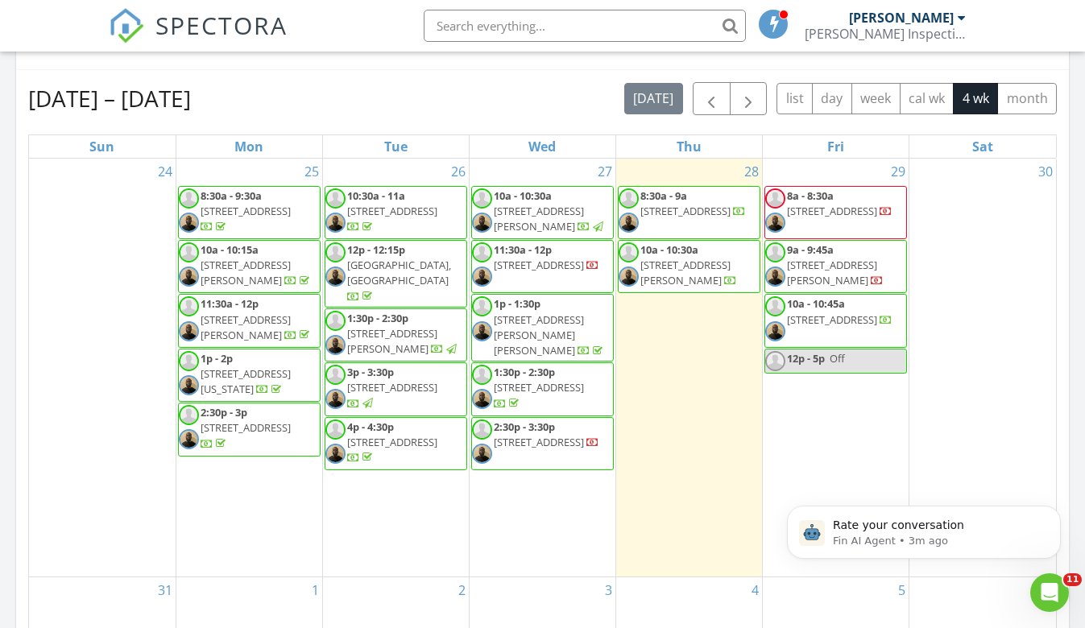
scroll to position [0, 0]
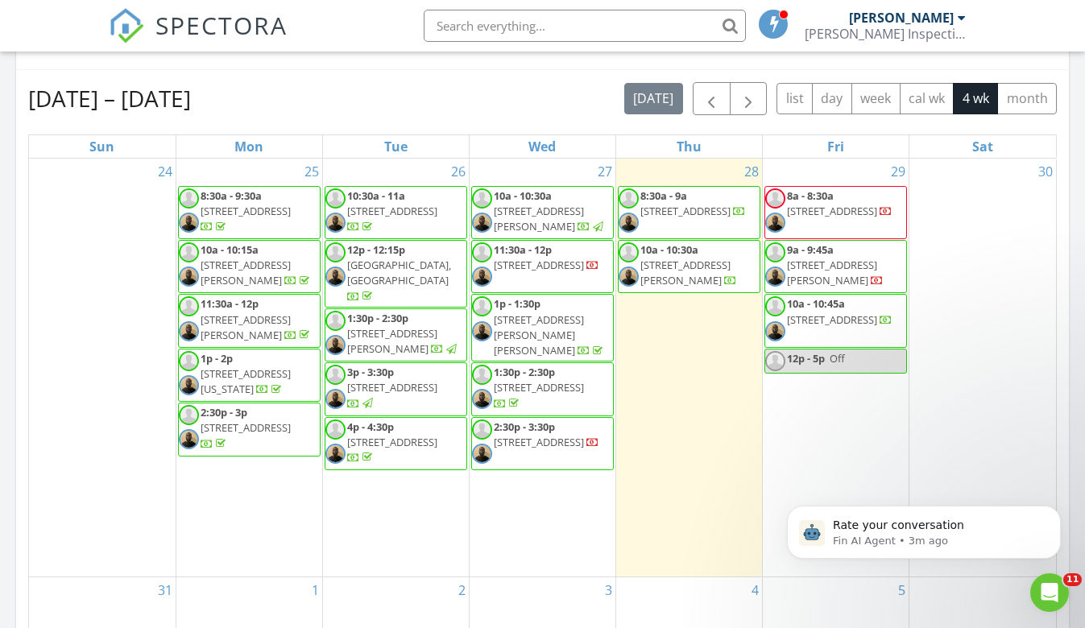
click at [515, 20] on input "text" at bounding box center [585, 26] width 322 height 32
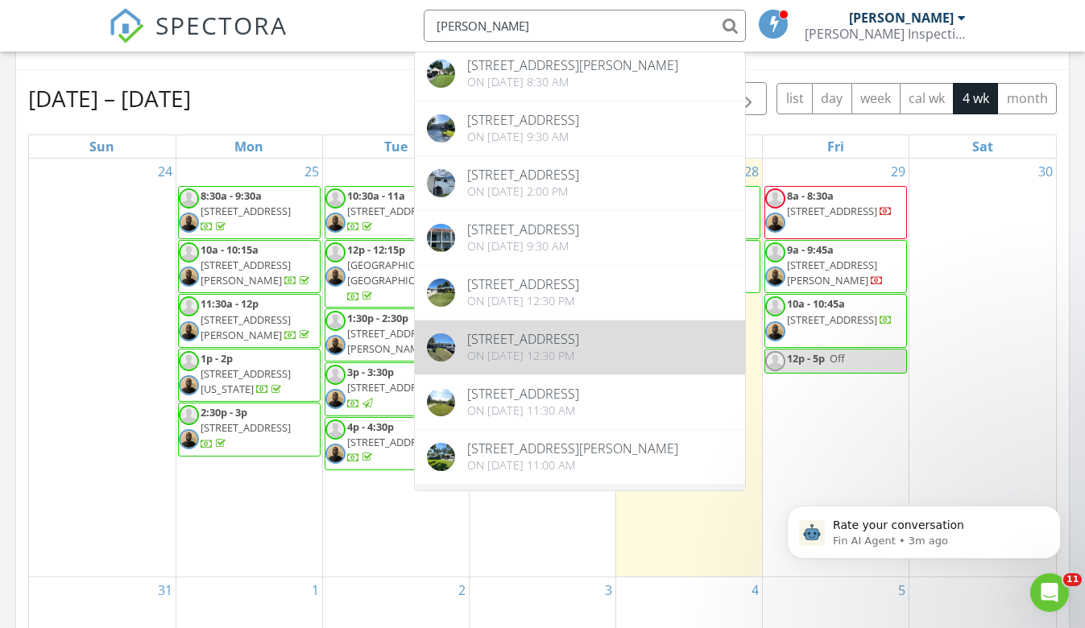
scroll to position [97, 0]
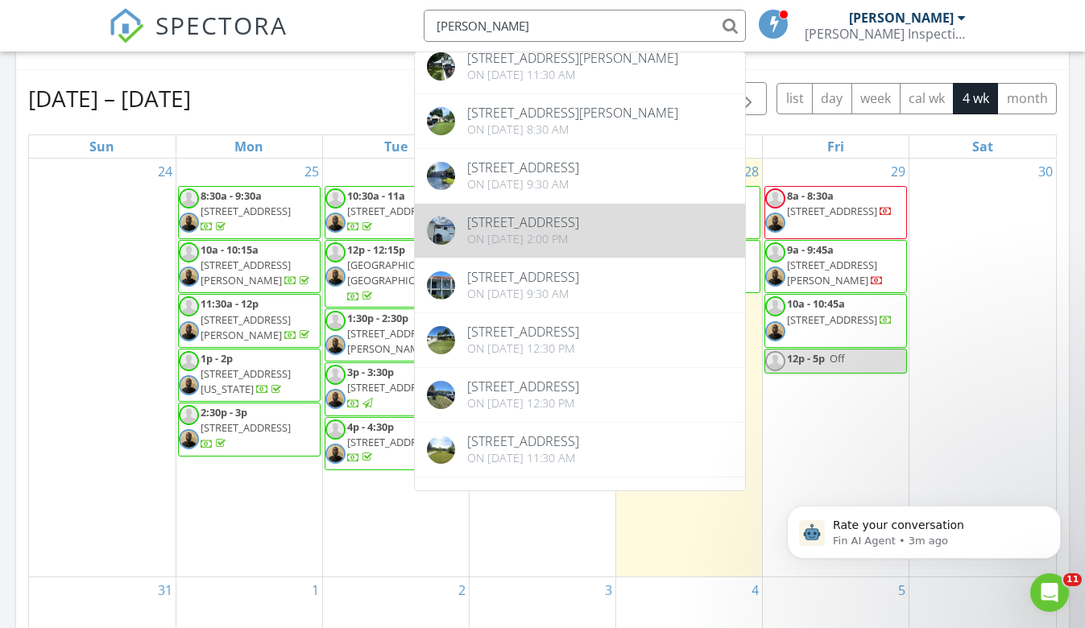
type input "Matthew dz"
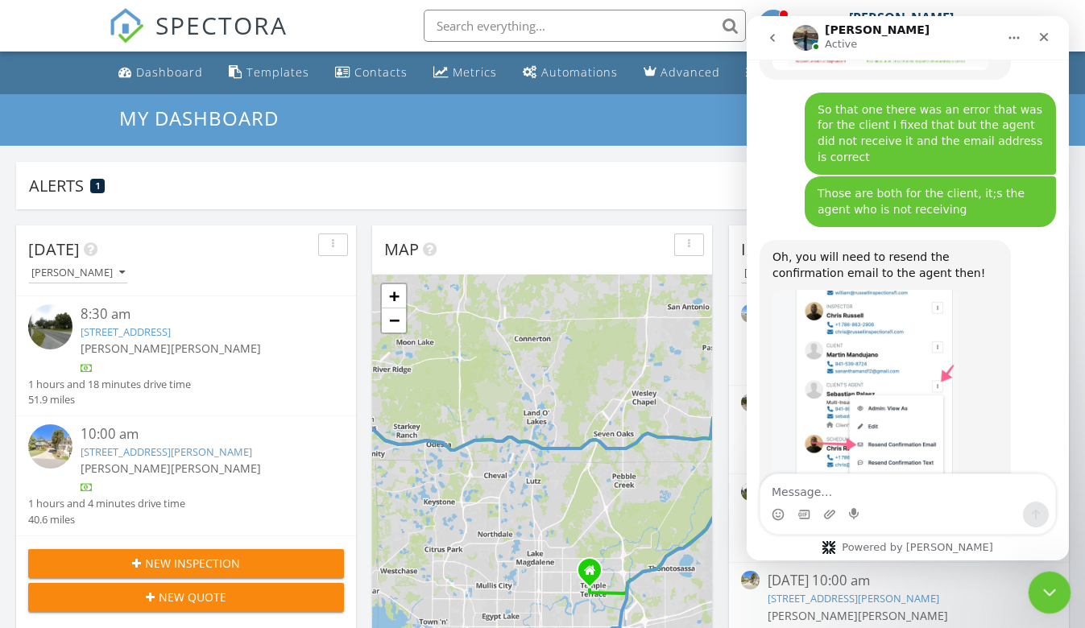
click at [1029, 575] on div "Close Intercom Messenger" at bounding box center [1047, 590] width 39 height 39
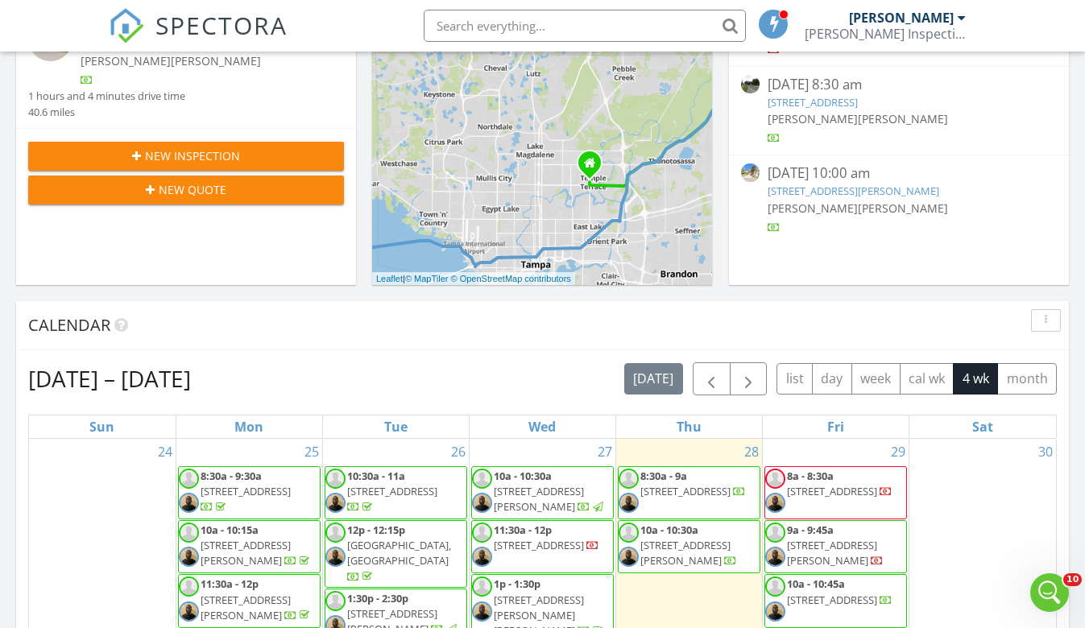
scroll to position [766, 0]
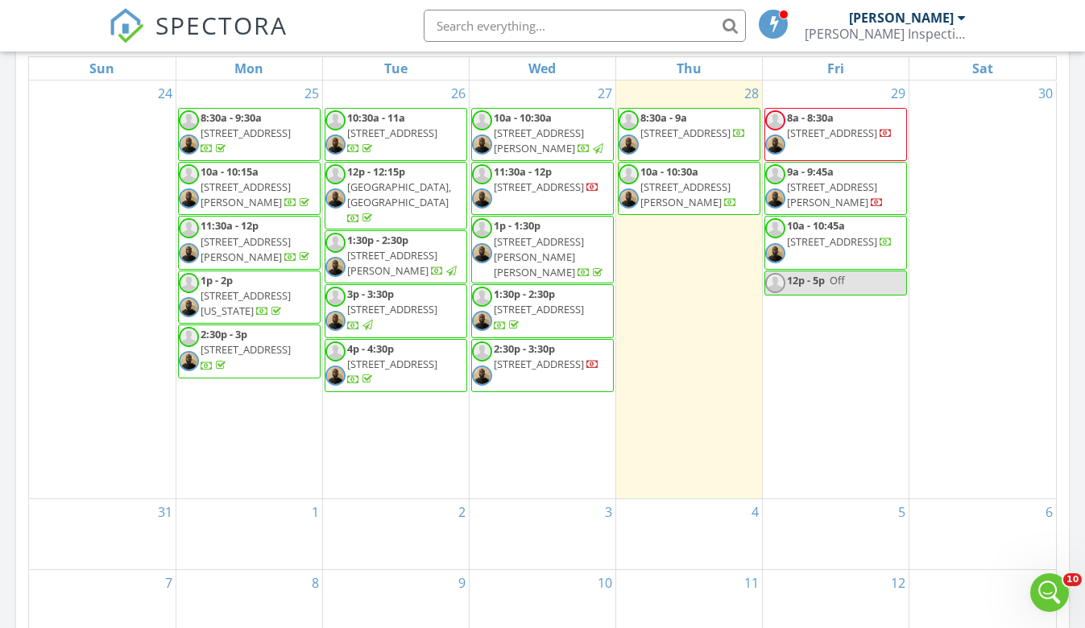
click at [402, 357] on span "5412 Dorsay St, Sarasota 34232" at bounding box center [392, 364] width 90 height 14
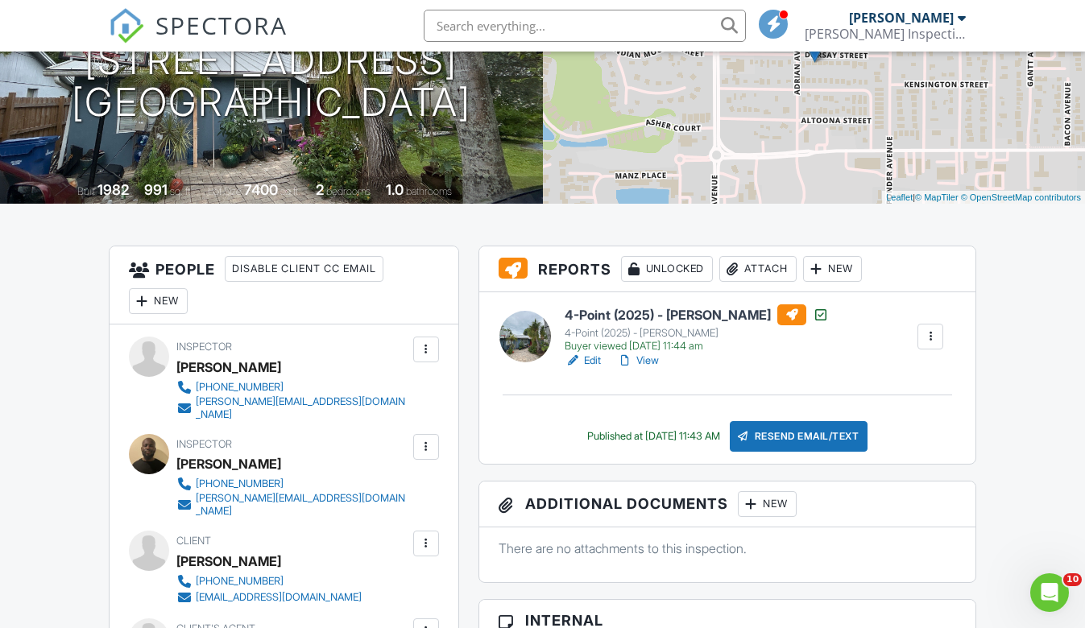
scroll to position [199, 0]
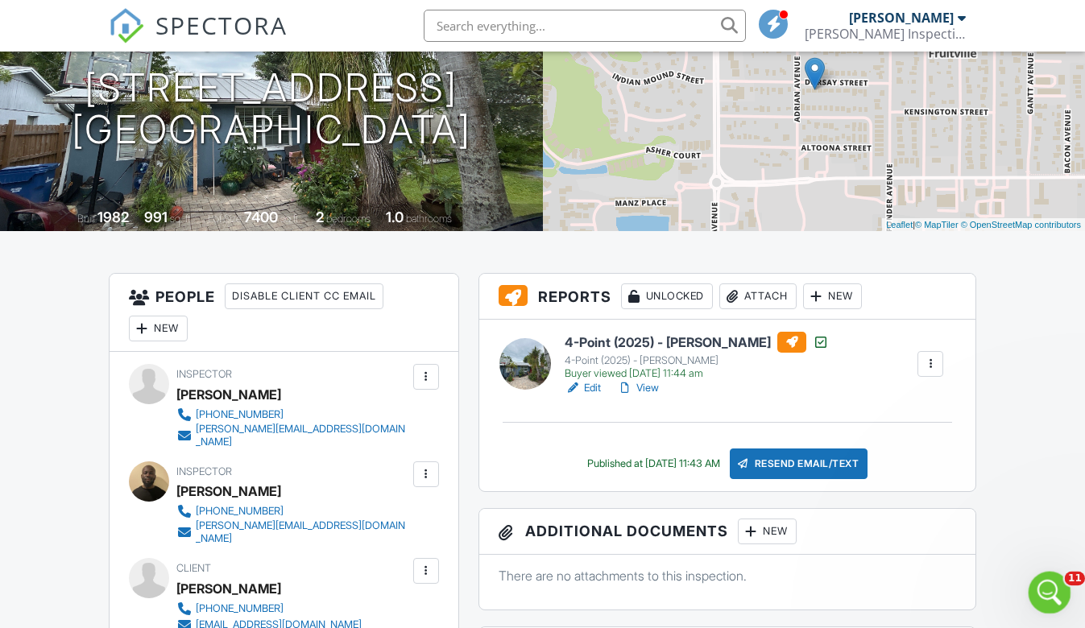
click at [1049, 593] on icon "Open Intercom Messenger" at bounding box center [1047, 590] width 27 height 27
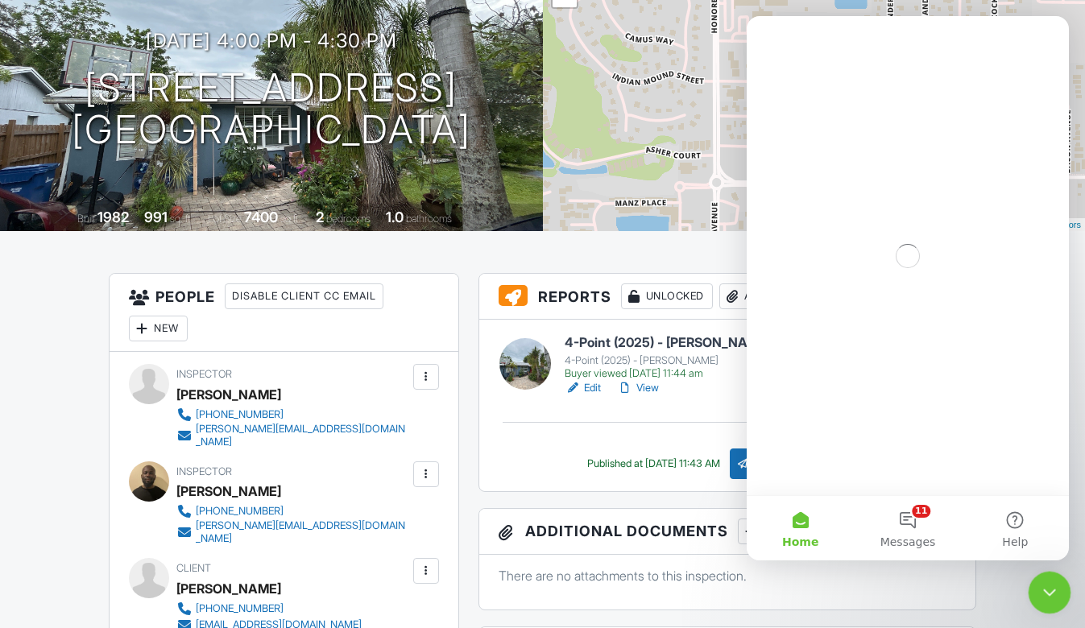
scroll to position [0, 0]
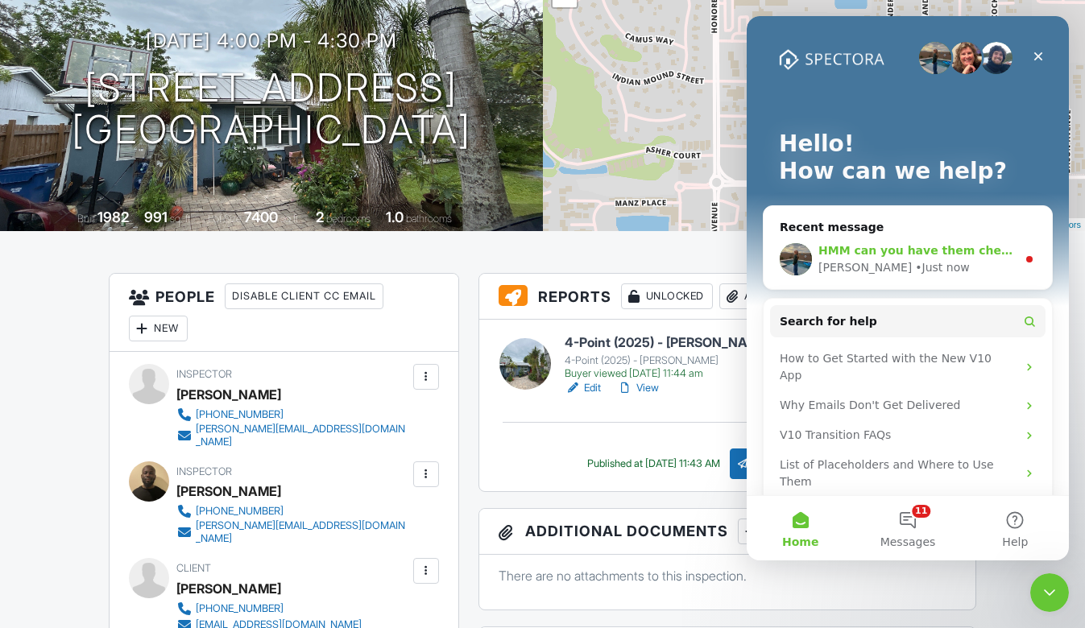
click at [894, 283] on div "HMM can you have them check spam? On our end it looks like both were delivered …" at bounding box center [907, 260] width 288 height 60
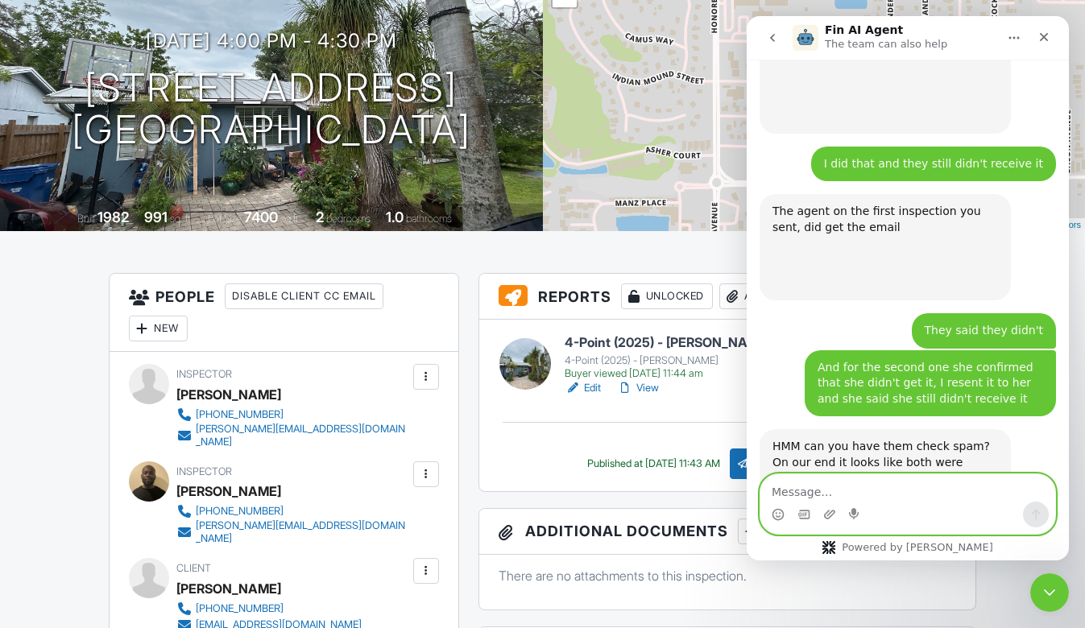
scroll to position [2633, 0]
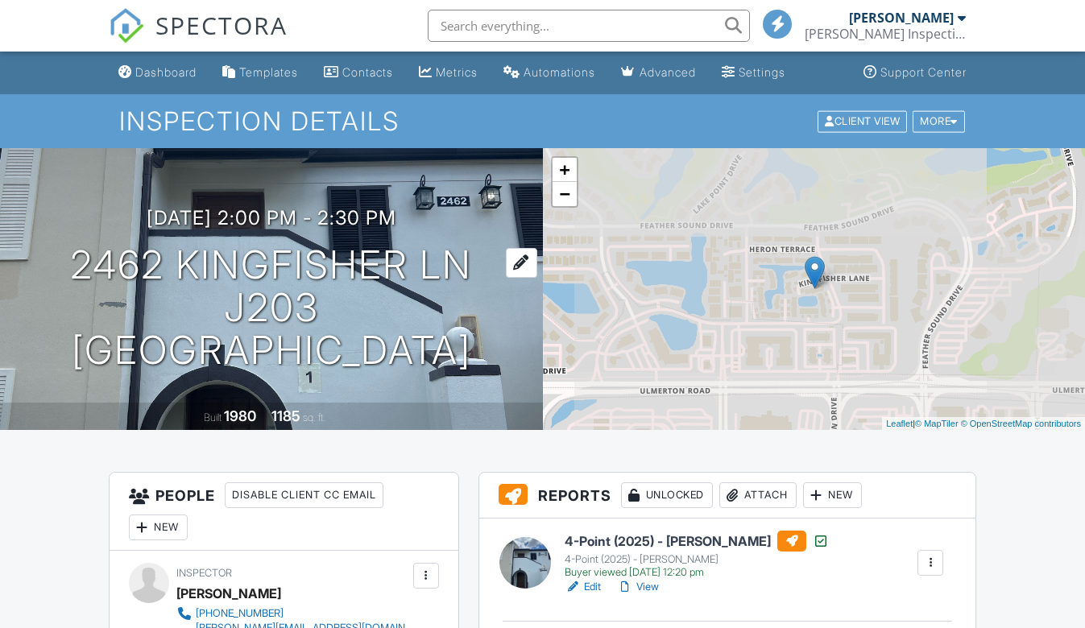
click at [285, 250] on h1 "2462 Kingfisher ln J203 [GEOGRAPHIC_DATA], FL 33762" at bounding box center [271, 307] width 491 height 127
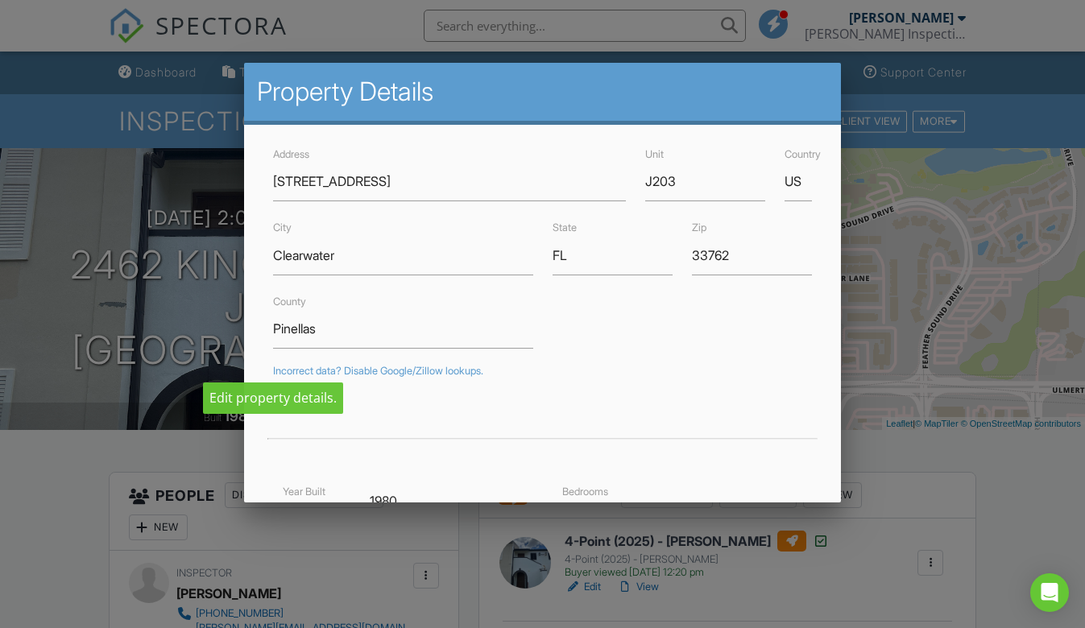
click at [126, 453] on div at bounding box center [542, 311] width 1085 height 785
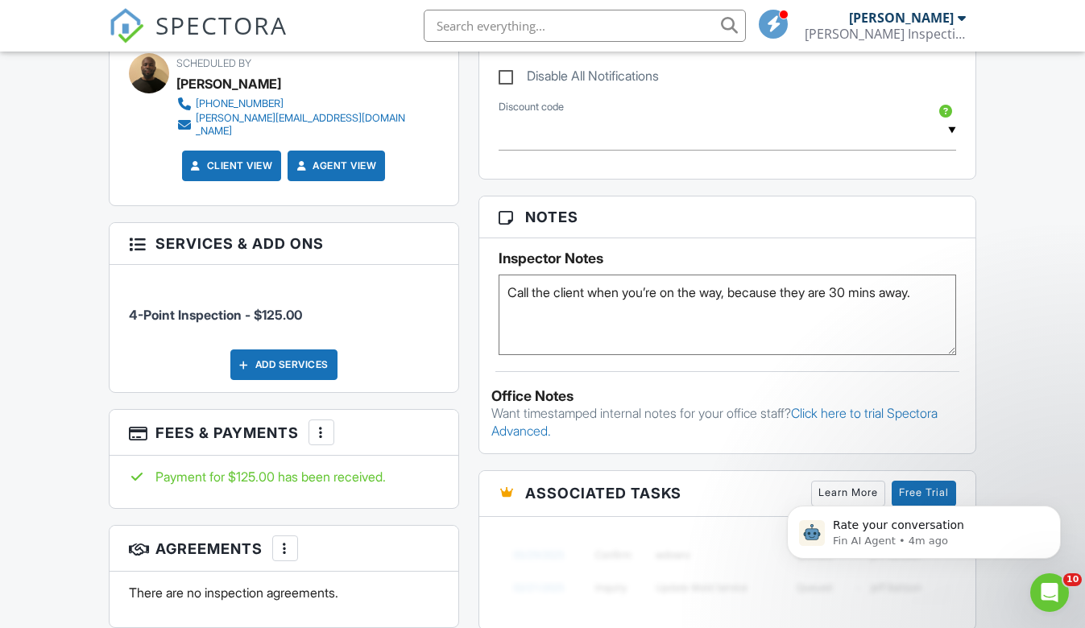
scroll to position [609, 0]
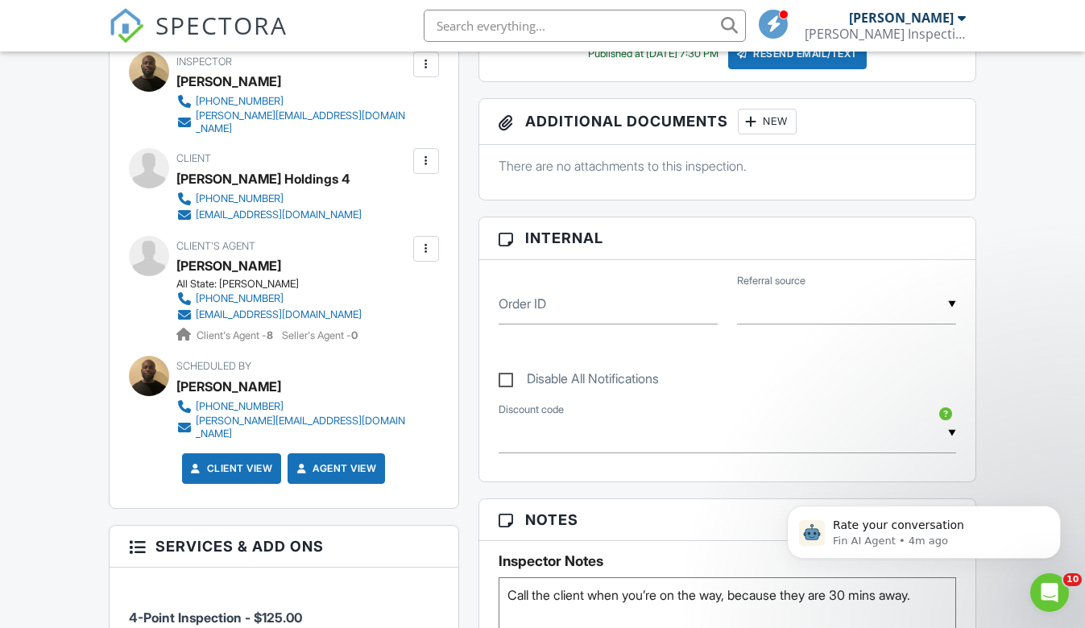
copy div "[PERSON_NAME]"
drag, startPoint x: 295, startPoint y: 244, endPoint x: 176, endPoint y: 246, distance: 118.4
click at [178, 254] on div "[PERSON_NAME]" at bounding box center [275, 266] width 198 height 24
click at [561, 31] on input "text" at bounding box center [585, 26] width 322 height 32
paste input "[PERSON_NAME]"
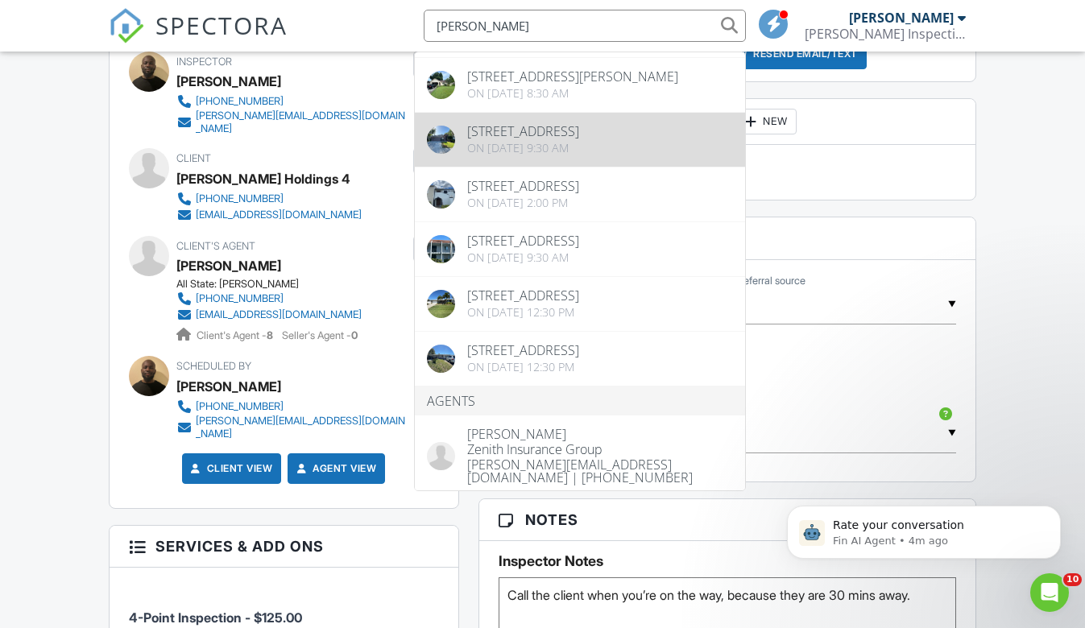
scroll to position [144, 0]
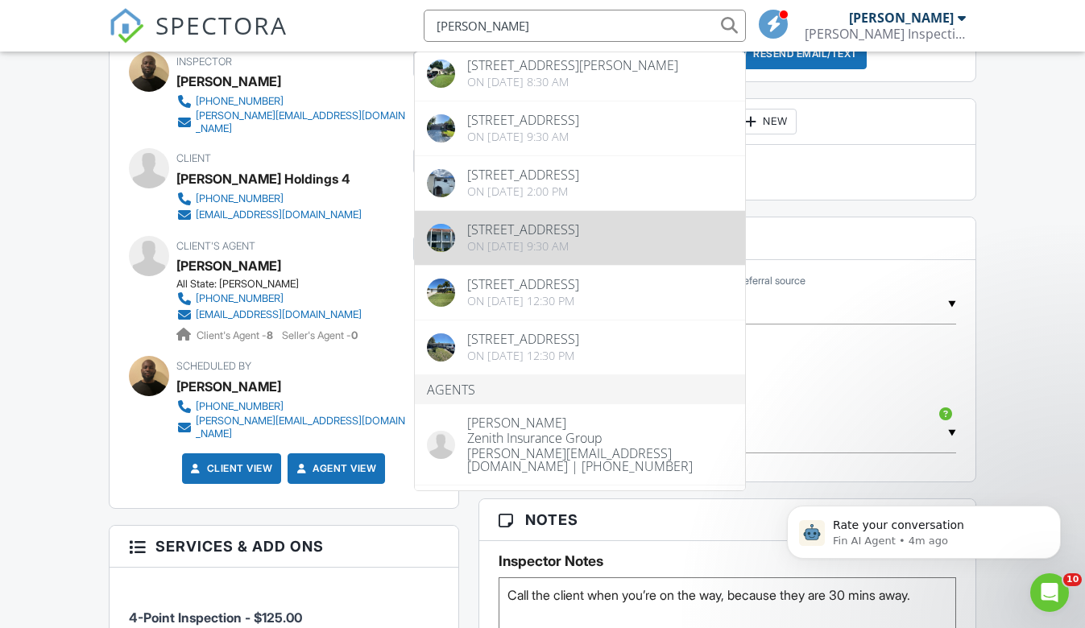
type input "[PERSON_NAME]"
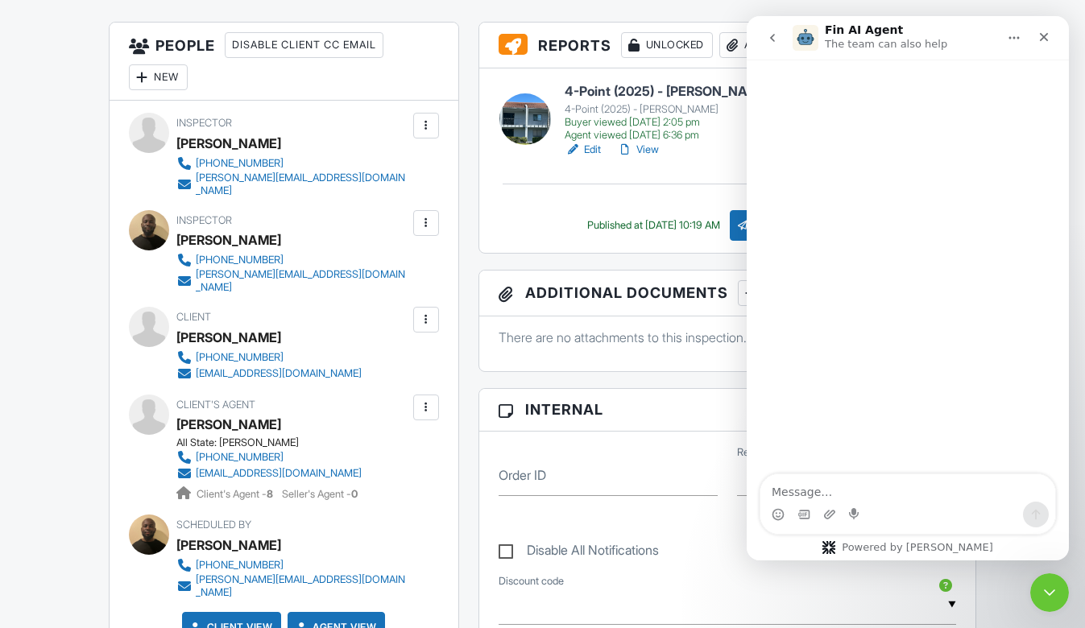
click at [461, 465] on div "People Disable Client CC Email New Inspector Client Listing Agent Add Another P…" at bounding box center [284, 564] width 370 height 1084
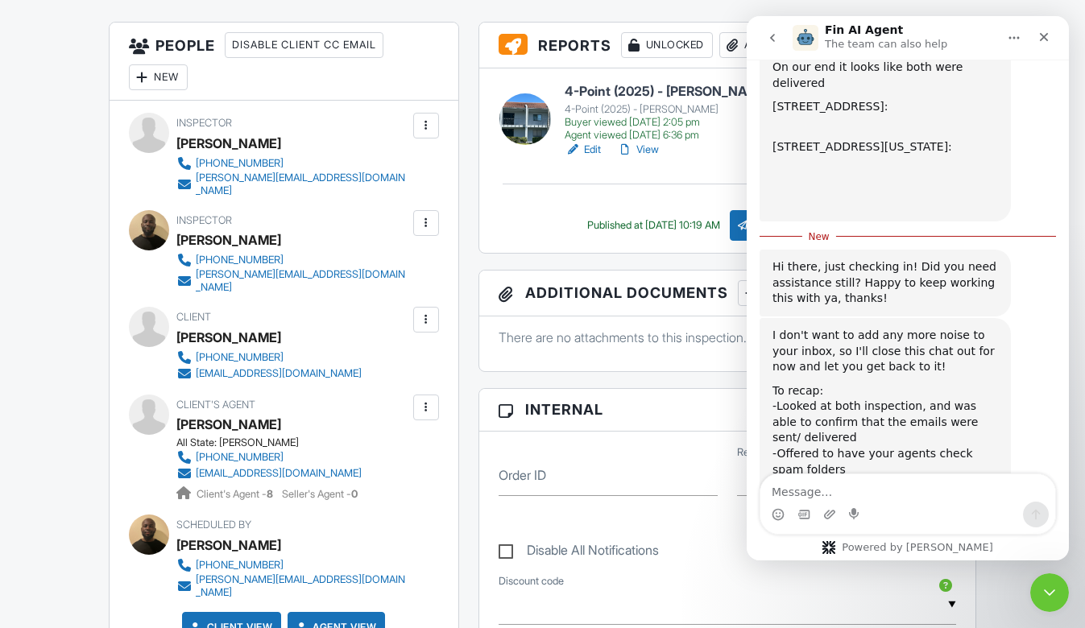
scroll to position [3075, 0]
click at [464, 369] on div "People Disable Client CC Email New Inspector Client Listing Agent Add Another P…" at bounding box center [284, 564] width 370 height 1084
click at [1048, 600] on div "Close Intercom Messenger" at bounding box center [1047, 590] width 39 height 39
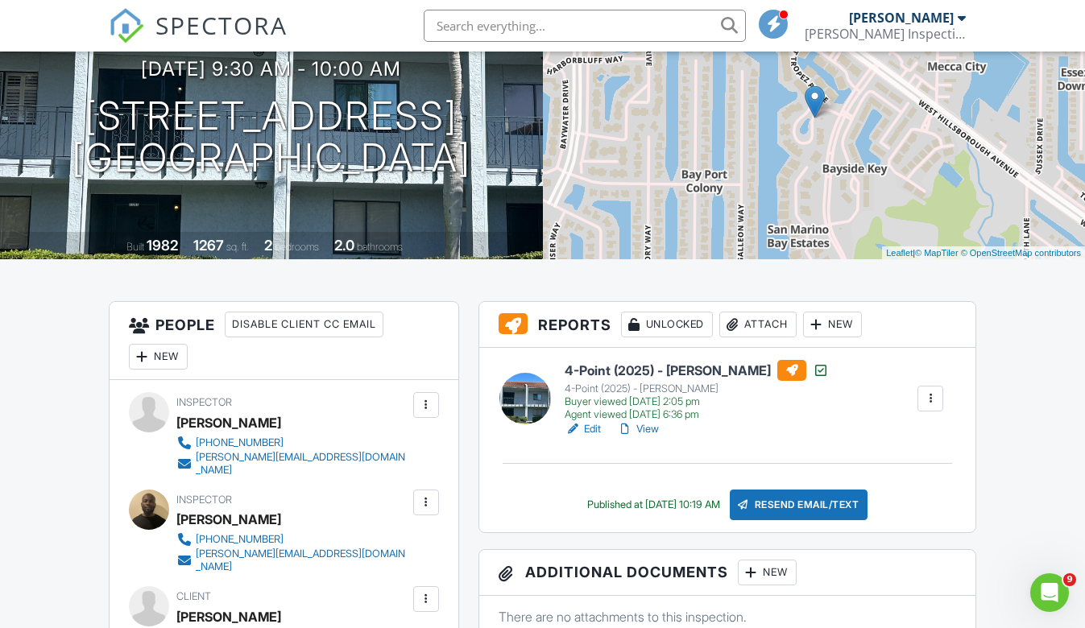
scroll to position [177, 0]
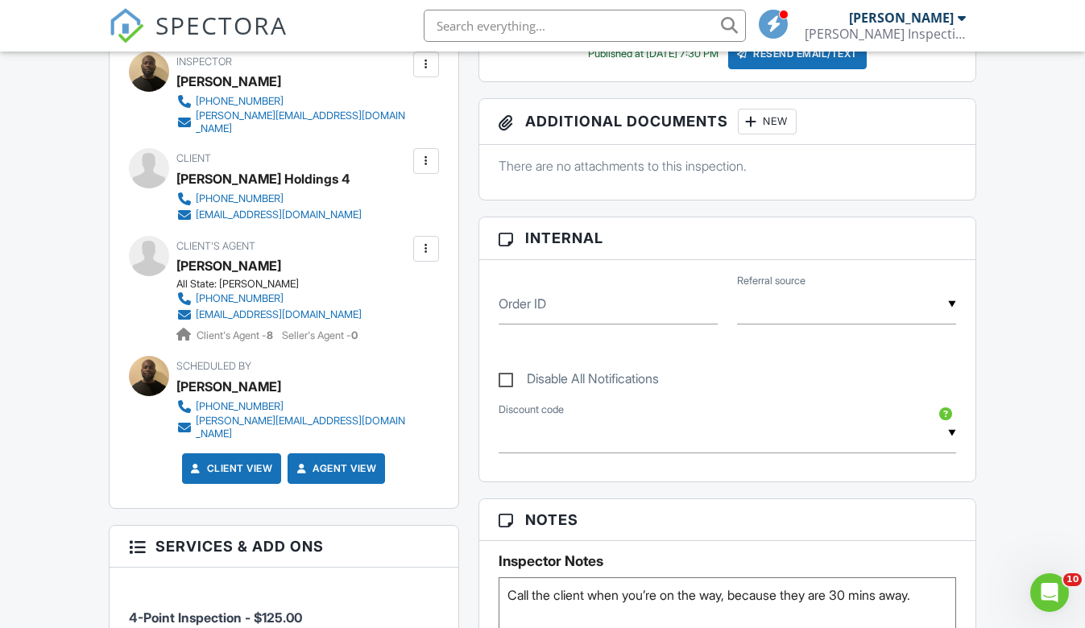
click at [236, 20] on span "SPECTORA" at bounding box center [221, 25] width 132 height 34
